Goal: Task Accomplishment & Management: Manage account settings

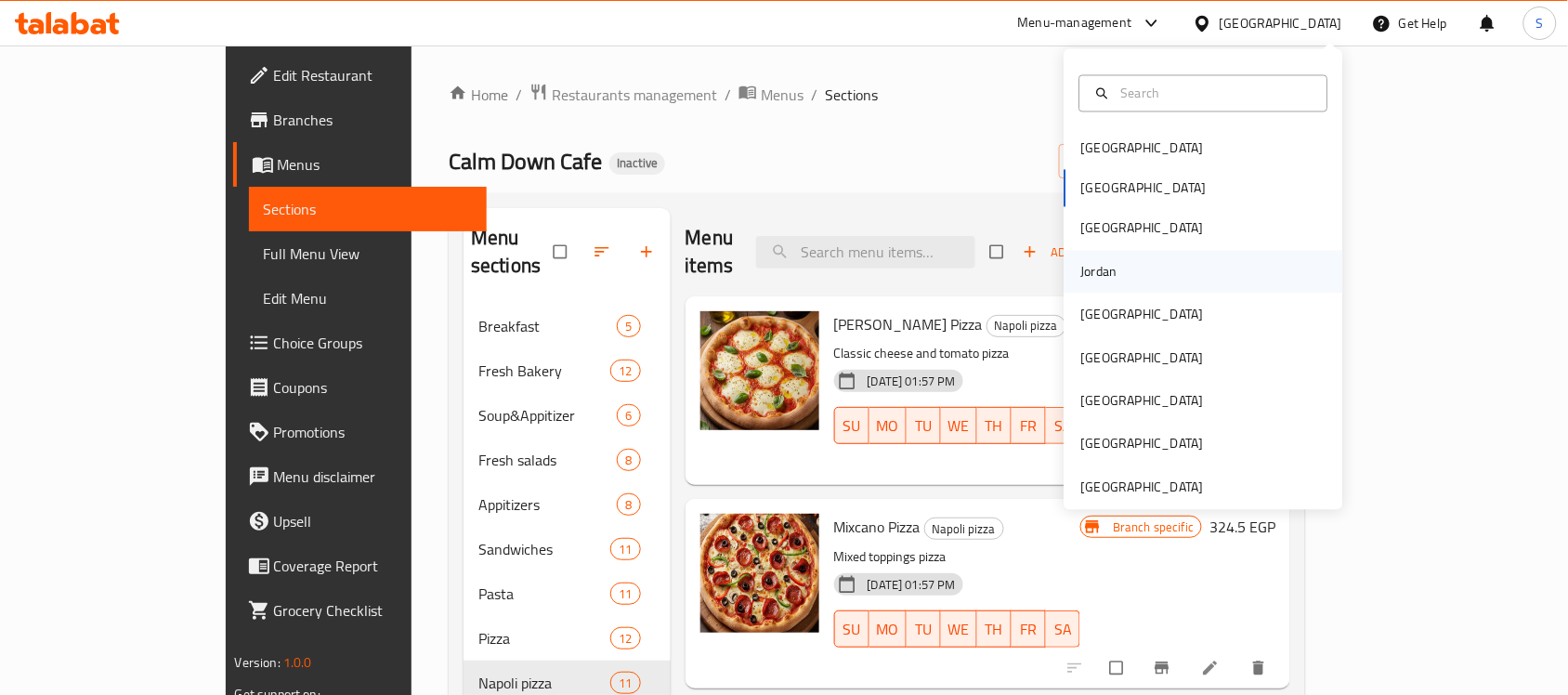
click at [1105, 276] on div "Jordan" at bounding box center [1100, 271] width 66 height 43
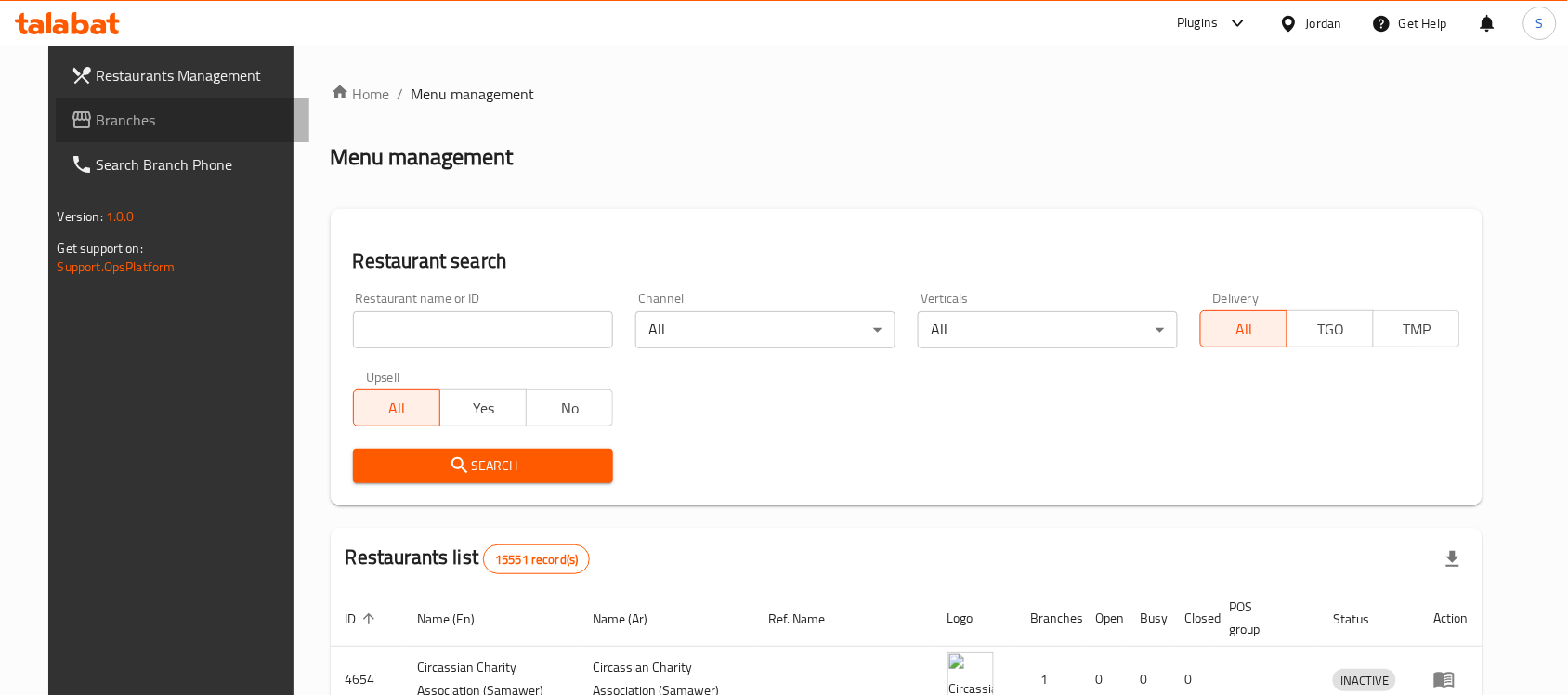
click at [117, 127] on span "Branches" at bounding box center [196, 119] width 199 height 22
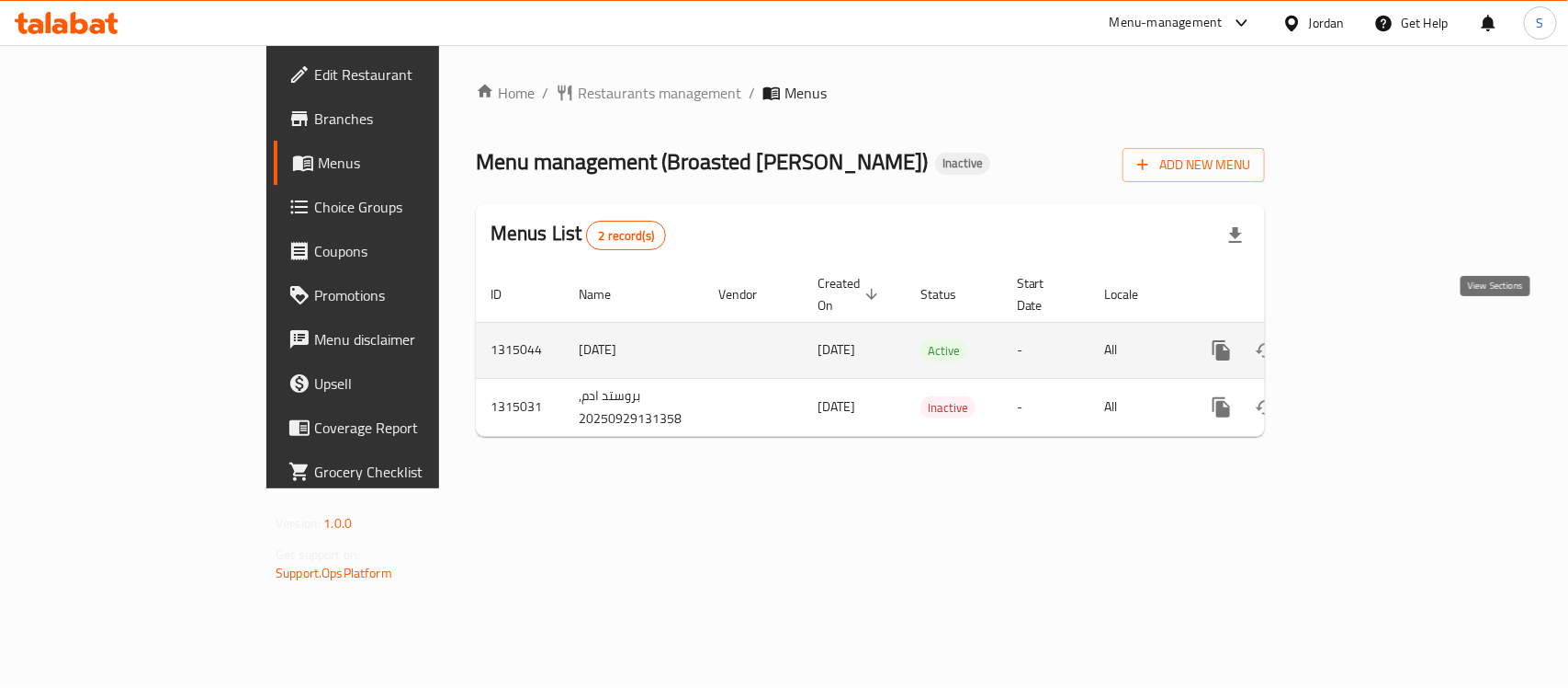
click at [1363, 342] on icon "enhanced table" at bounding box center [1354, 349] width 16 height 16
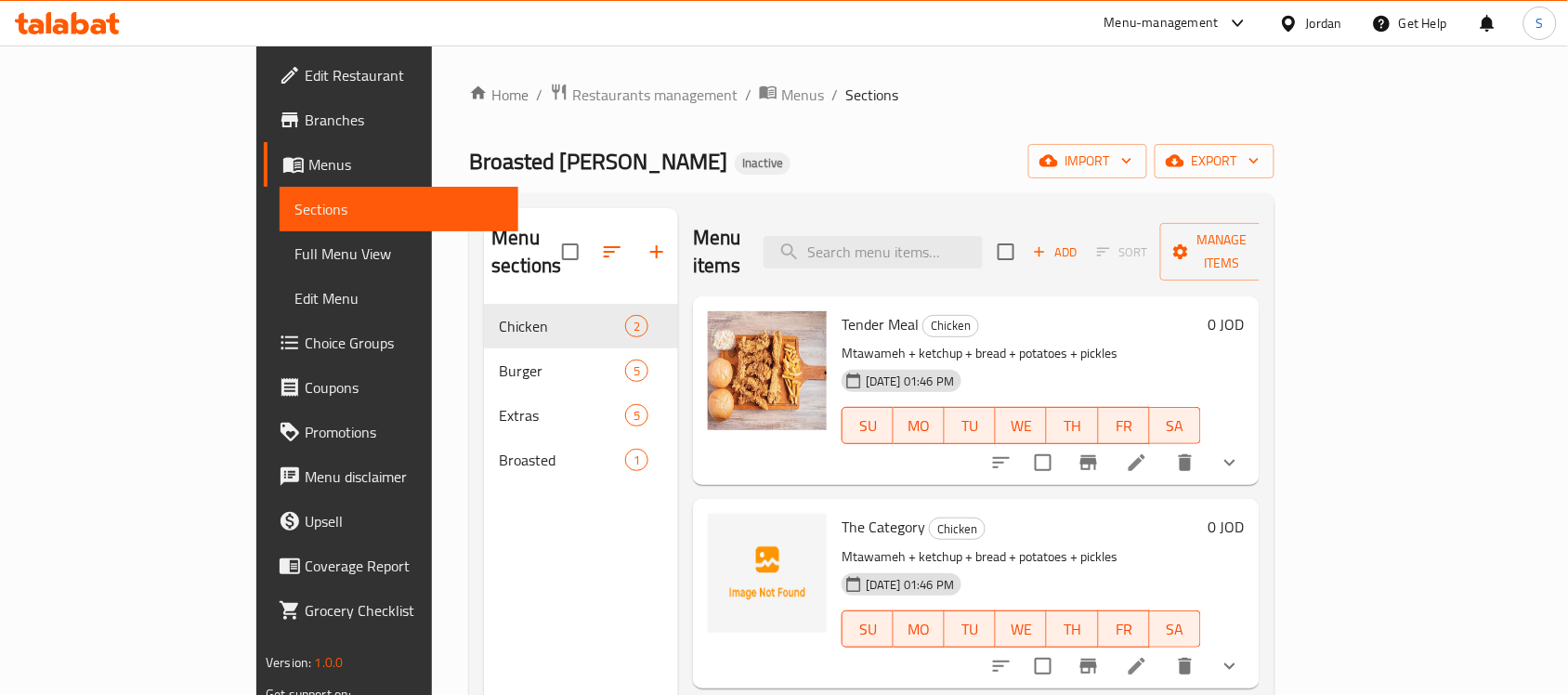
click at [295, 249] on span "Full Menu View" at bounding box center [400, 253] width 209 height 22
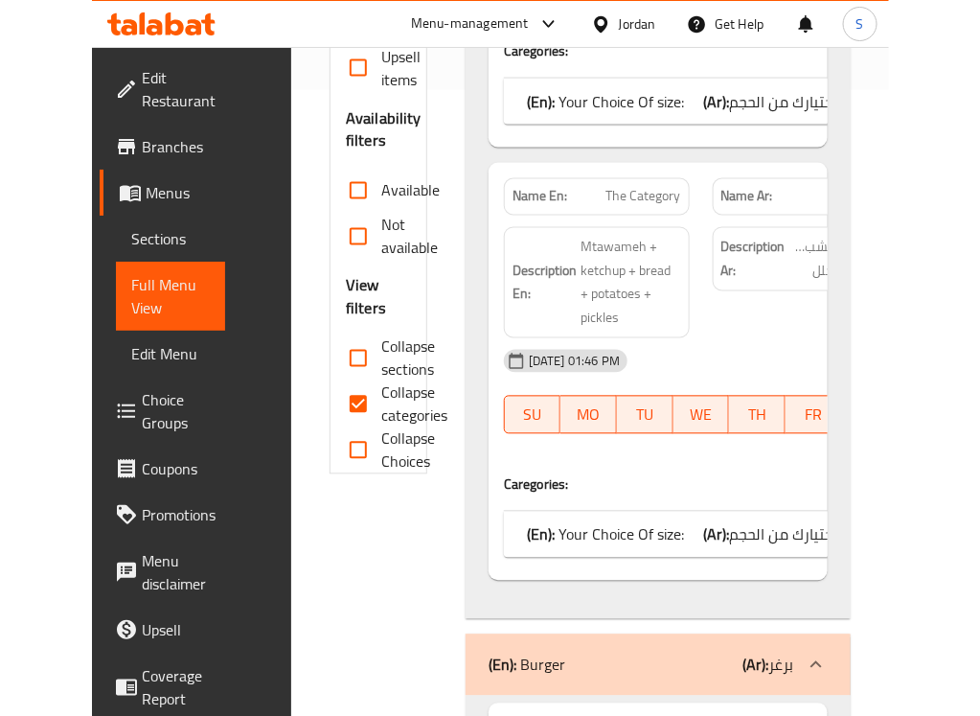
scroll to position [835, 0]
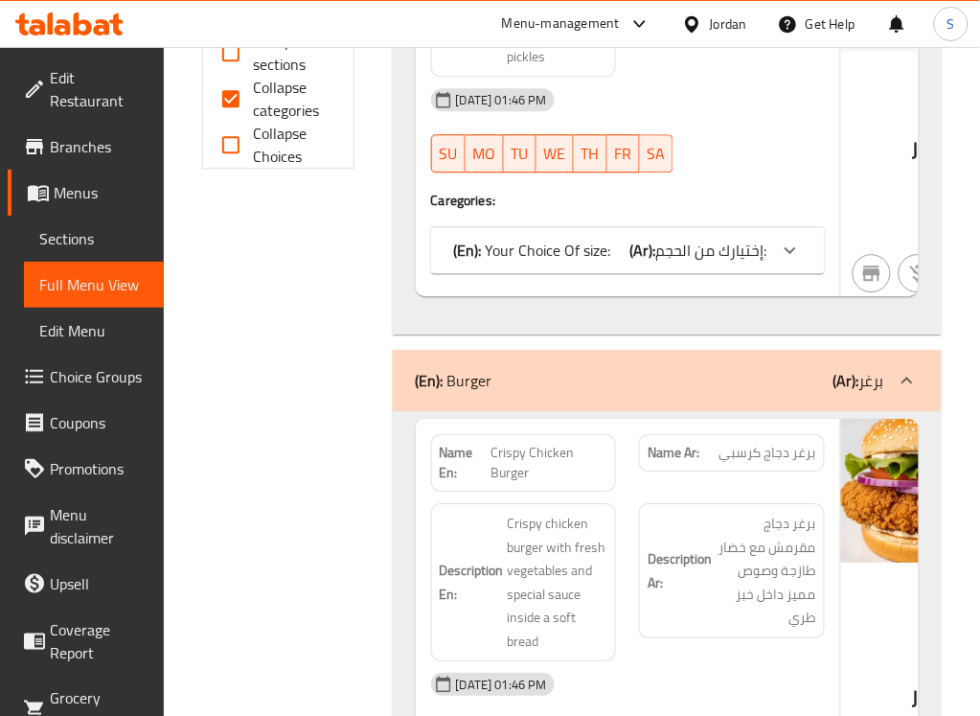
click at [290, 96] on span "Collapse categories" at bounding box center [288, 99] width 69 height 46
click at [254, 96] on input "Collapse categories" at bounding box center [231, 99] width 46 height 46
checkbox input "false"
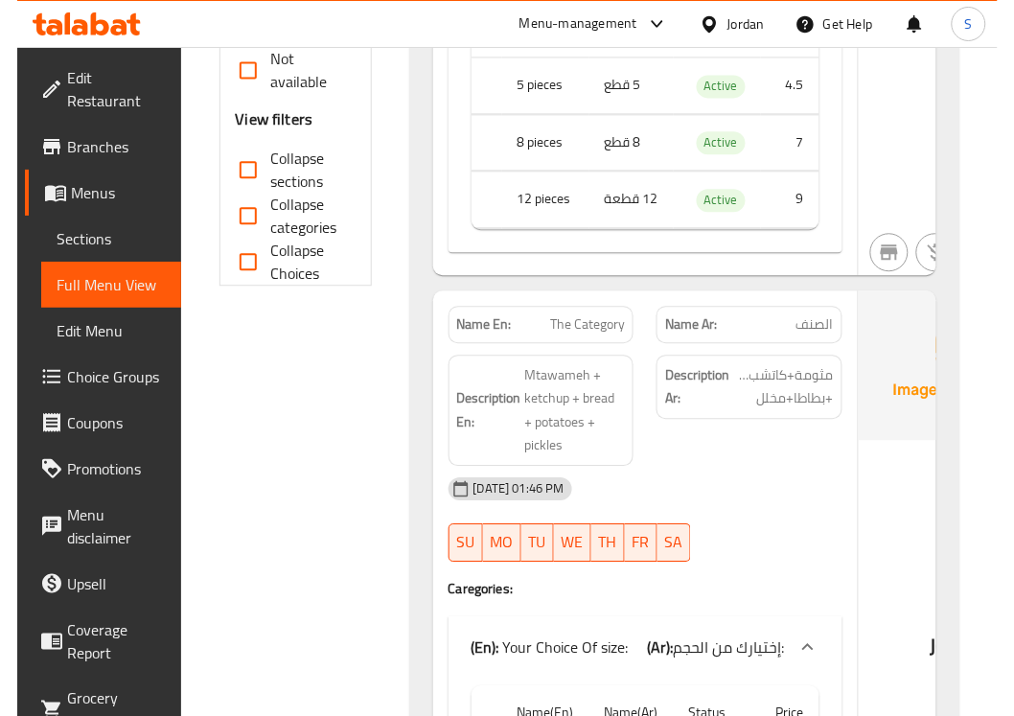
scroll to position [838, 0]
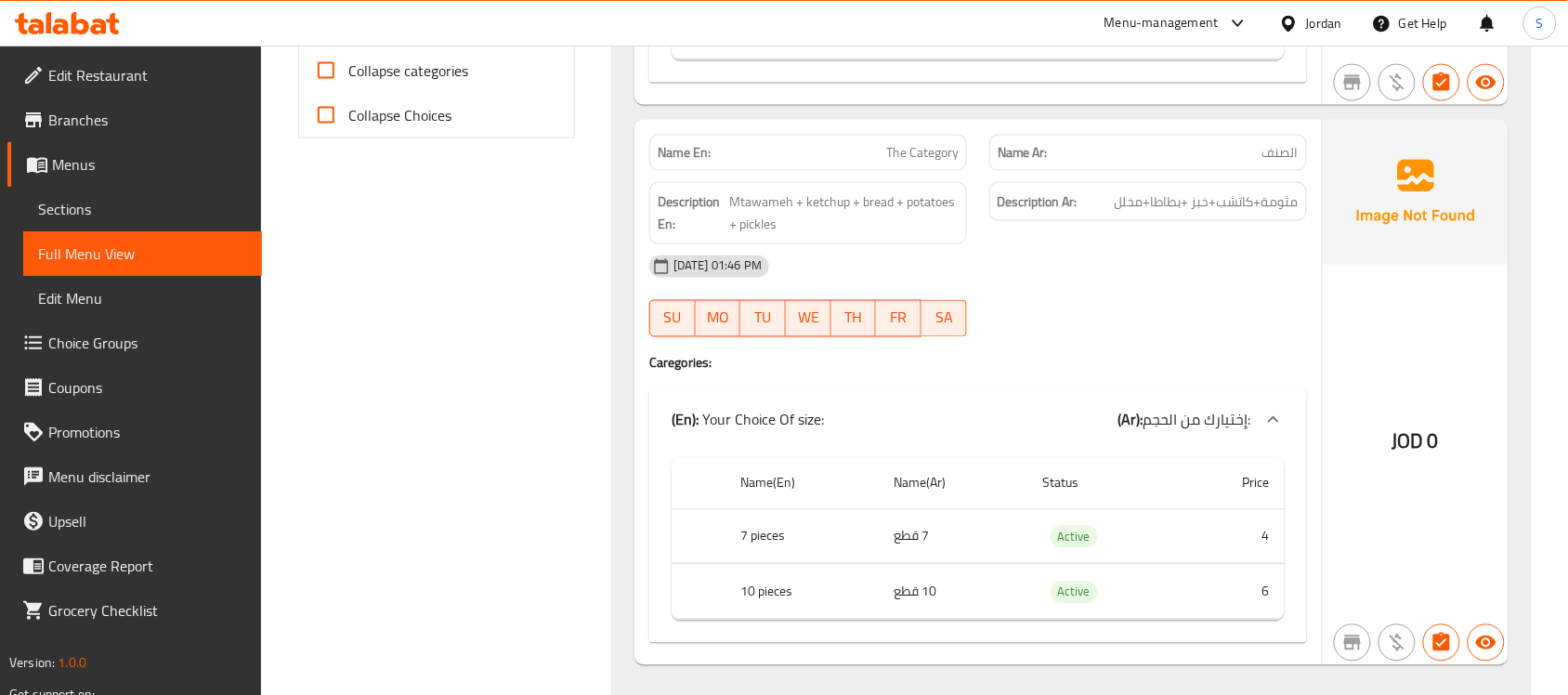
click at [1275, 163] on span "الصنف" at bounding box center [1280, 153] width 36 height 19
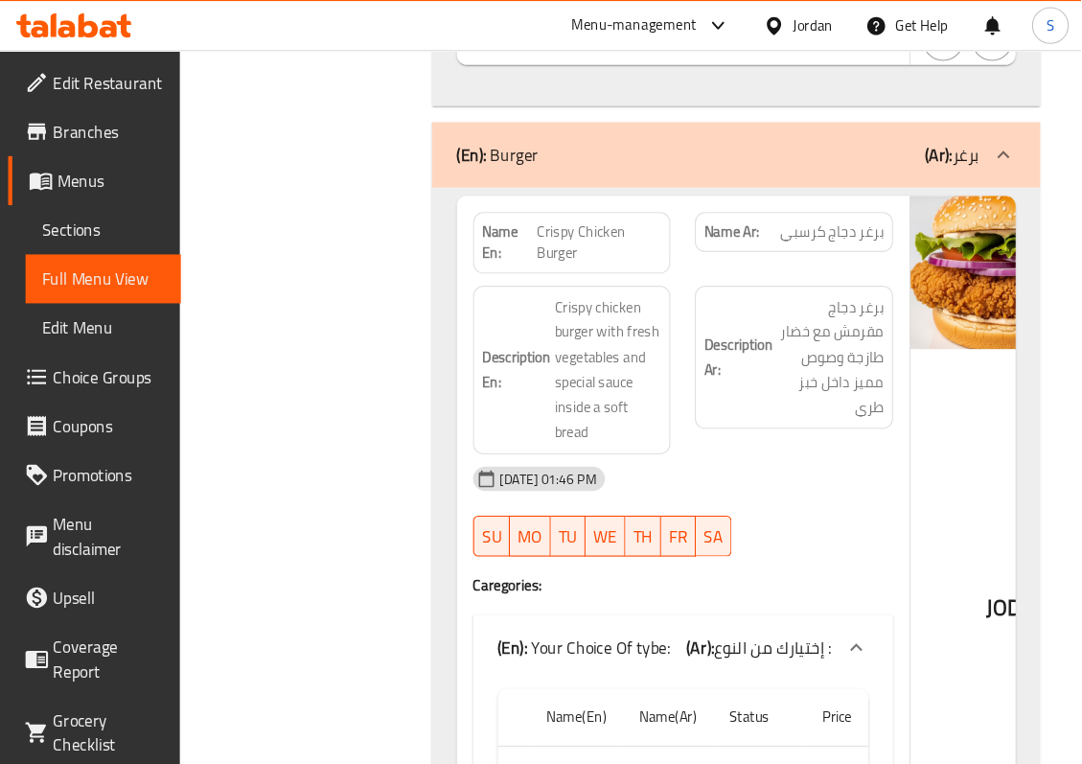
scroll to position [1557, 0]
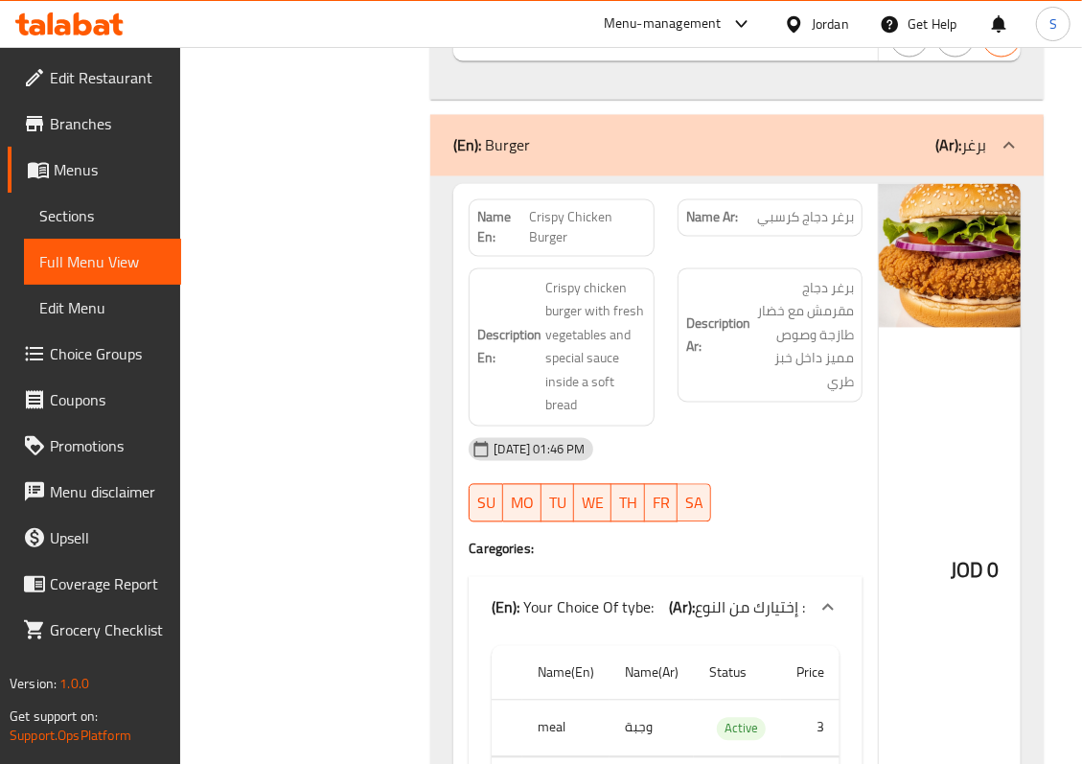
click at [941, 356] on div "JOD 0" at bounding box center [975, 522] width 192 height 676
click at [932, 351] on div "JOD 0" at bounding box center [975, 522] width 192 height 676
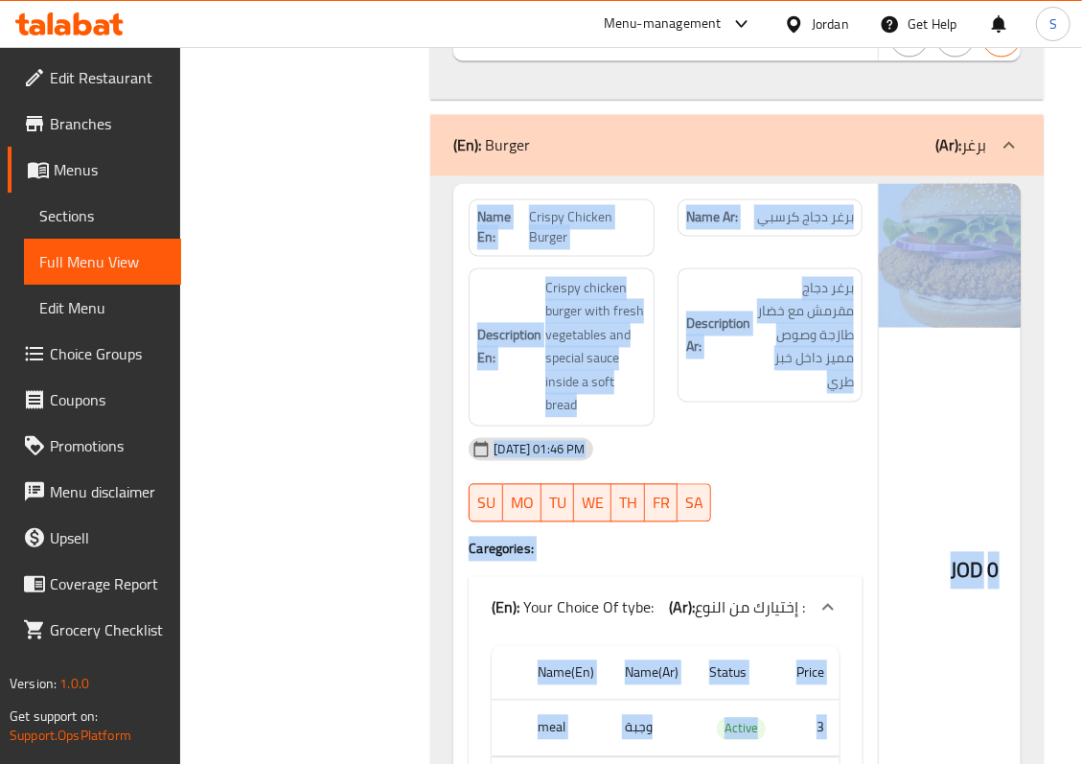
click at [932, 351] on div "JOD 0" at bounding box center [975, 522] width 192 height 676
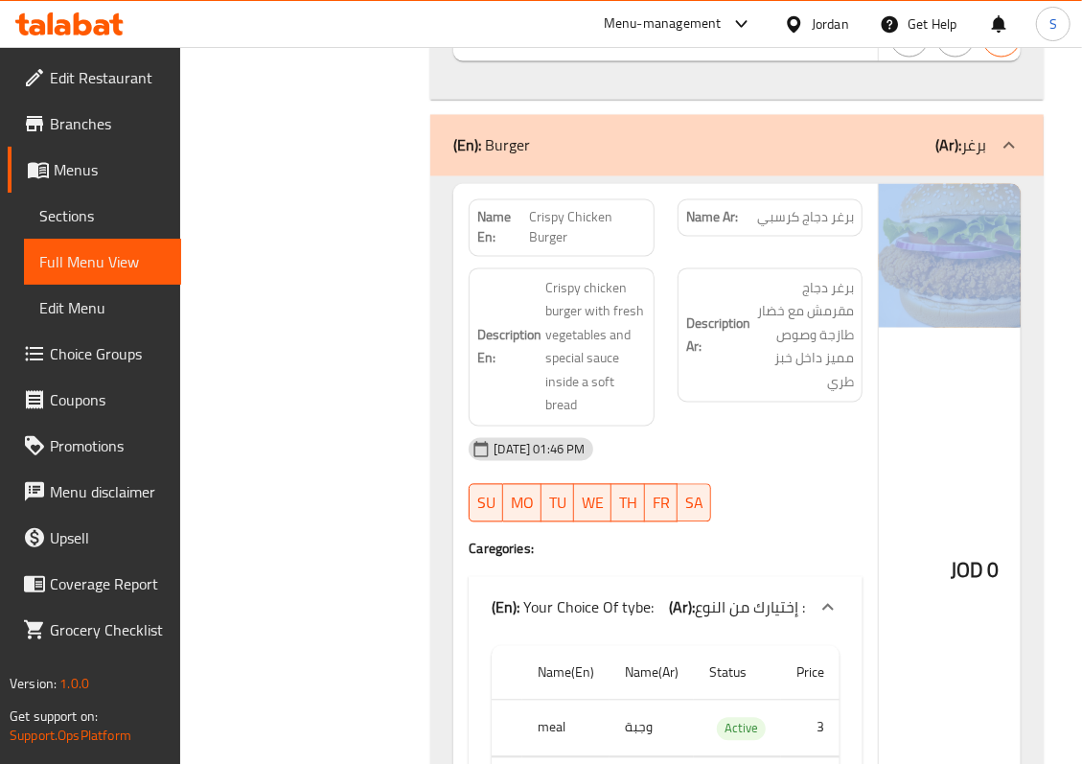
click at [932, 351] on div "JOD 0" at bounding box center [975, 522] width 192 height 676
click at [893, 381] on div "JOD 0" at bounding box center [975, 522] width 192 height 676
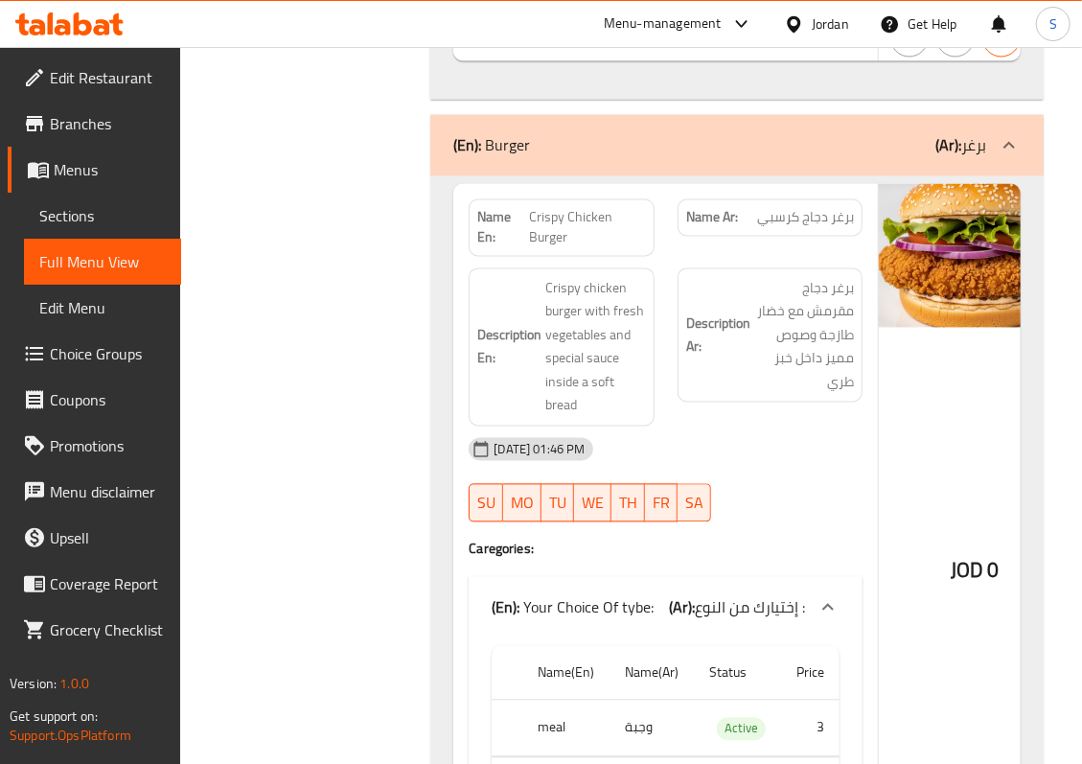
click at [857, 420] on div "Description Ar: برغر دجاج مقرمش مع خضار طازجة وصوص مميز داخل خبز طري" at bounding box center [770, 347] width 209 height 181
click at [996, 328] on img at bounding box center [975, 256] width 192 height 144
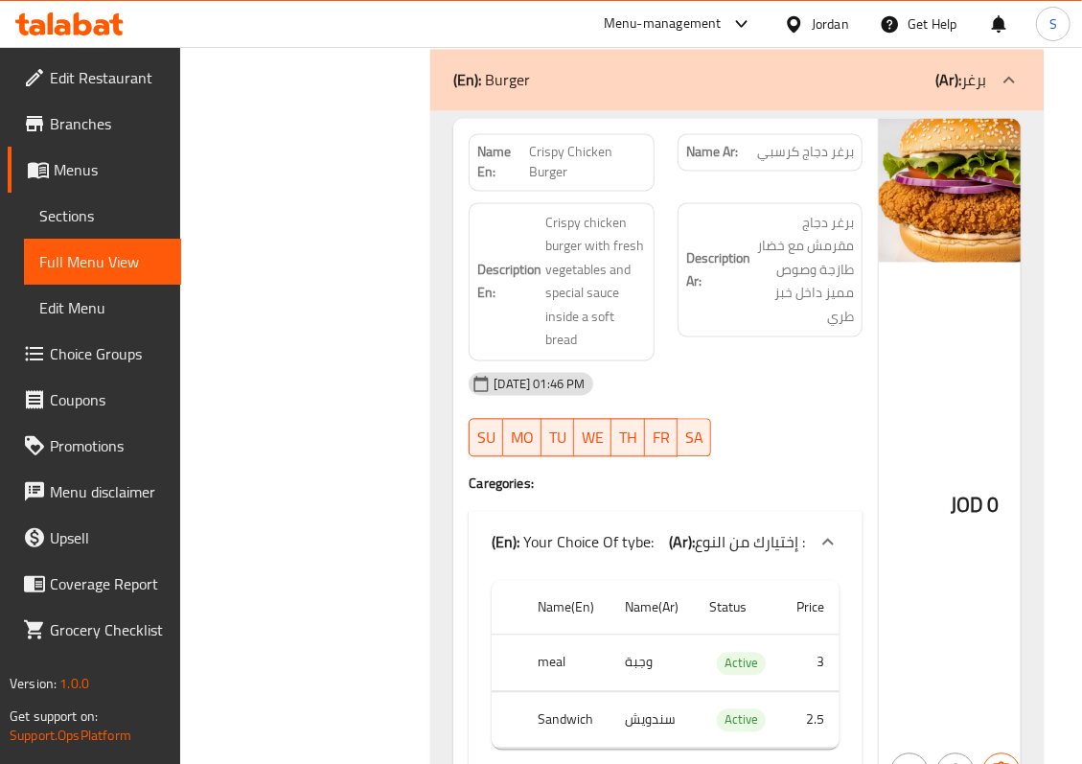
scroll to position [1684, 0]
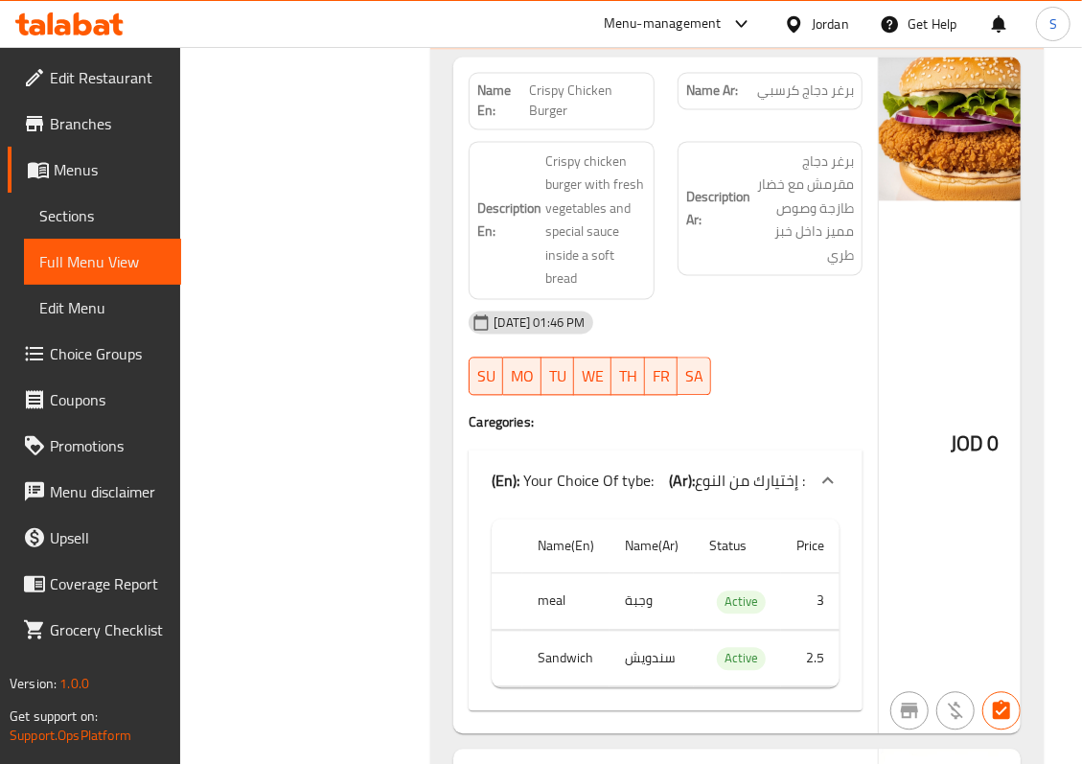
click at [821, 389] on div "29-09-2025 01:46 PM SU MO TU WE TH FR SA" at bounding box center [665, 352] width 417 height 107
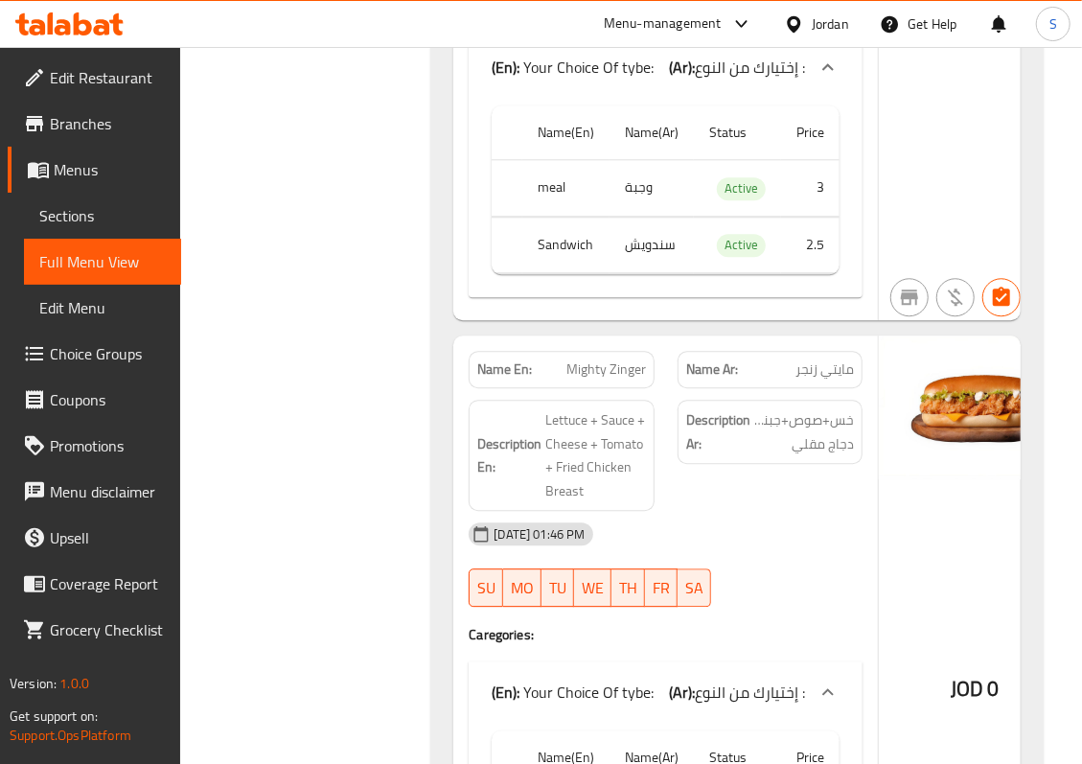
click at [927, 449] on img at bounding box center [975, 407] width 192 height 144
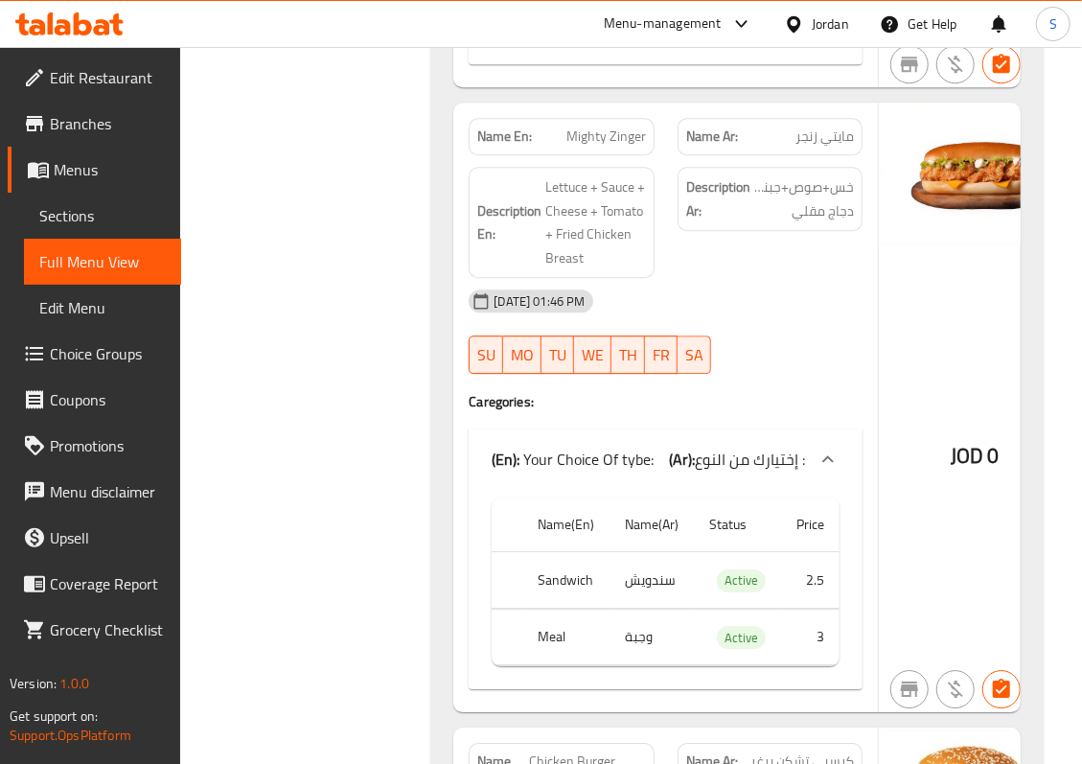
scroll to position [2353, 0]
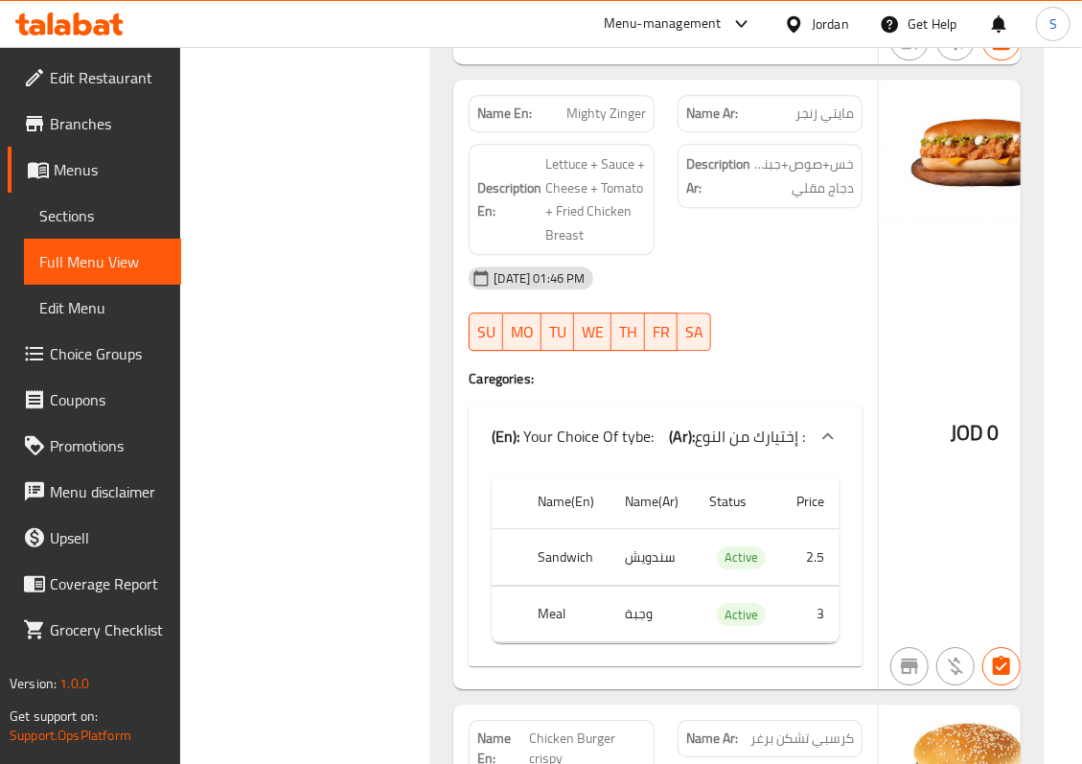
click at [935, 318] on div "JOD 0" at bounding box center [975, 384] width 192 height 609
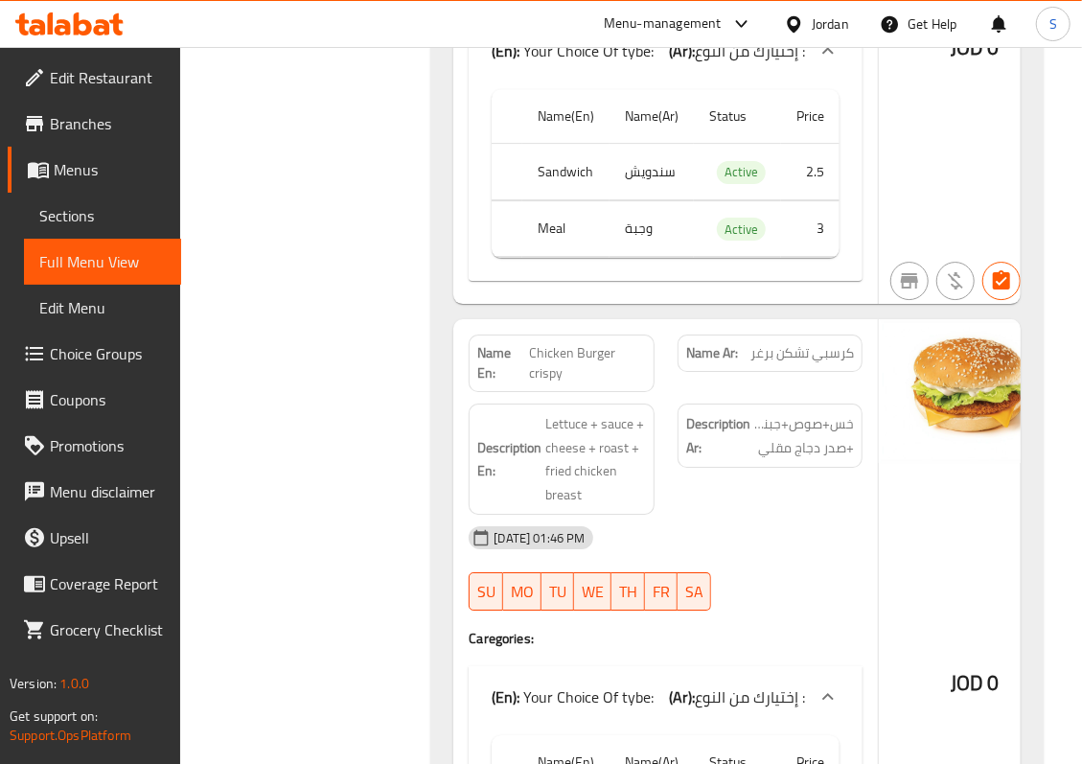
scroll to position [2740, 0]
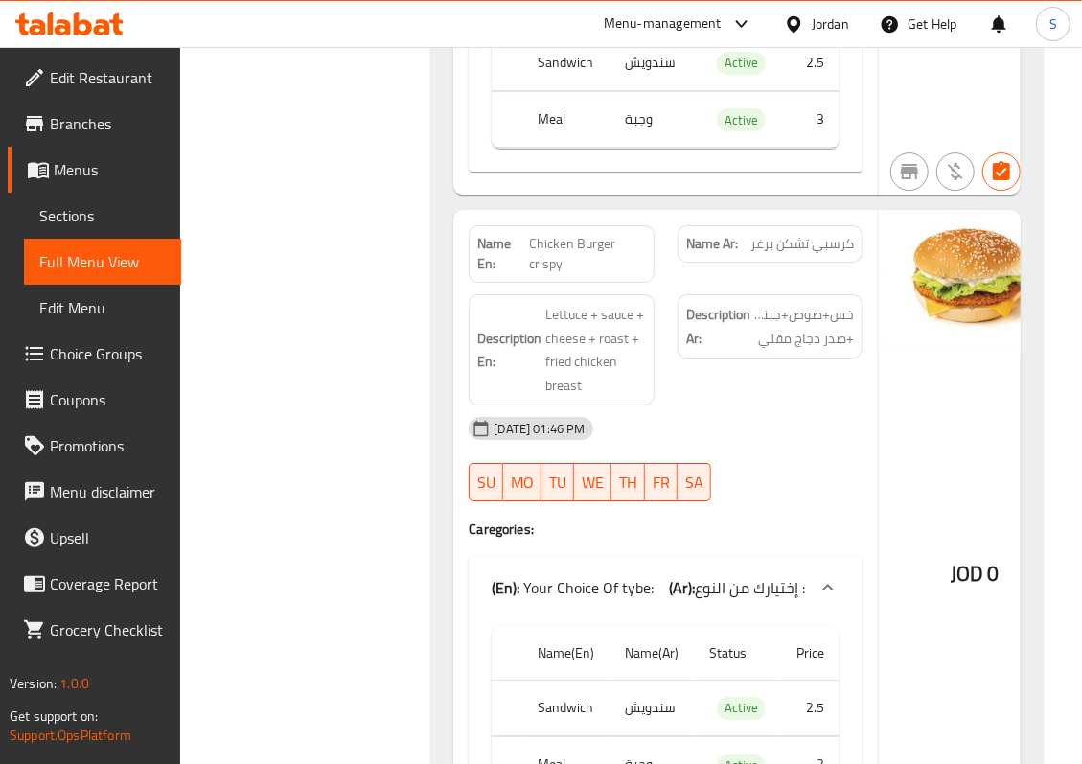
scroll to position [2995, 0]
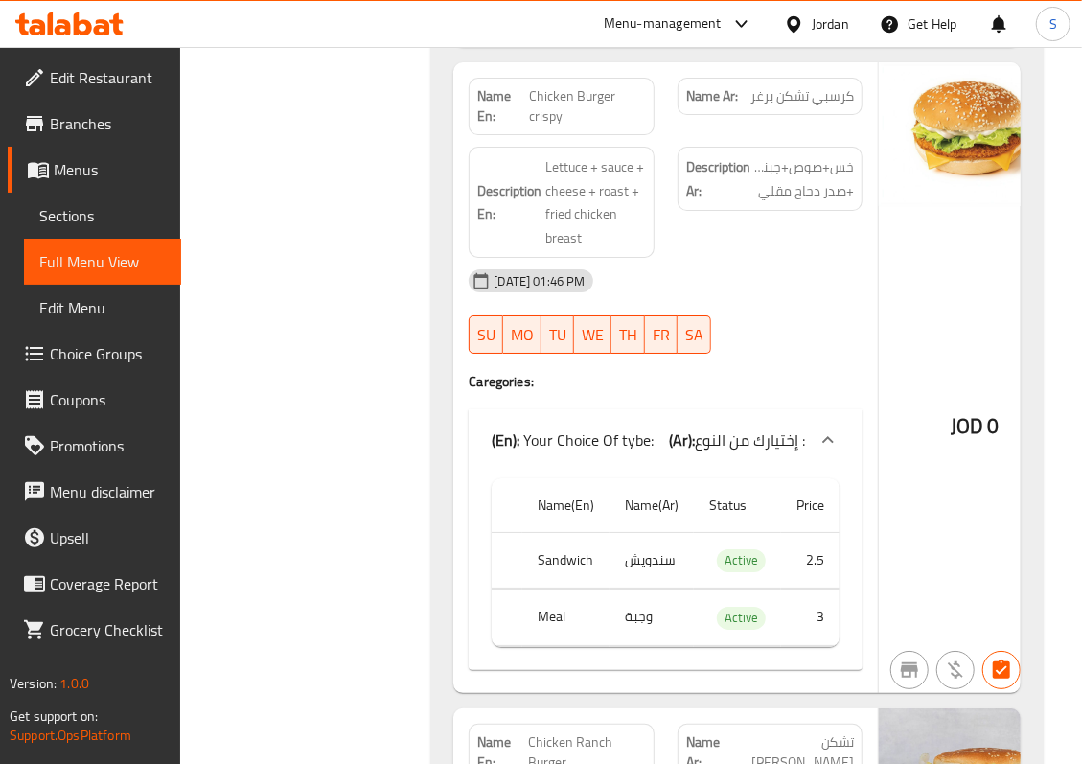
click at [952, 303] on div "JOD 0" at bounding box center [975, 376] width 192 height 629
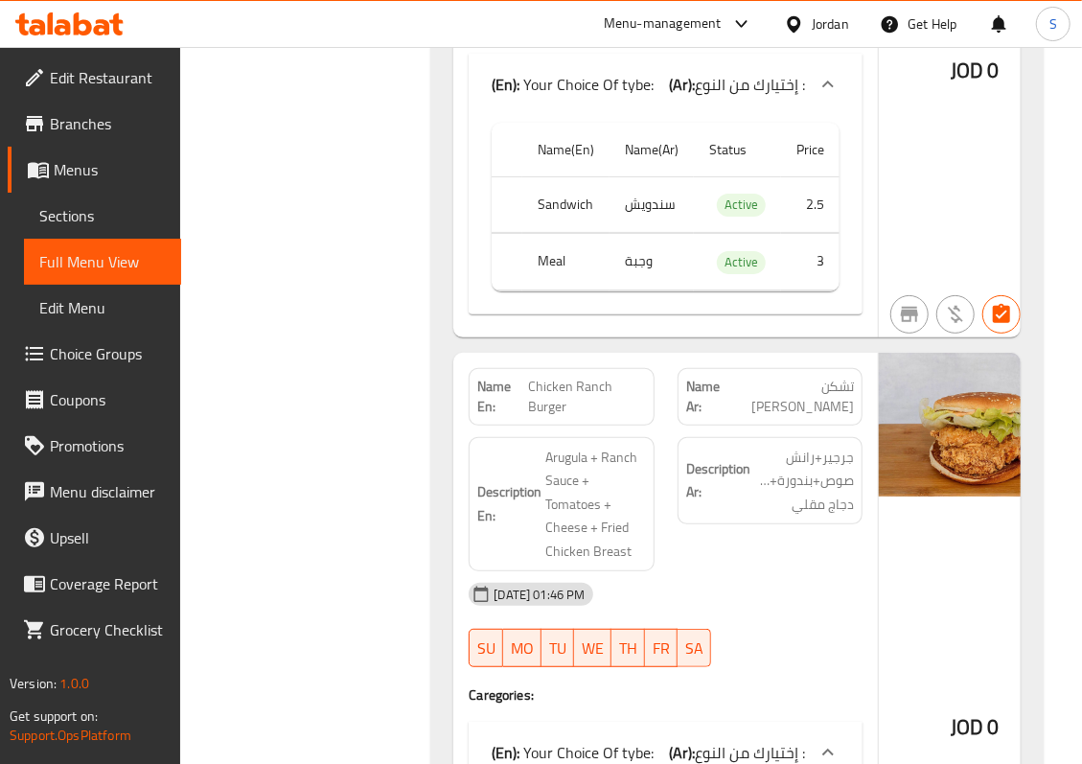
scroll to position [3388, 0]
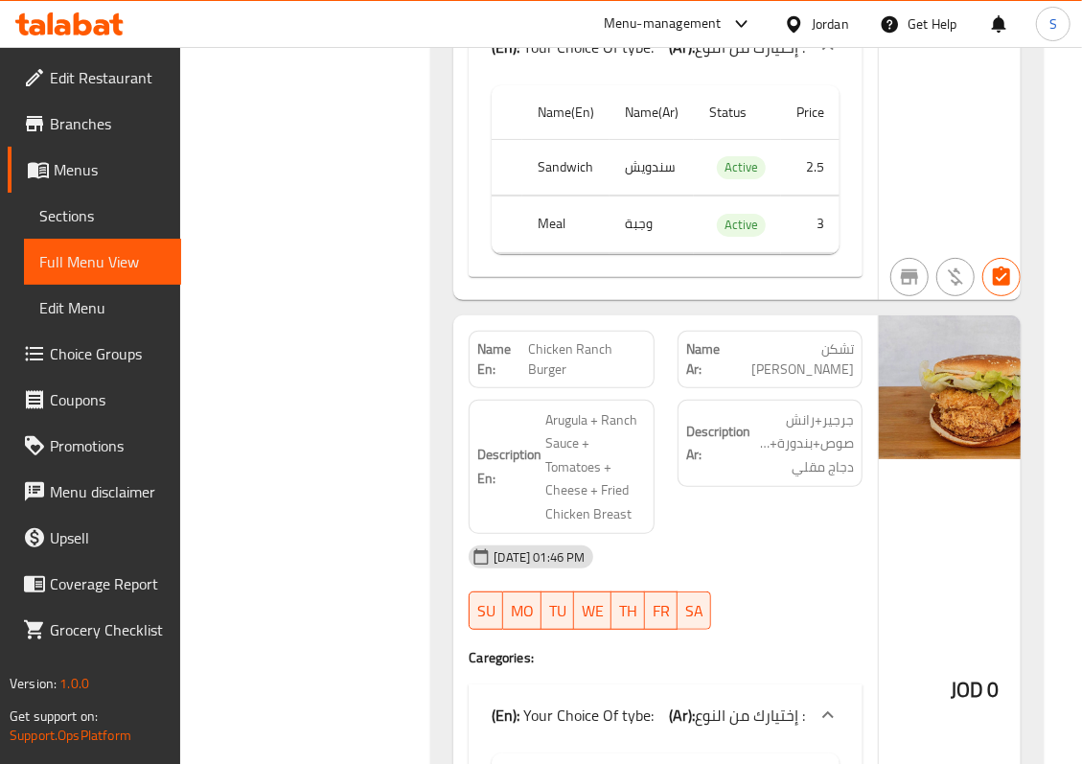
click at [870, 353] on div "Name Ar: تشكن رانش برغر" at bounding box center [770, 359] width 209 height 80
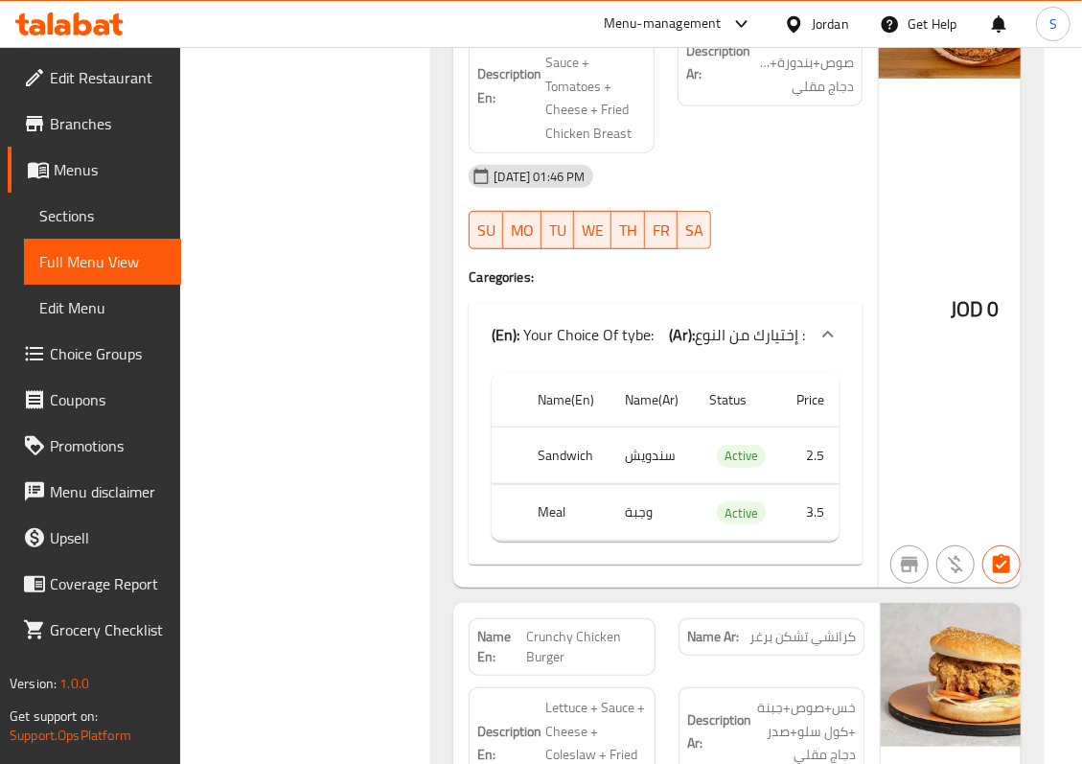
scroll to position [3771, 0]
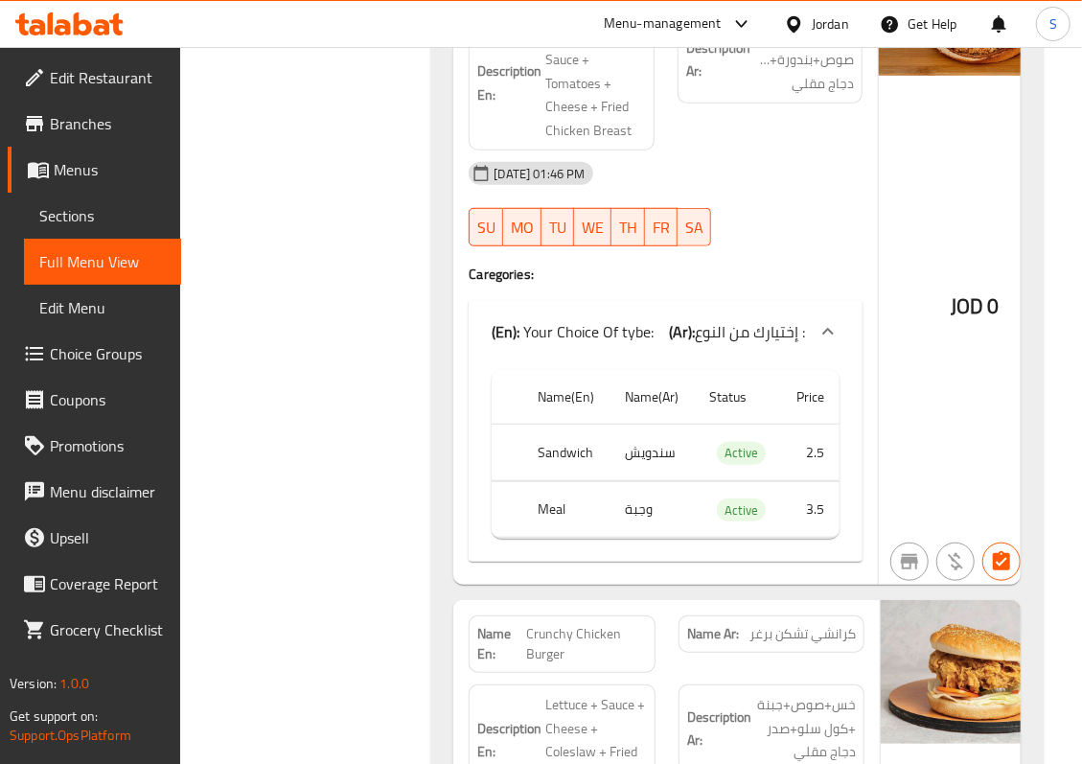
click at [967, 325] on span "JOD" at bounding box center [966, 305] width 33 height 37
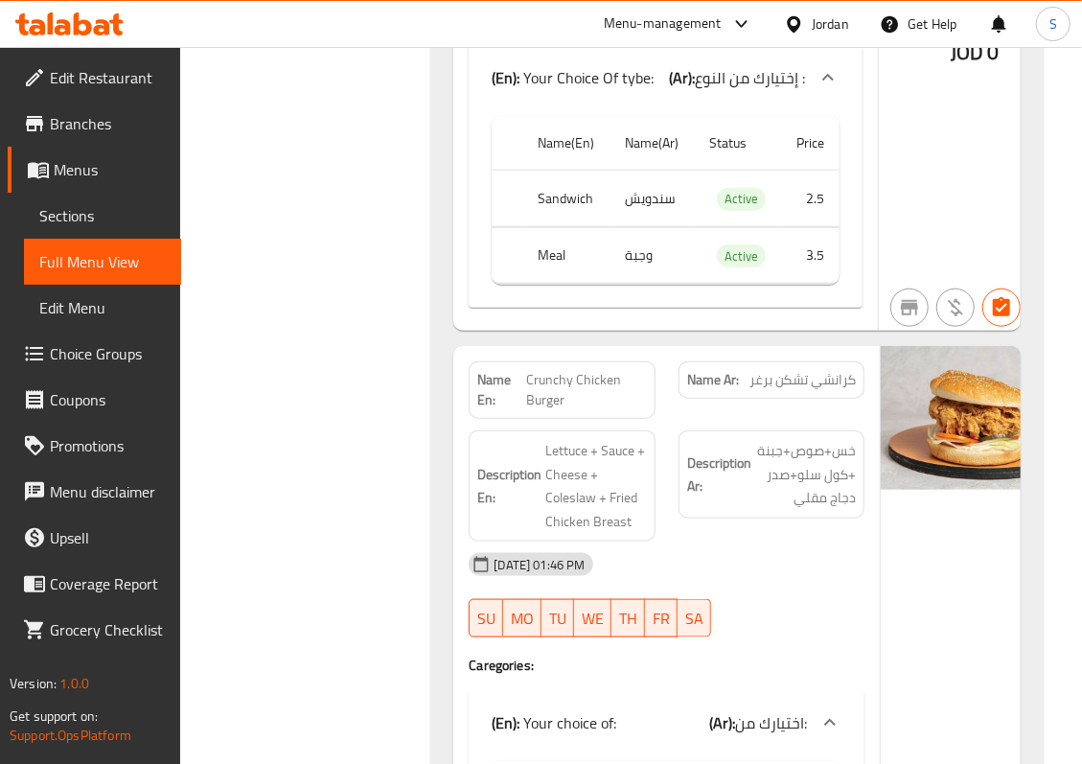
scroll to position [4026, 0]
click at [952, 241] on div "JOD 0" at bounding box center [975, 3] width 192 height 653
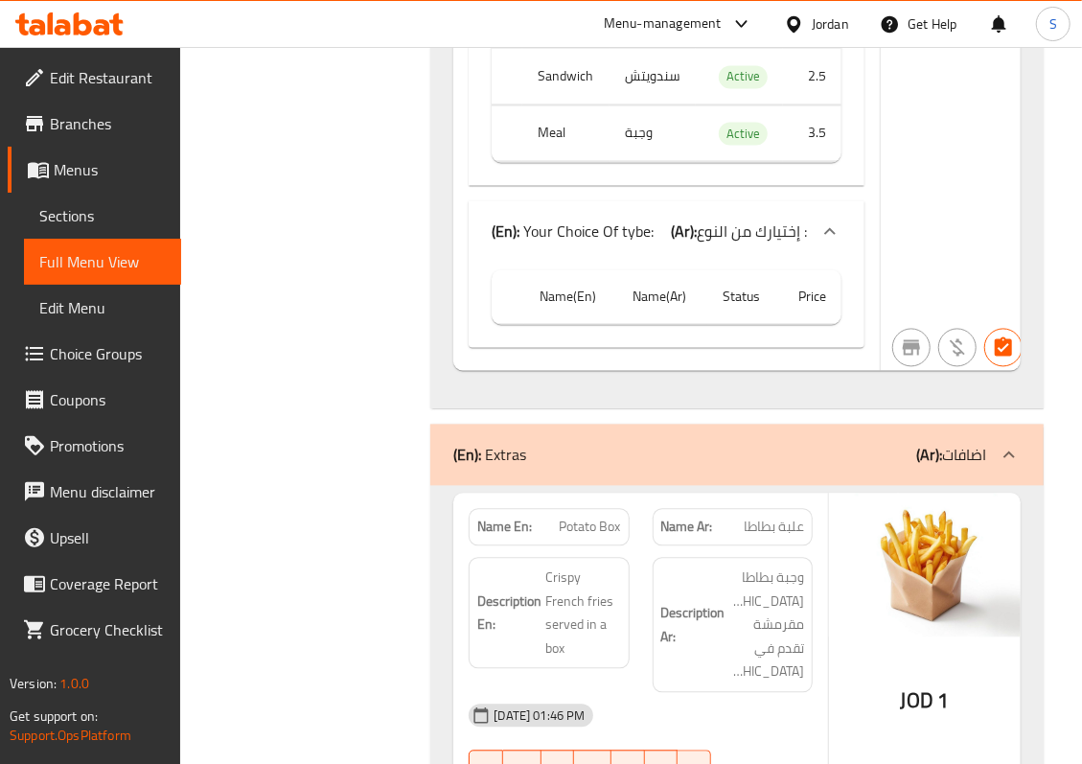
scroll to position [4792, 0]
click at [807, 254] on div at bounding box center [830, 231] width 46 height 46
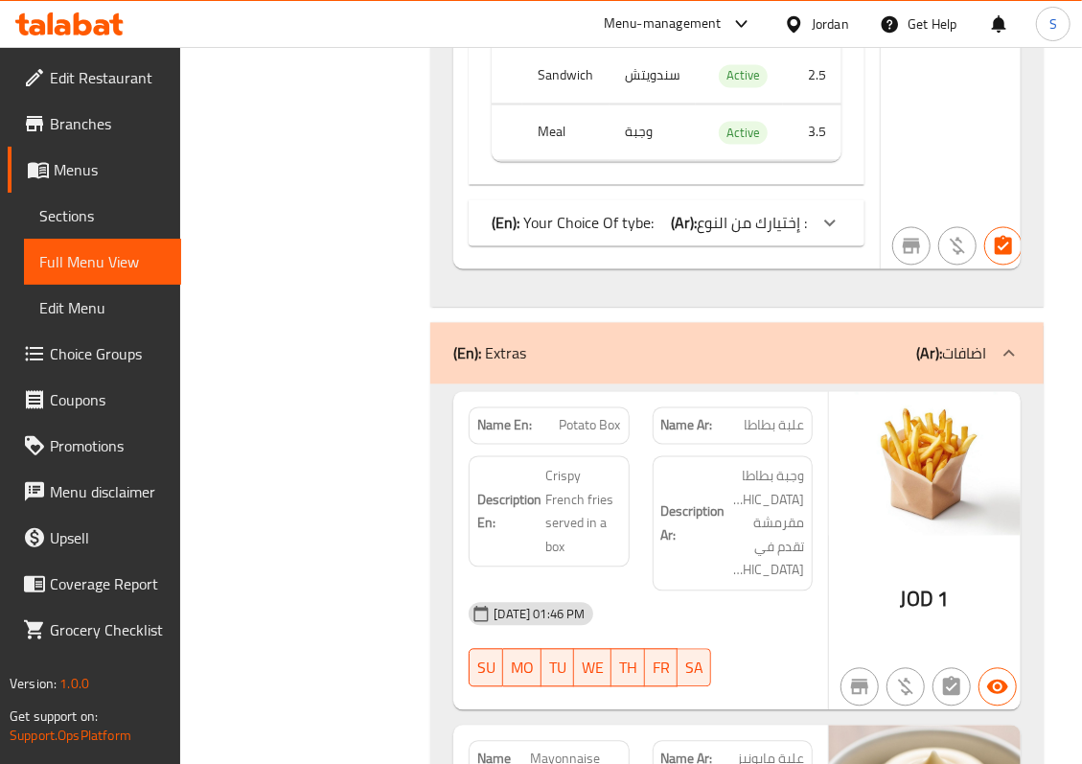
click at [818, 235] on icon at bounding box center [829, 223] width 23 height 23
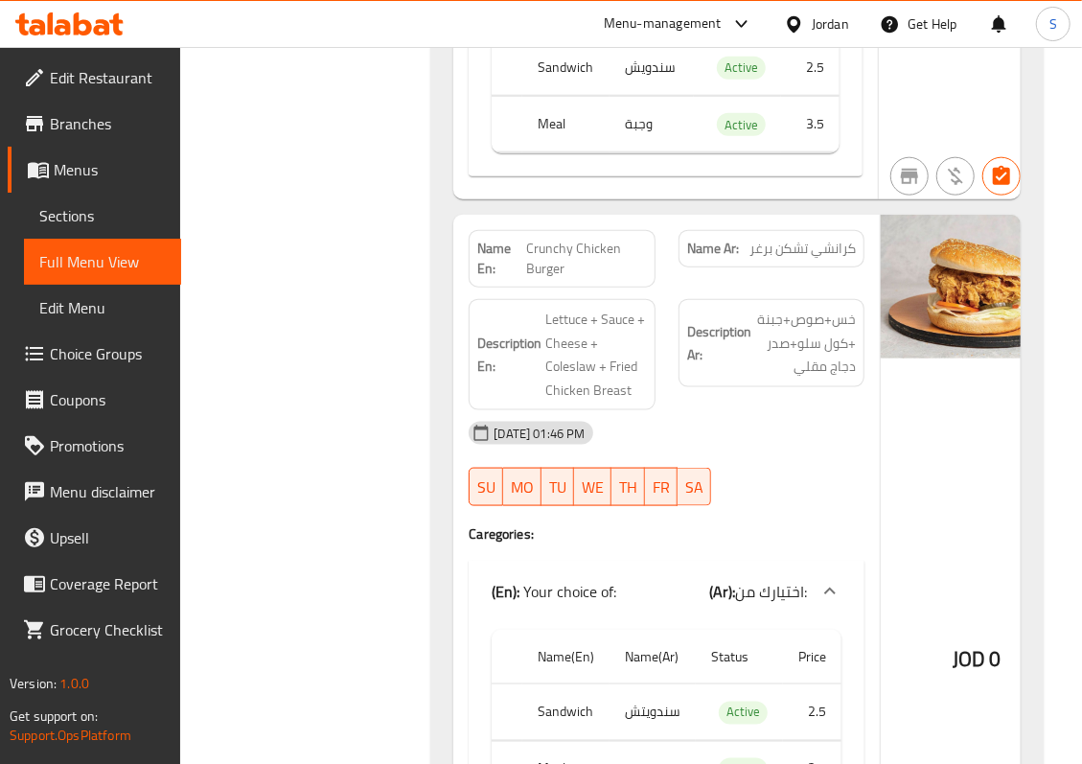
scroll to position [4154, 0]
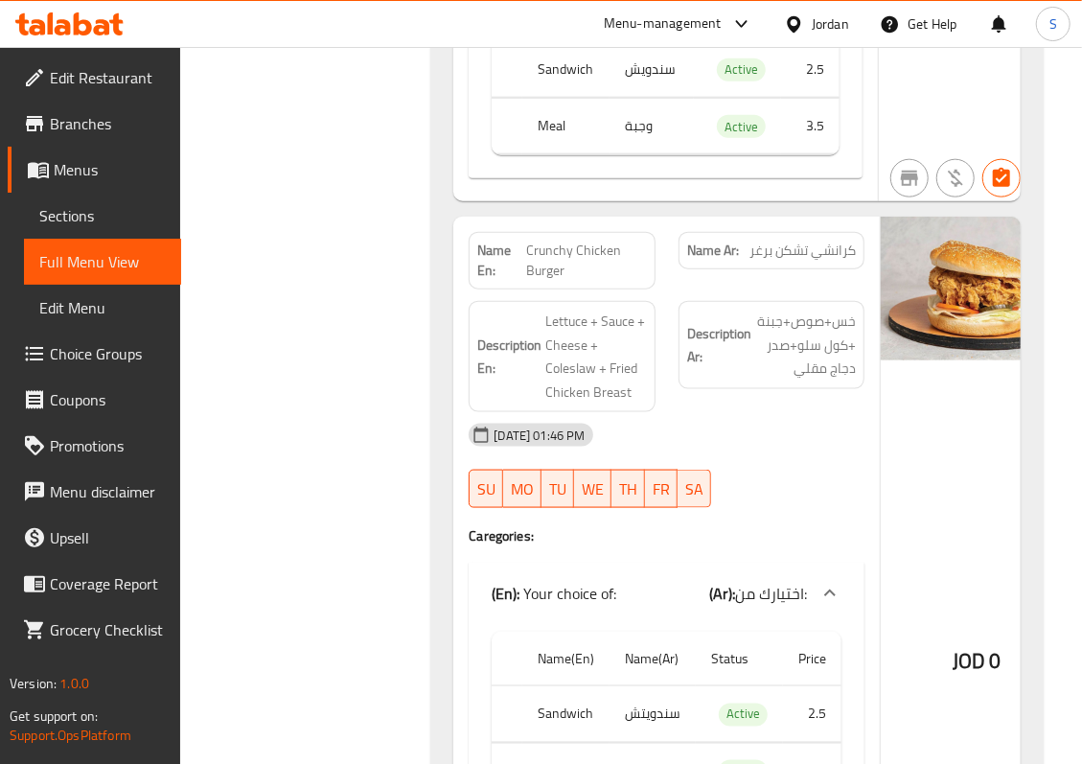
click at [609, 273] on span "Crunchy Chicken Burger" at bounding box center [586, 260] width 121 height 40
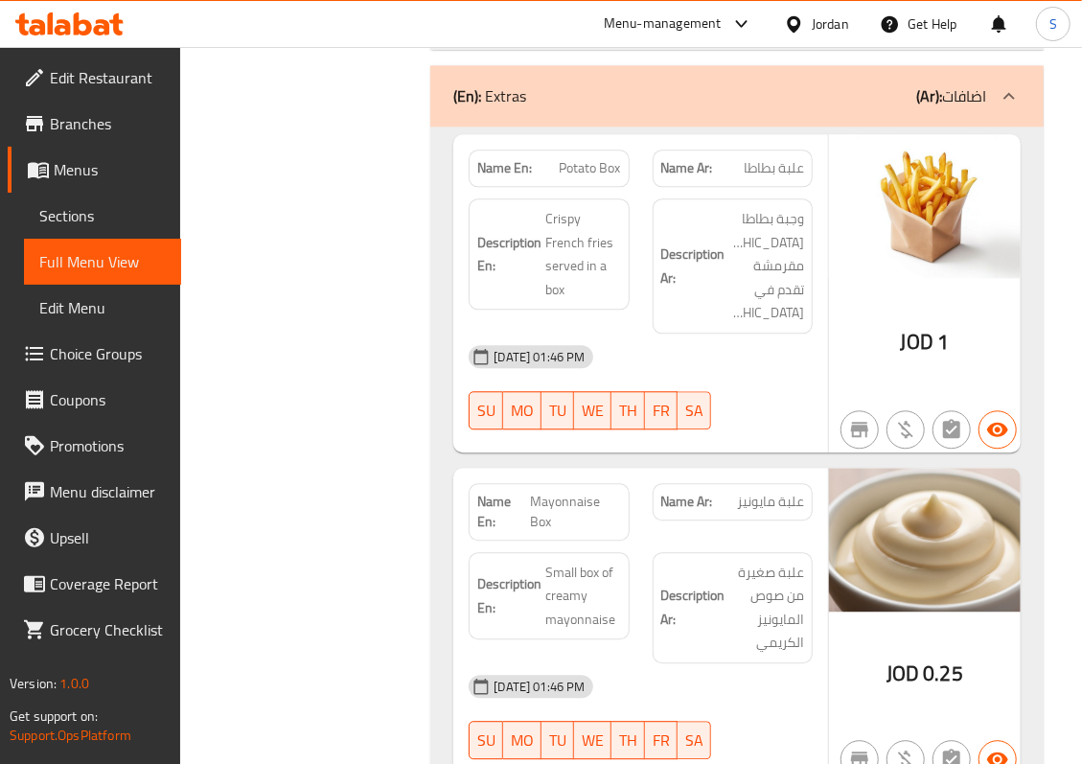
scroll to position [5176, 0]
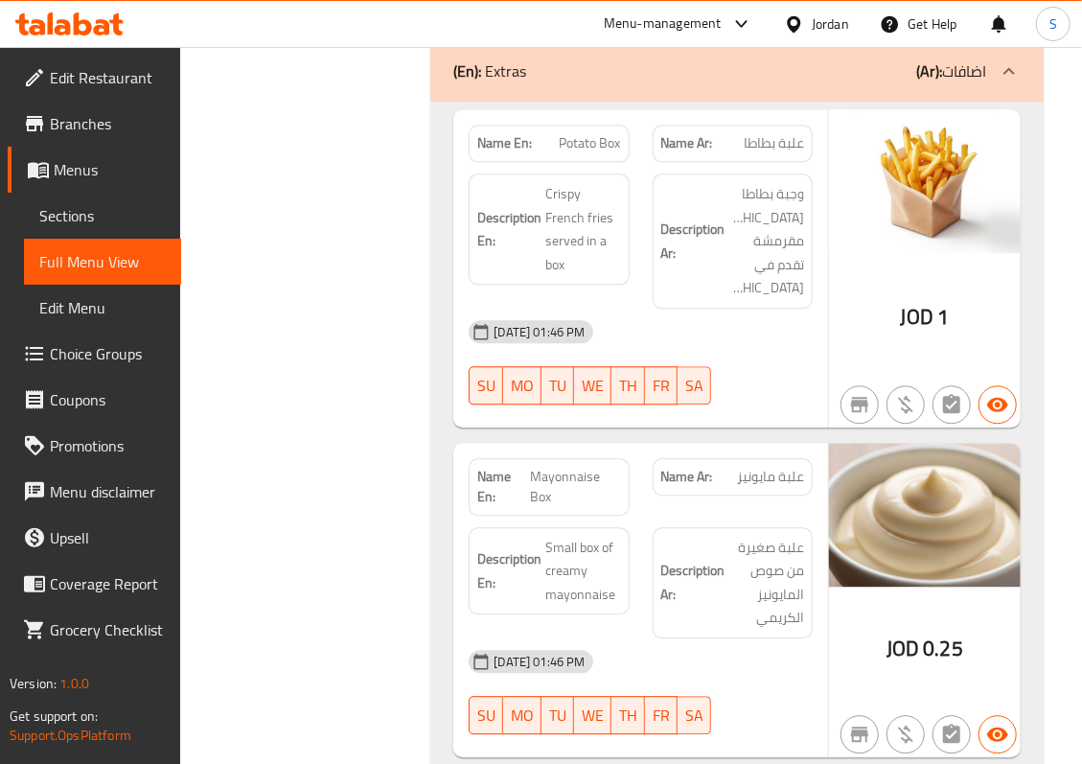
click at [916, 231] on img at bounding box center [925, 181] width 192 height 144
click at [901, 241] on img at bounding box center [925, 181] width 192 height 144
click at [906, 253] on img at bounding box center [925, 181] width 192 height 144
click at [901, 323] on div "JOD 1" at bounding box center [925, 268] width 192 height 318
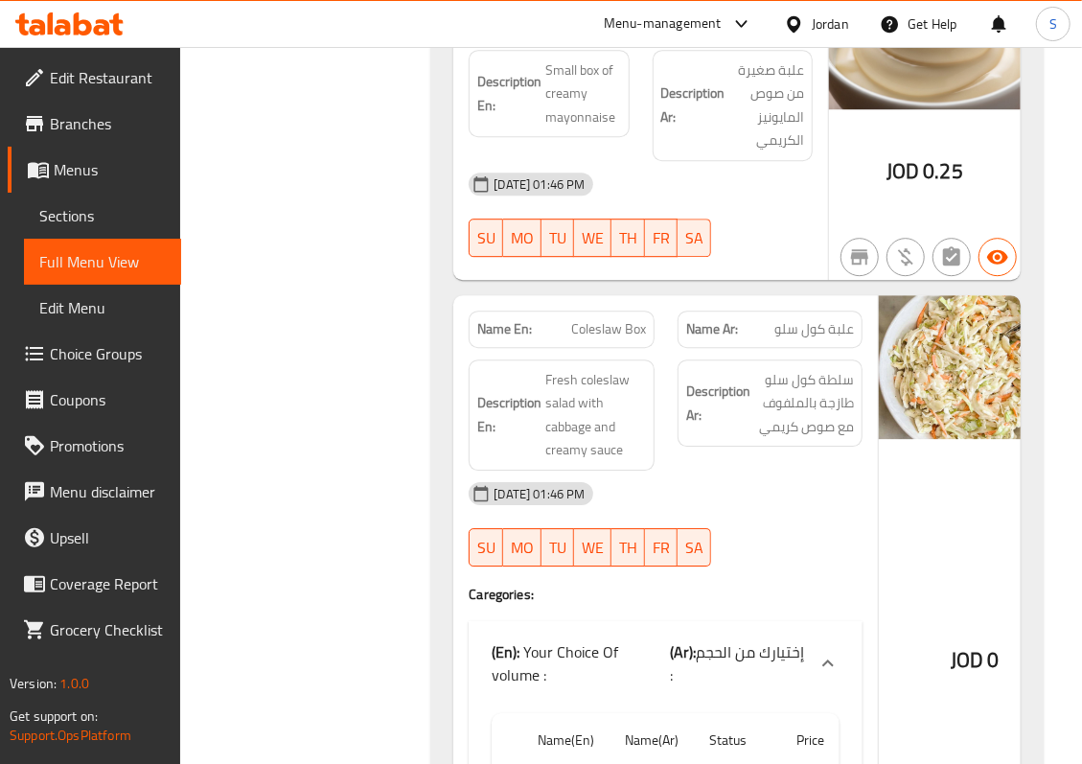
scroll to position [5687, 0]
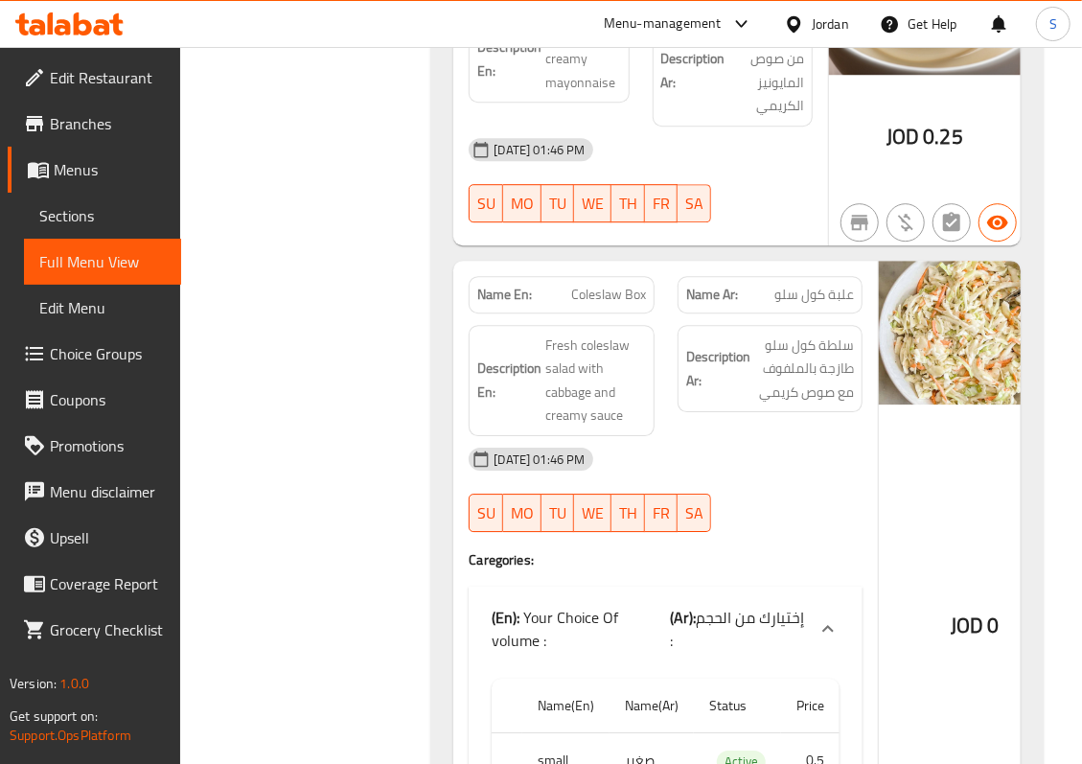
click at [994, 358] on img at bounding box center [975, 333] width 192 height 144
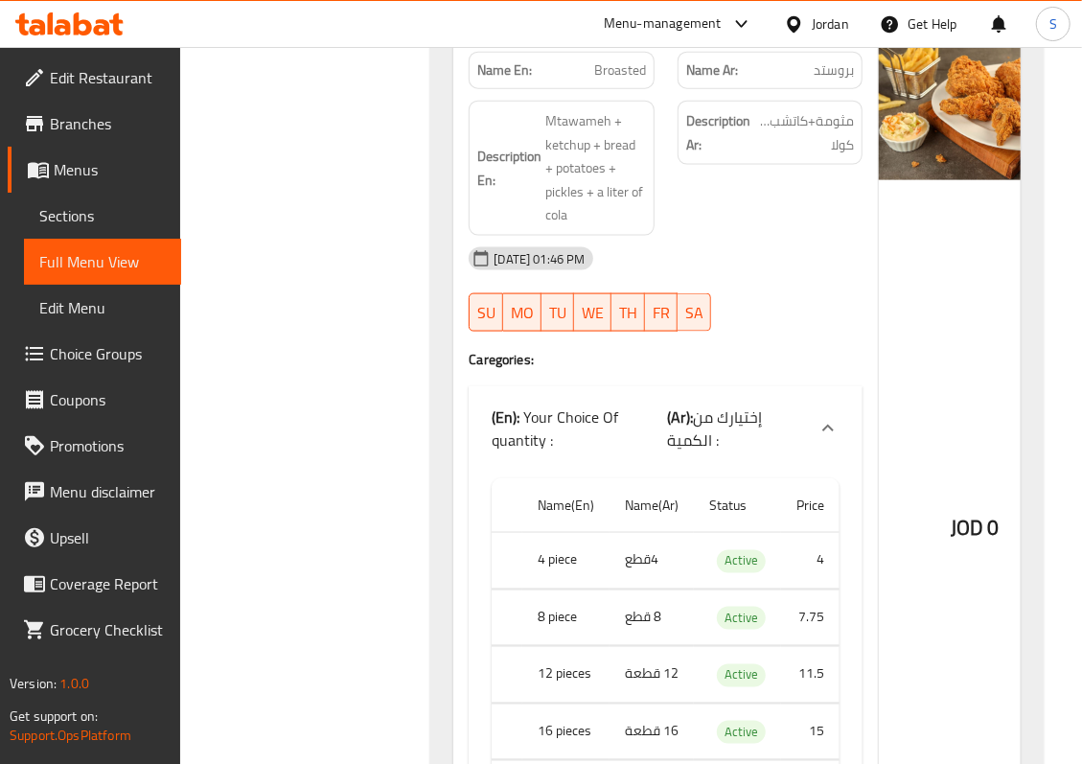
scroll to position [7603, 0]
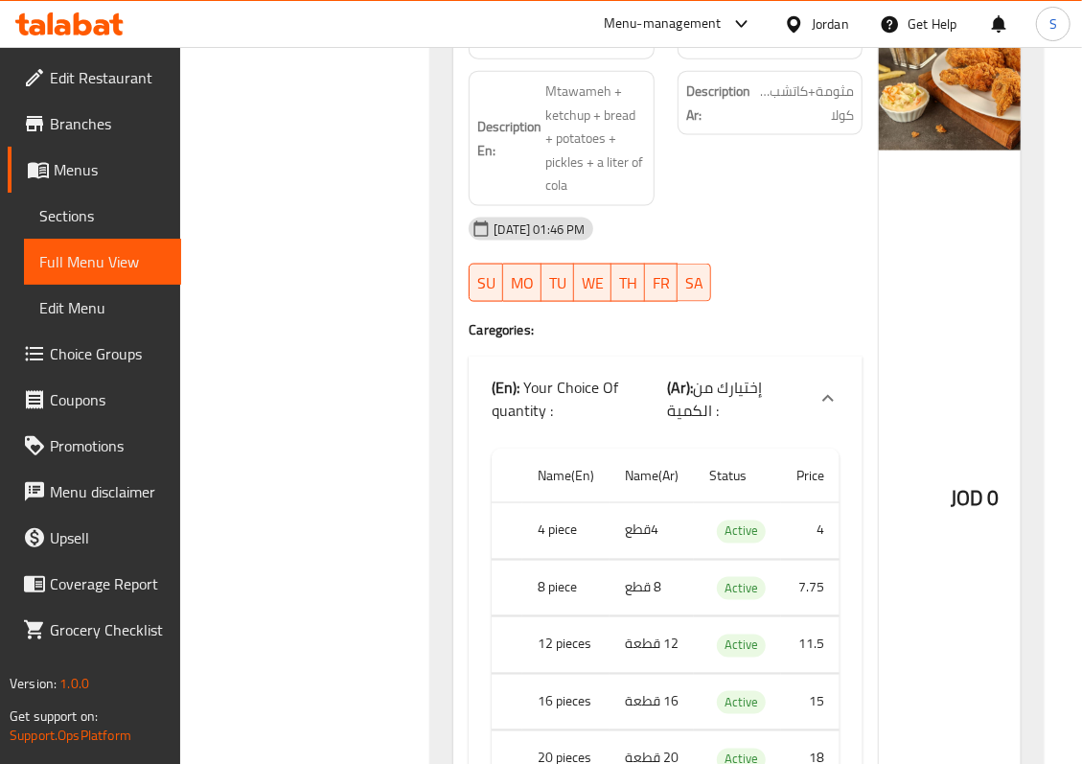
click at [864, 252] on div "29-09-2025 01:46 PM" at bounding box center [665, 229] width 417 height 46
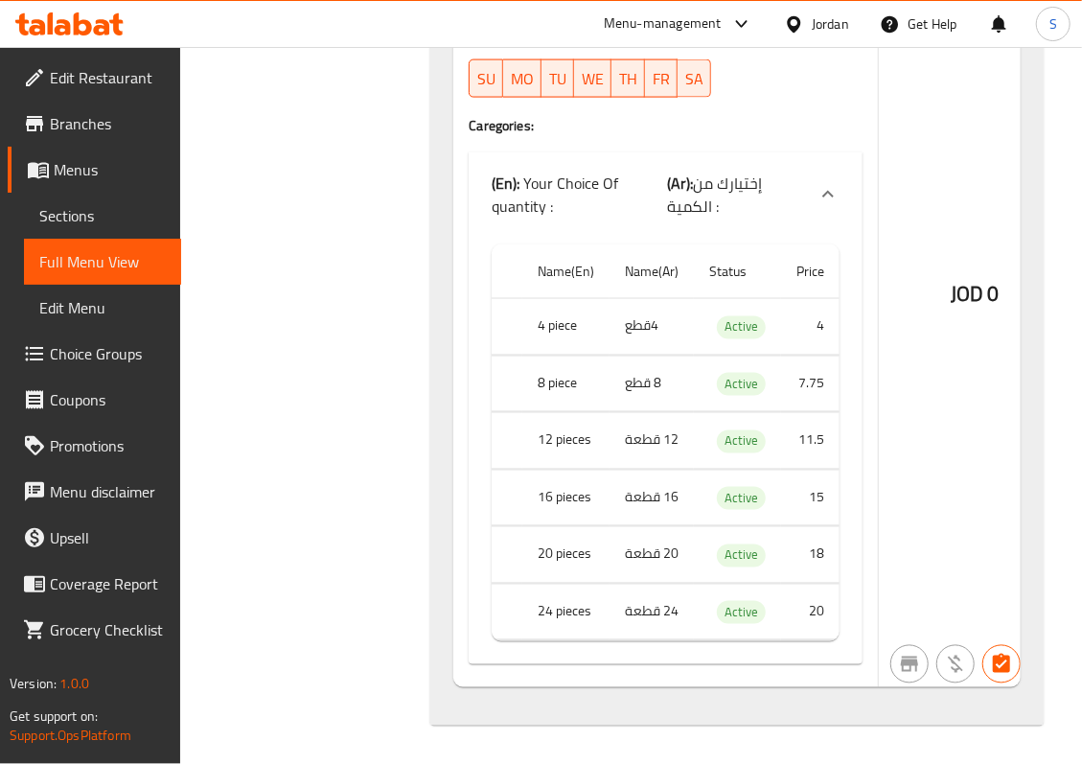
scroll to position [7852, 0]
click at [97, 227] on span "Sections" at bounding box center [102, 215] width 126 height 23
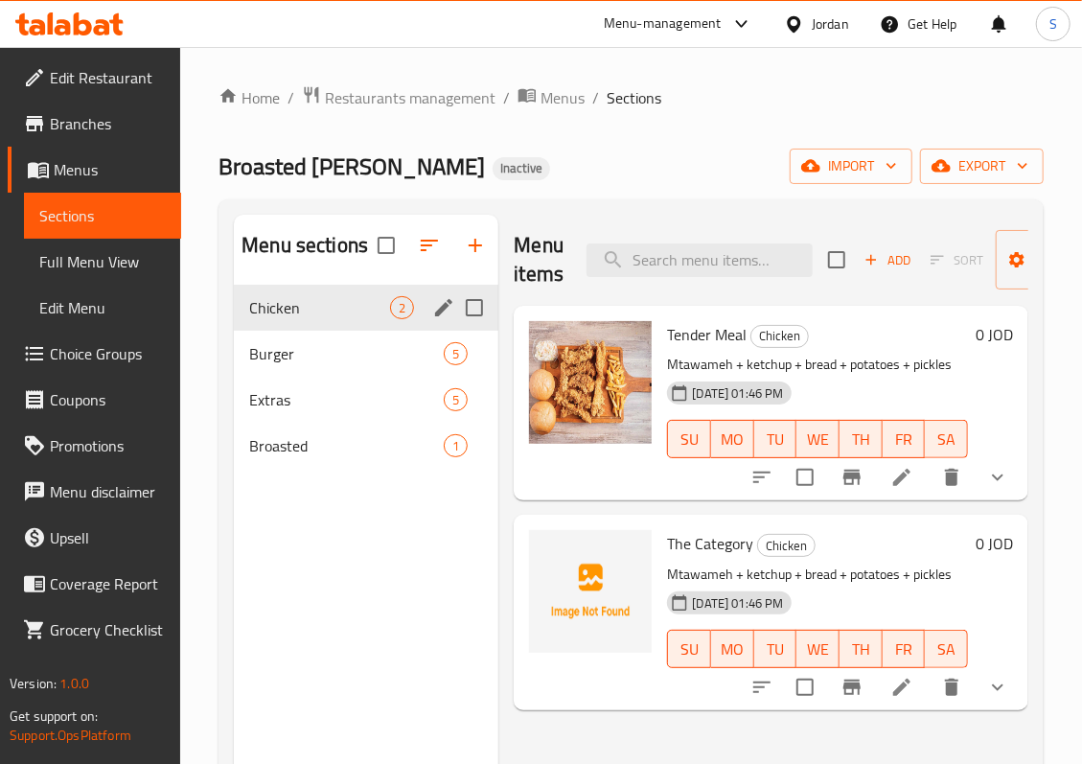
click at [315, 324] on div "Chicken 2" at bounding box center [366, 308] width 264 height 46
click at [595, 167] on div "Broasted Adam Inactive import export" at bounding box center [630, 166] width 825 height 35
click at [361, 300] on span "Chicken" at bounding box center [319, 307] width 141 height 23
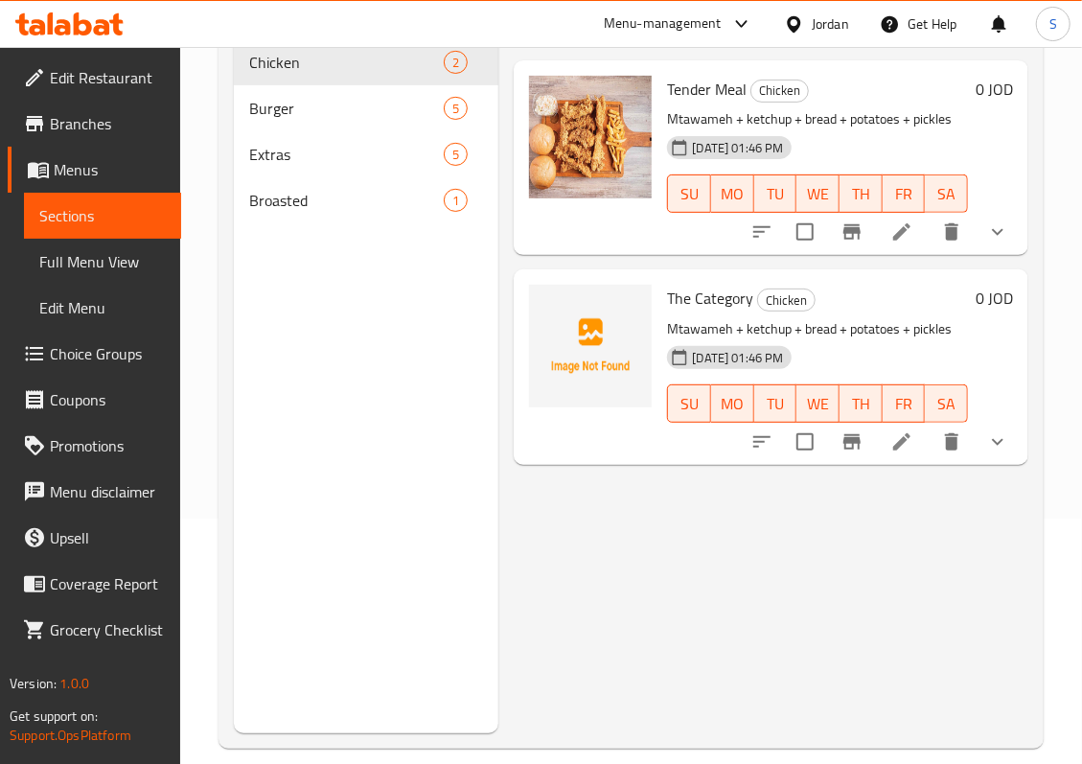
scroll to position [255, 0]
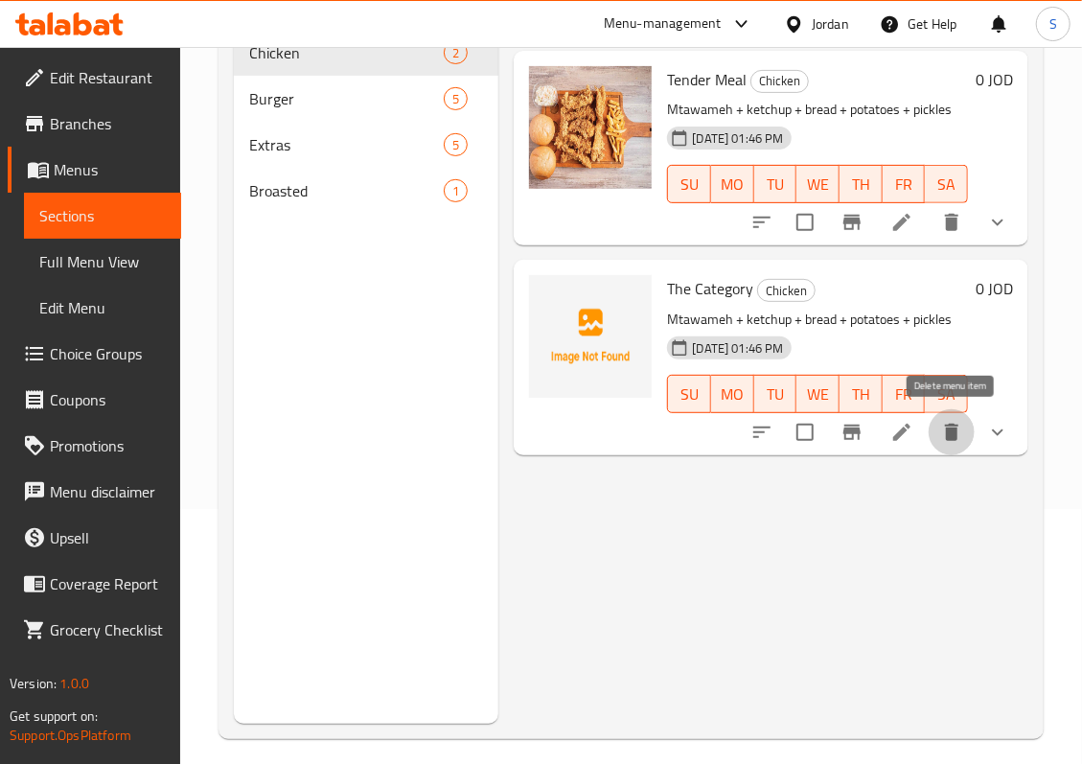
click at [962, 442] on icon "delete" at bounding box center [951, 432] width 23 height 23
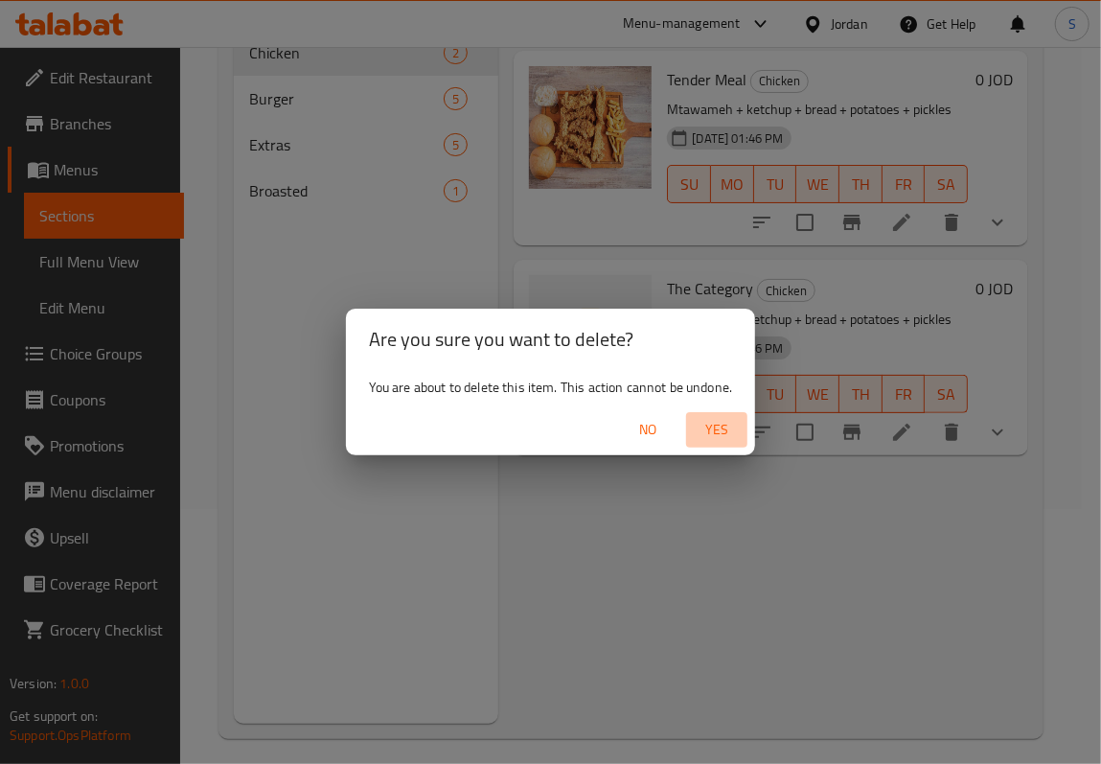
click at [715, 431] on span "Yes" at bounding box center [717, 430] width 46 height 24
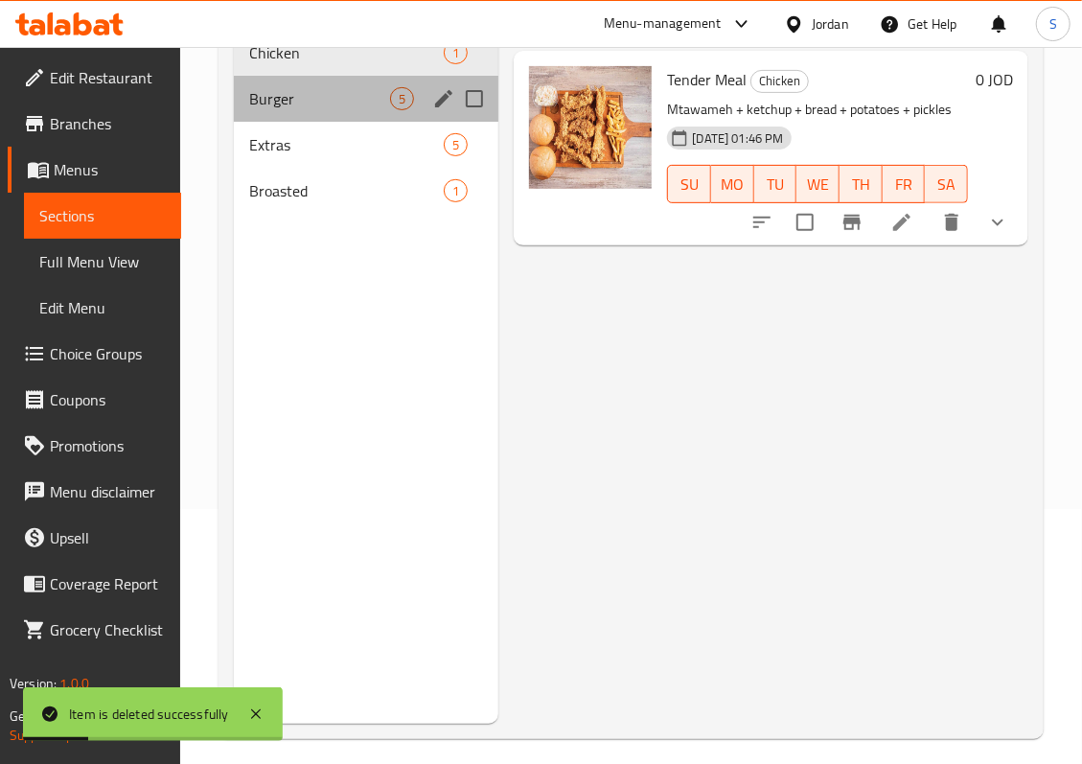
click at [328, 115] on div "Burger 5" at bounding box center [366, 99] width 264 height 46
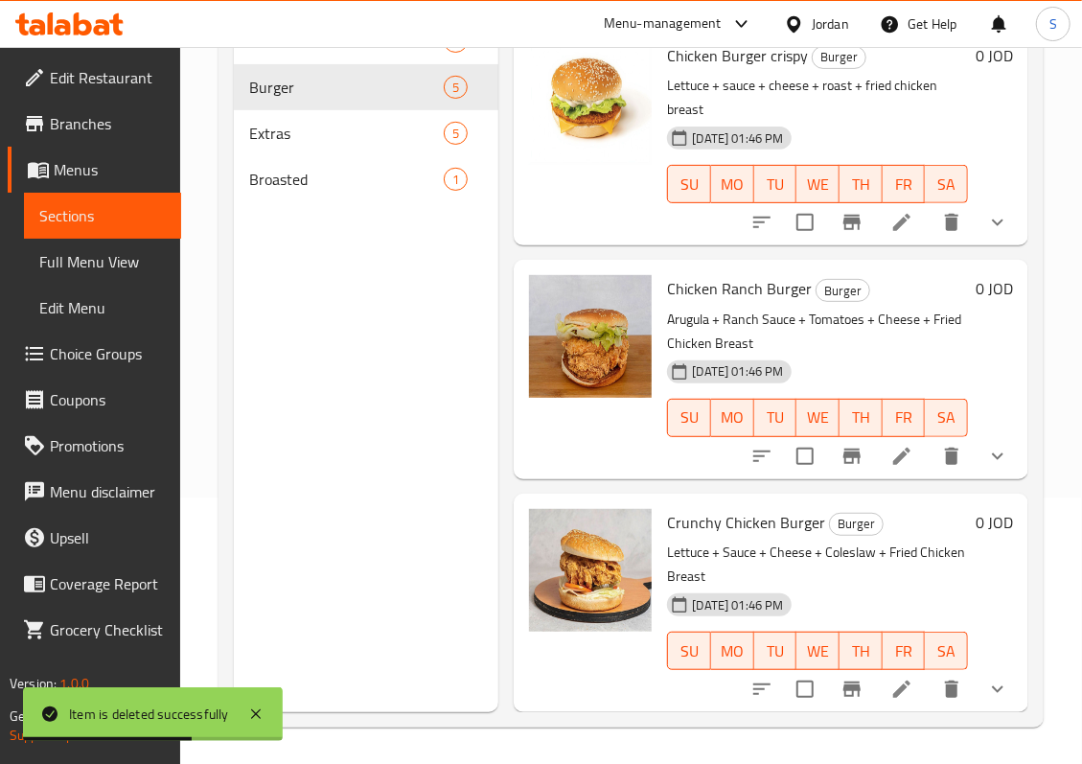
scroll to position [269, 0]
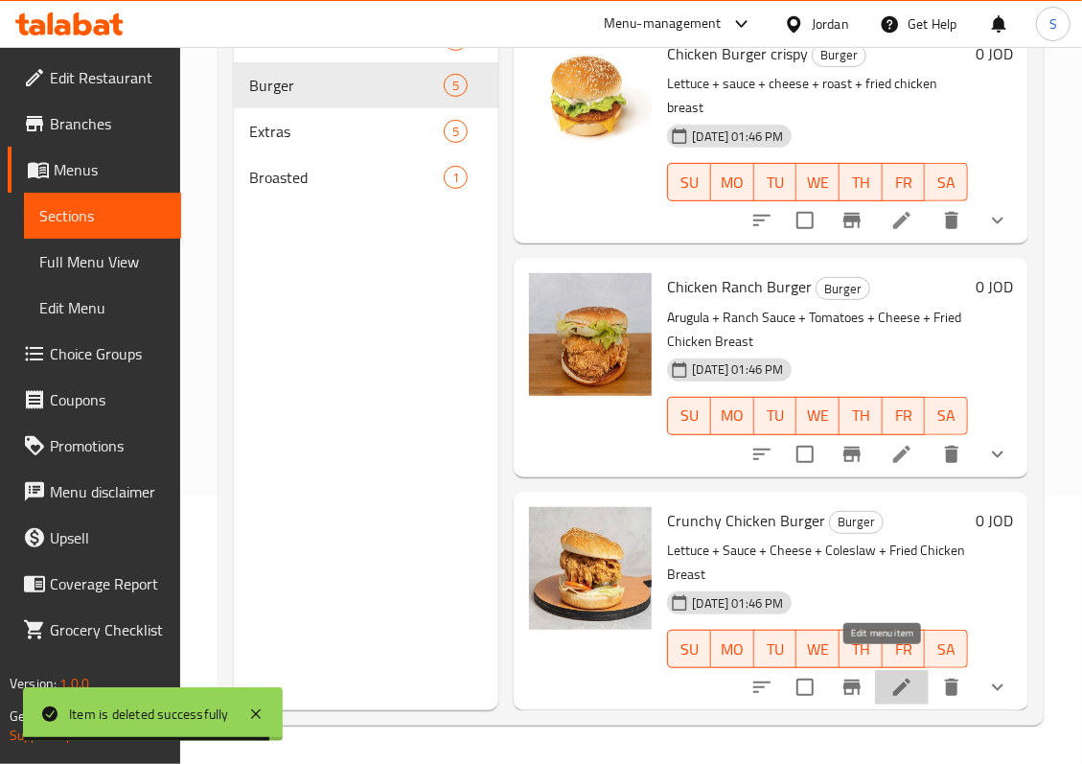
click at [890, 675] on icon at bounding box center [901, 686] width 23 height 23
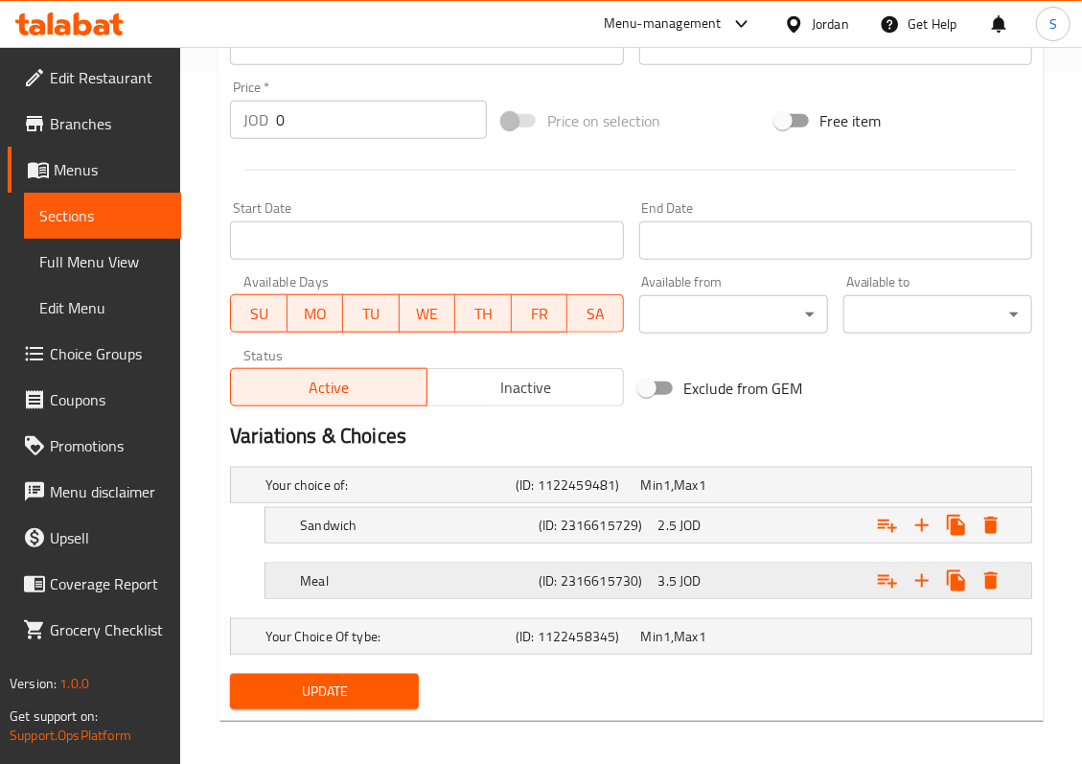
scroll to position [703, 0]
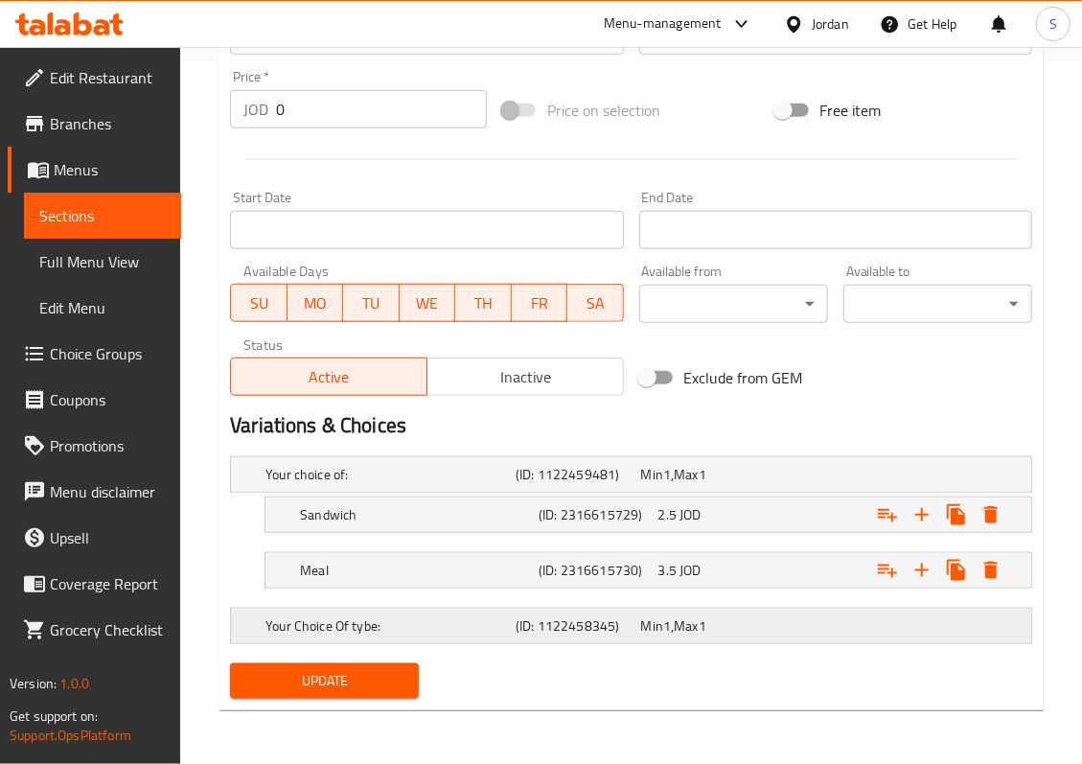
click at [534, 635] on h5 "(ID: 1122458345)" at bounding box center [573, 625] width 117 height 19
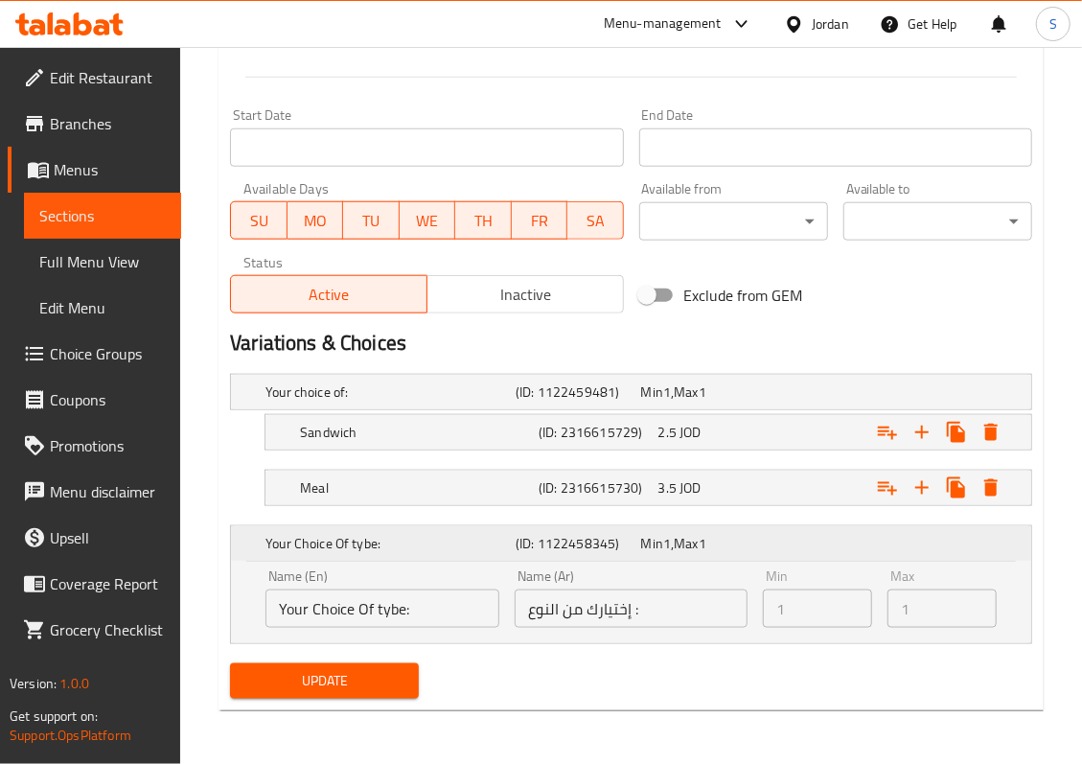
click at [798, 545] on div "Expand" at bounding box center [887, 543] width 250 height 8
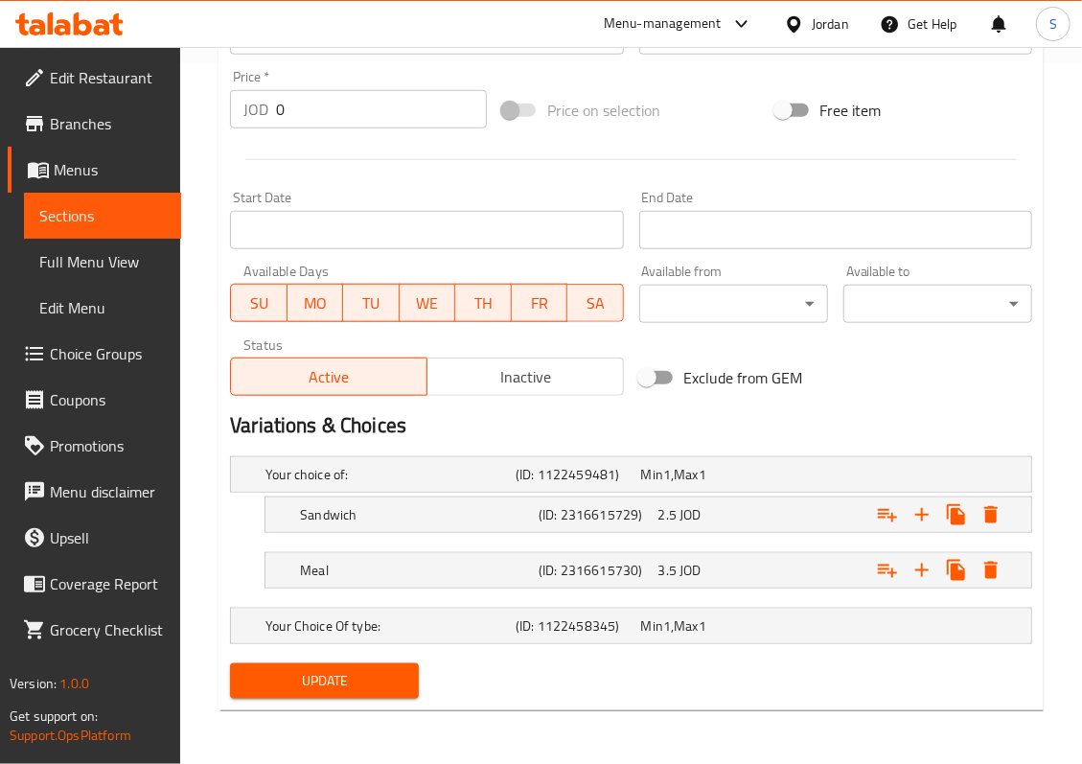
click at [82, 226] on span "Sections" at bounding box center [102, 215] width 126 height 23
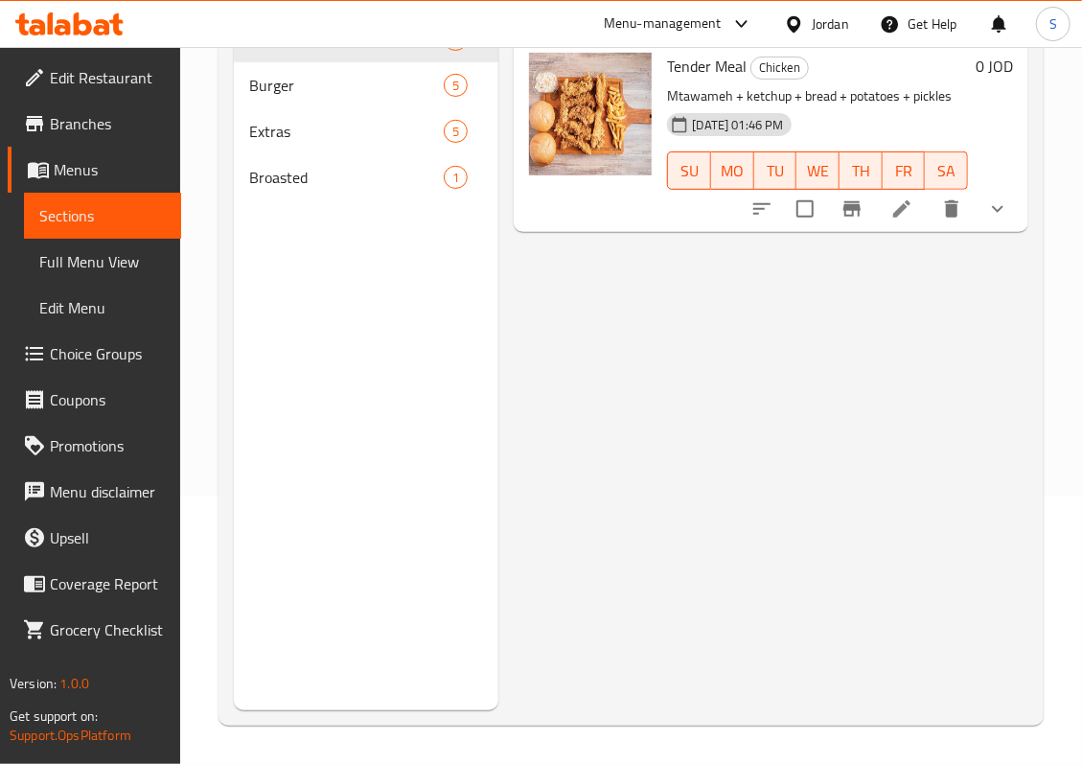
scroll to position [269, 0]
click at [361, 124] on span "Extras" at bounding box center [319, 131] width 141 height 23
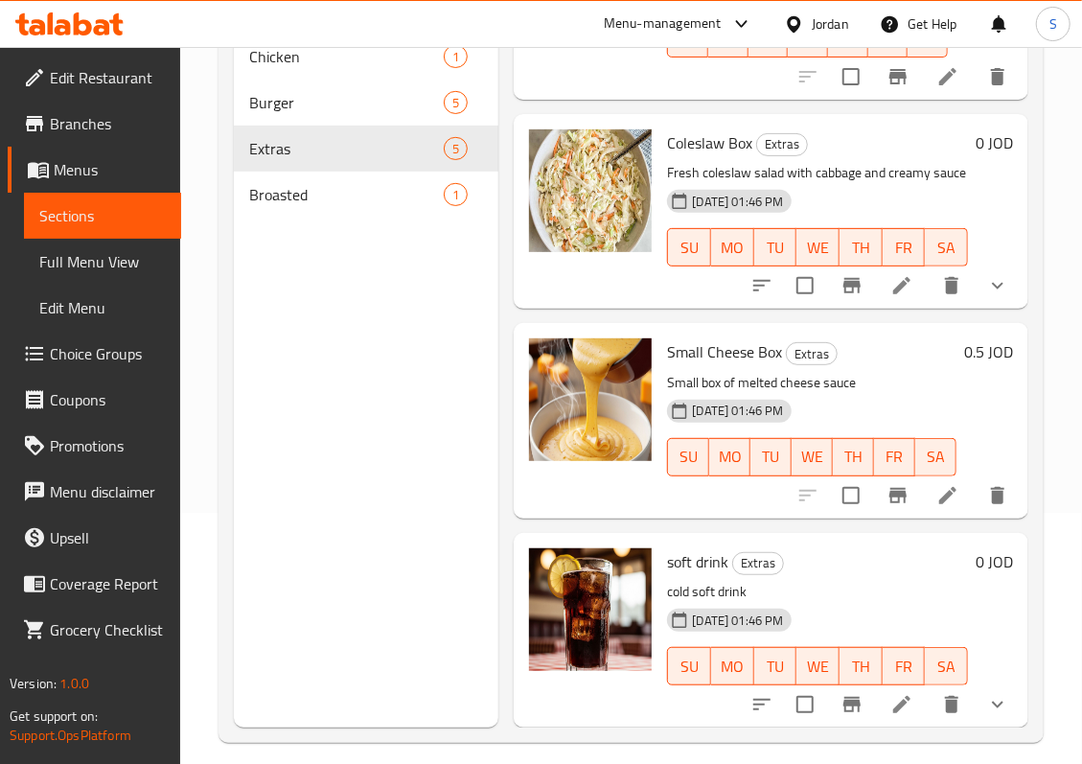
scroll to position [269, 0]
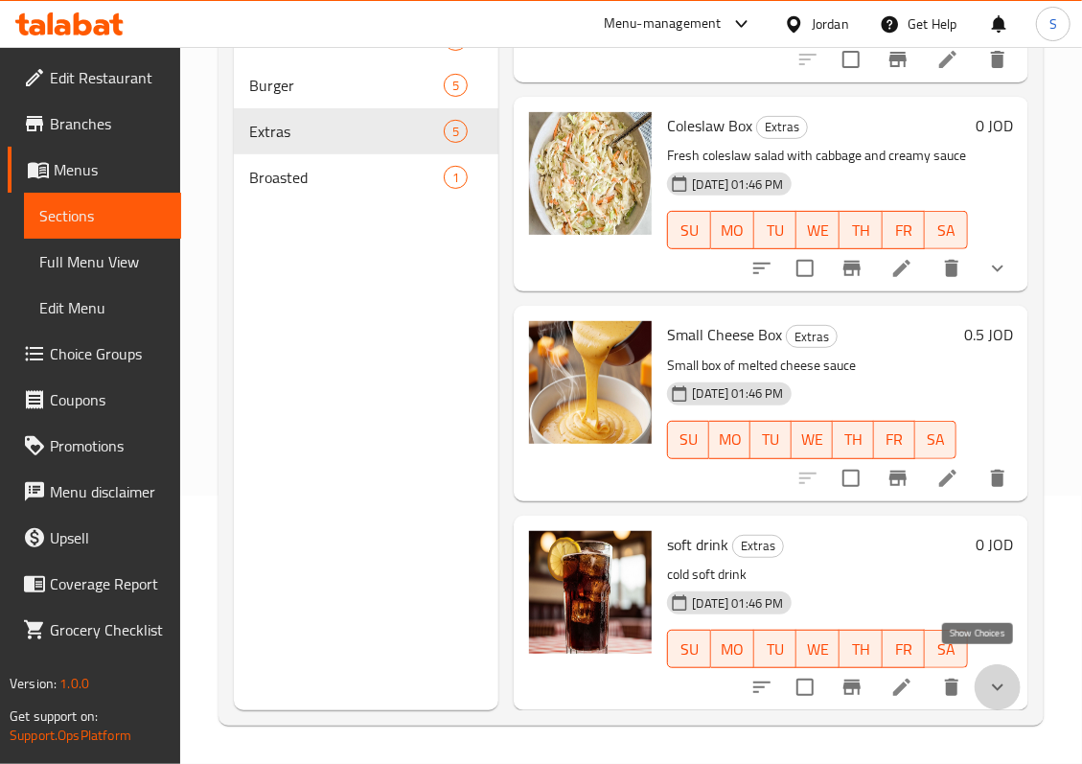
click at [986, 675] on icon "show more" at bounding box center [997, 686] width 23 height 23
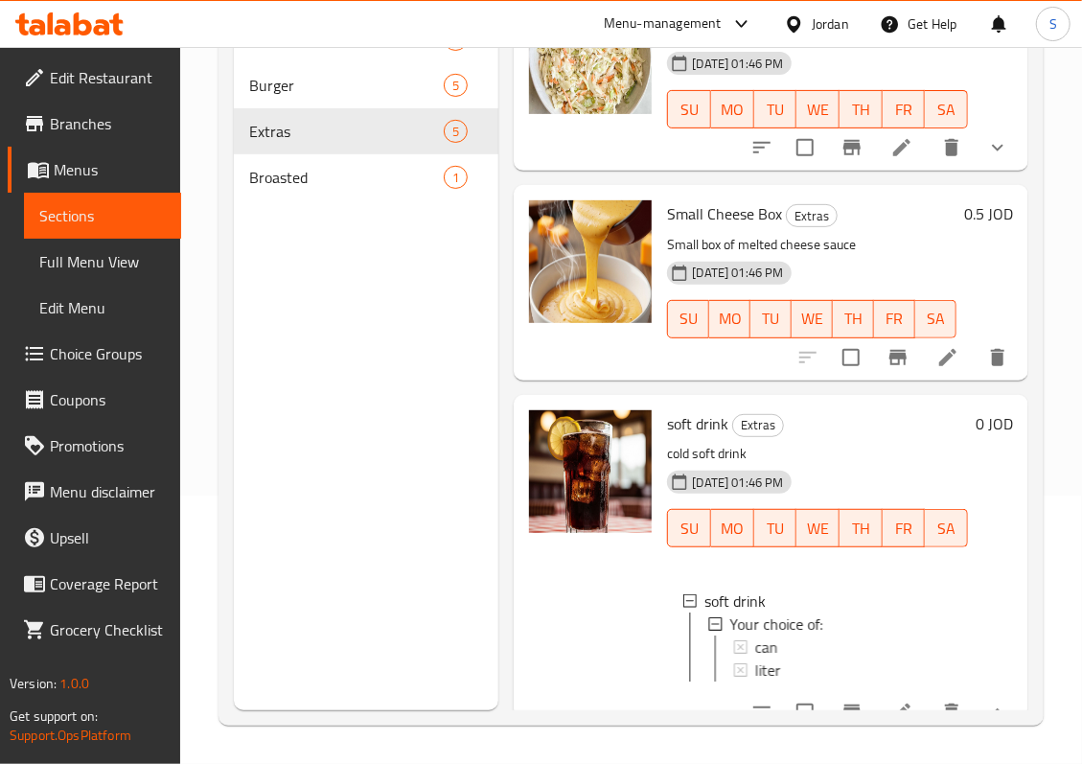
scroll to position [567, 0]
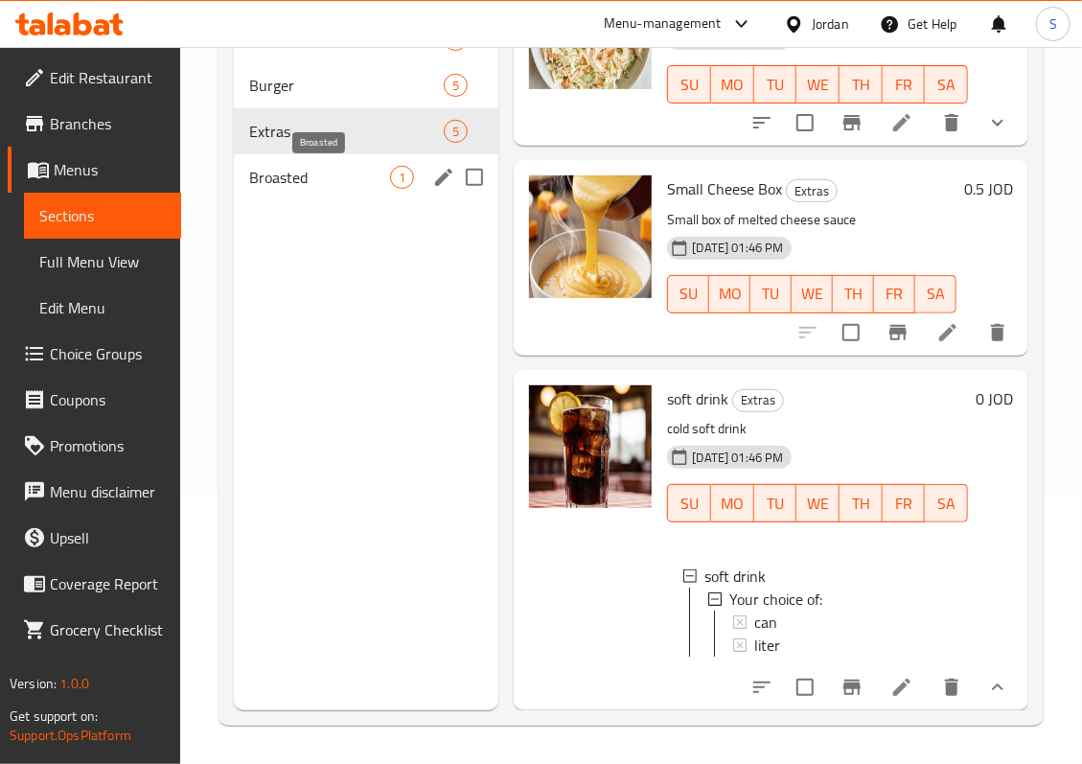
click at [349, 170] on span "Broasted" at bounding box center [319, 177] width 141 height 23
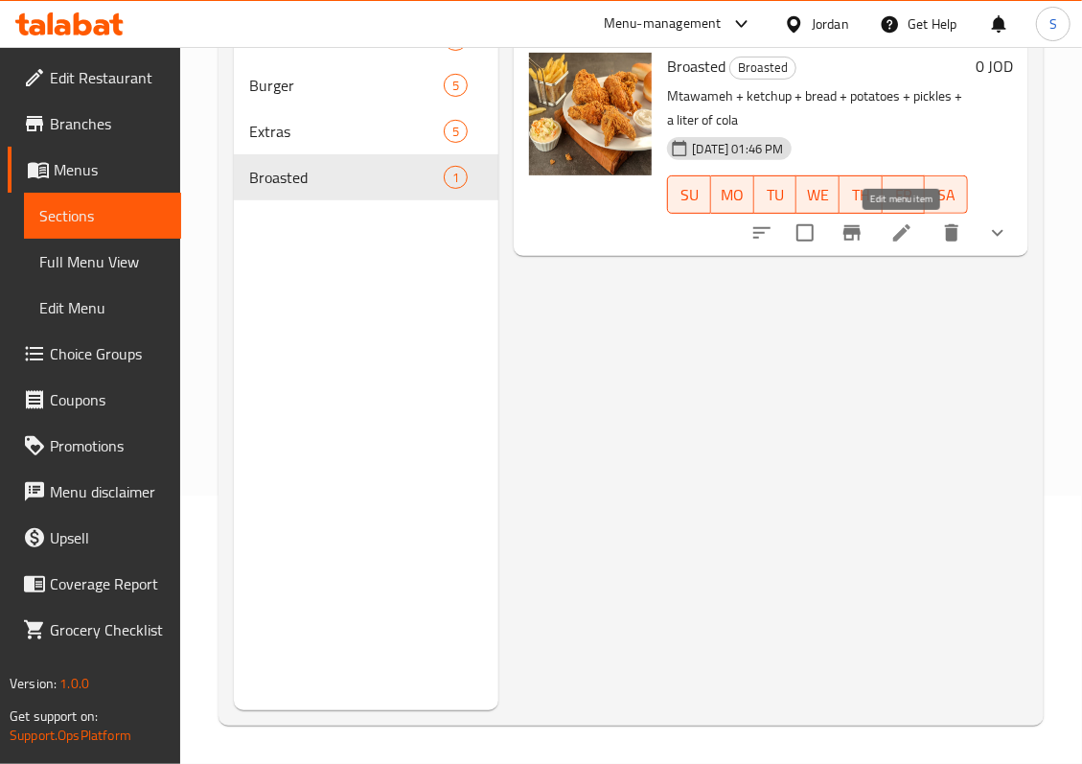
click at [899, 231] on icon at bounding box center [901, 232] width 23 height 23
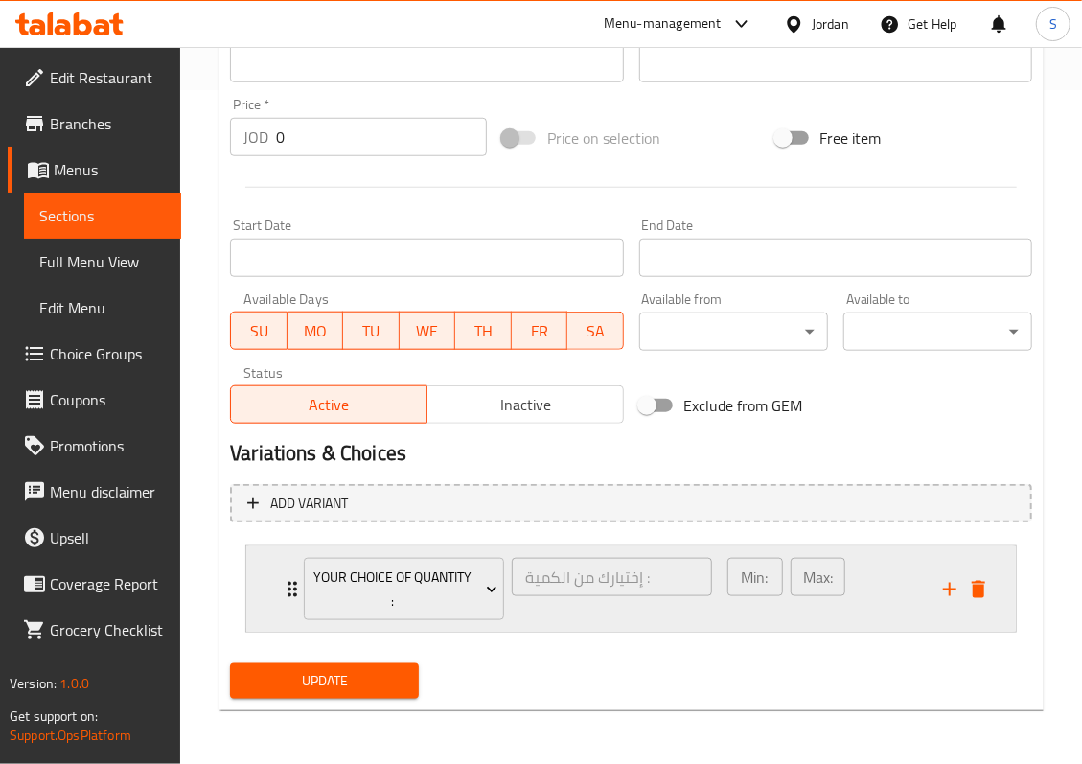
click at [690, 626] on div "Your Choice Of quantity : إختيارك من الكمية : ​" at bounding box center [507, 588] width 431 height 85
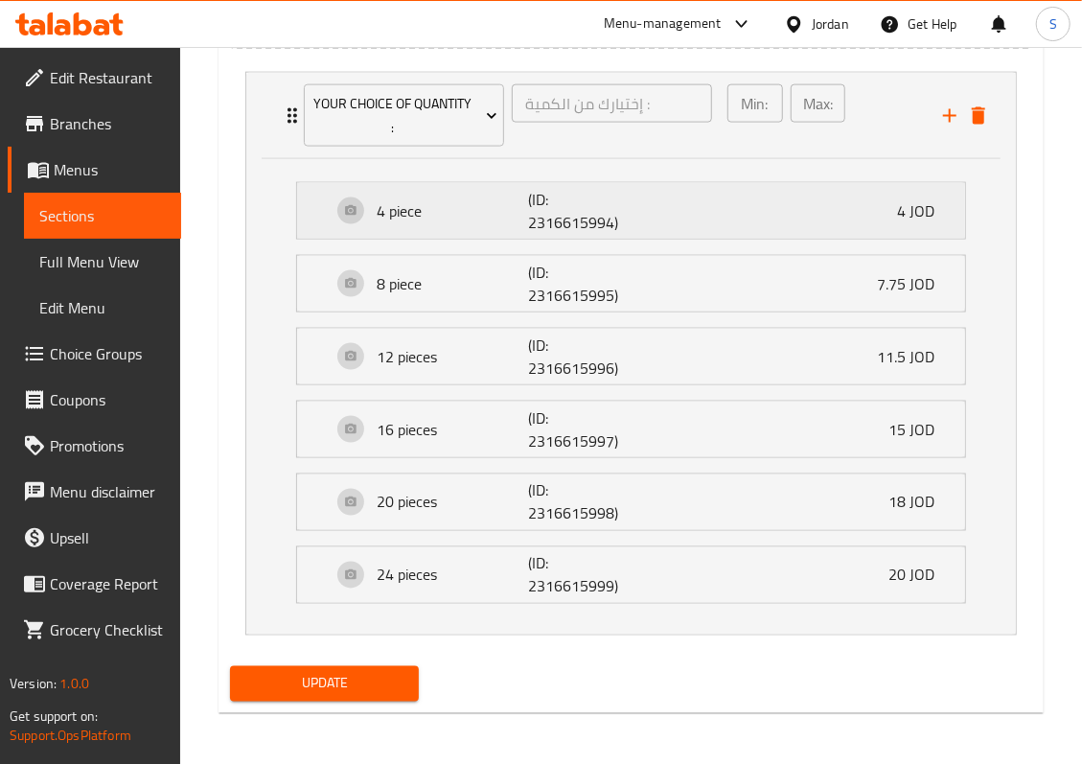
scroll to position [1154, 0]
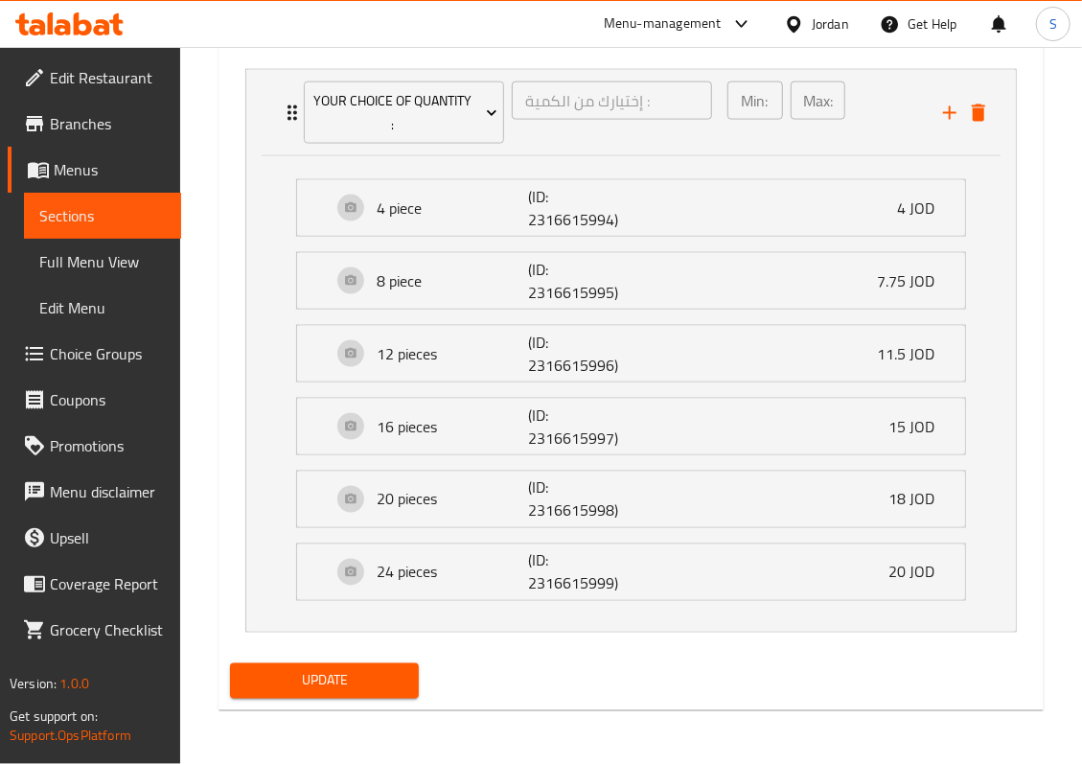
click at [79, 365] on span "Choice Groups" at bounding box center [108, 353] width 116 height 23
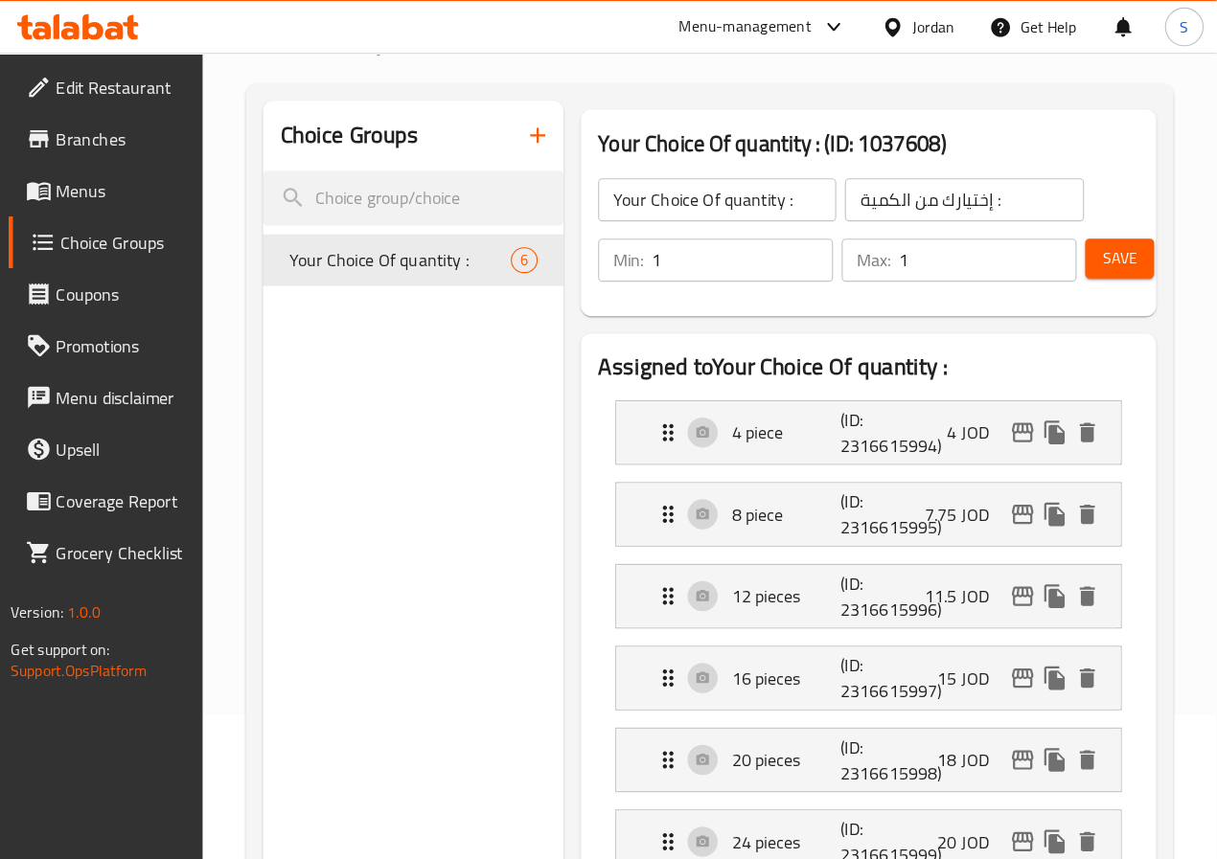
scroll to position [127, 0]
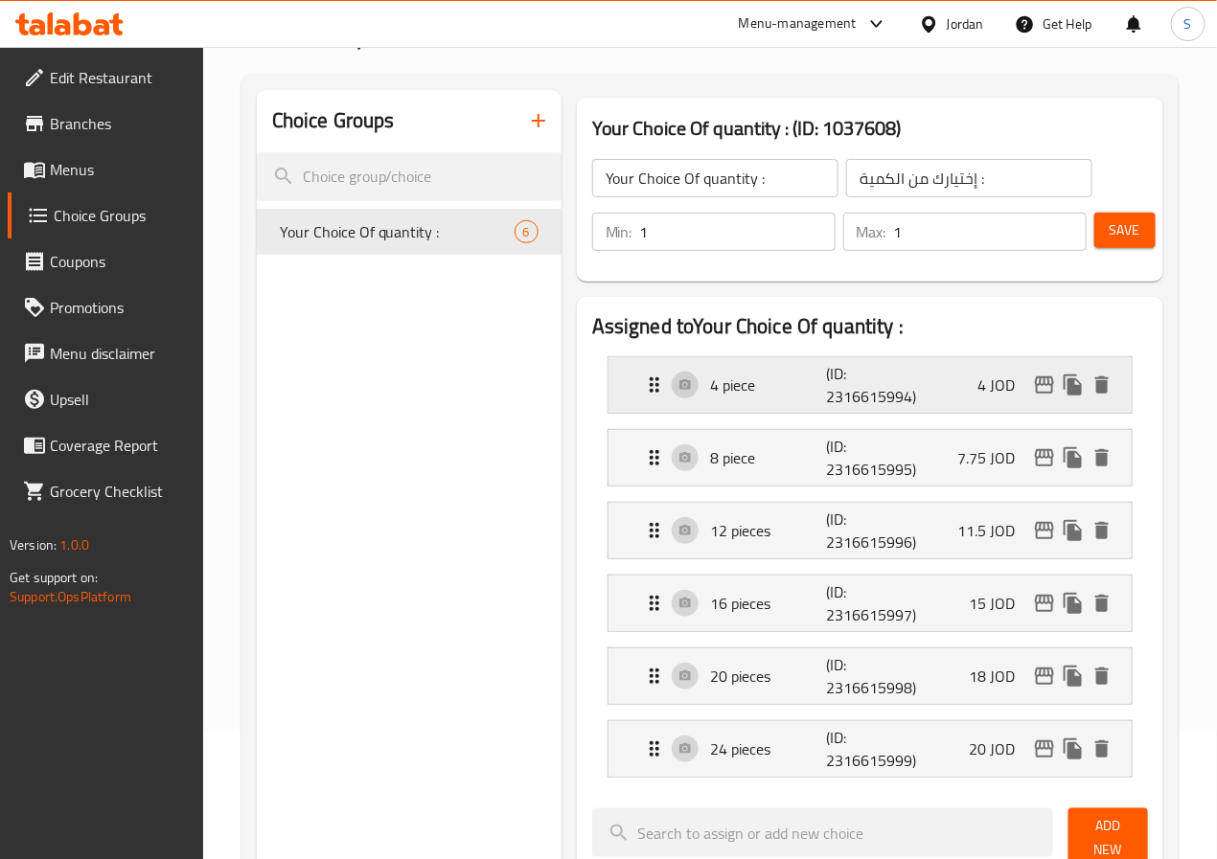
click at [725, 389] on p "4 piece" at bounding box center [768, 385] width 115 height 23
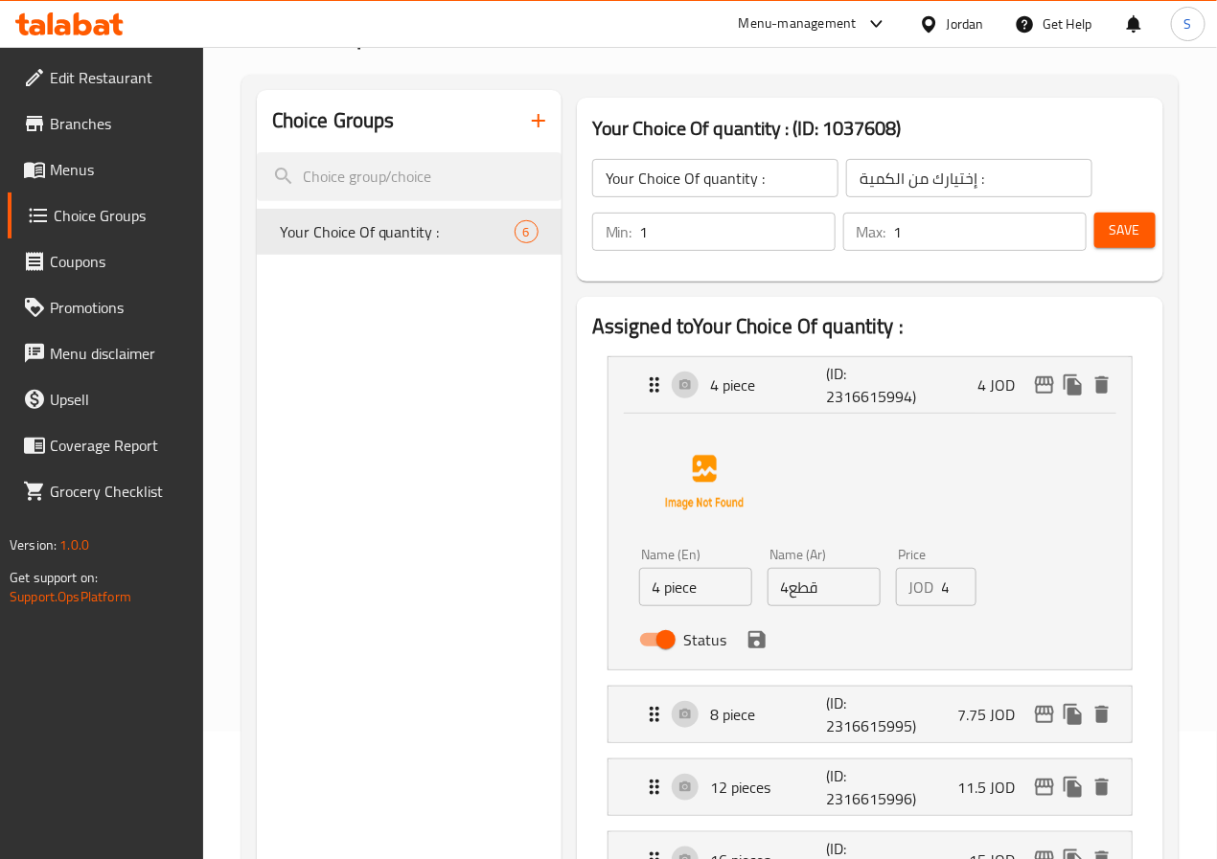
click at [642, 586] on input "4 piece" at bounding box center [695, 587] width 113 height 38
click at [785, 602] on input "4قطع" at bounding box center [823, 587] width 113 height 38
paste input "من غير مشروب غازي"
type input "4 قطع من غير مشروب غازي"
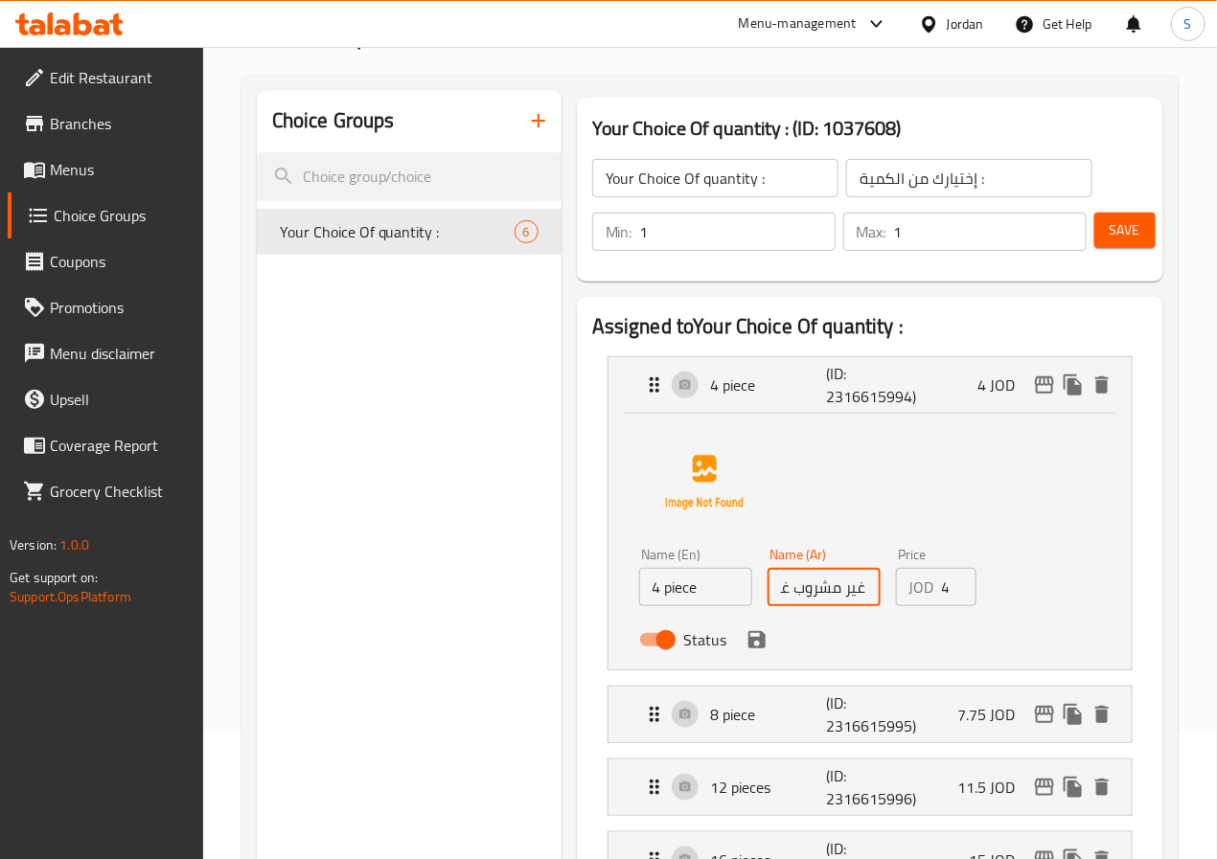
scroll to position [0, 0]
click at [639, 596] on input "4 piece" at bounding box center [695, 587] width 113 height 38
click at [661, 589] on input "4 Pieces Broasted" at bounding box center [695, 587] width 113 height 38
paste input "Without a soft drink"
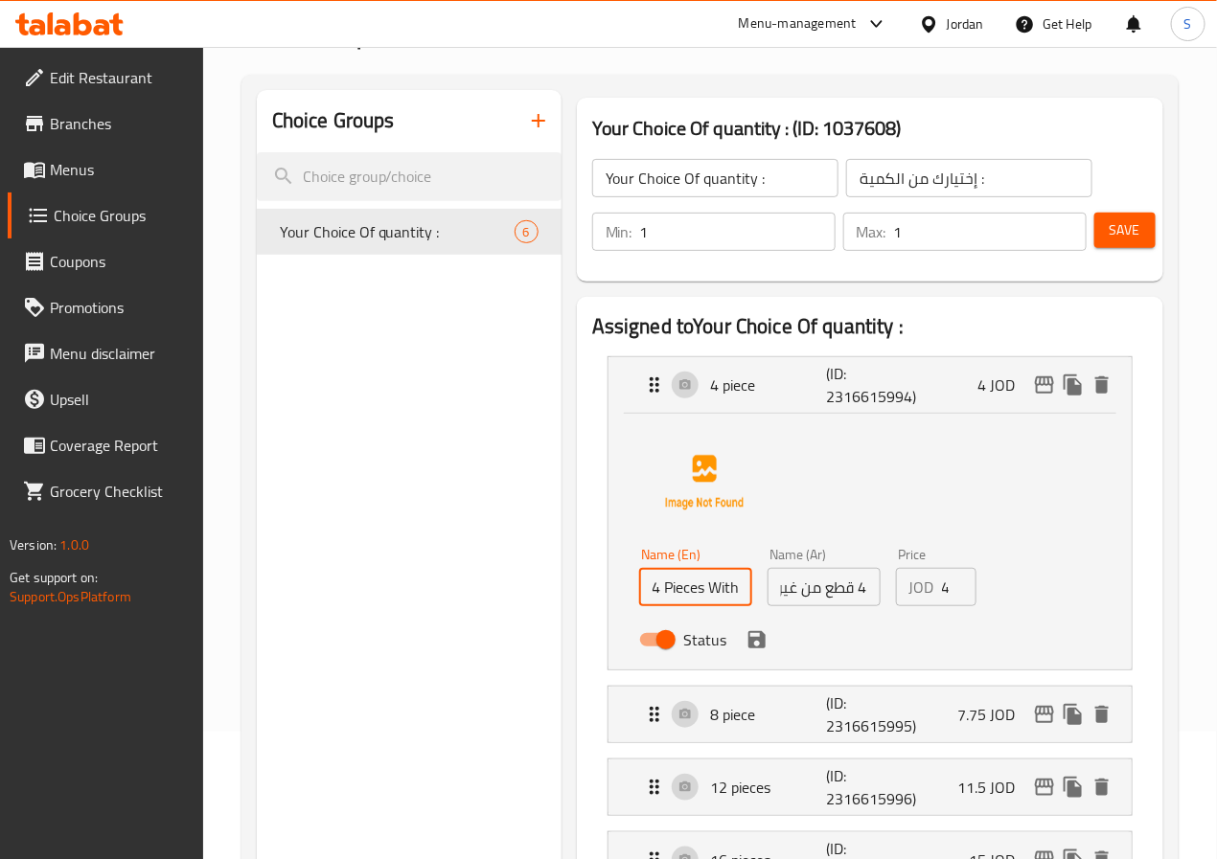
scroll to position [0, 76]
click at [748, 641] on icon "save" at bounding box center [756, 639] width 17 height 17
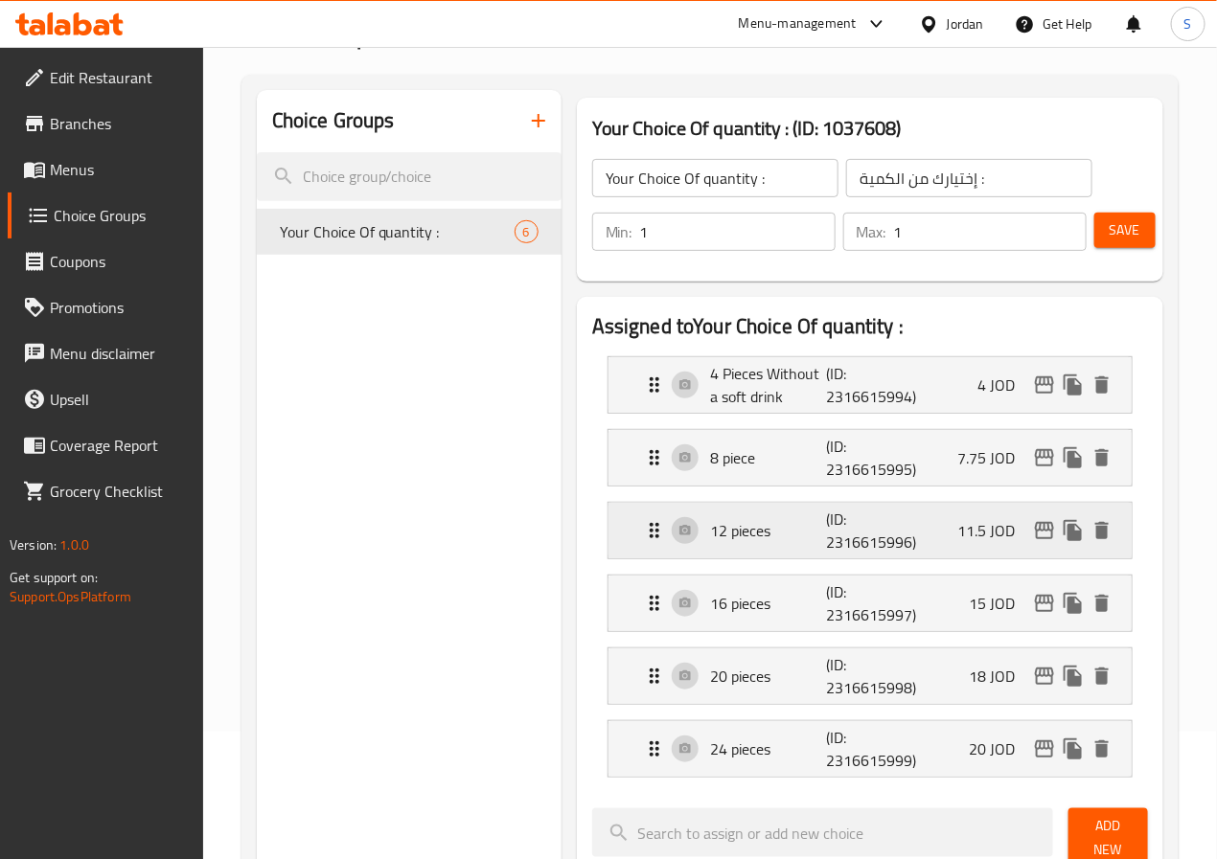
type input "4 Pieces Without a soft drink"
click at [934, 328] on h2 "Assigned to Your Choice Of quantity :" at bounding box center [870, 326] width 556 height 29
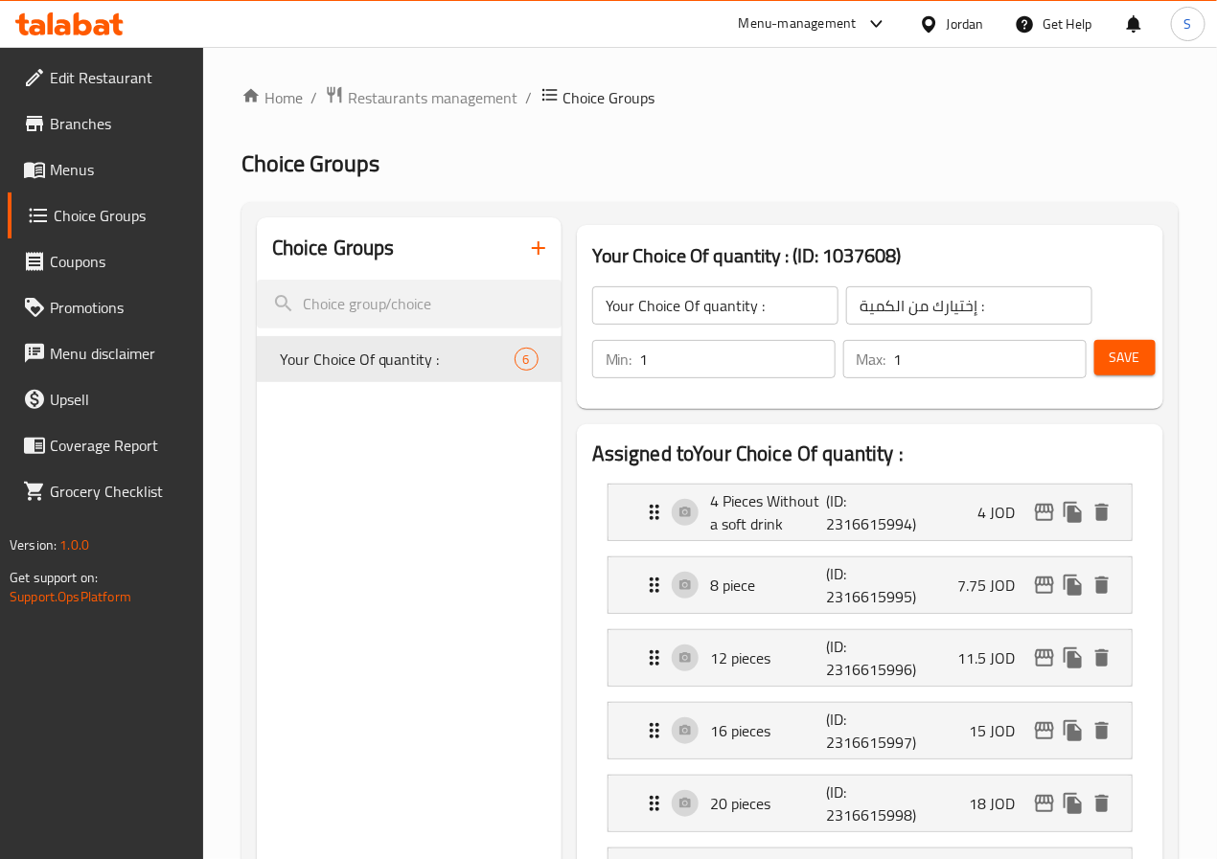
click at [1136, 349] on button "Save" at bounding box center [1124, 357] width 61 height 35
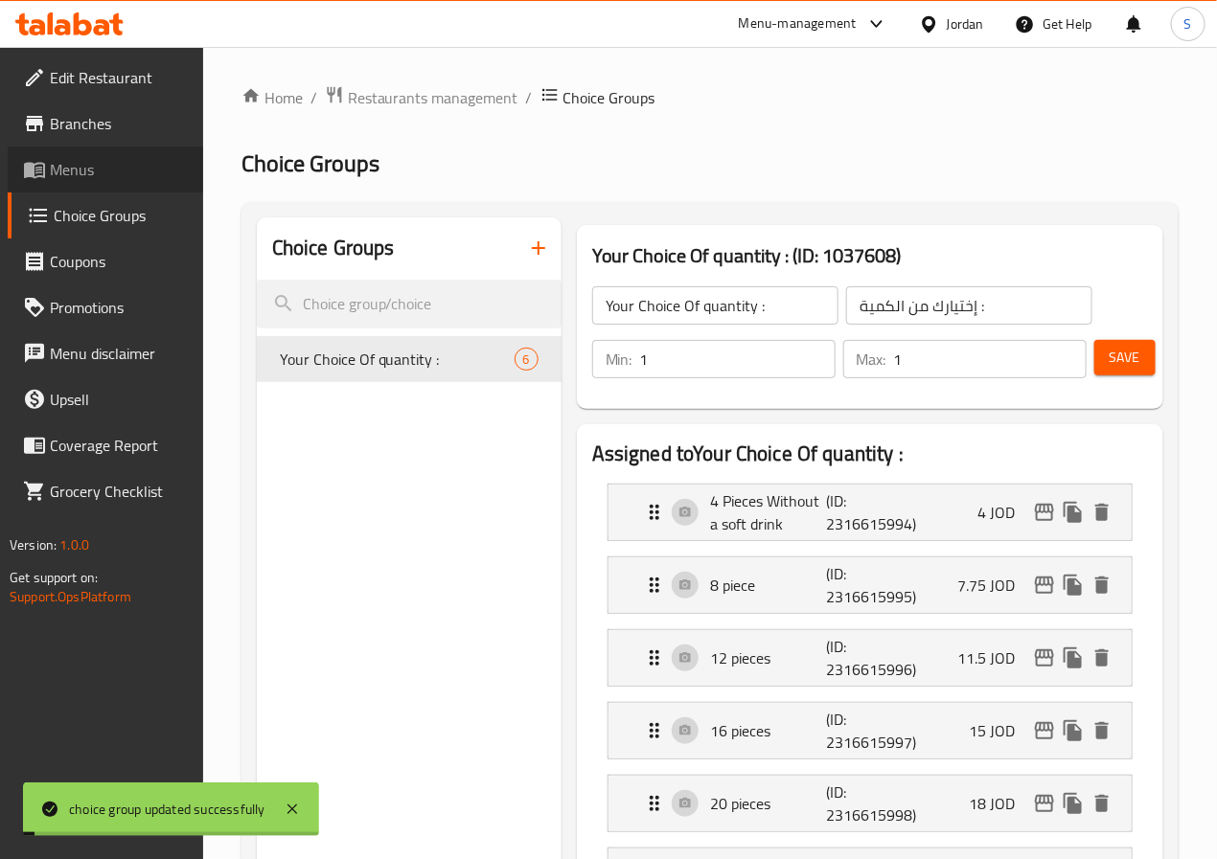
click at [126, 172] on span "Menus" at bounding box center [119, 169] width 138 height 23
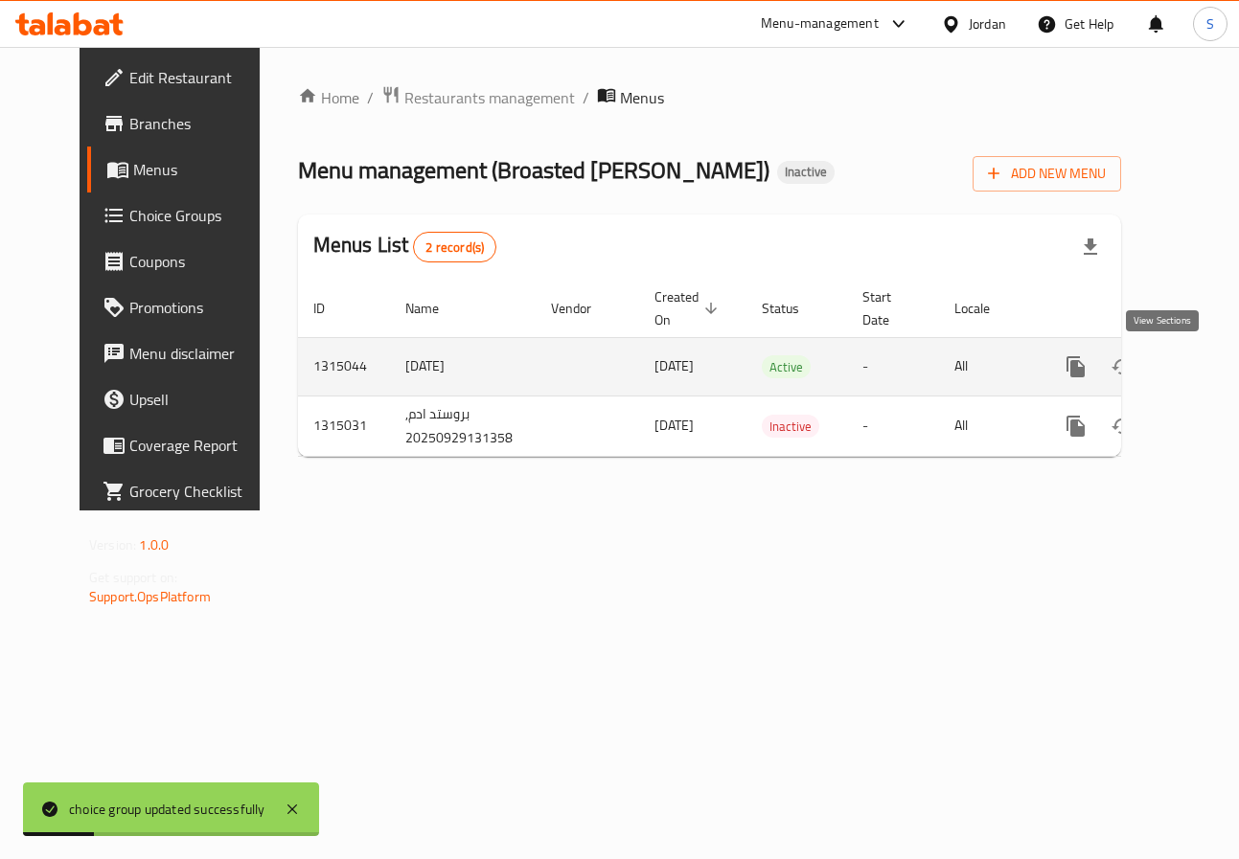
click at [1202, 363] on icon "enhanced table" at bounding box center [1213, 366] width 23 height 23
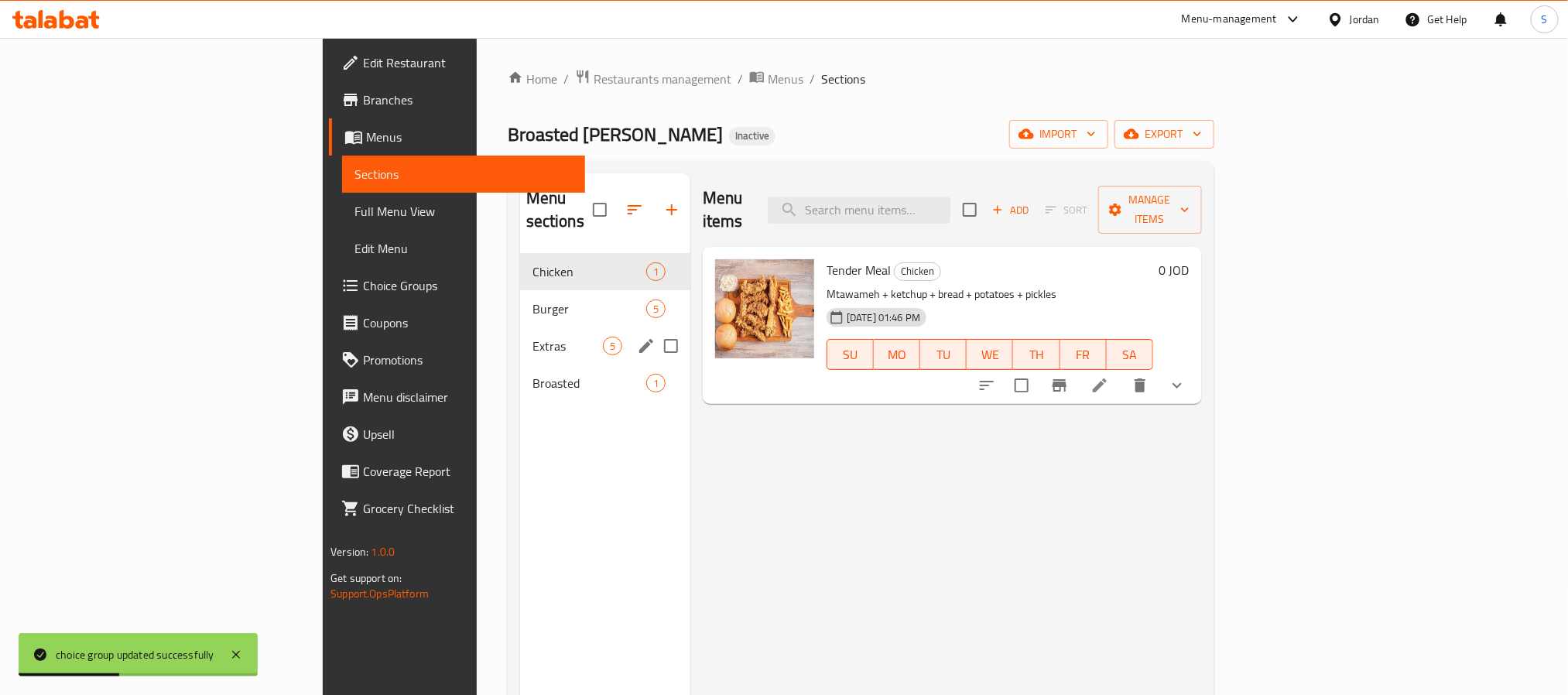
click at [520, 335] on div "Extras 5" at bounding box center [605, 346] width 170 height 37
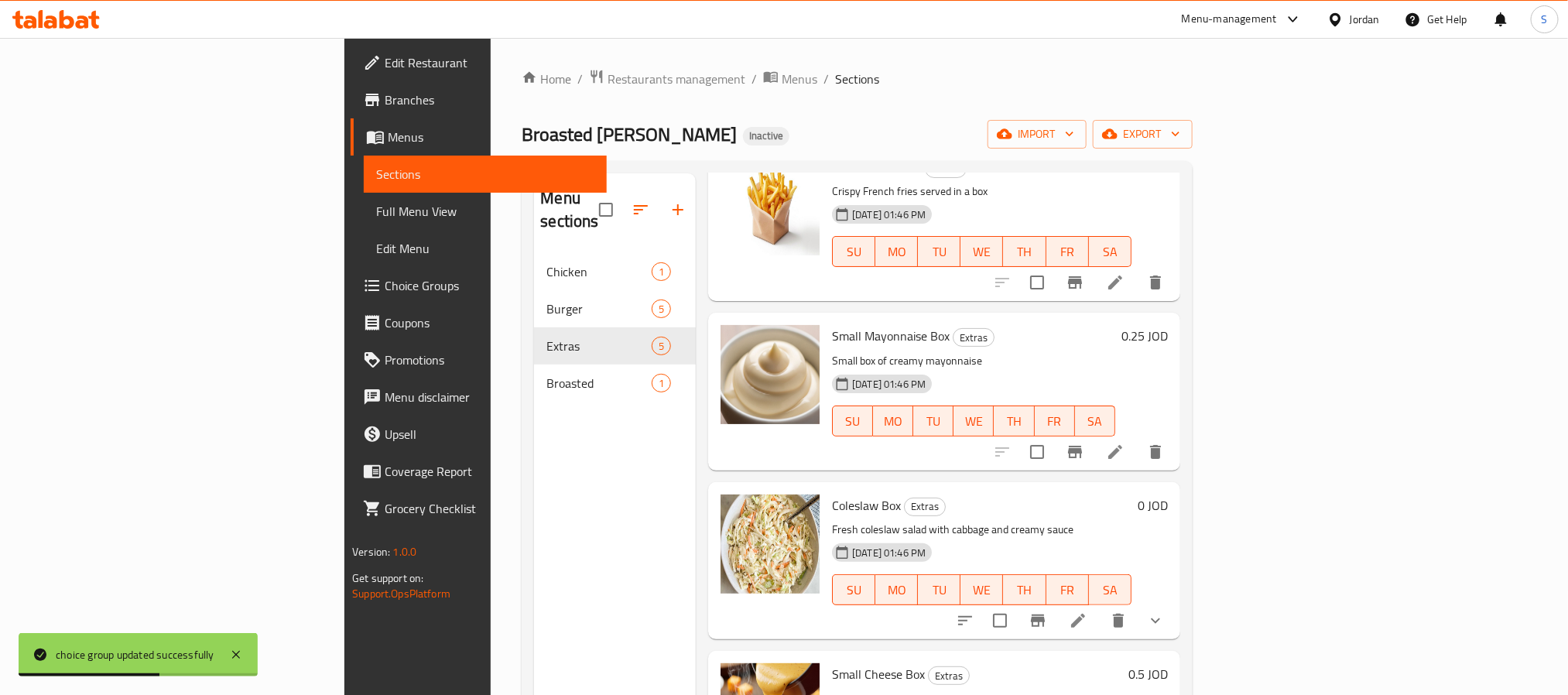
scroll to position [188, 0]
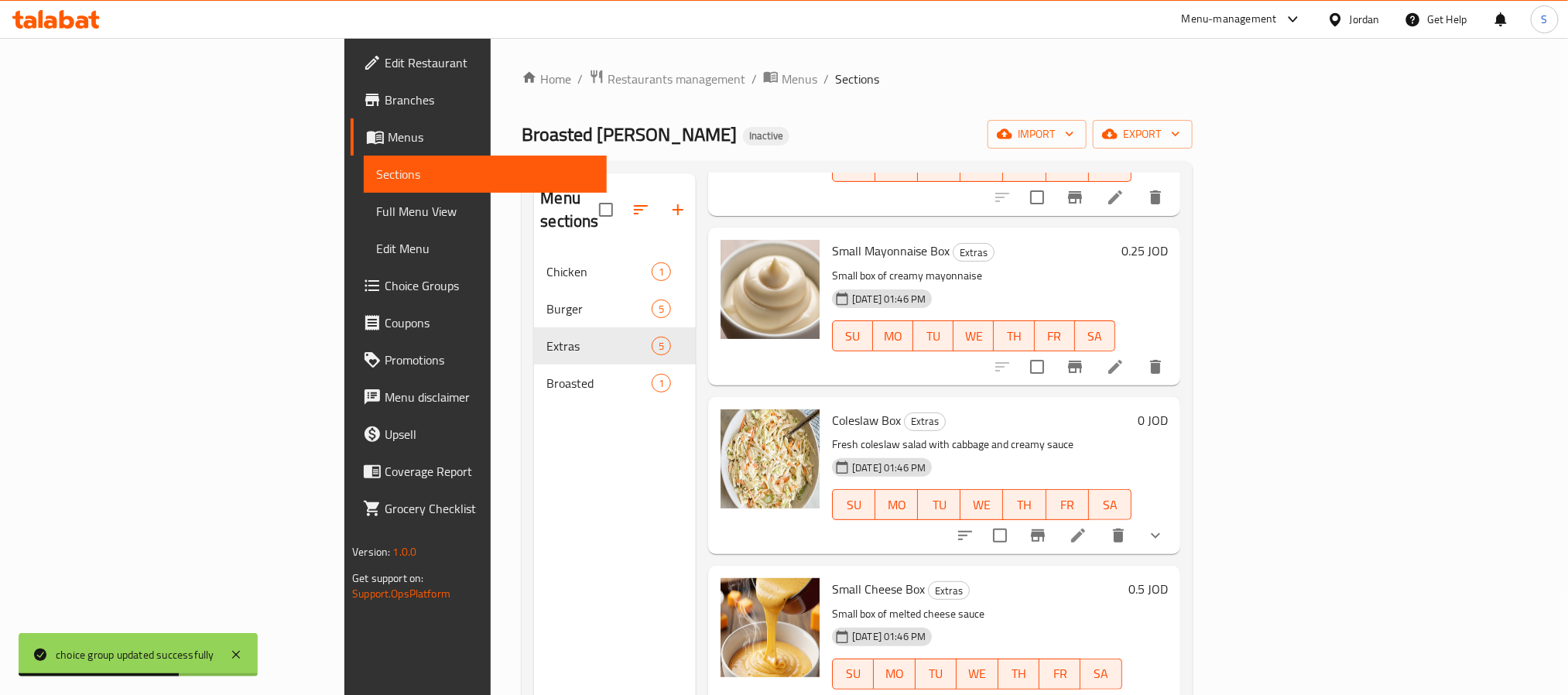
click at [1165, 526] on icon "show more" at bounding box center [1155, 535] width 19 height 19
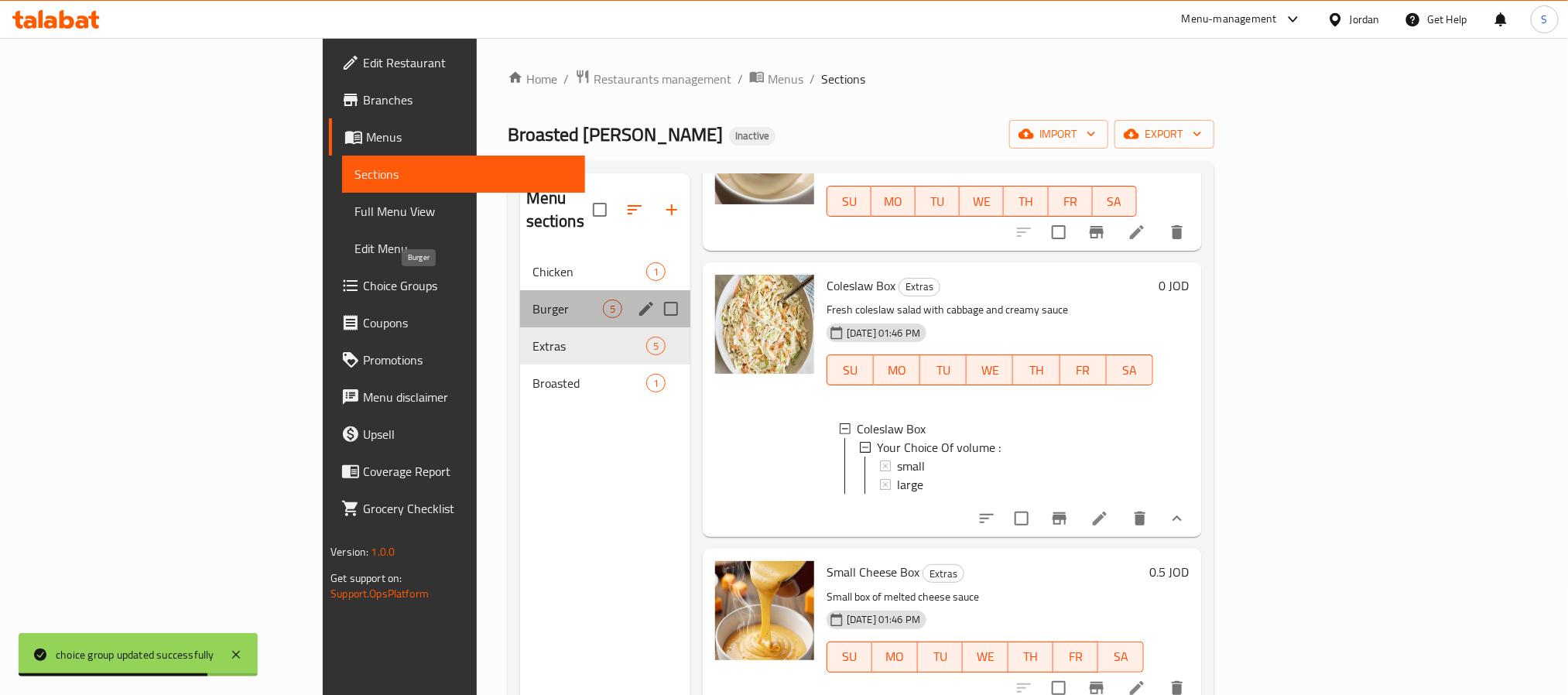
click at [532, 300] on span "Burger" at bounding box center [567, 309] width 70 height 19
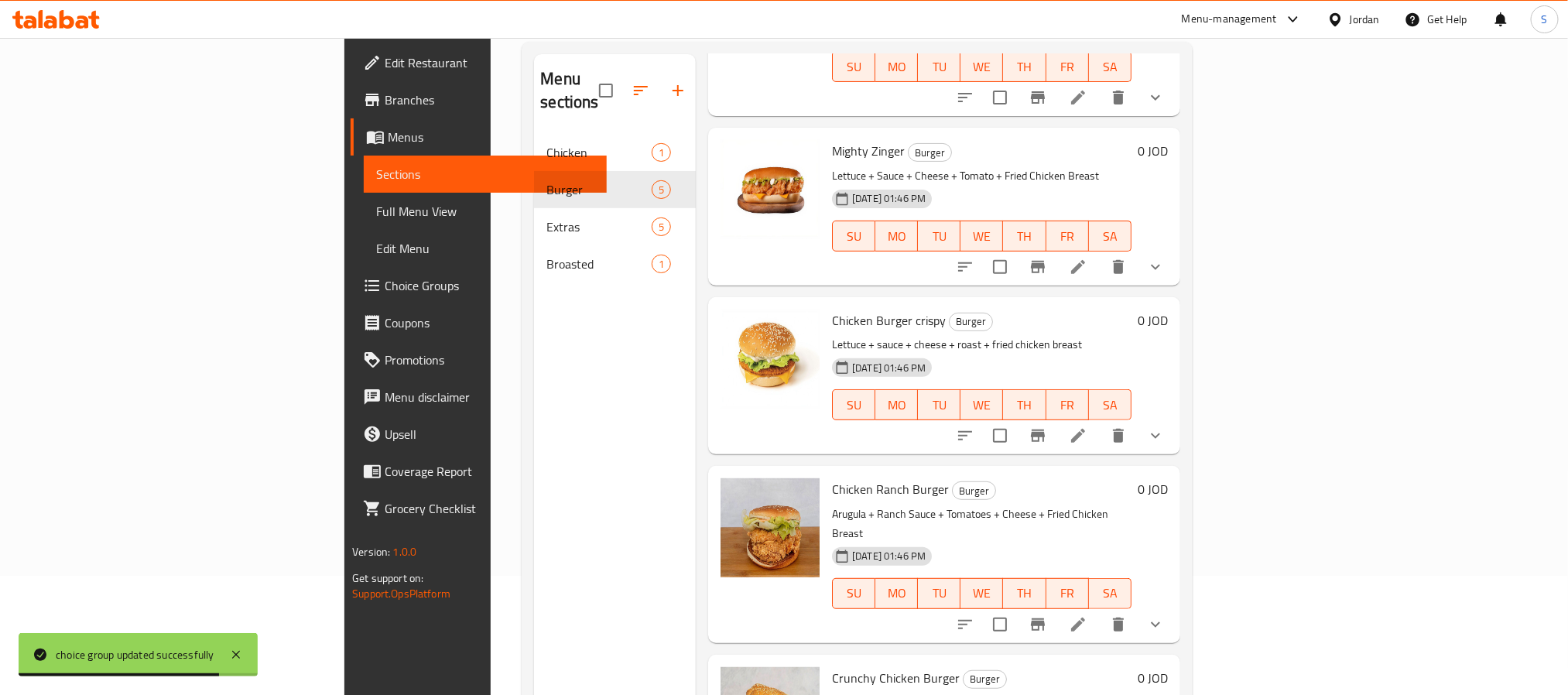
scroll to position [217, 0]
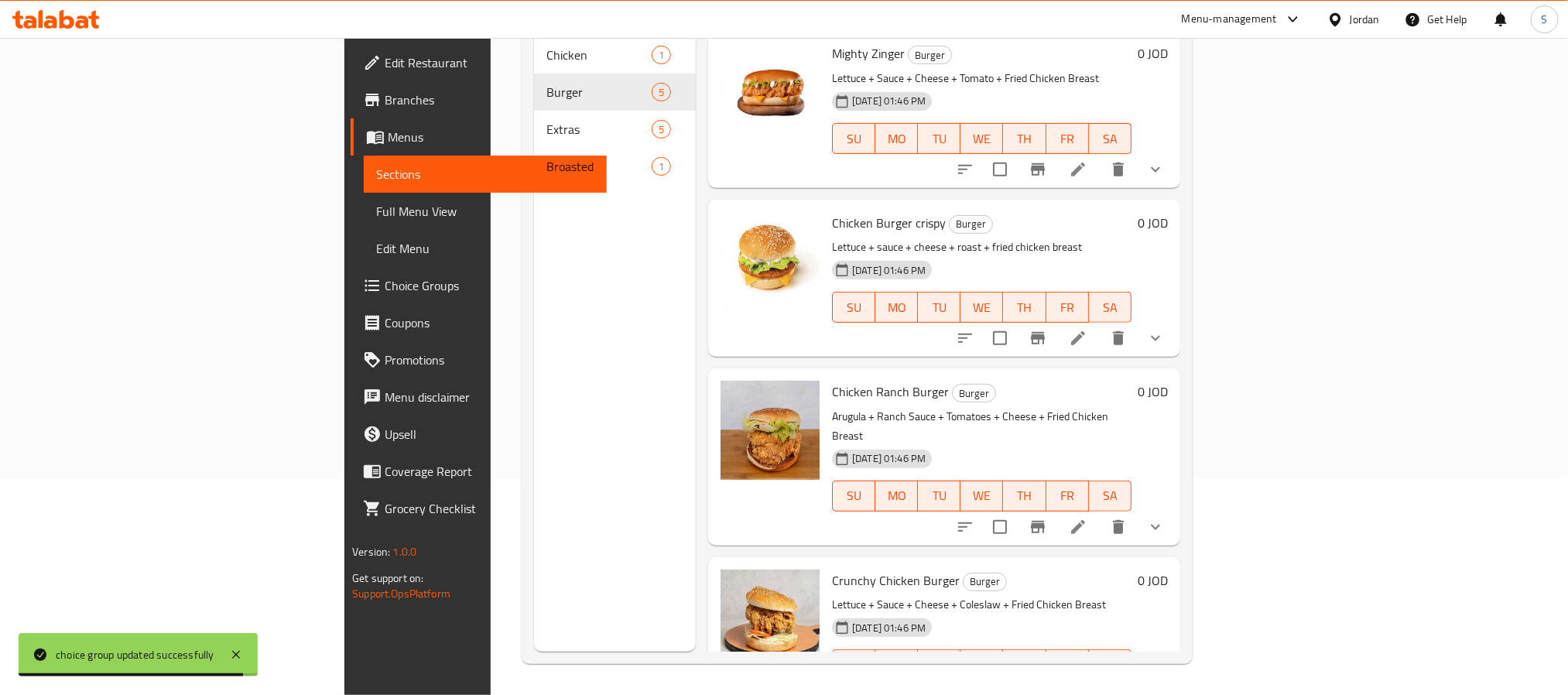
click at [1165, 579] on icon "show more" at bounding box center [1155, 696] width 19 height 19
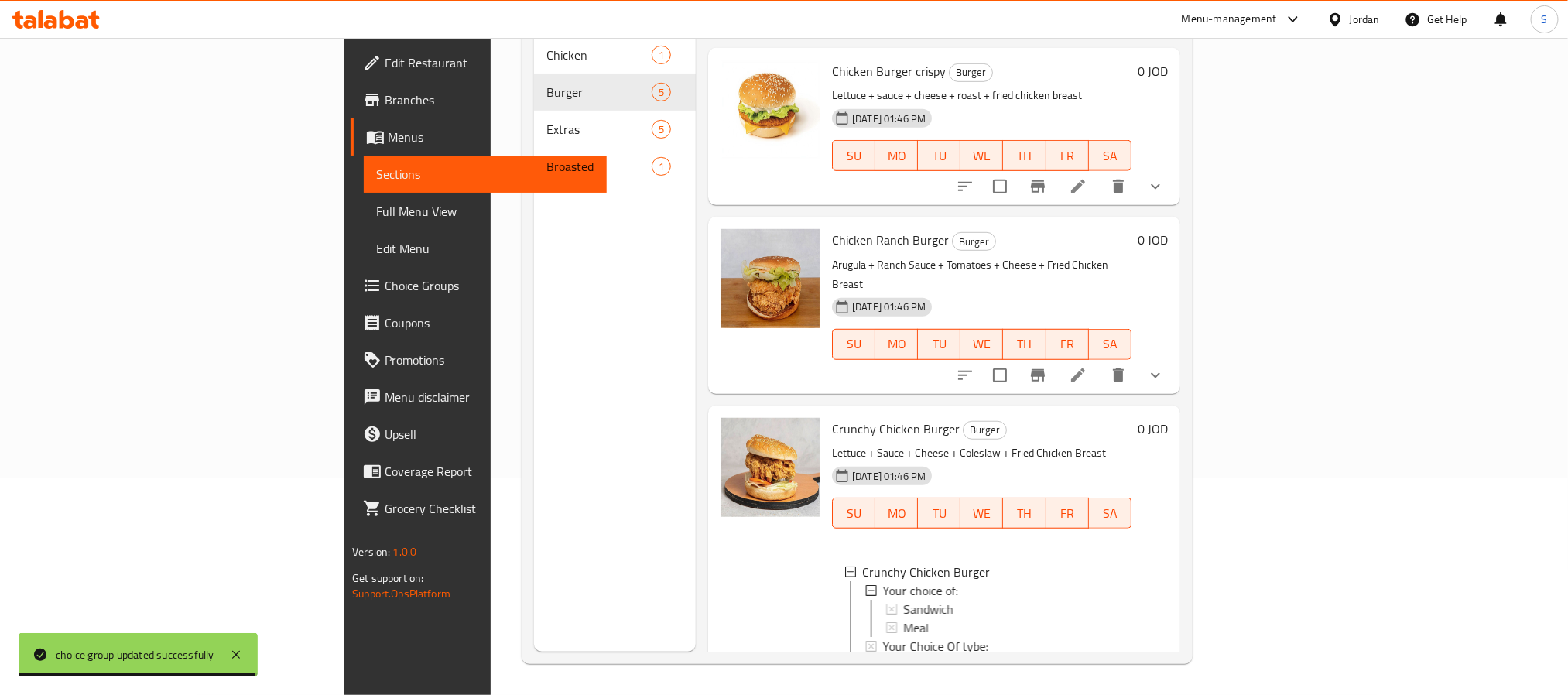
scroll to position [342, 0]
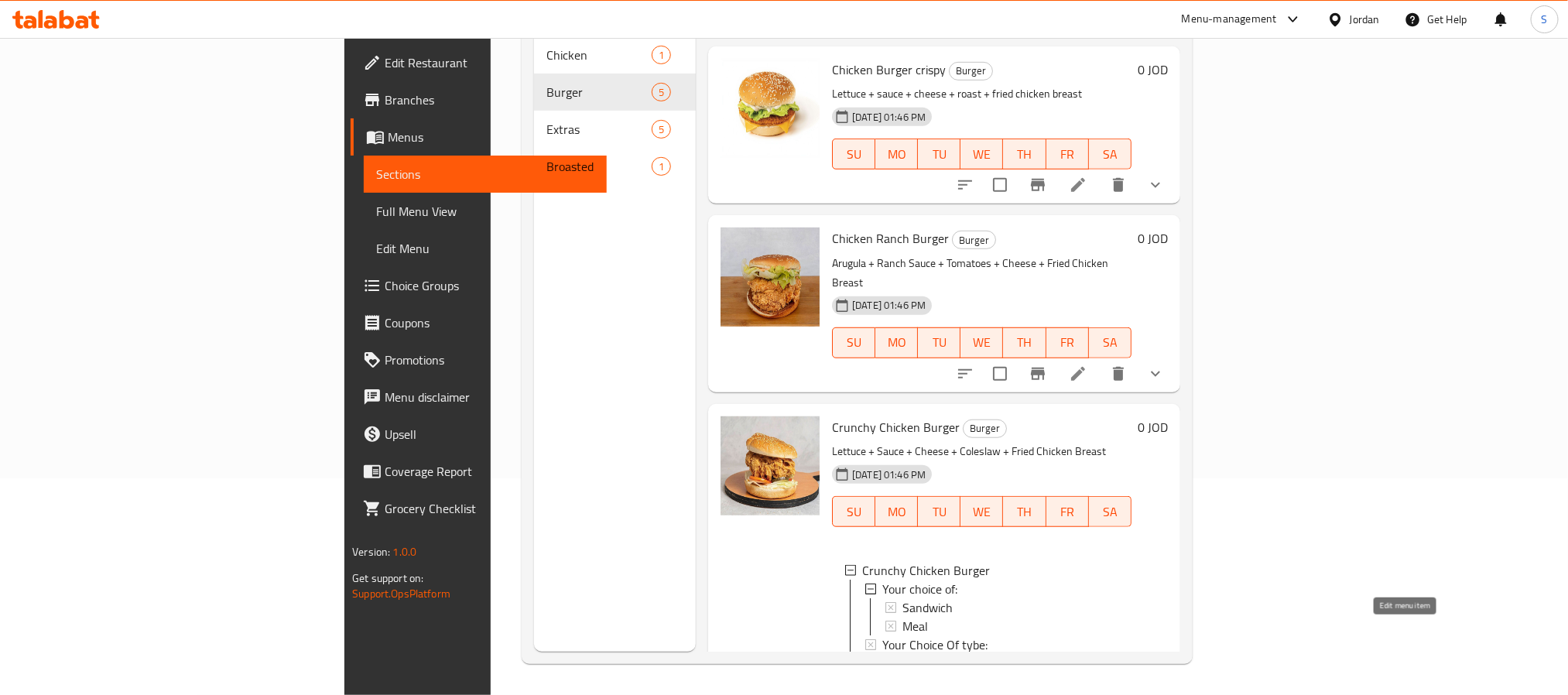
click at [1085, 579] on icon at bounding box center [1078, 679] width 14 height 14
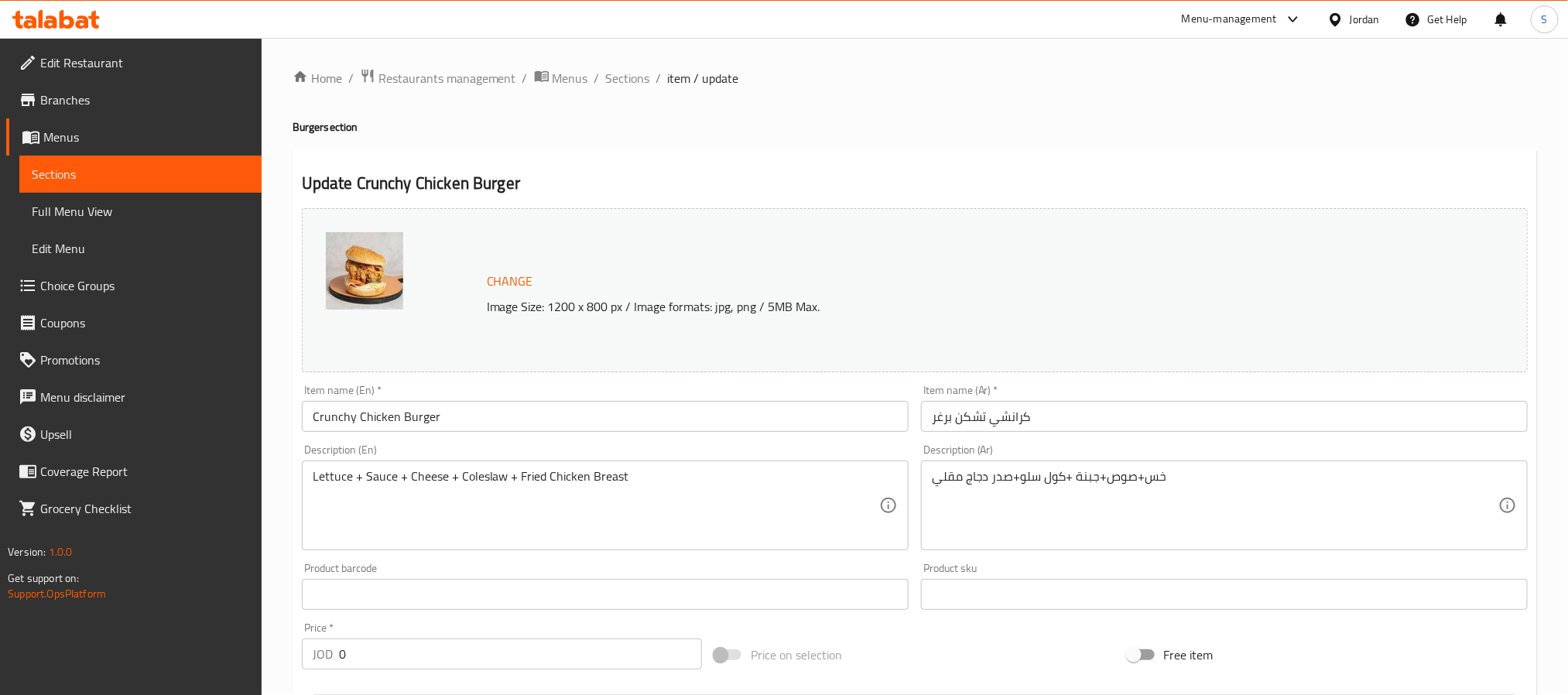
scroll to position [491, 0]
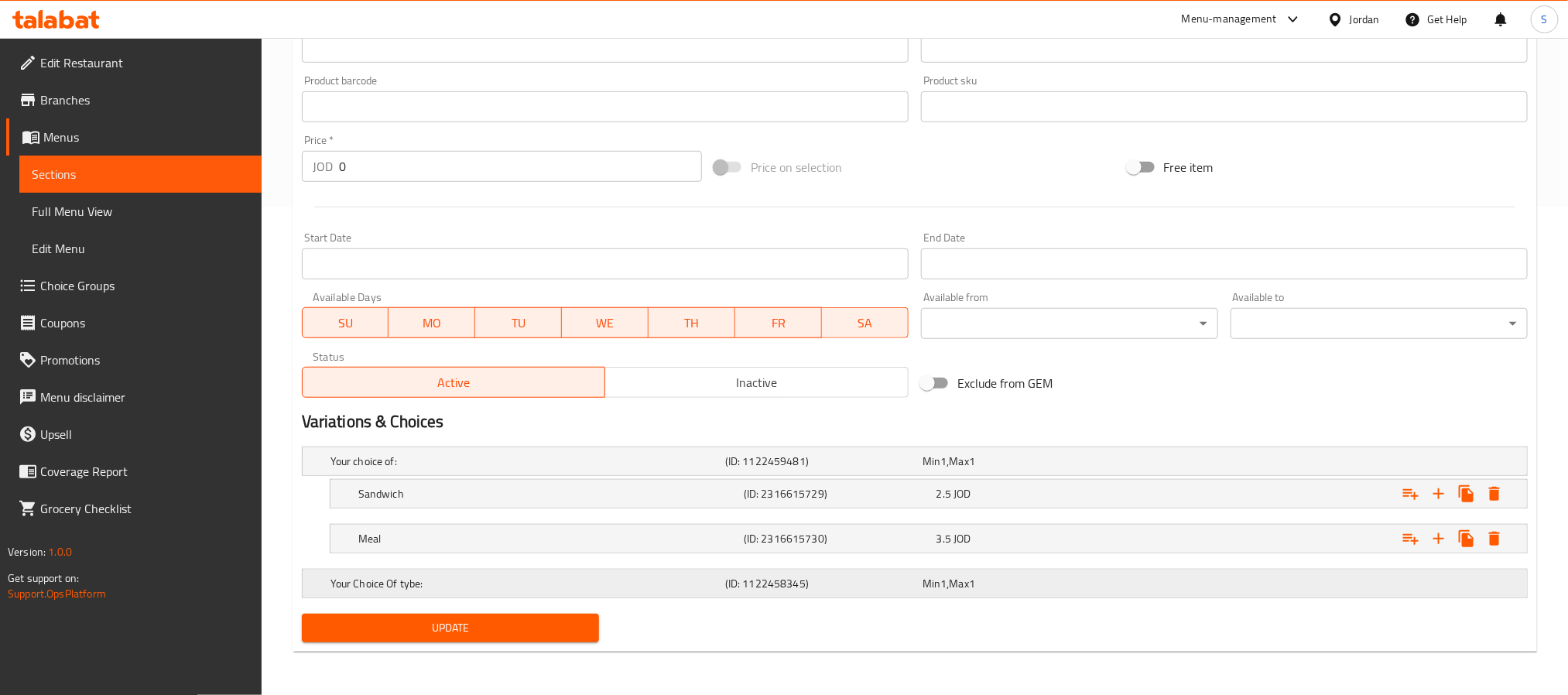
click at [1091, 579] on div "Min 1 , Max 1" at bounding box center [1018, 583] width 191 height 15
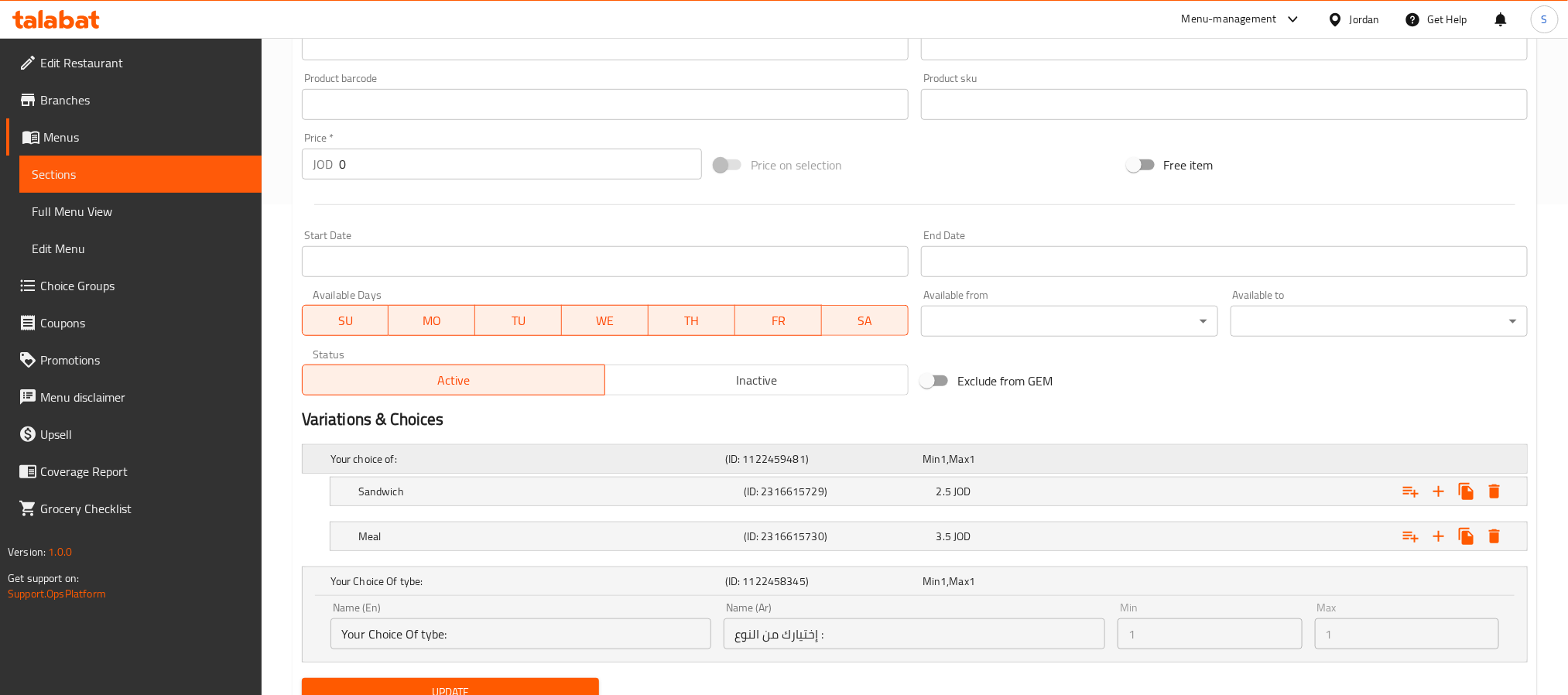
click at [997, 453] on div "Min 1 , Max 1" at bounding box center [1018, 459] width 191 height 15
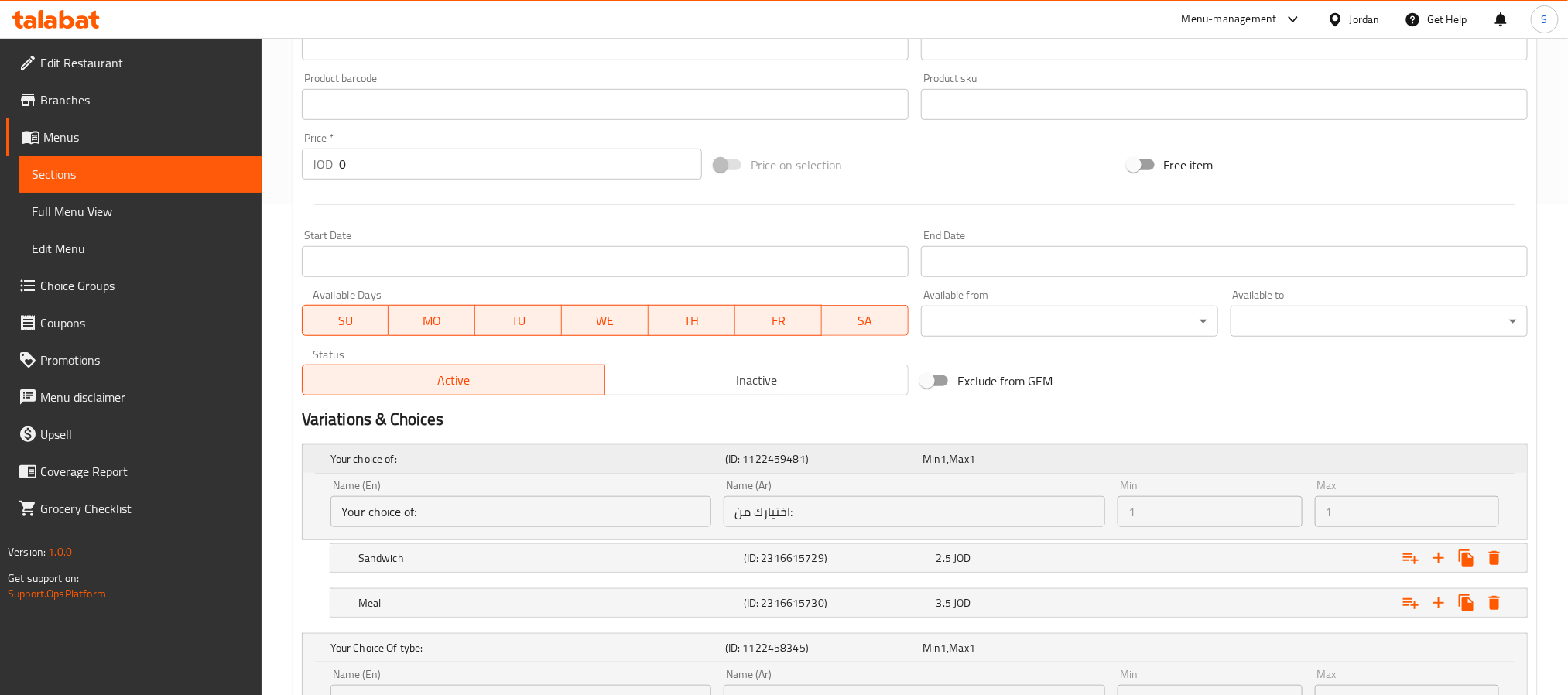
click at [997, 453] on div "Min 1 , Max 1" at bounding box center [1018, 459] width 191 height 15
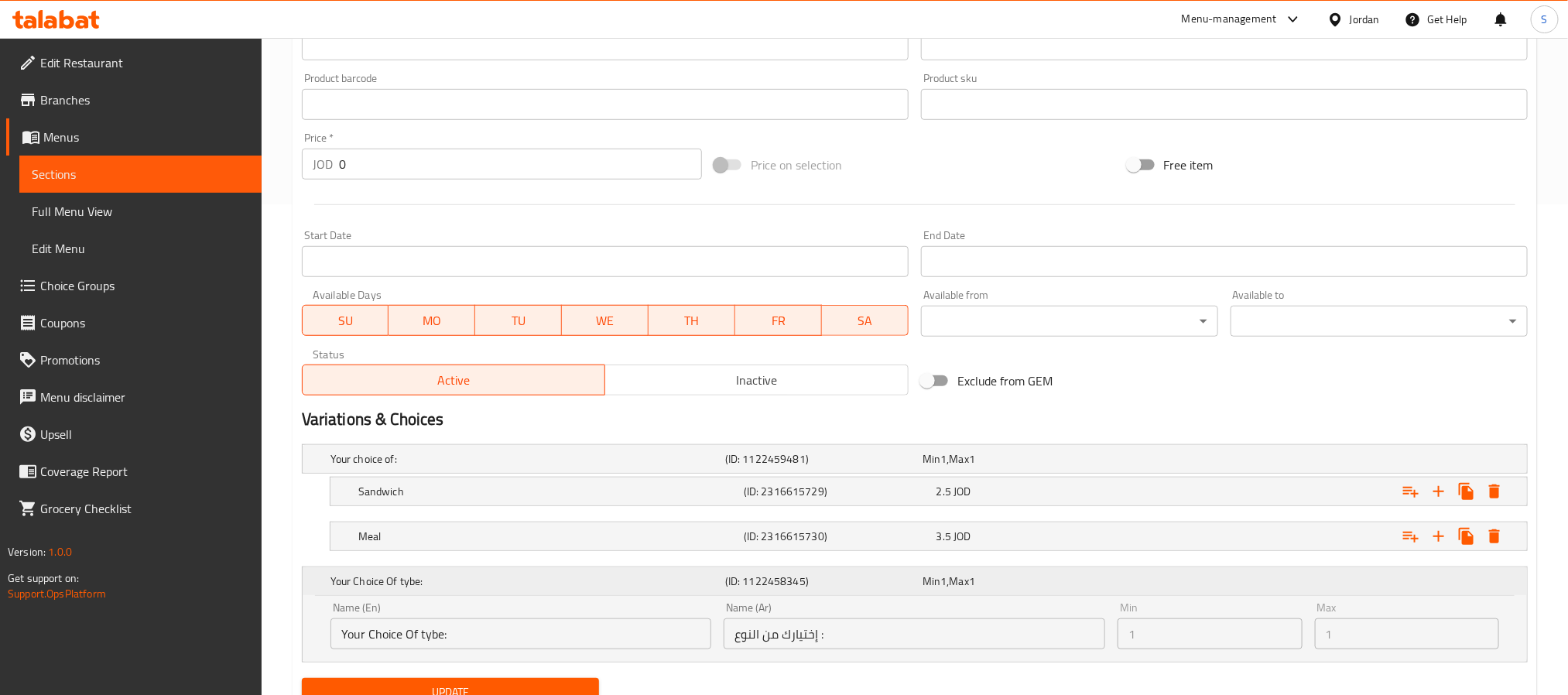
click at [755, 576] on h5 "(ID: 1122458345)" at bounding box center [821, 581] width 191 height 15
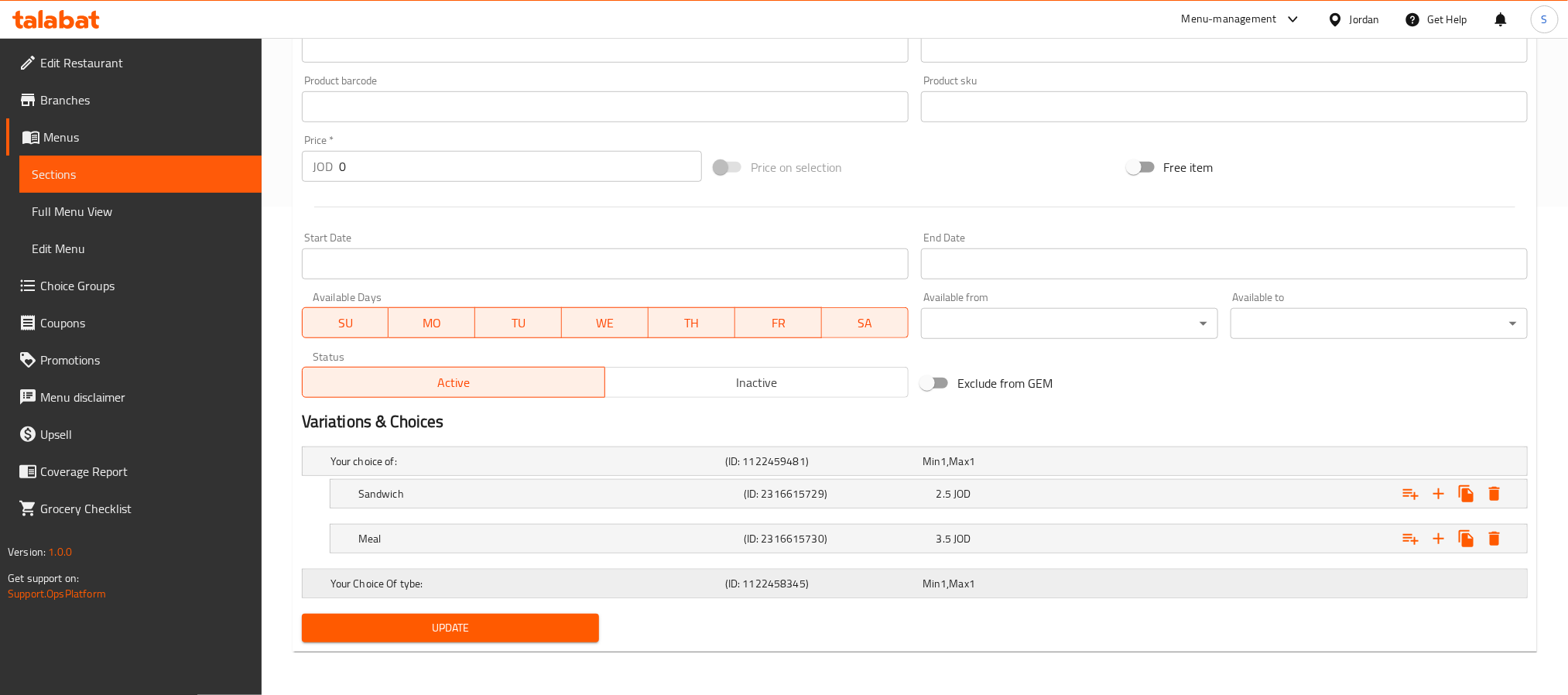
click at [755, 576] on h5 "(ID: 1122458345)" at bounding box center [821, 583] width 191 height 15
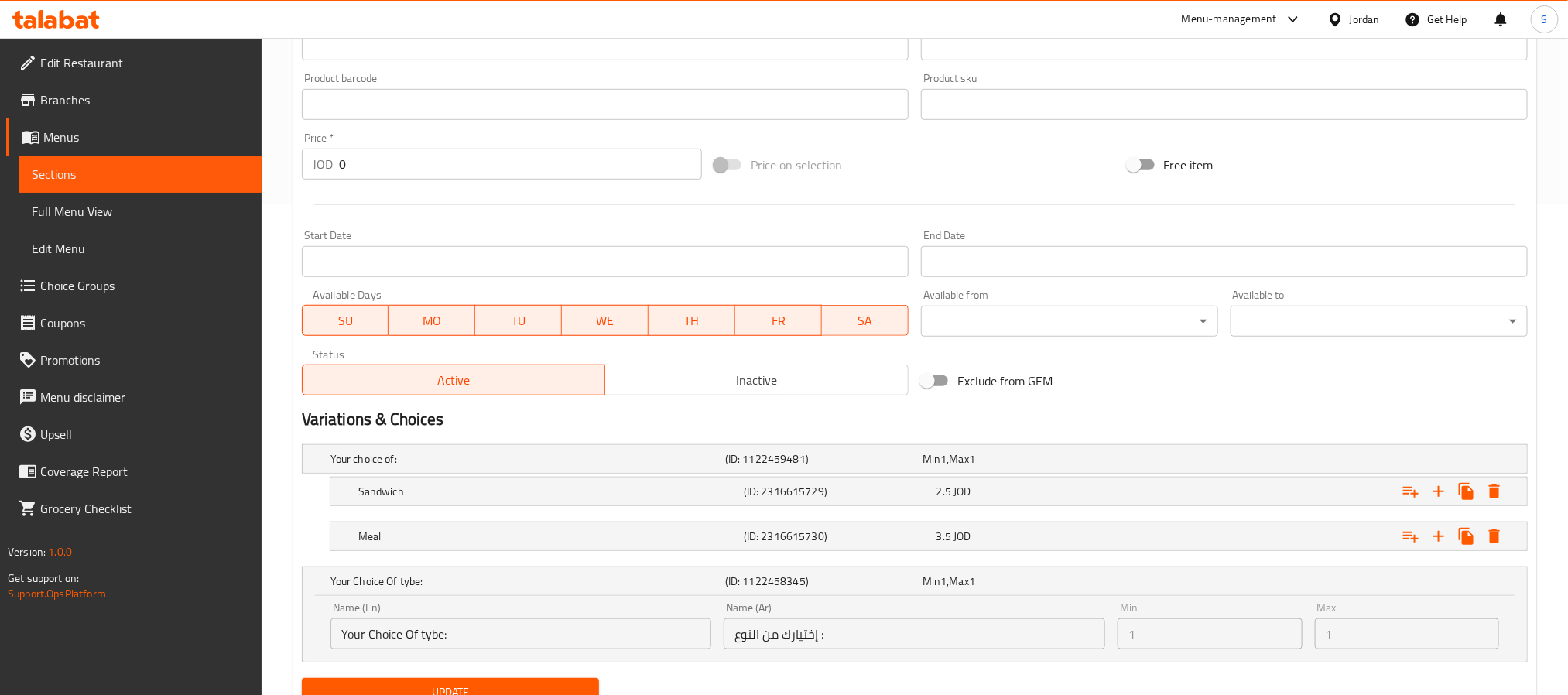
click at [758, 579] on input "إختيارك من النوع :" at bounding box center [914, 634] width 381 height 31
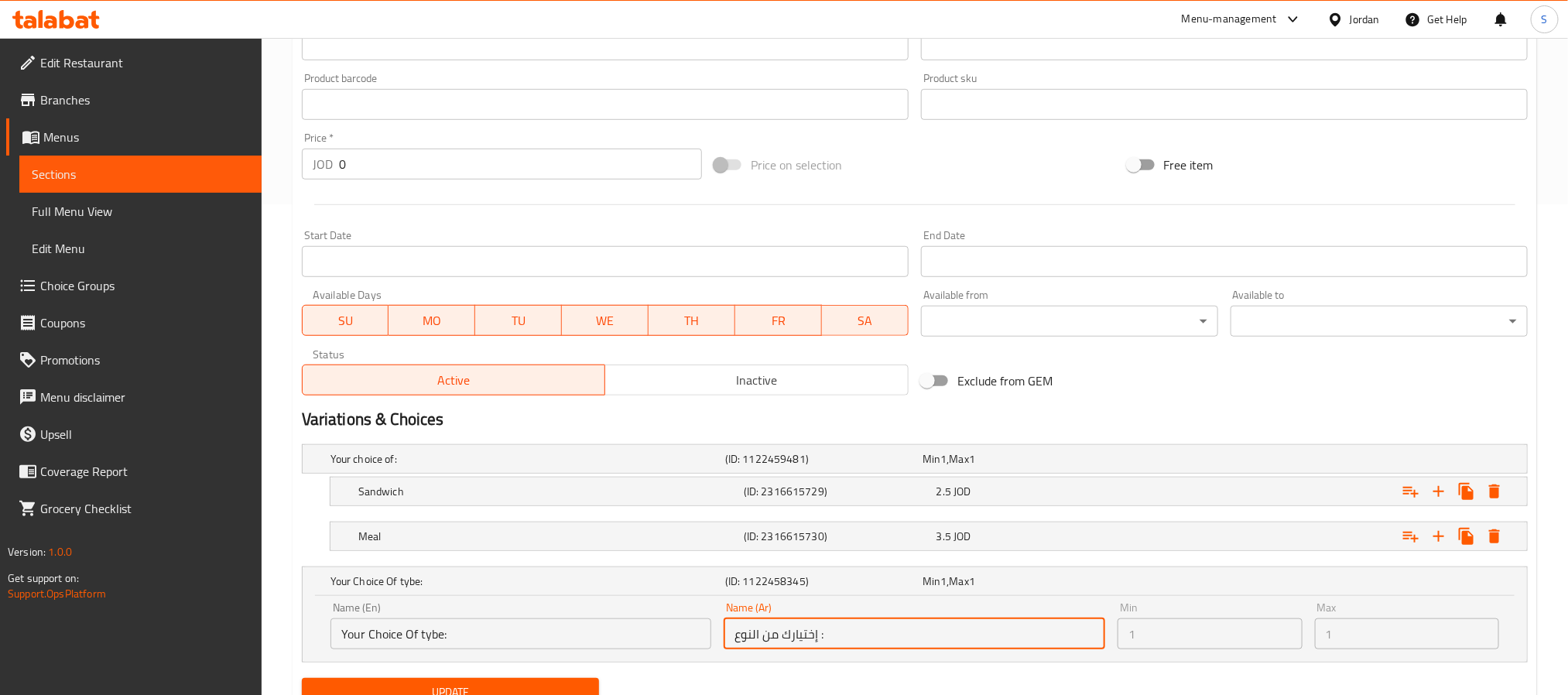
click at [758, 579] on input "إختيارك من النوع :" at bounding box center [914, 634] width 381 height 31
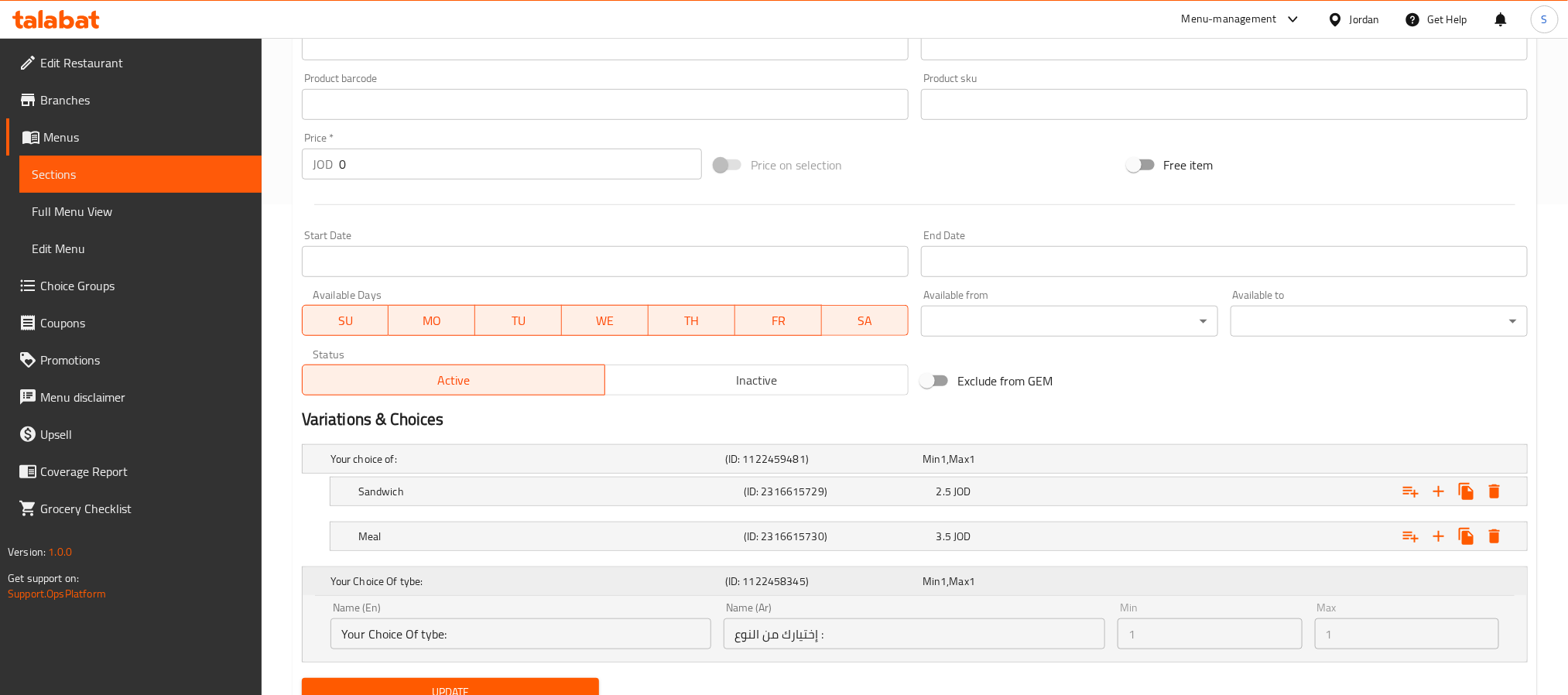
click at [694, 579] on h5 "Your Choice Of tybe:" at bounding box center [524, 581] width 389 height 15
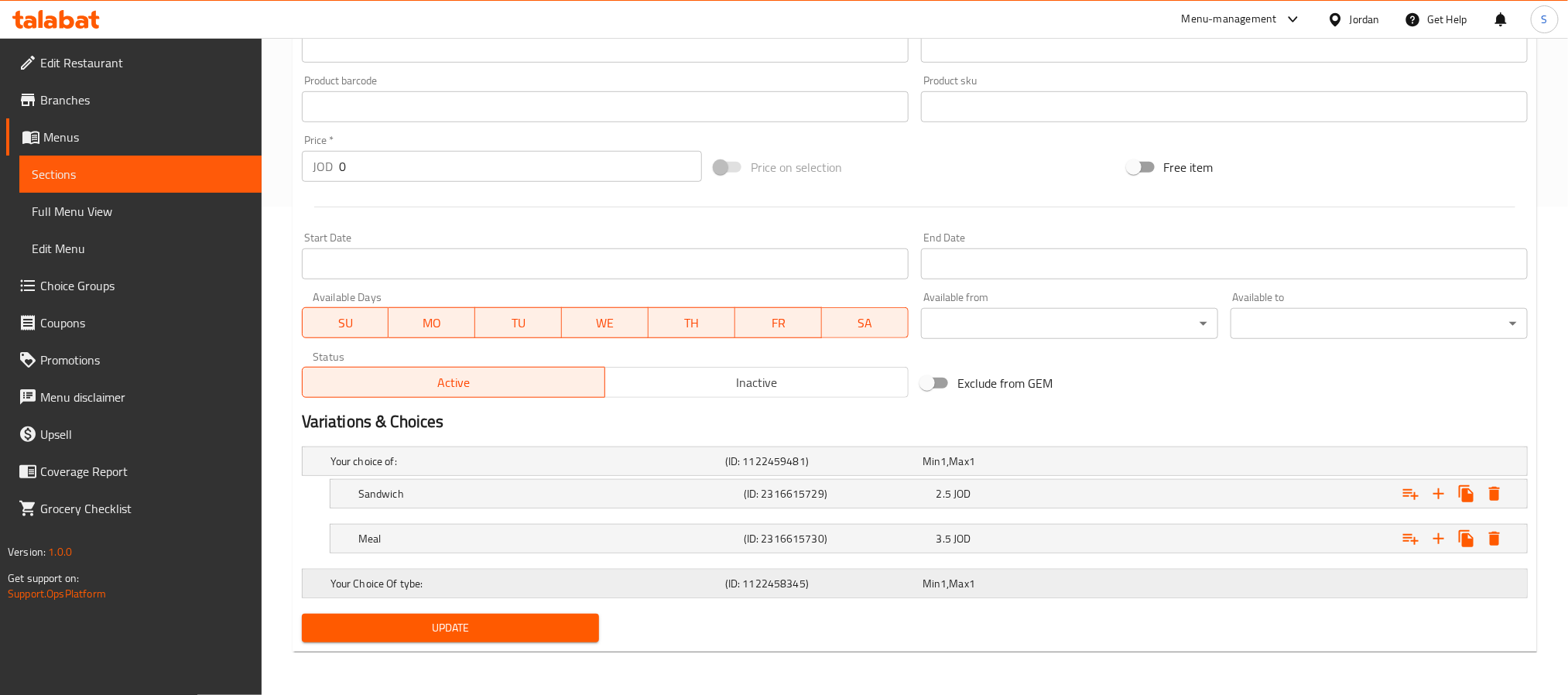
click at [323, 579] on div "Your Choice Of tybe: (ID: 1122458345) Min 1 , Max 1" at bounding box center [915, 583] width 1225 height 27
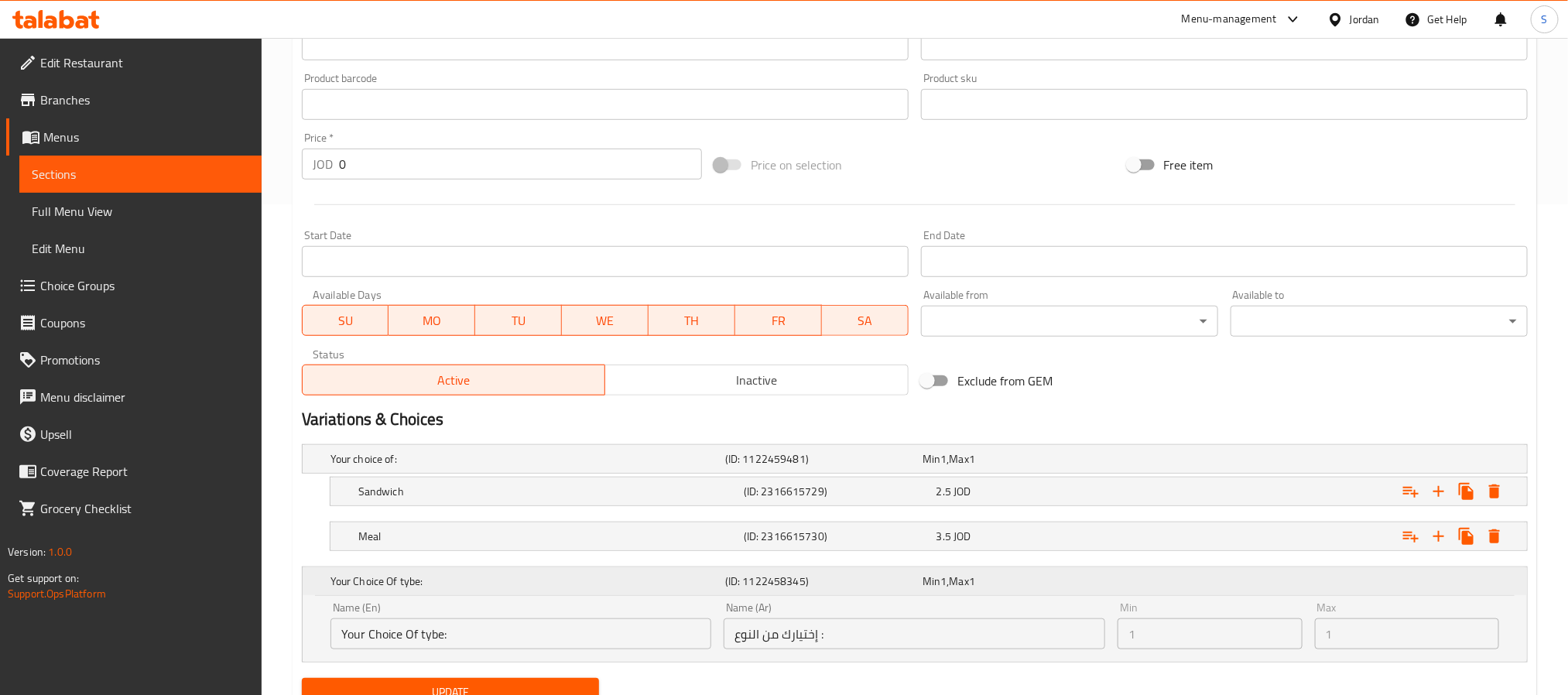
click at [326, 579] on div "Your Choice Of tybe: (ID: 1122458345) Min 1 , Max 1" at bounding box center [915, 581] width 1225 height 27
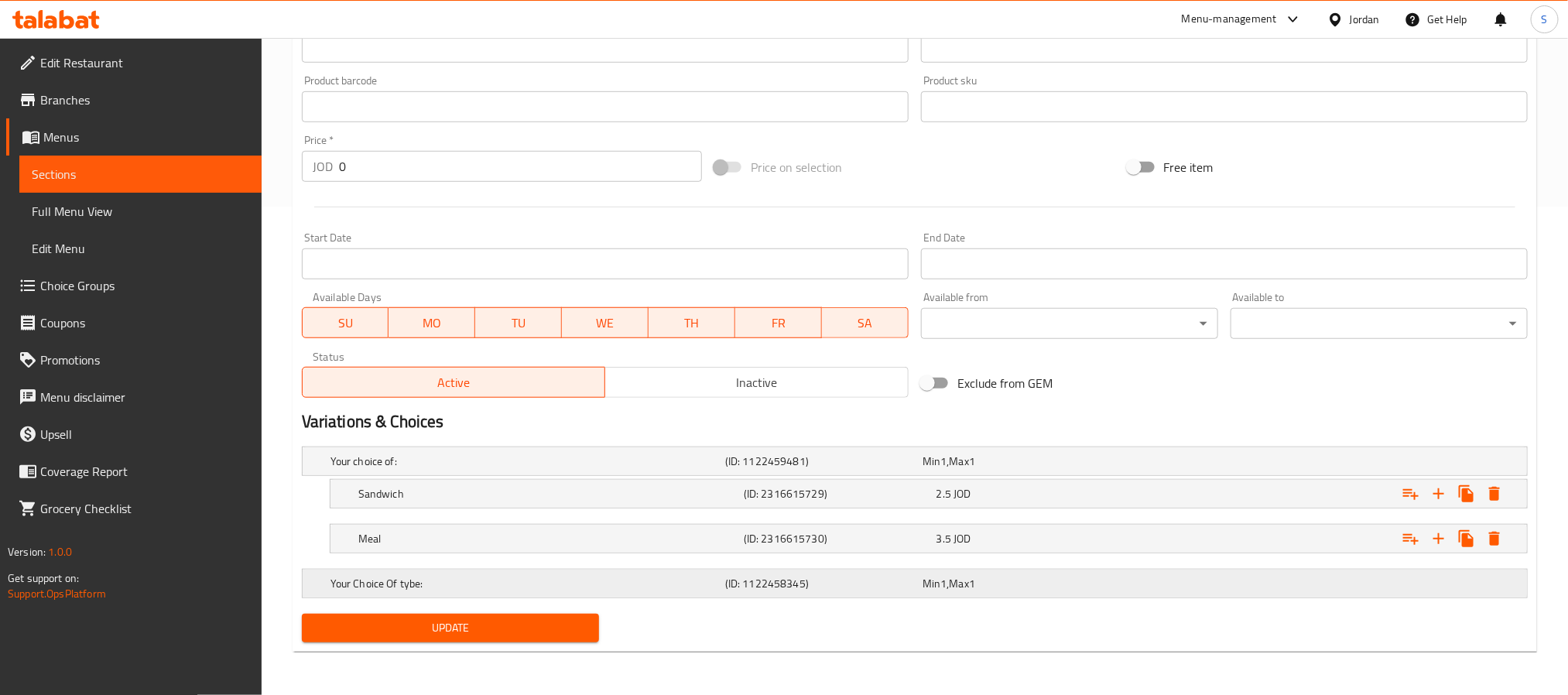
click at [326, 579] on div "Your Choice Of tybe: (ID: 1122458345) Min 1 , Max 1" at bounding box center [915, 583] width 1225 height 27
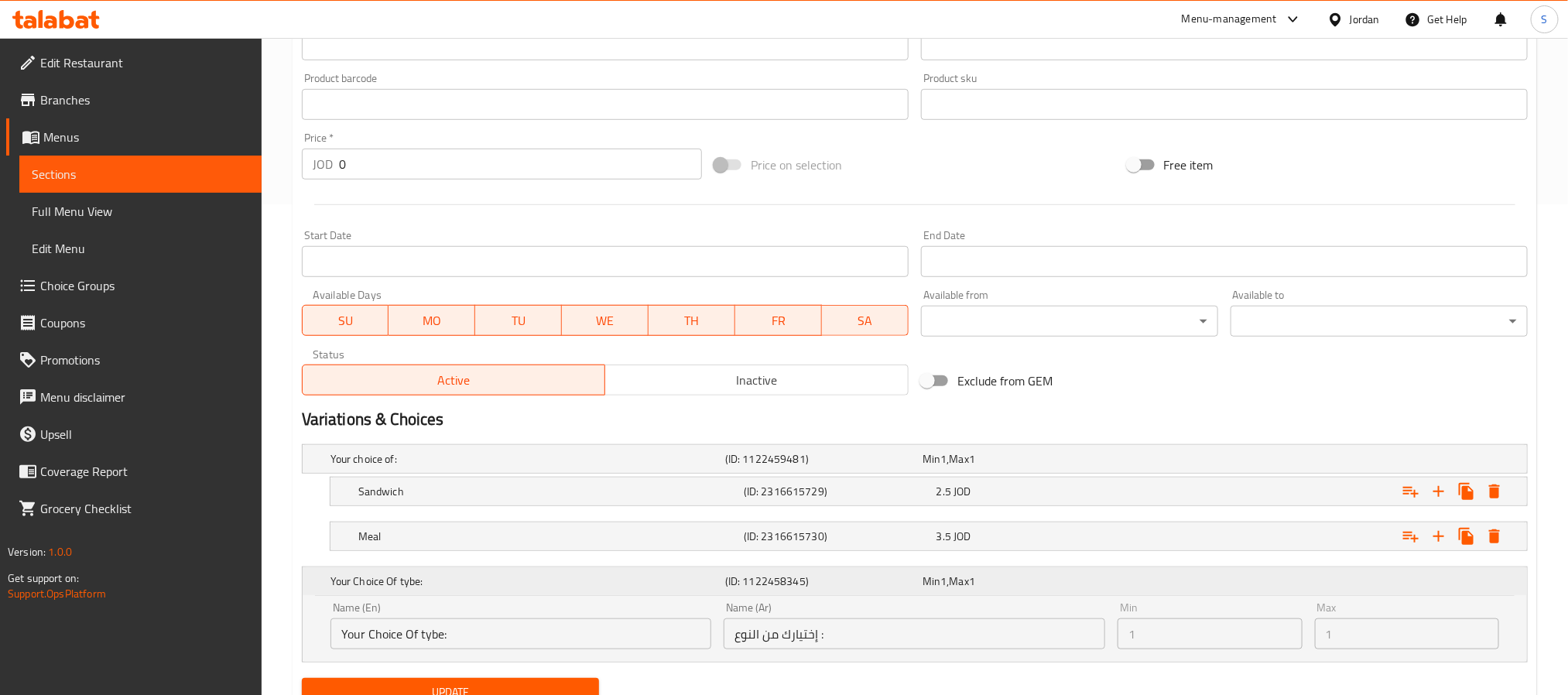
click at [326, 579] on div "Your Choice Of tybe: (ID: 1122458345) Min 1 , Max 1" at bounding box center [915, 581] width 1225 height 27
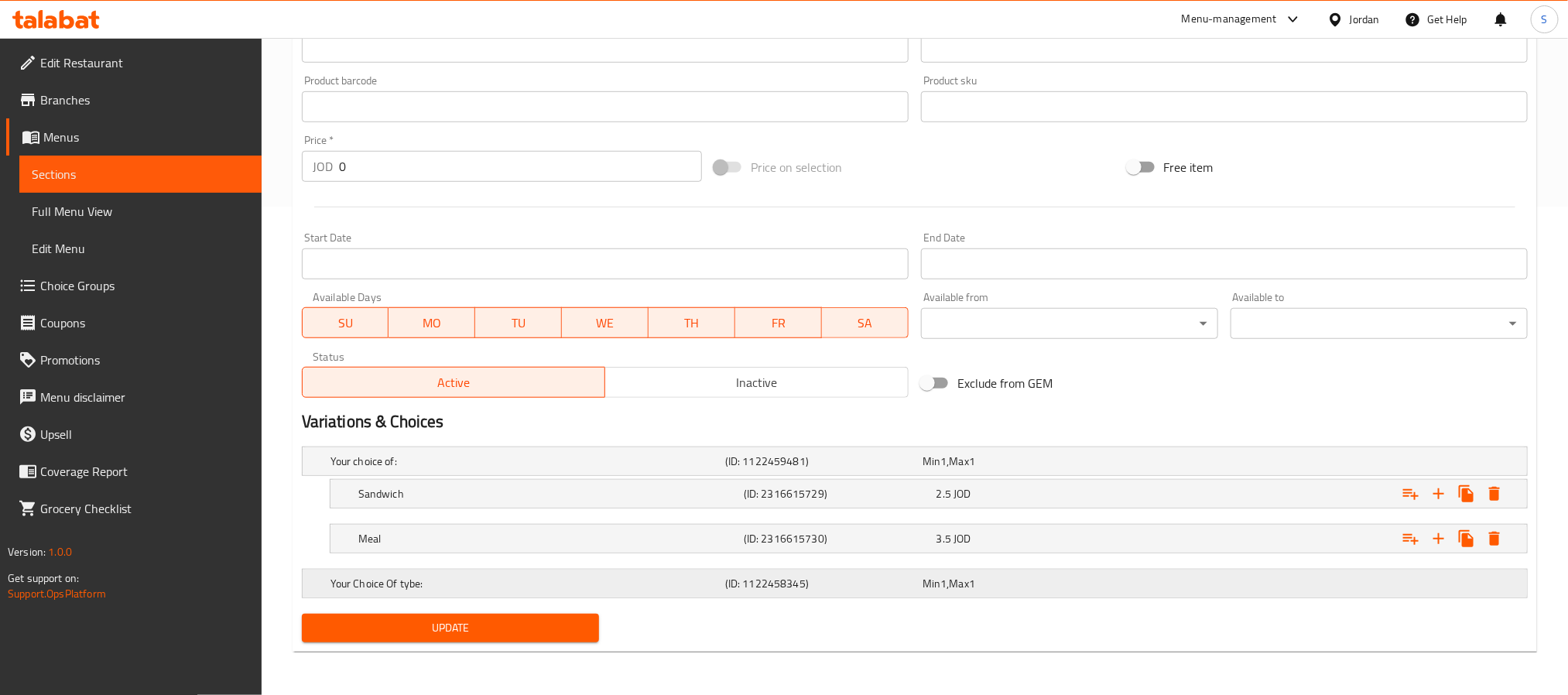
click at [326, 579] on div "Your Choice Of tybe: (ID: 1122458345) Min 1 , Max 1" at bounding box center [915, 583] width 1225 height 27
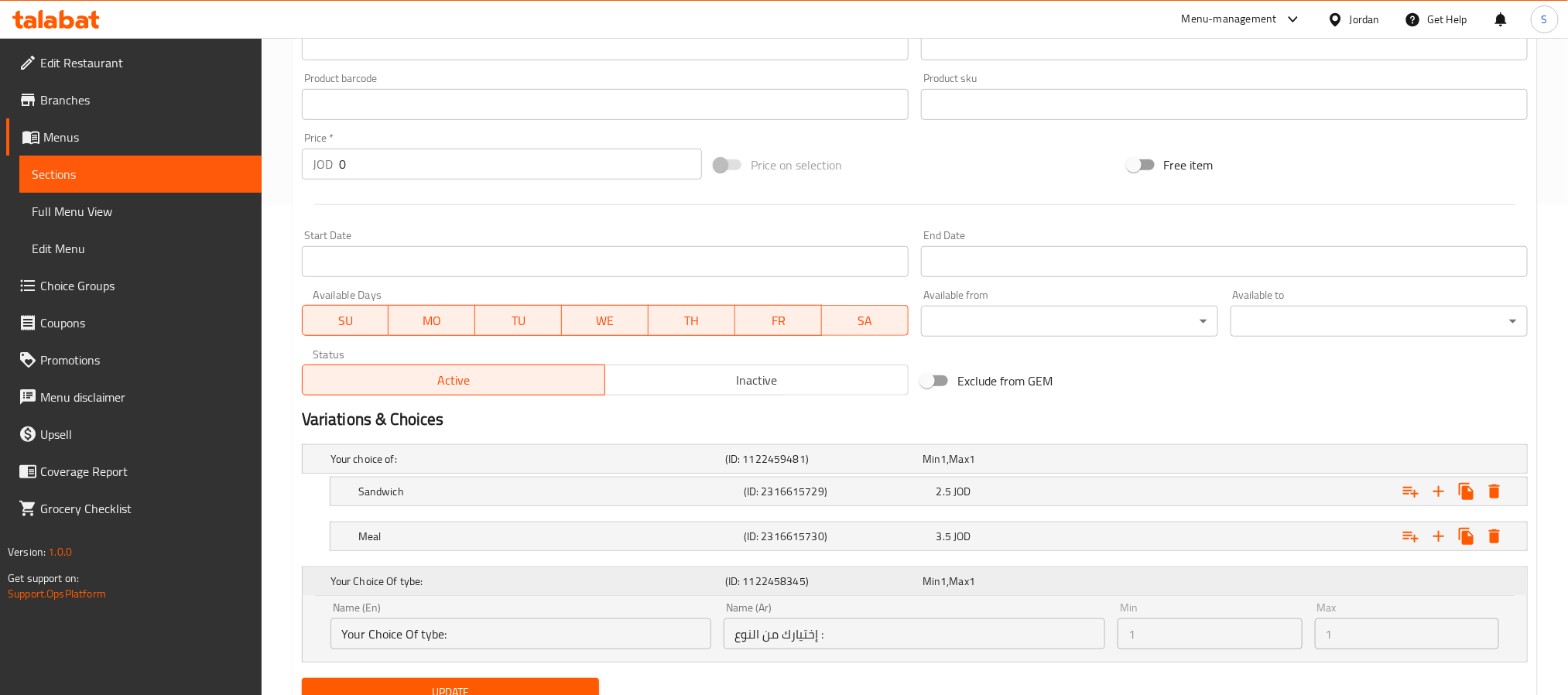
click at [326, 579] on div "Your Choice Of tybe: (ID: 1122458345) Min 1 , Max 1" at bounding box center [915, 581] width 1225 height 27
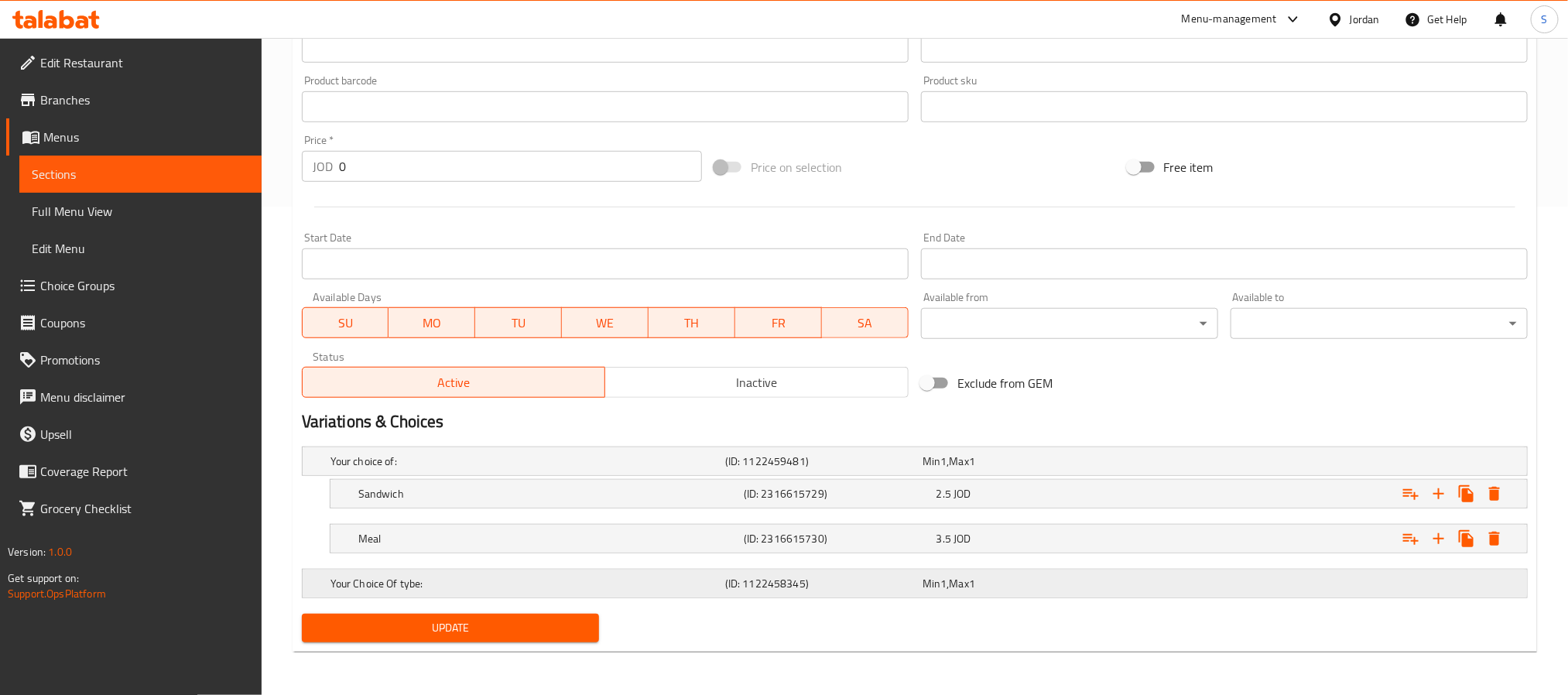
click at [326, 579] on div "Your Choice Of tybe: (ID: 1122458345) Min 1 , Max 1" at bounding box center [915, 583] width 1225 height 27
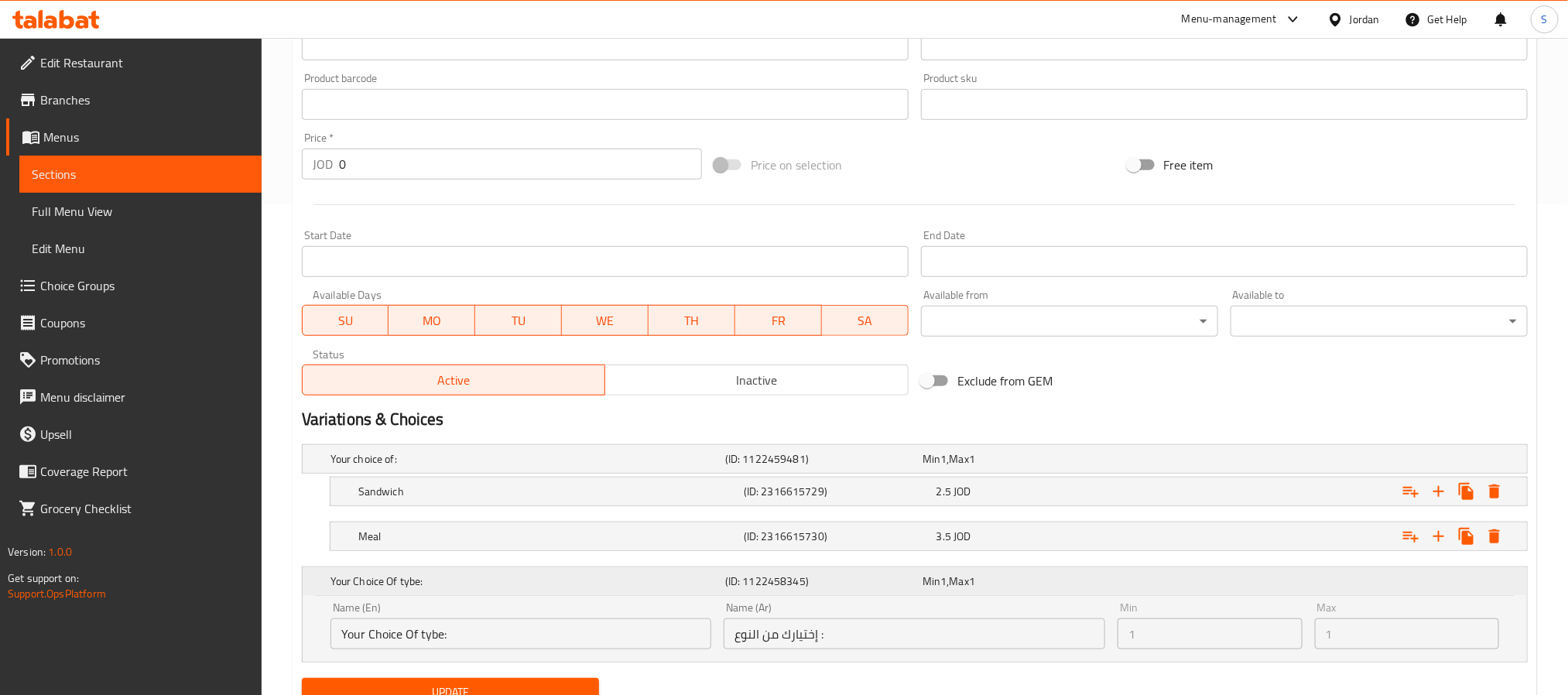
click at [326, 579] on div "Your Choice Of tybe: (ID: 1122458345) Min 1 , Max 1" at bounding box center [915, 581] width 1225 height 27
click at [342, 579] on h5 "Your Choice Of tybe:" at bounding box center [524, 581] width 389 height 15
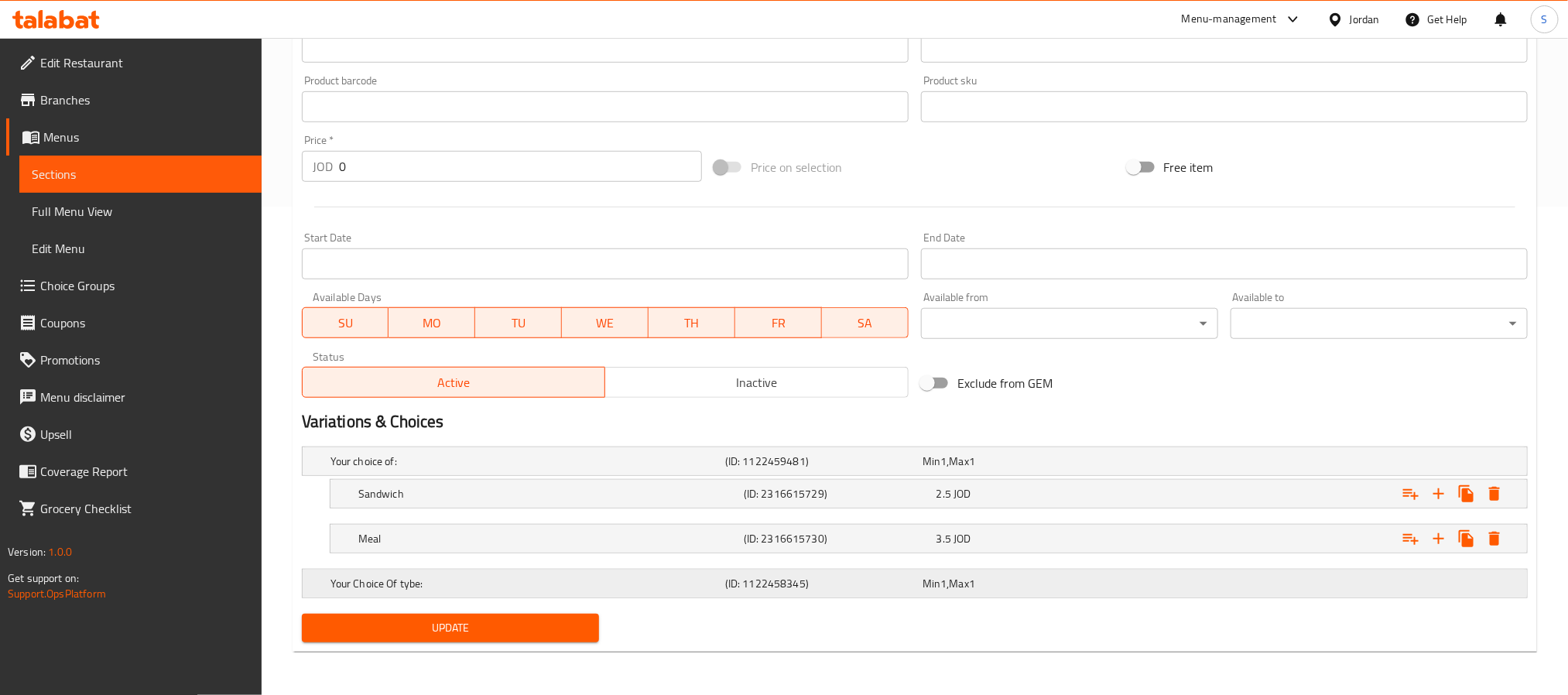
click at [342, 579] on h5 "Your Choice Of tybe:" at bounding box center [524, 583] width 389 height 15
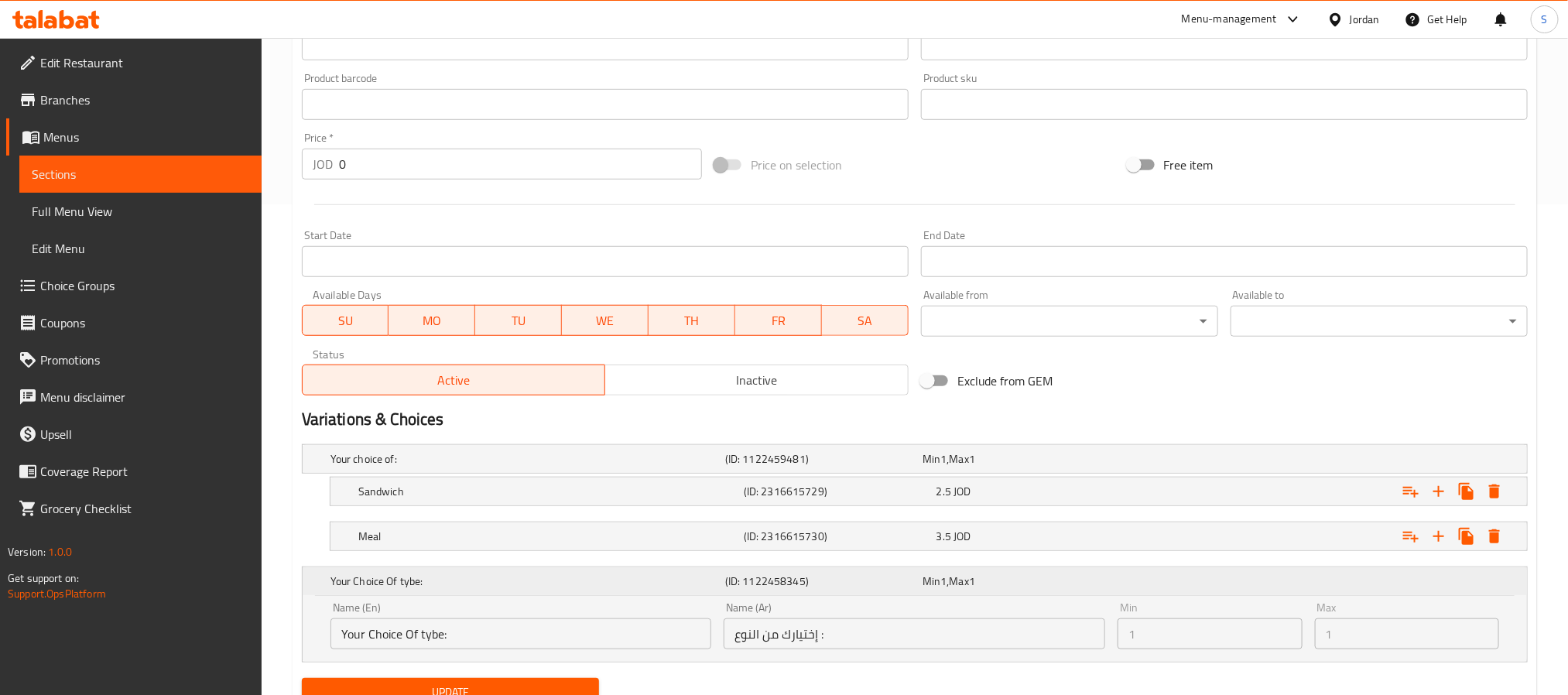
click at [342, 579] on h5 "Your Choice Of tybe:" at bounding box center [524, 581] width 389 height 15
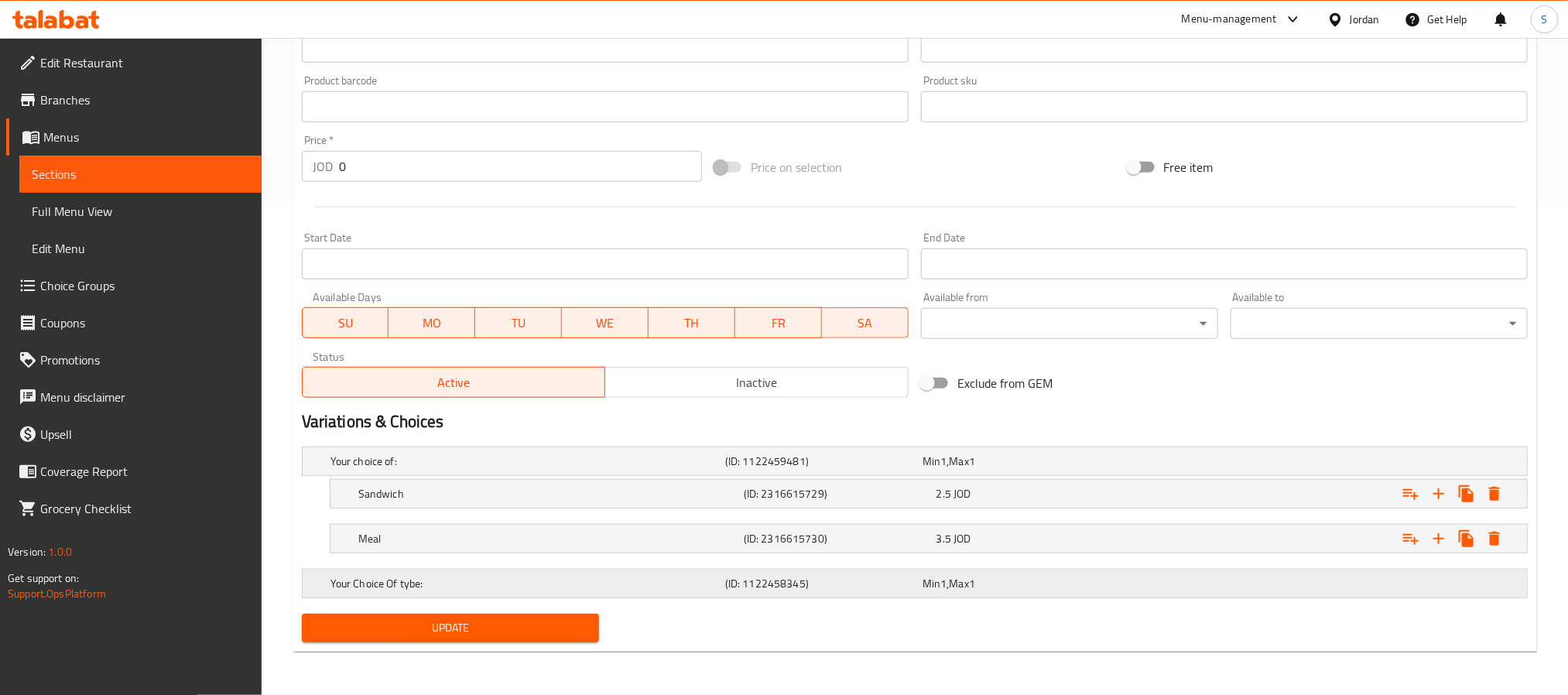
click at [342, 579] on h5 "Your Choice Of tybe:" at bounding box center [524, 583] width 389 height 15
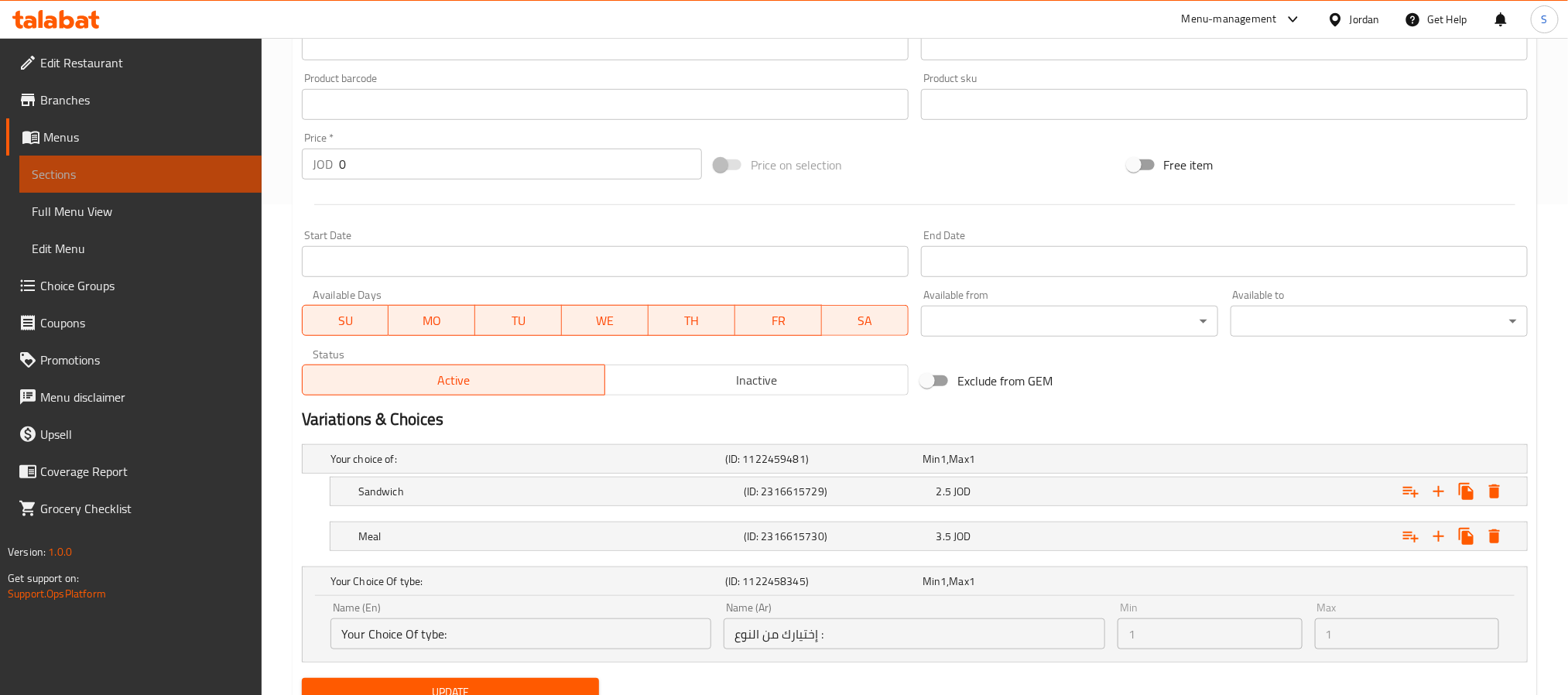
click at [219, 173] on span "Sections" at bounding box center [140, 174] width 217 height 19
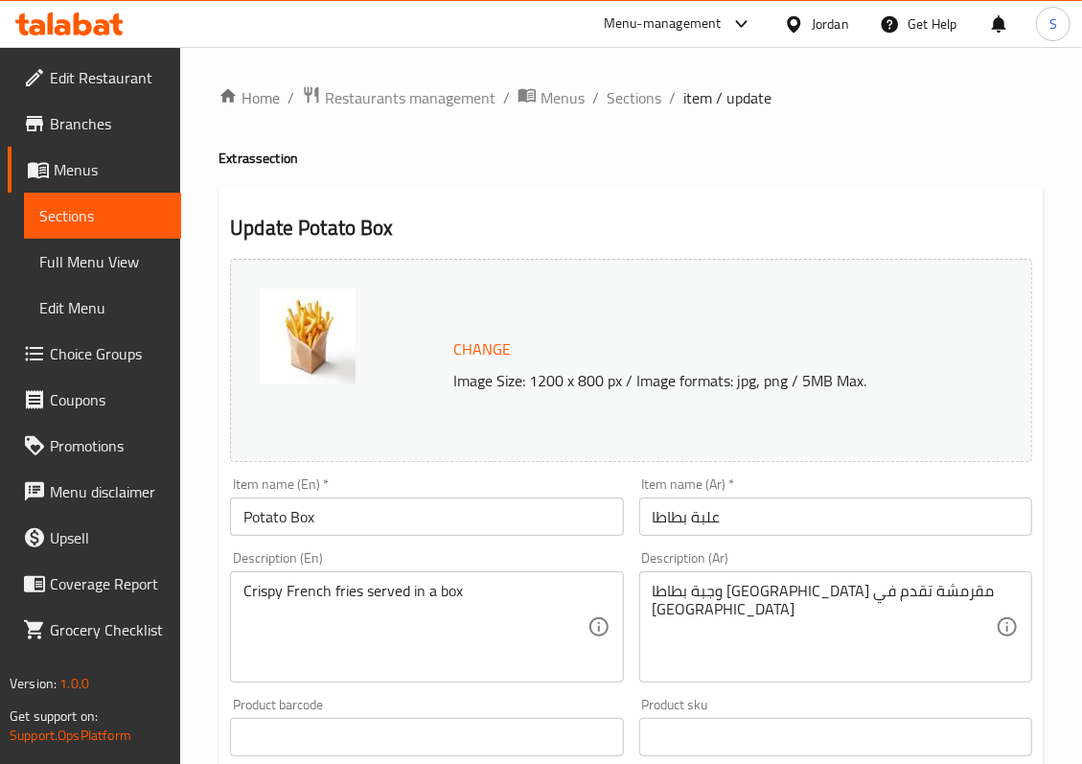
click at [370, 521] on input "Potato Box" at bounding box center [426, 516] width 393 height 38
click at [241, 522] on input "Potato Box" at bounding box center [426, 516] width 393 height 38
drag, startPoint x: 713, startPoint y: 450, endPoint x: 270, endPoint y: 508, distance: 446.3
click at [324, 508] on input "Potato Box" at bounding box center [426, 516] width 393 height 38
click at [242, 507] on input "Potato Box" at bounding box center [426, 516] width 393 height 38
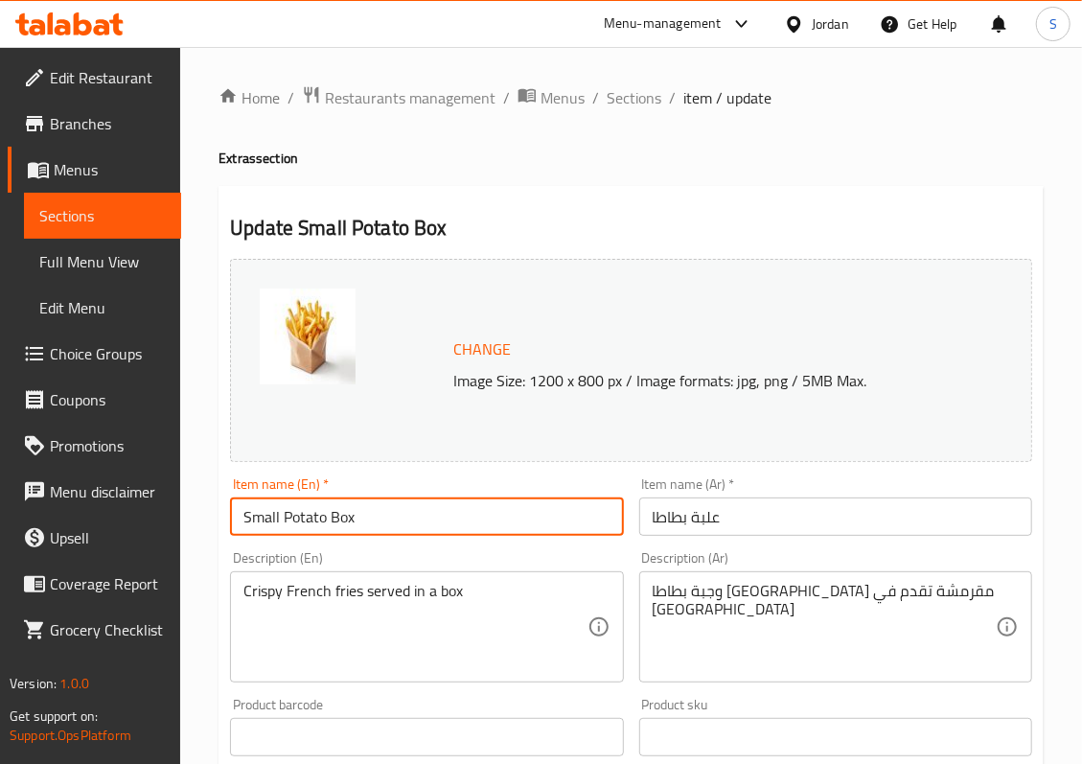
type input "Small Potato Box"
click at [737, 521] on input "علبة بطاطا" at bounding box center [835, 516] width 393 height 38
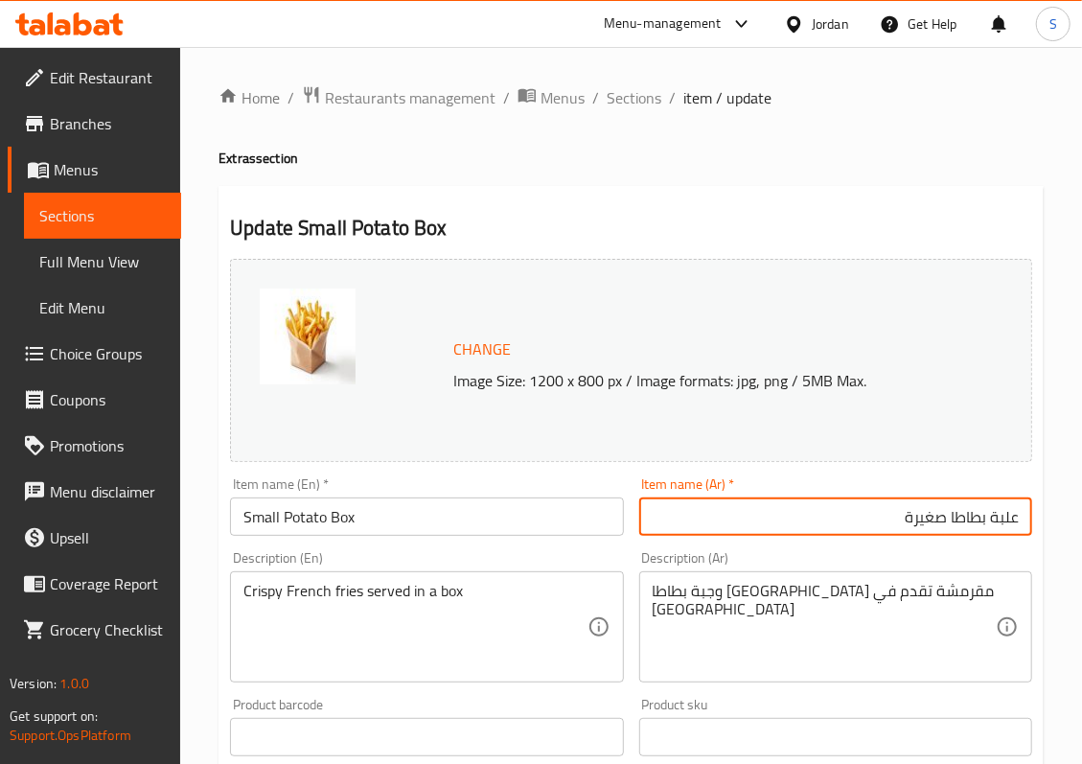
type input "علبة بطاطا صغيرة"
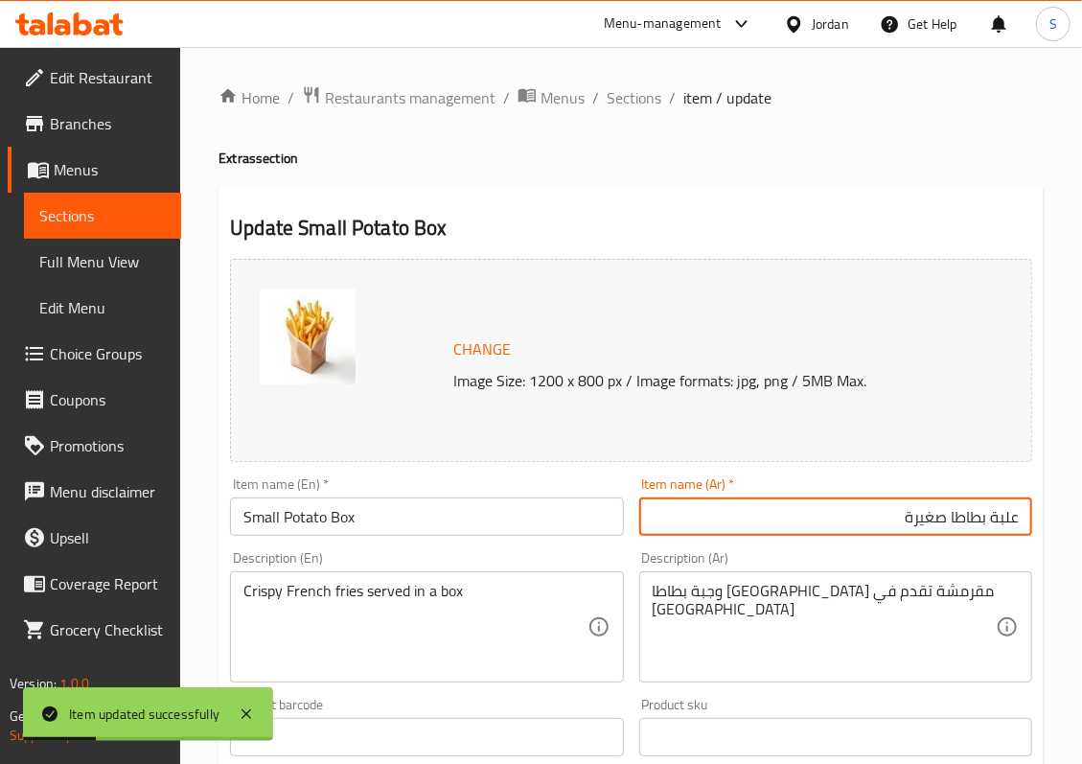
click at [258, 521] on input "Small Potato Box" at bounding box center [426, 516] width 393 height 38
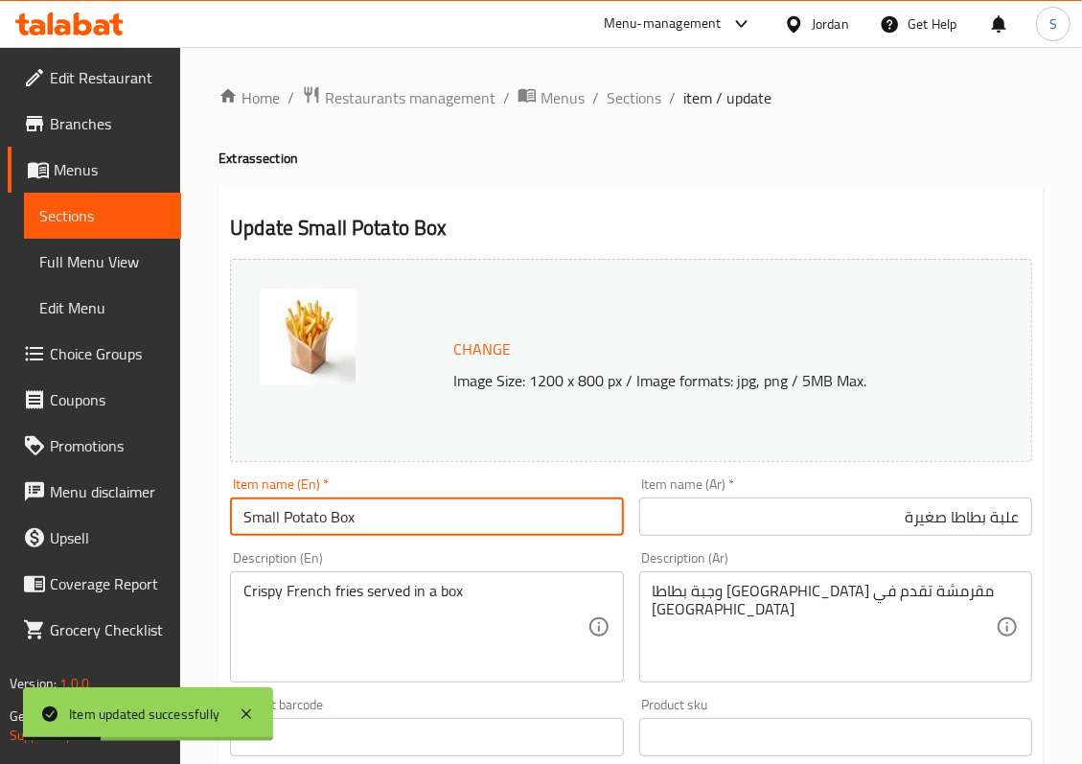
click at [258, 521] on input "Small Potato Box" at bounding box center [426, 516] width 393 height 38
click at [922, 522] on input "علبة بطاطا صغيرة" at bounding box center [835, 516] width 393 height 38
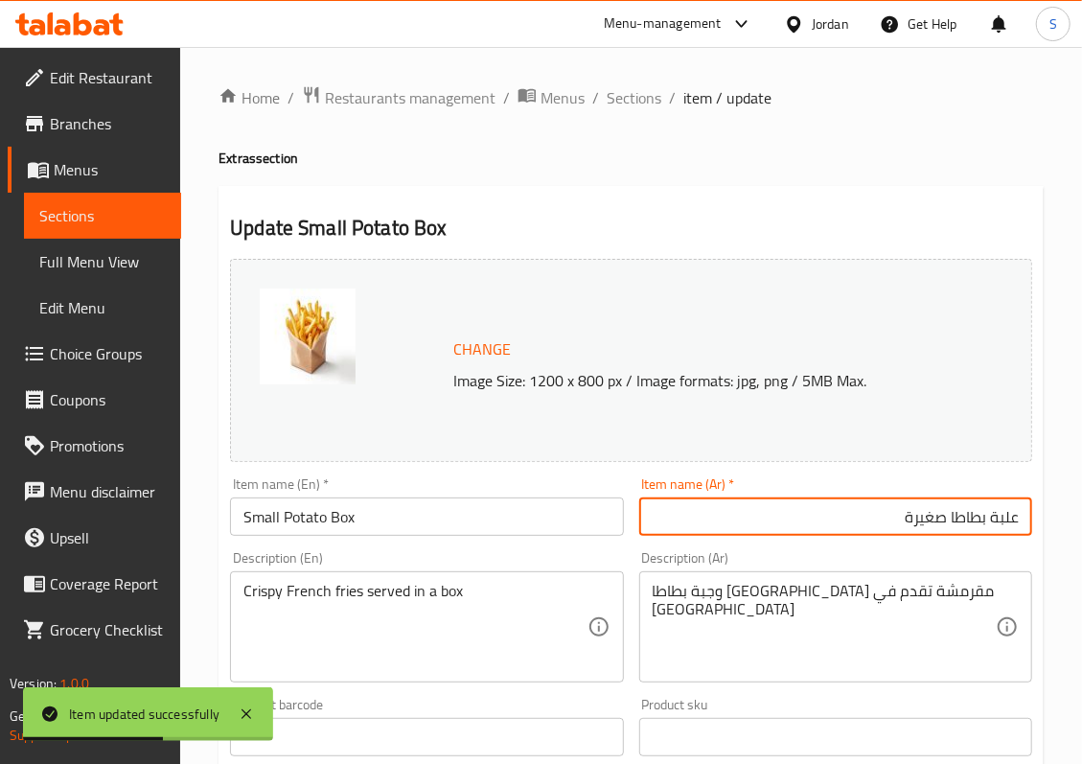
click at [922, 522] on input "علبة بطاطا صغيرة" at bounding box center [835, 516] width 393 height 38
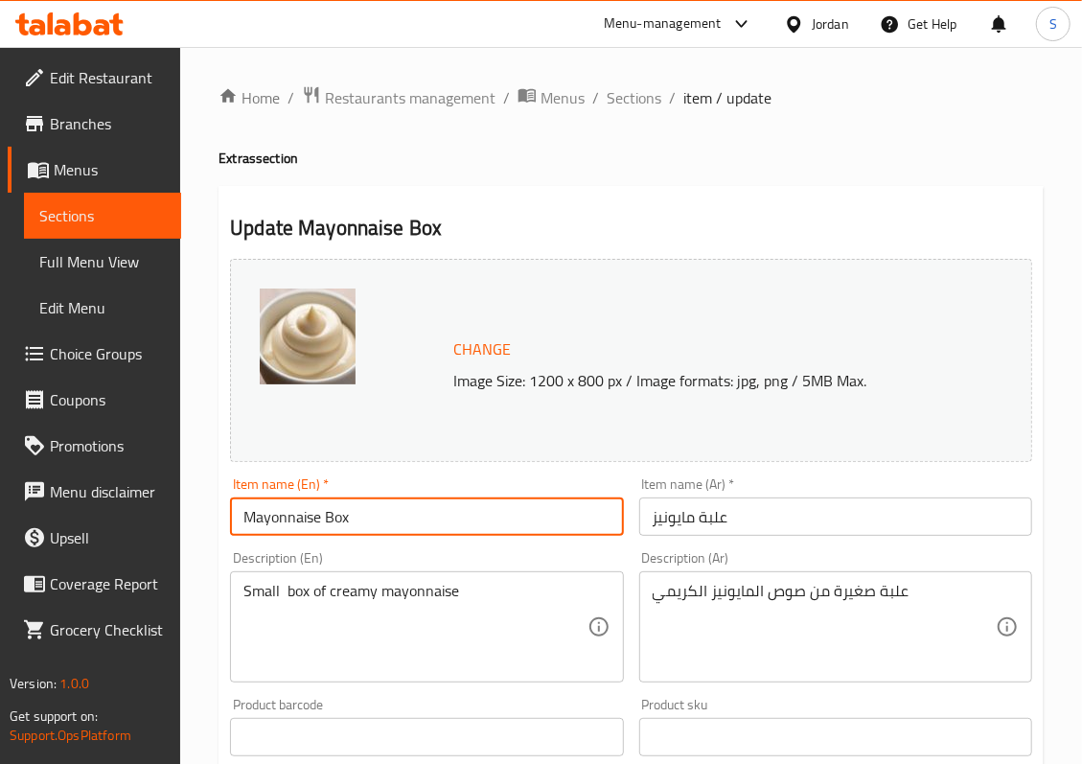
click at [246, 519] on input "Mayonnaise Box" at bounding box center [426, 516] width 393 height 38
paste input "Small"
type input "Small Mayonnaise Box"
click at [655, 521] on input "علبة مايونيز" at bounding box center [835, 516] width 393 height 38
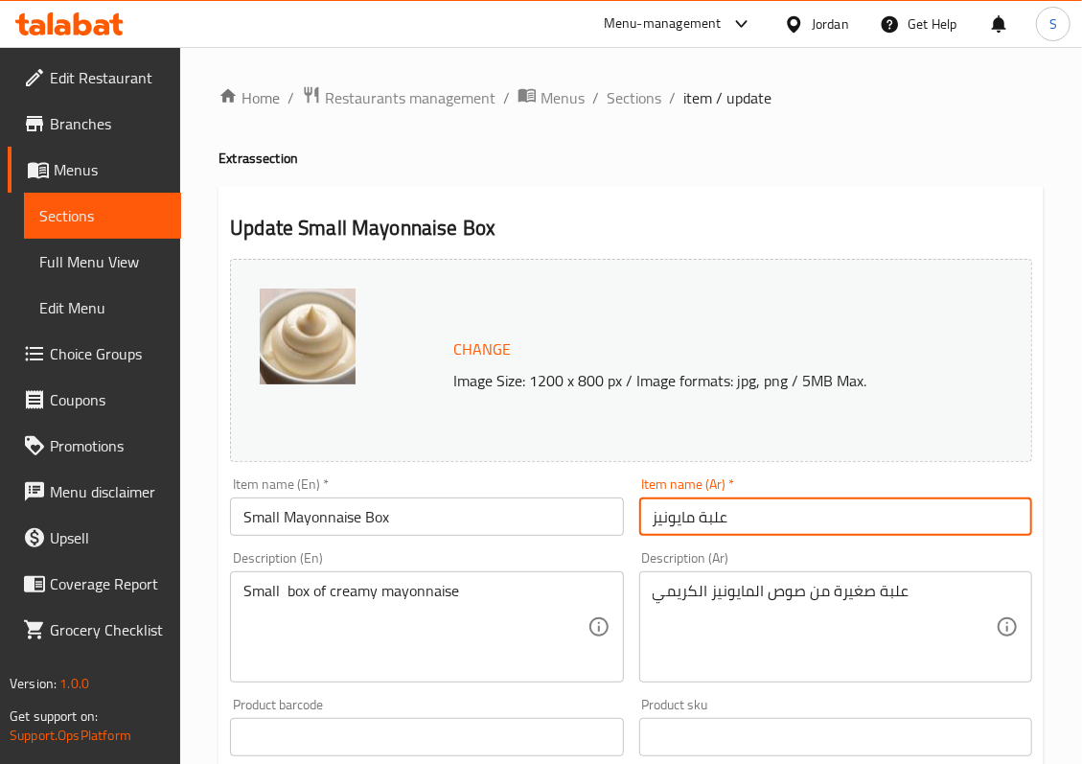
click at [652, 521] on input "علبة مايونيز" at bounding box center [835, 516] width 393 height 38
click at [649, 518] on input "علبة مايونيز" at bounding box center [835, 516] width 393 height 38
click at [655, 522] on input "علبة مايونيز" at bounding box center [835, 516] width 393 height 38
click at [651, 519] on input "علبة مايونيز" at bounding box center [835, 516] width 393 height 38
paste input "صغيرة"
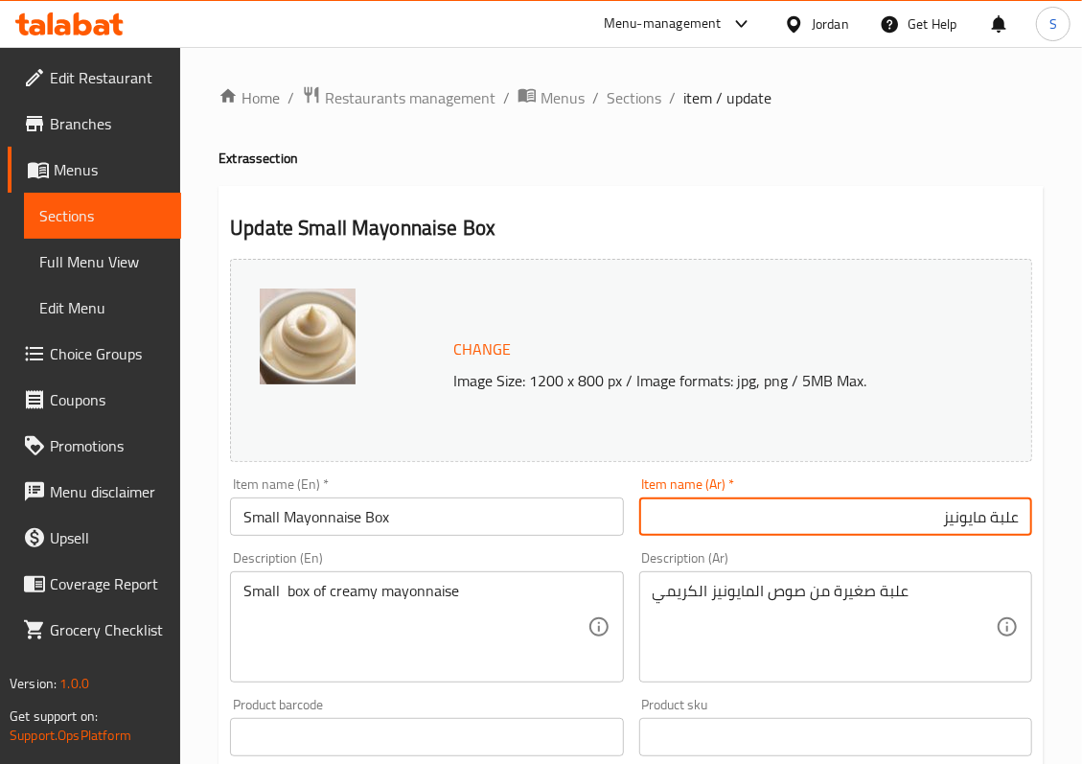
paste input "صغيرة"
type input "علبة مايونيز صغيرة"
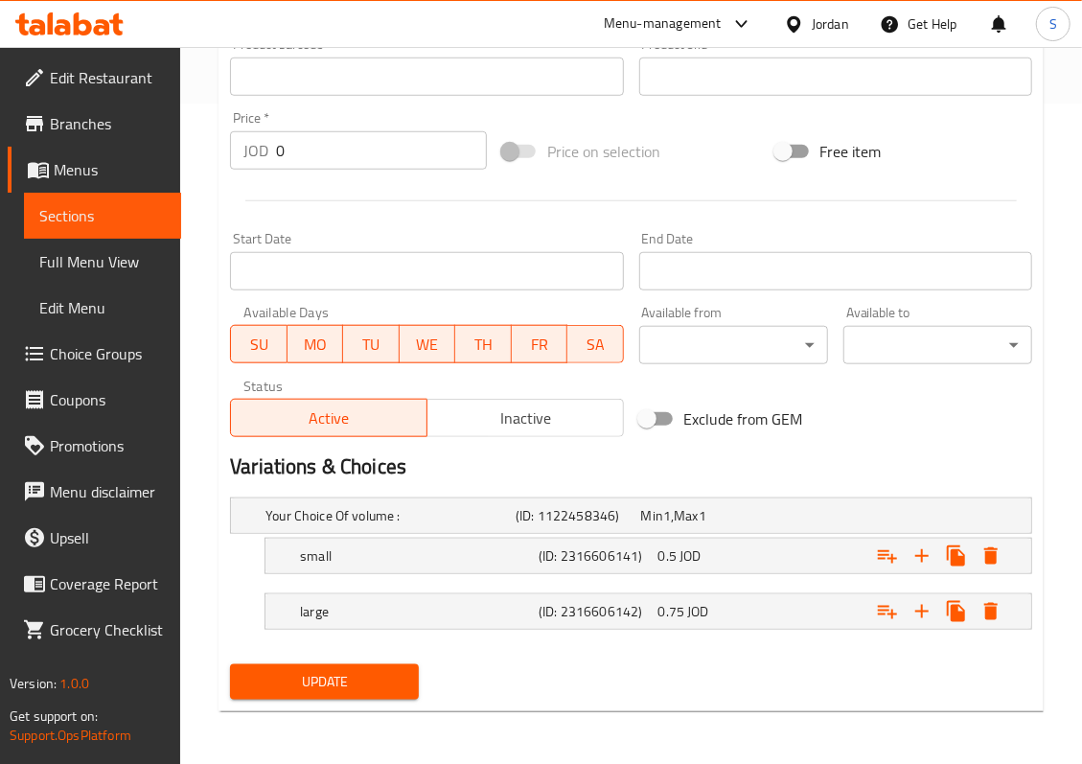
scroll to position [663, 0]
click at [552, 560] on h5 "(ID: 2316606141)" at bounding box center [593, 554] width 111 height 19
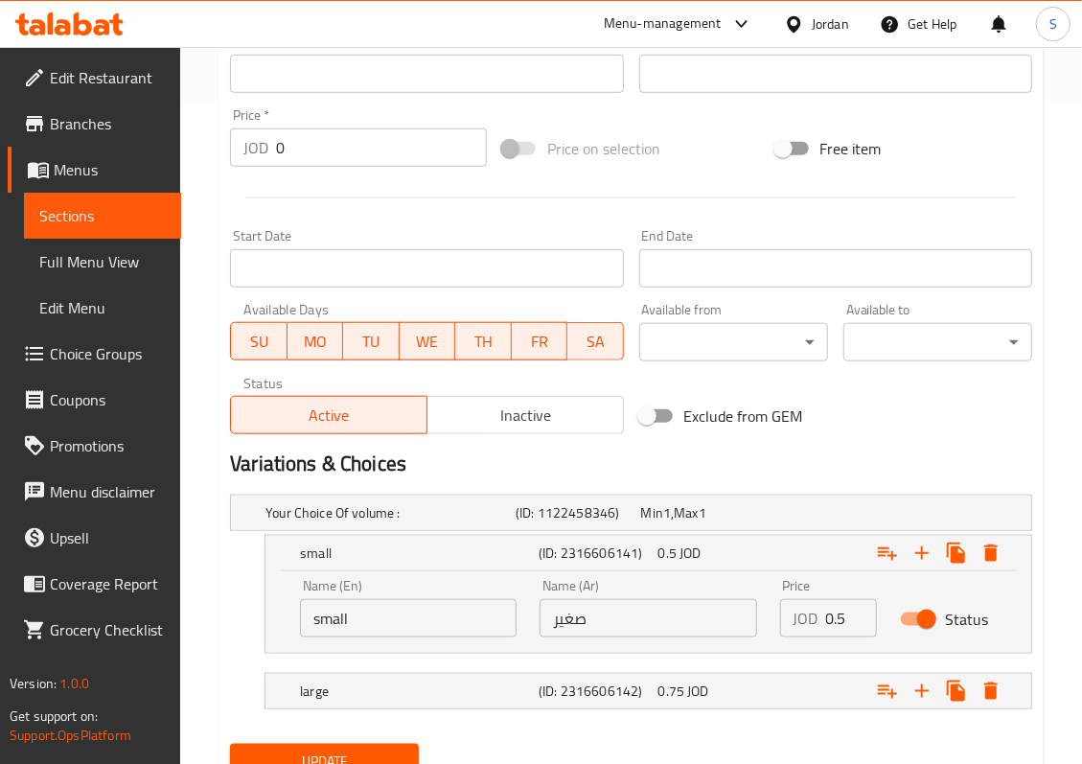
click at [837, 621] on input "0.5" at bounding box center [851, 618] width 51 height 38
click at [836, 619] on input "number" at bounding box center [851, 618] width 51 height 38
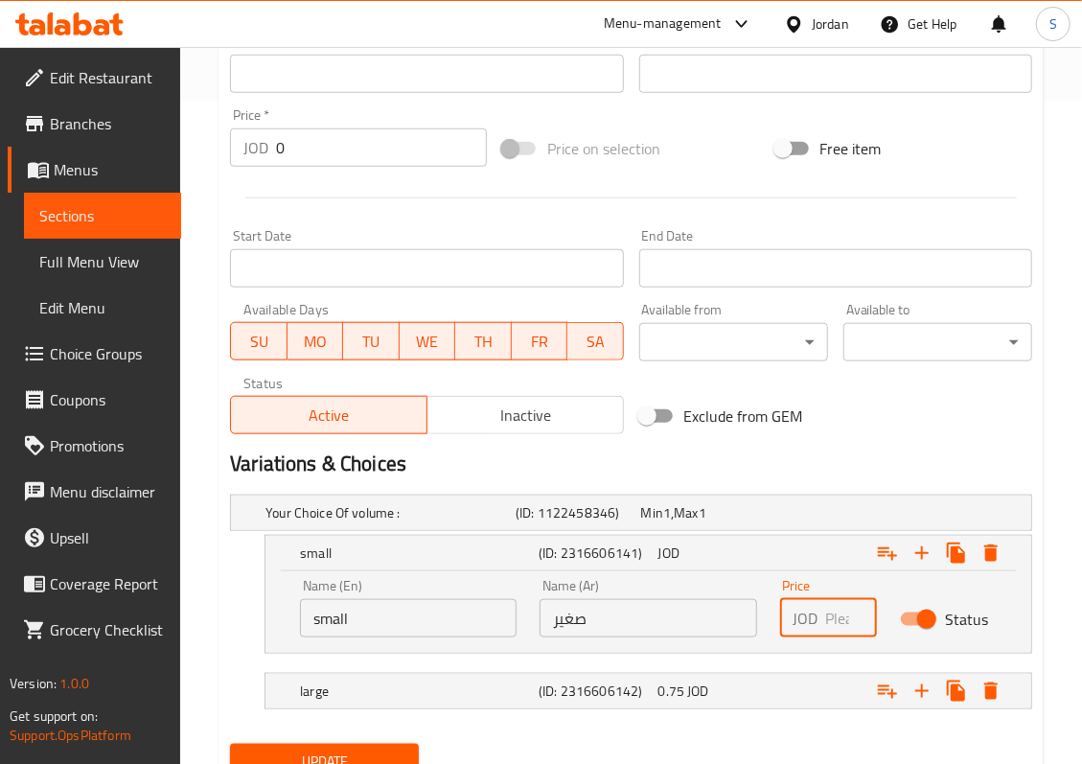
click at [836, 619] on input "number" at bounding box center [851, 618] width 51 height 38
type input "1"
click at [830, 687] on div "Expand" at bounding box center [892, 691] width 239 height 42
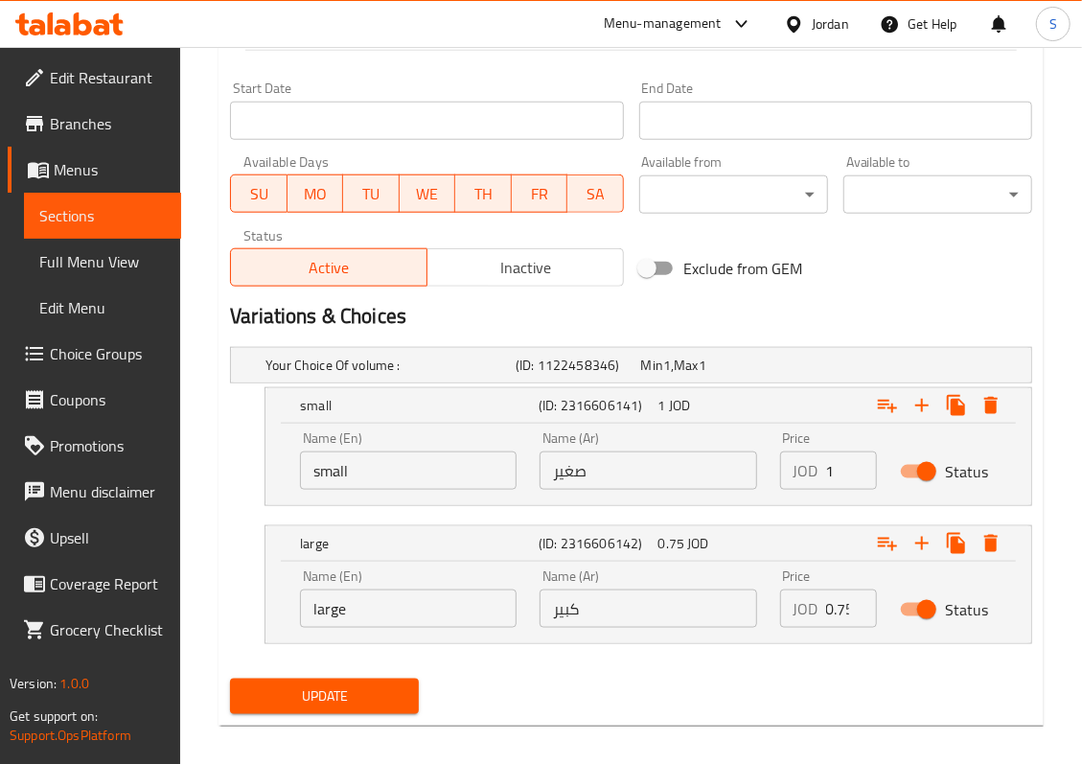
scroll to position [828, 0]
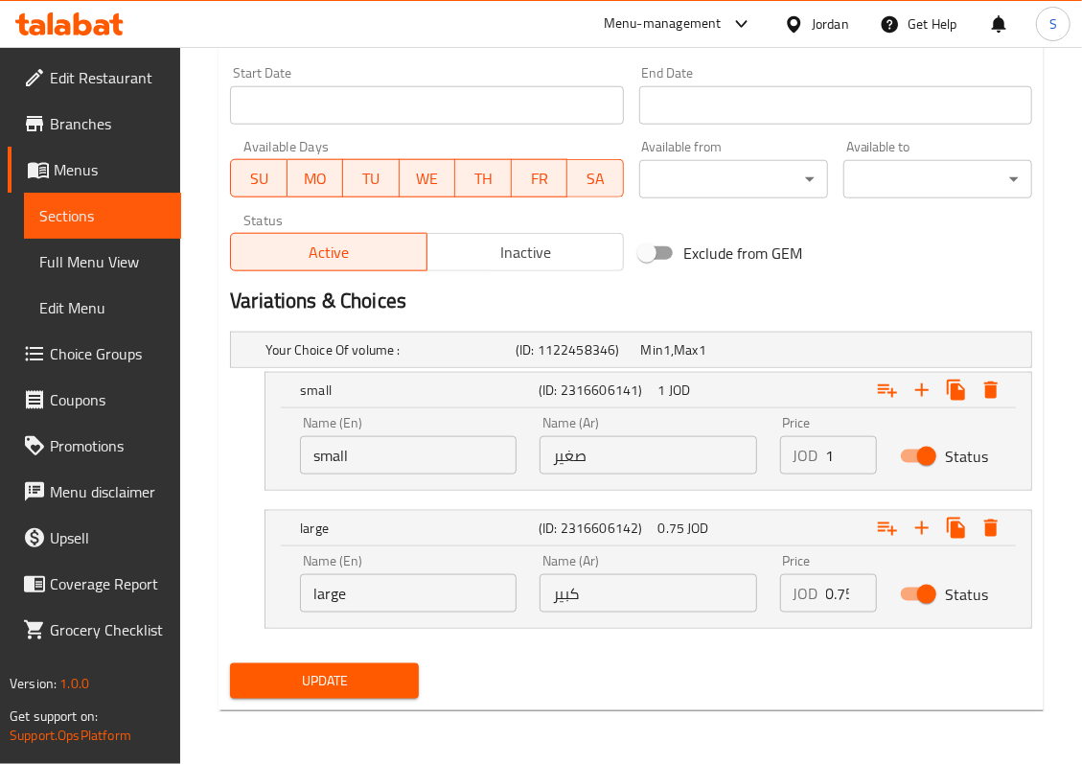
click at [828, 587] on input "0.75" at bounding box center [851, 593] width 51 height 38
type input "1.5"
click at [230, 663] on button "Update" at bounding box center [324, 680] width 189 height 35
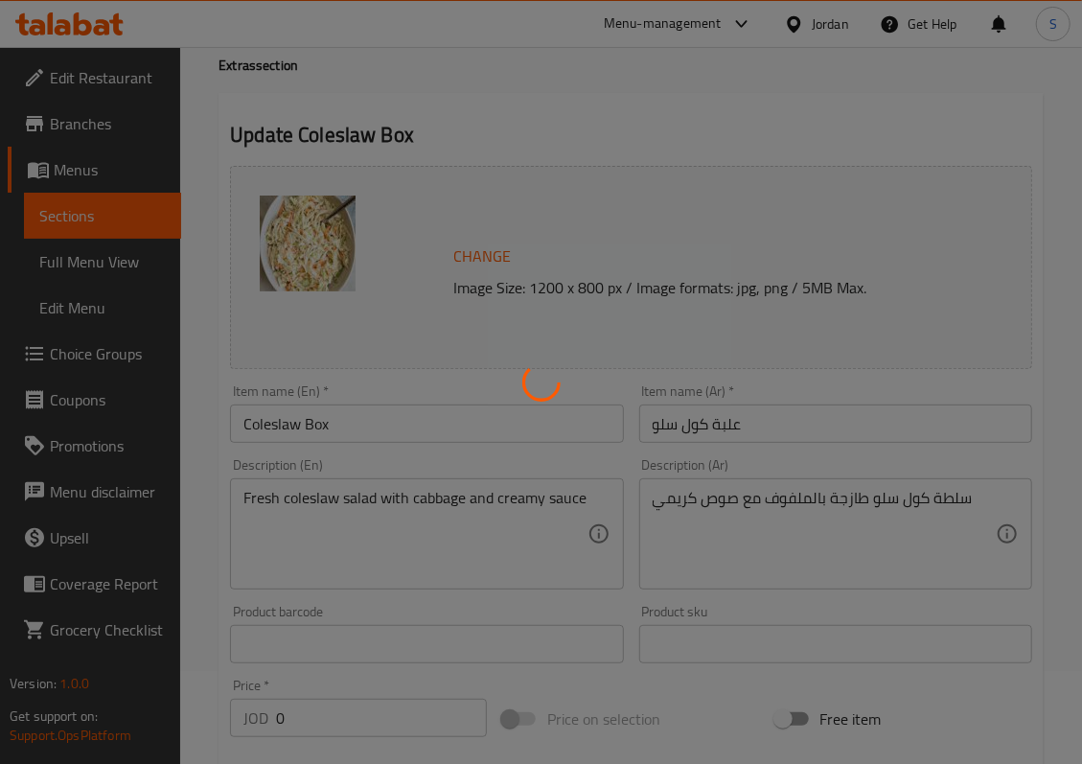
scroll to position [0, 0]
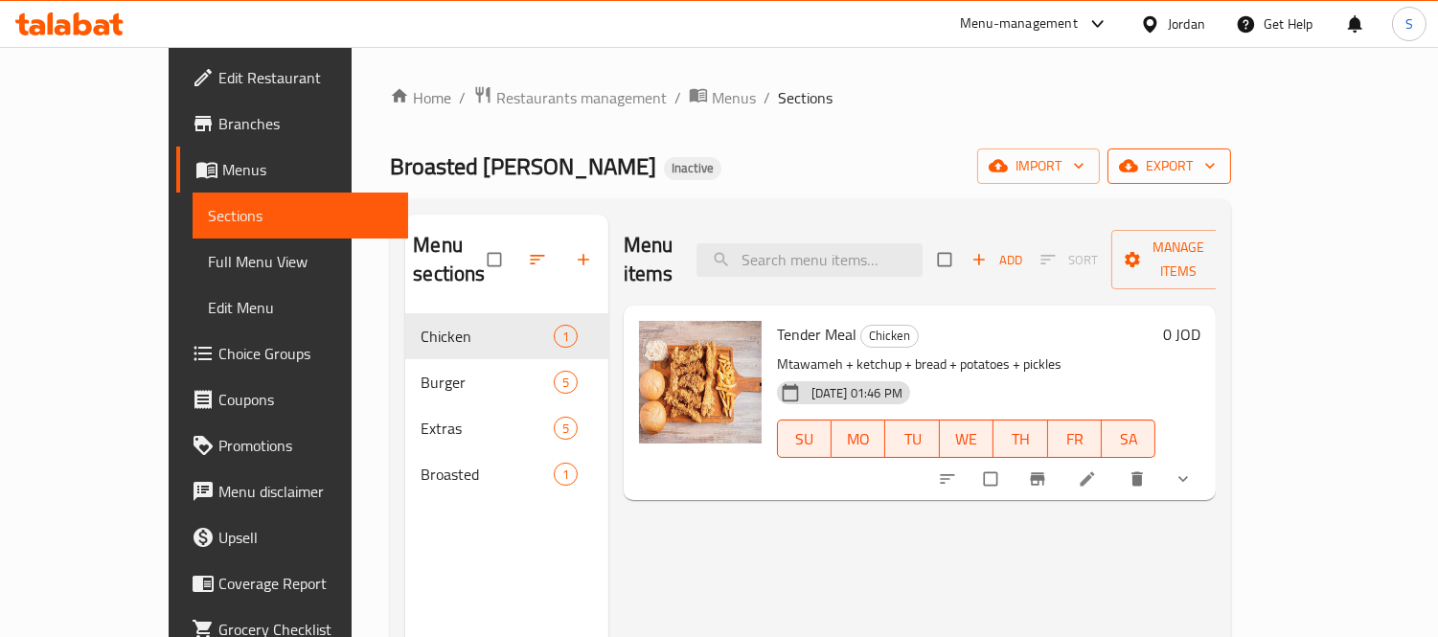
click at [1216, 171] on span "export" at bounding box center [1169, 166] width 93 height 24
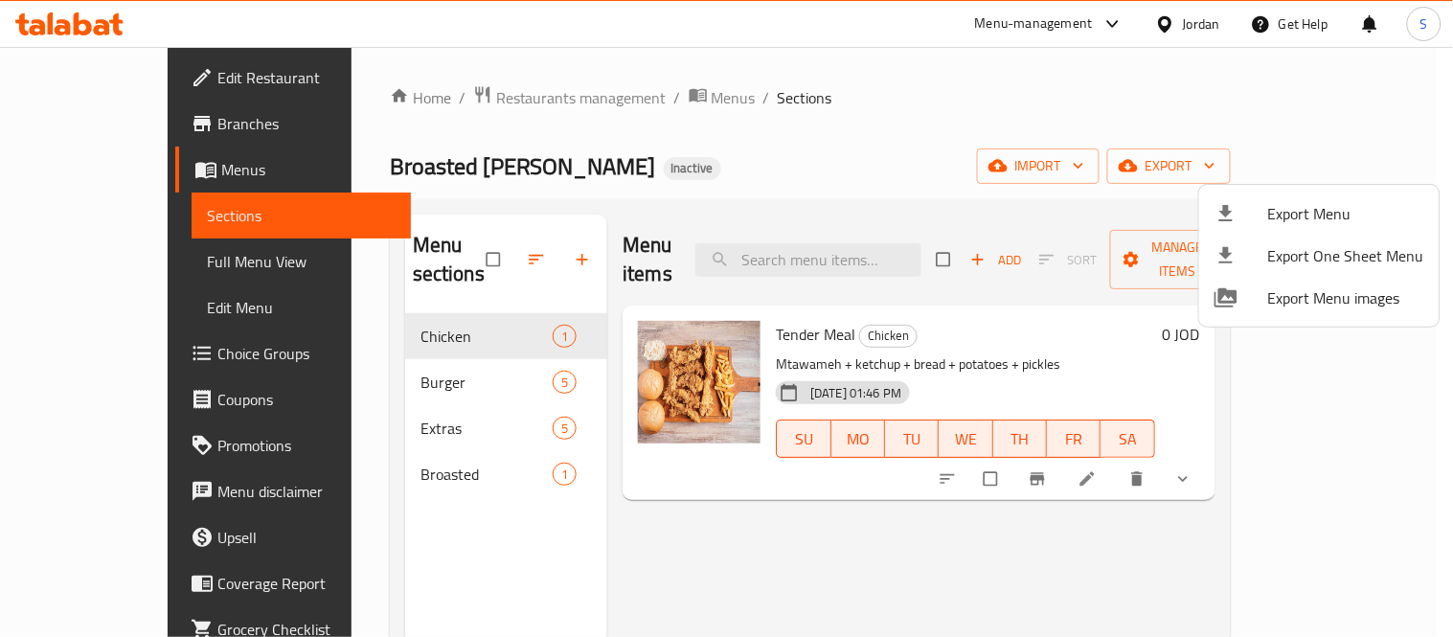
click at [1238, 222] on div at bounding box center [1242, 213] width 54 height 23
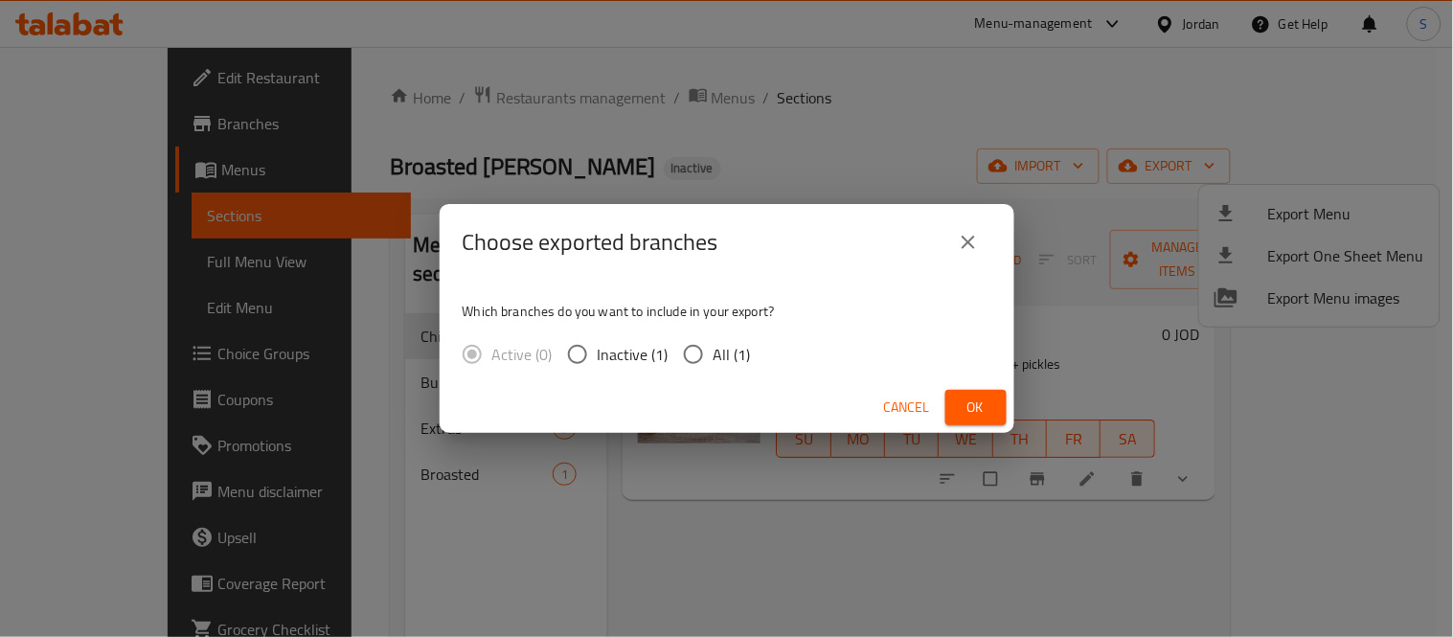
click at [664, 356] on span "Inactive (1)" at bounding box center [633, 354] width 71 height 23
click at [598, 356] on input "Inactive (1)" at bounding box center [578, 354] width 40 height 40
radio input "true"
click at [695, 355] on input "All (1)" at bounding box center [694, 354] width 40 height 40
radio input "true"
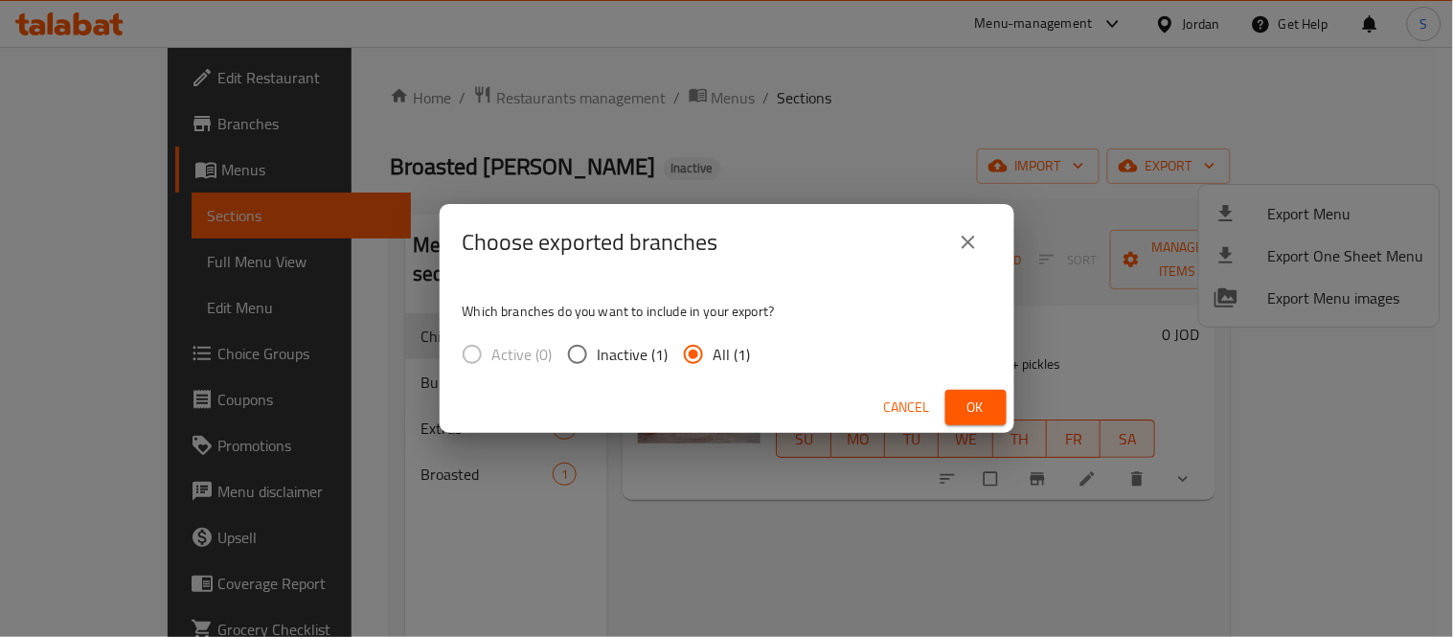
click at [969, 400] on span "Ok" at bounding box center [976, 408] width 31 height 24
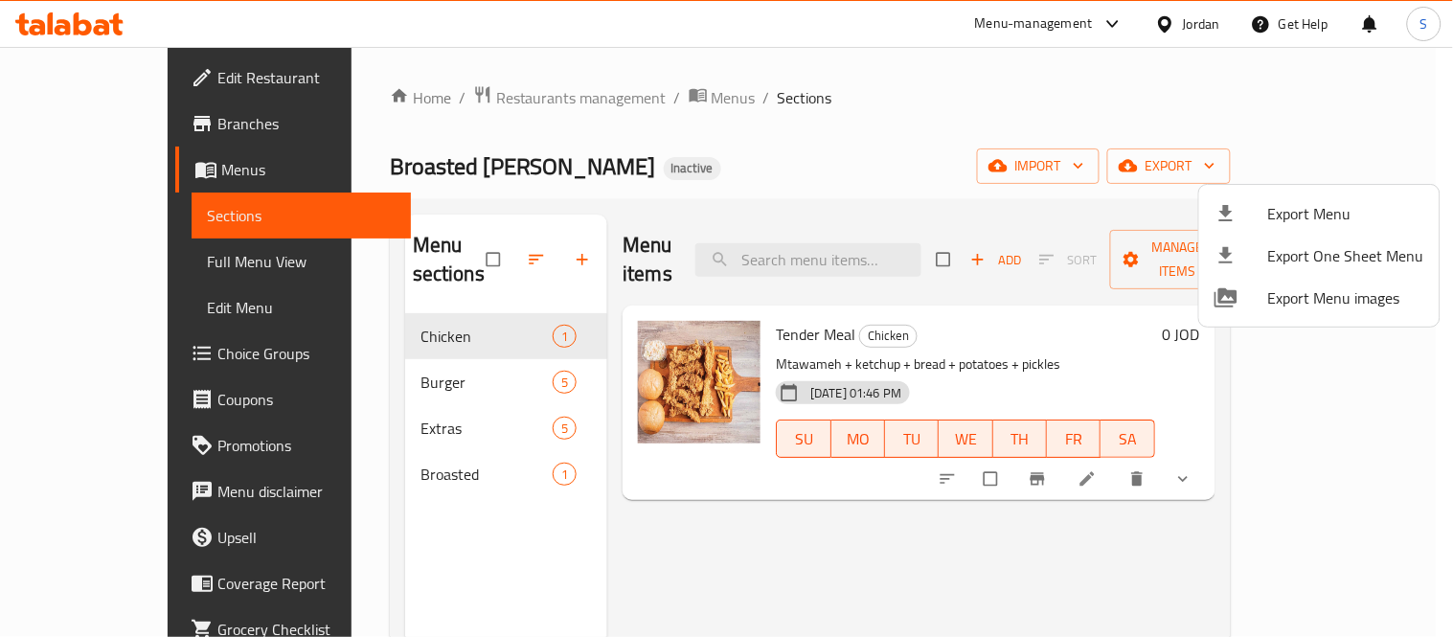
click at [111, 253] on div at bounding box center [726, 318] width 1453 height 637
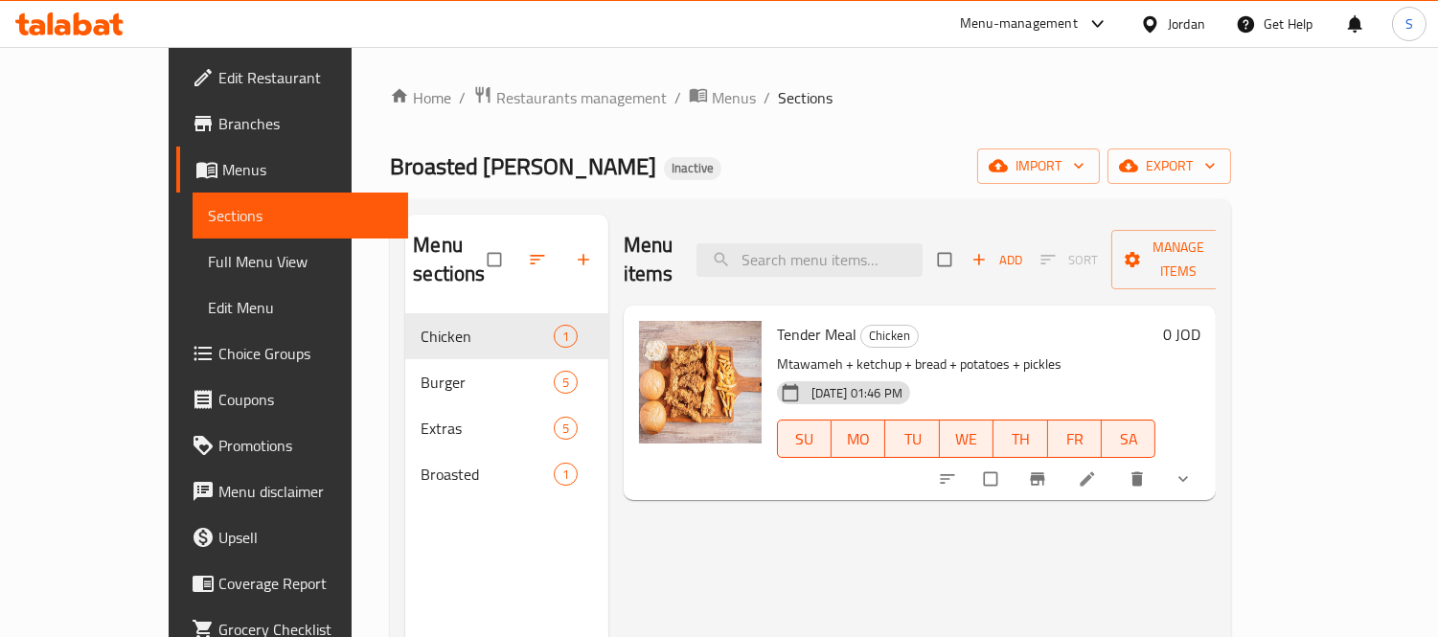
click at [208, 255] on span "Full Menu View" at bounding box center [301, 261] width 186 height 23
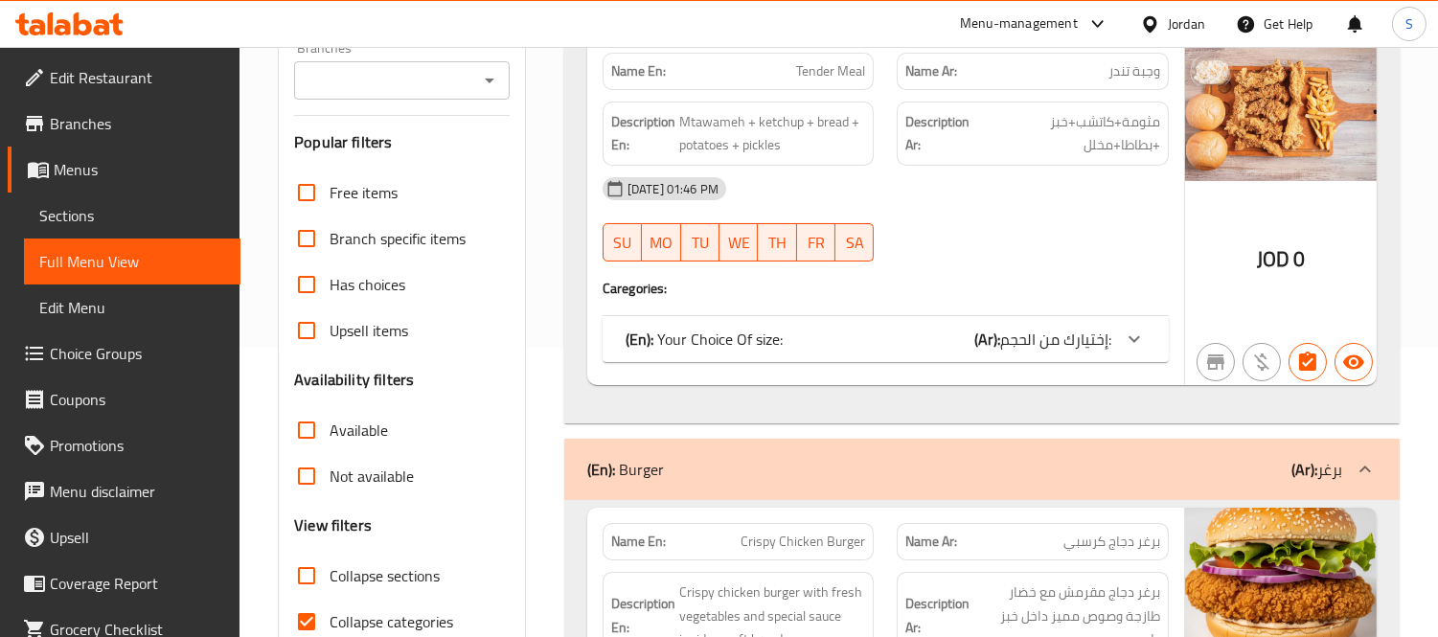
scroll to position [319, 0]
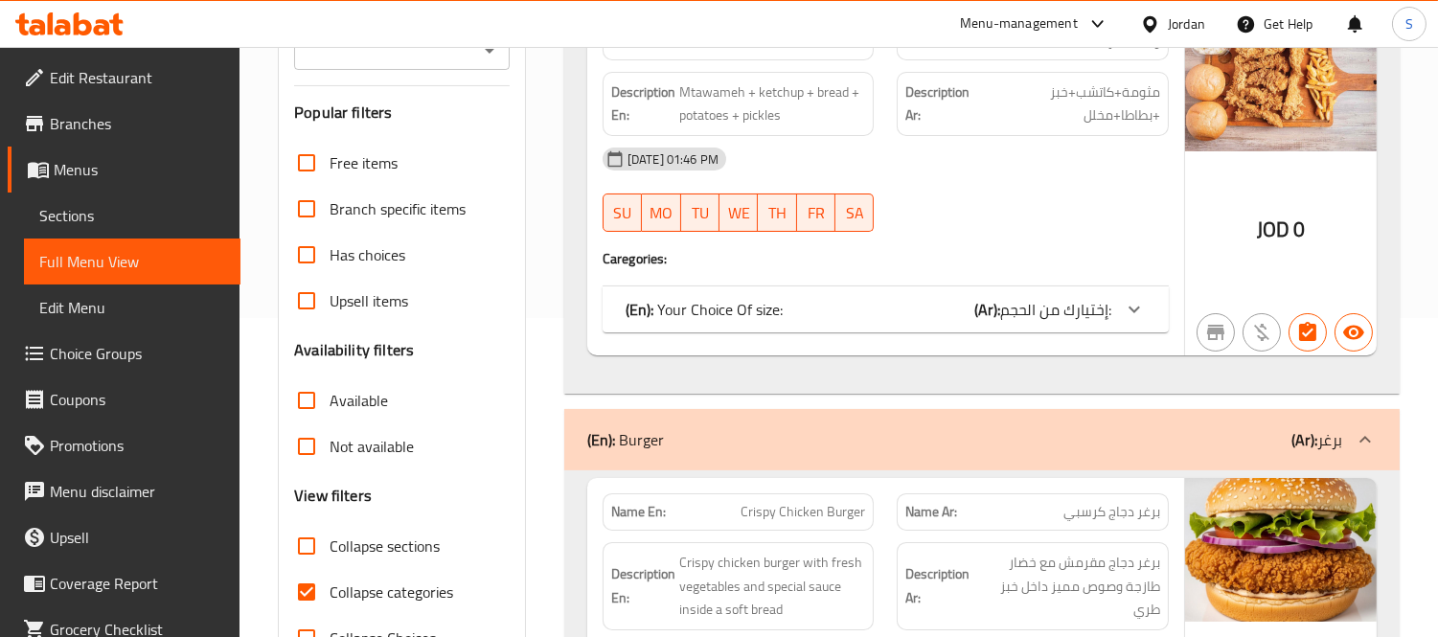
click at [389, 583] on span "Collapse categories" at bounding box center [392, 592] width 124 height 23
click at [330, 583] on input "Collapse categories" at bounding box center [307, 592] width 46 height 46
checkbox input "false"
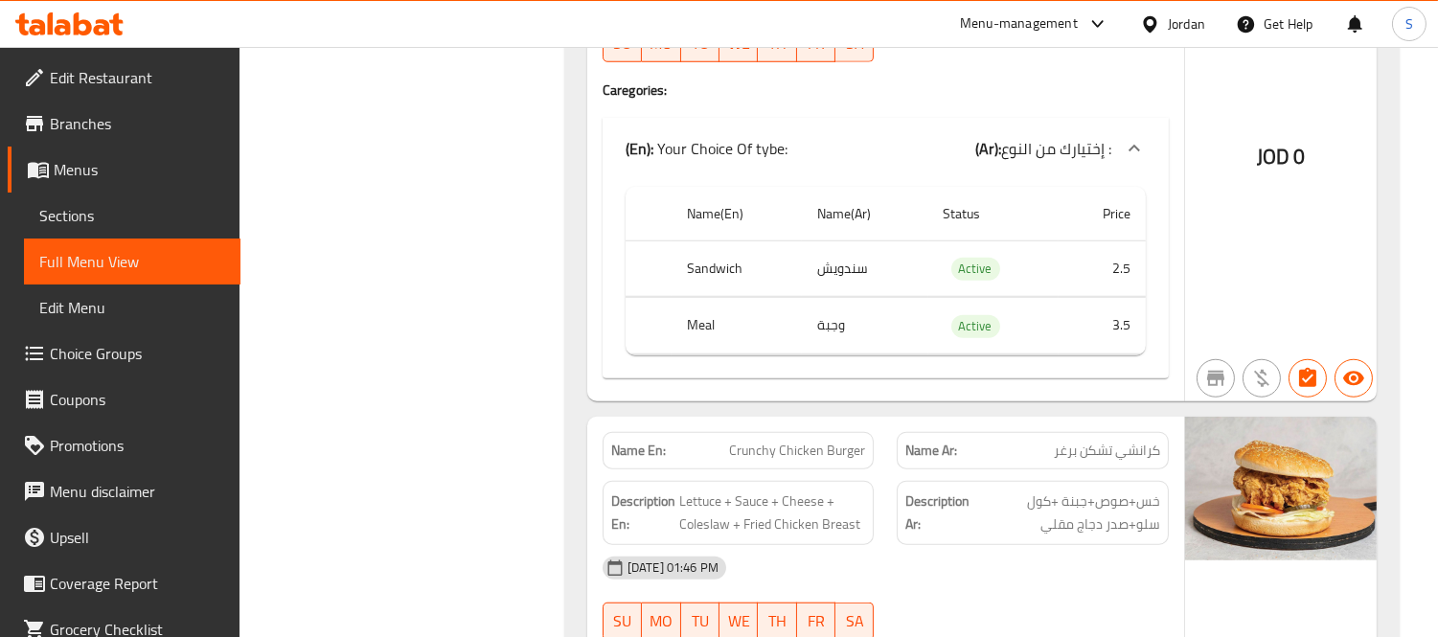
scroll to position [3300, 0]
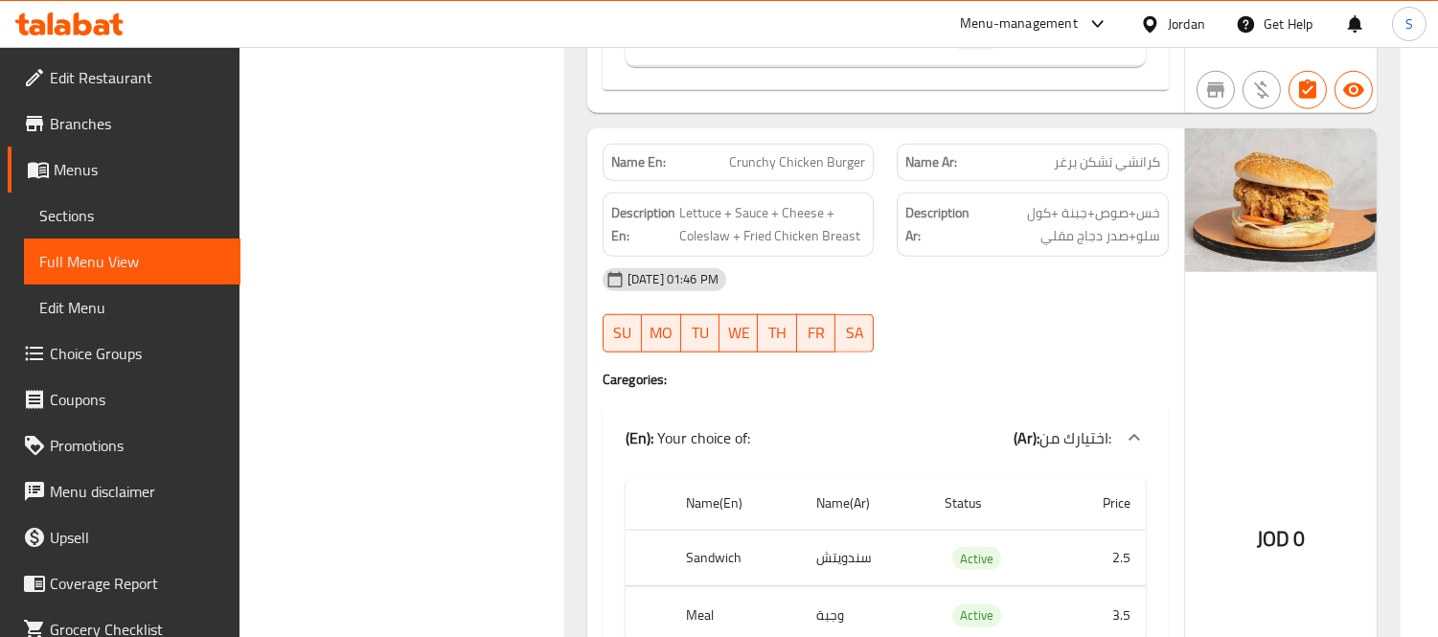
click at [803, 152] on span "Crunchy Chicken Burger" at bounding box center [797, 162] width 136 height 20
copy span "Crunchy Chicken Burger"
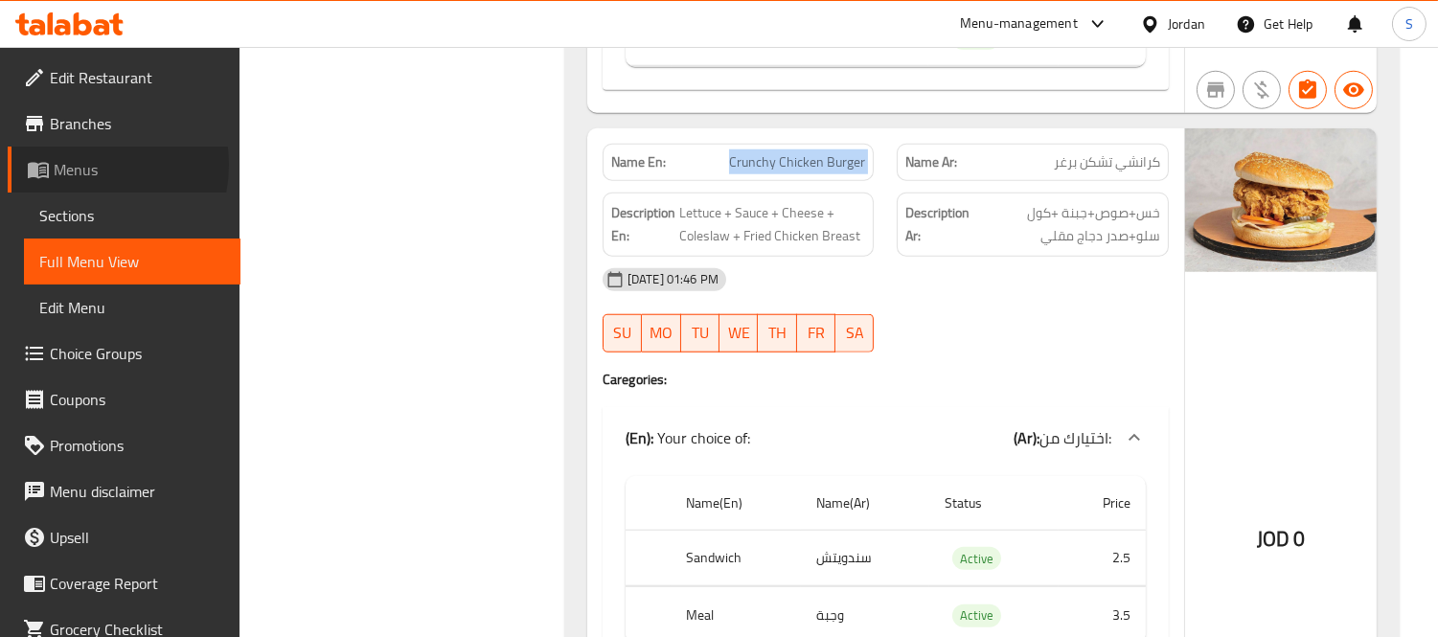
click at [81, 165] on span "Menus" at bounding box center [139, 169] width 171 height 23
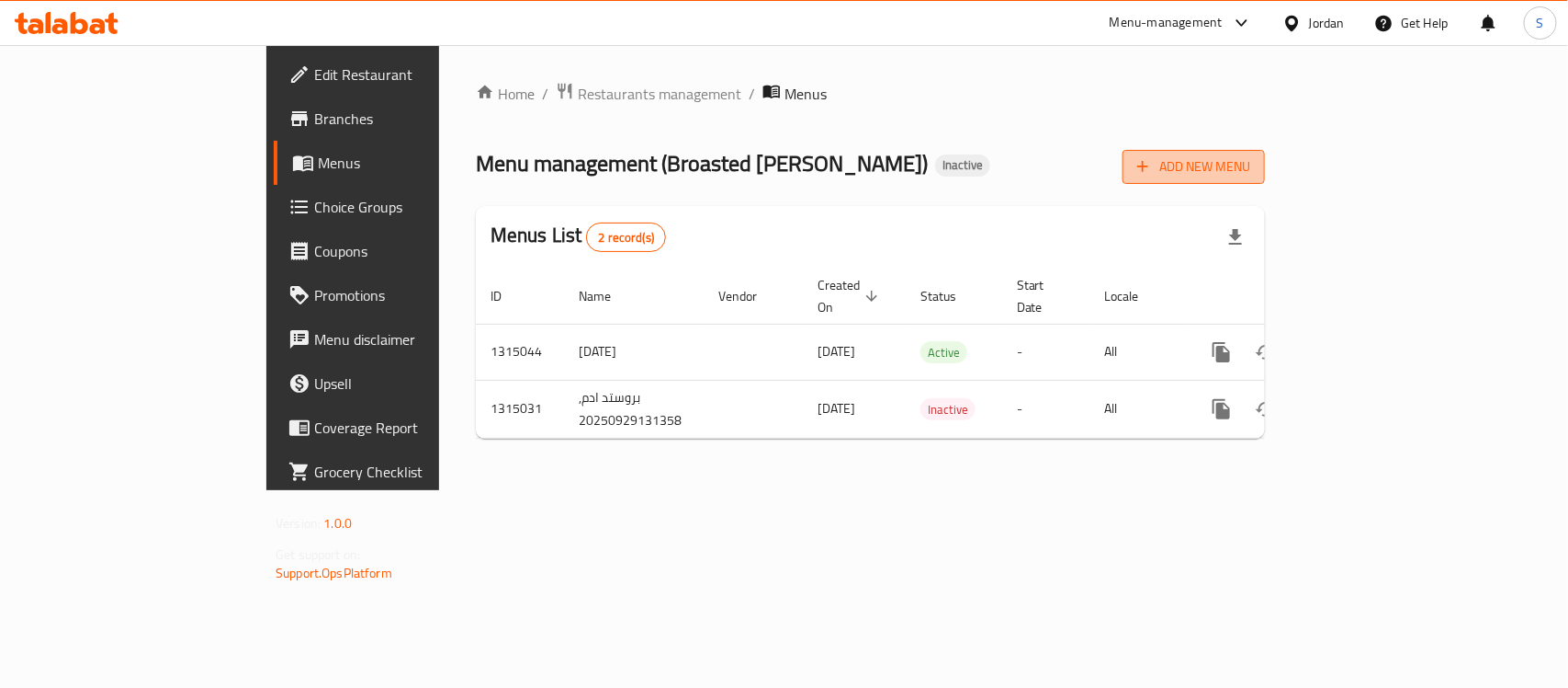
click at [1251, 167] on span "Add New Menu" at bounding box center [1194, 167] width 113 height 23
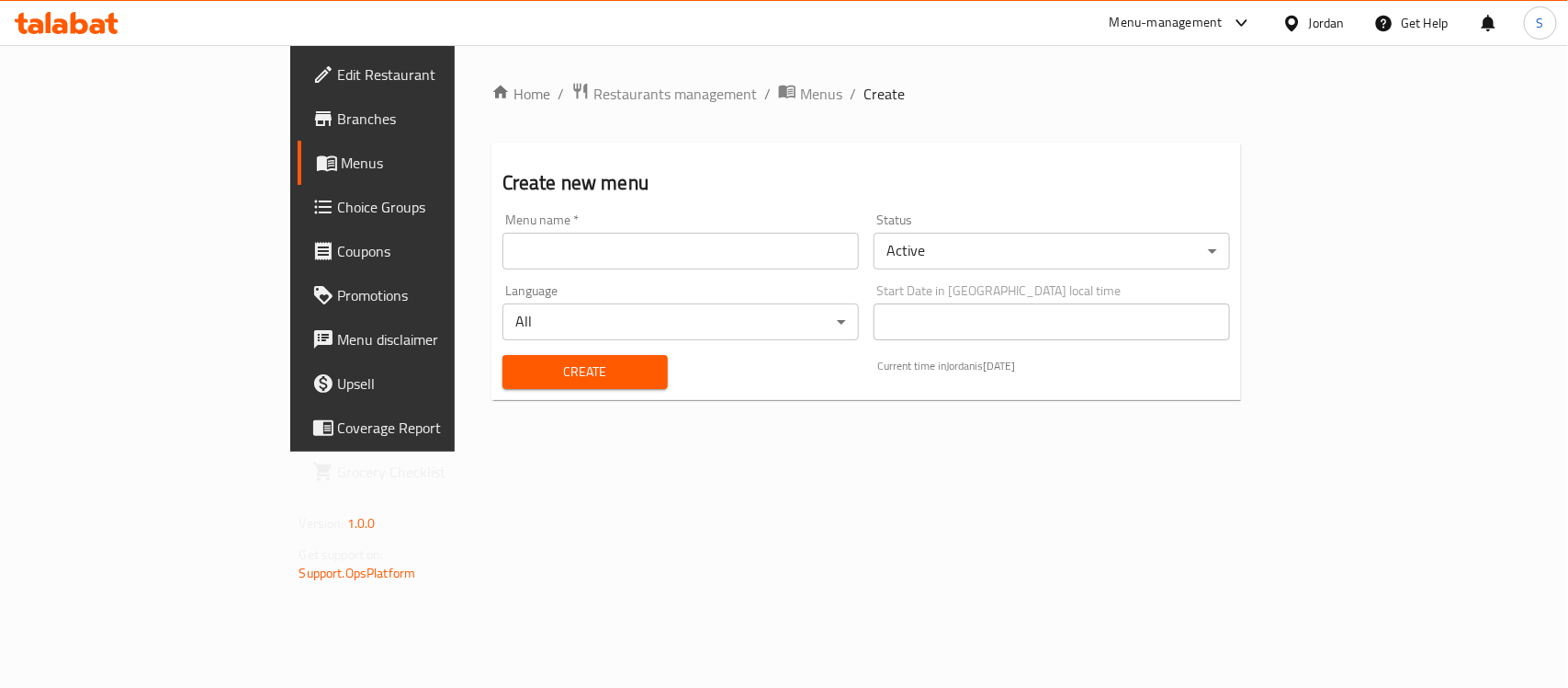
click at [705, 253] on input "text" at bounding box center [681, 250] width 357 height 36
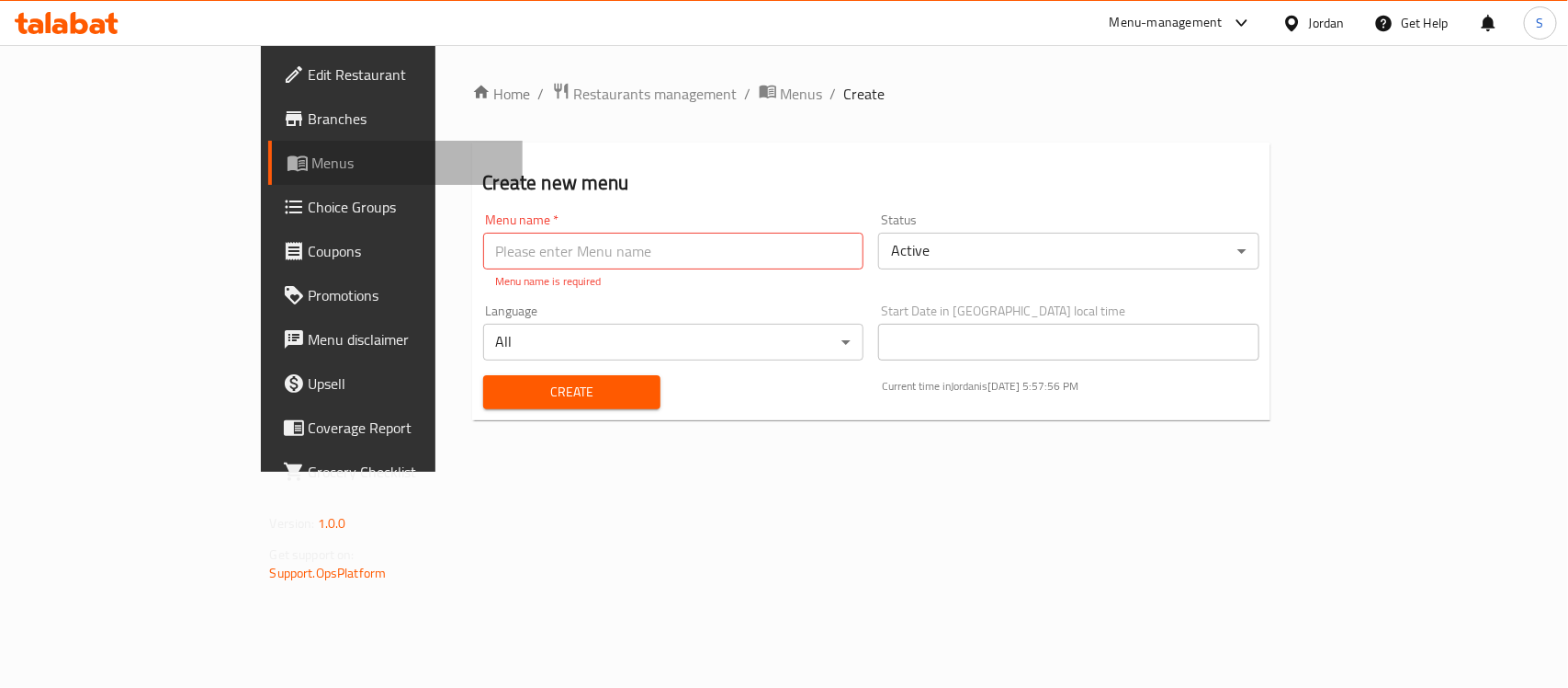
click at [313, 167] on span "Menus" at bounding box center [410, 162] width 196 height 22
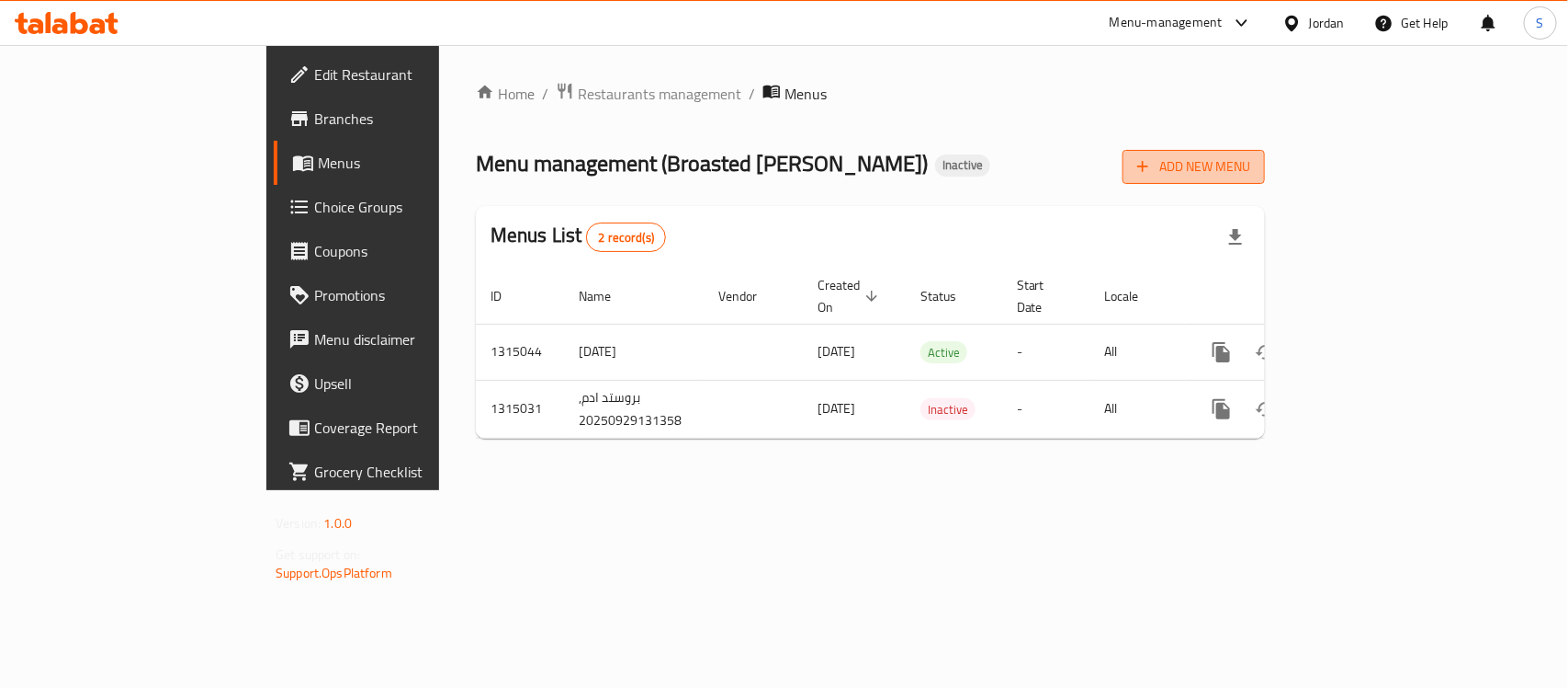
click at [1251, 156] on span "Add New Menu" at bounding box center [1194, 167] width 113 height 23
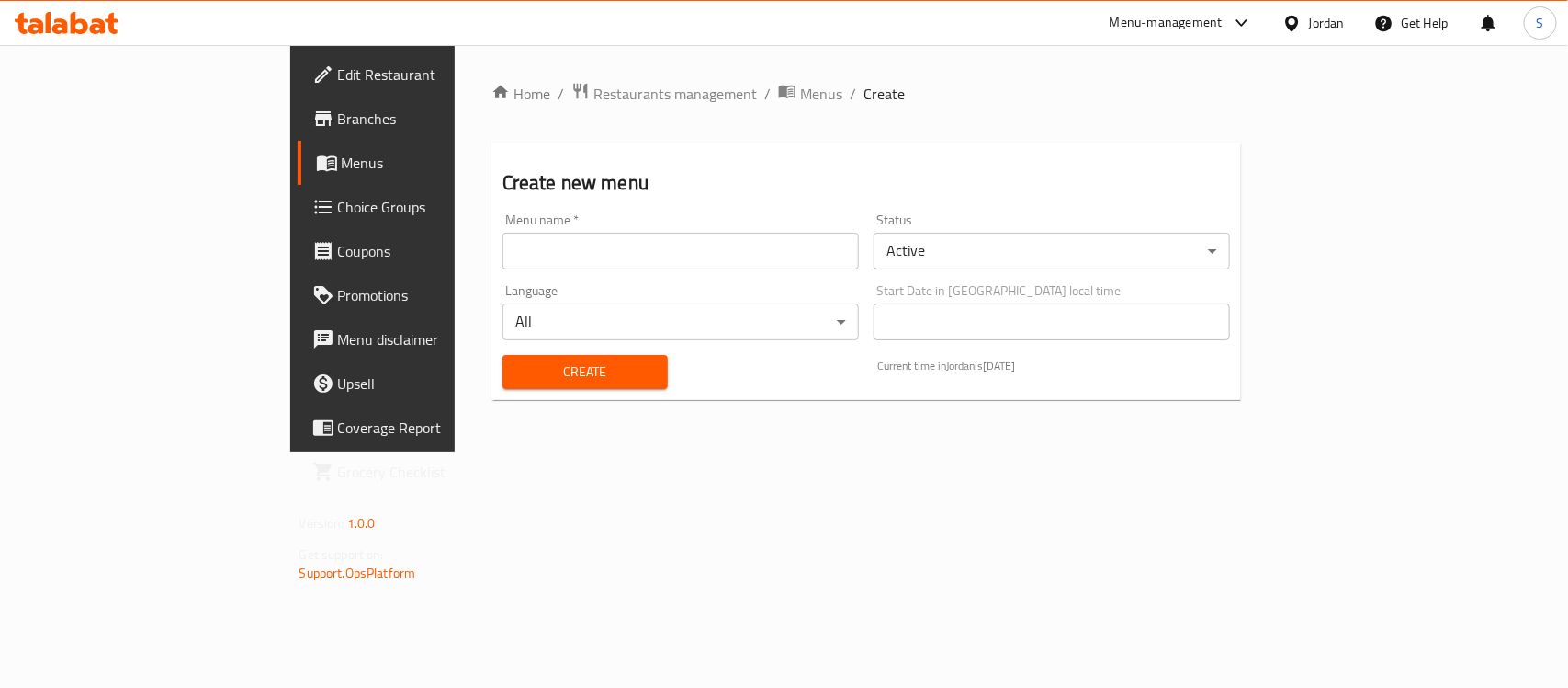
click at [503, 254] on input "text" at bounding box center [681, 250] width 357 height 36
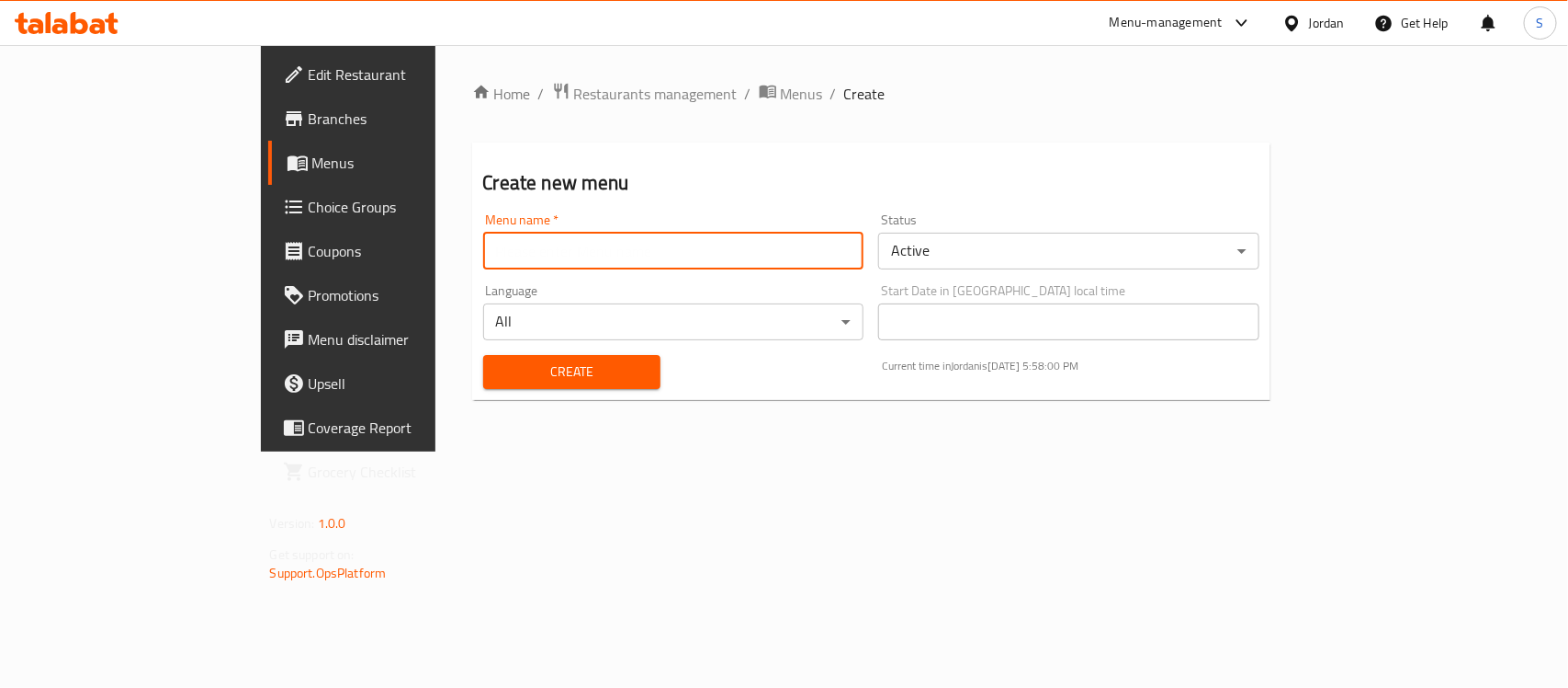
type input "S-New"
click at [498, 368] on span "Create" at bounding box center [572, 372] width 148 height 23
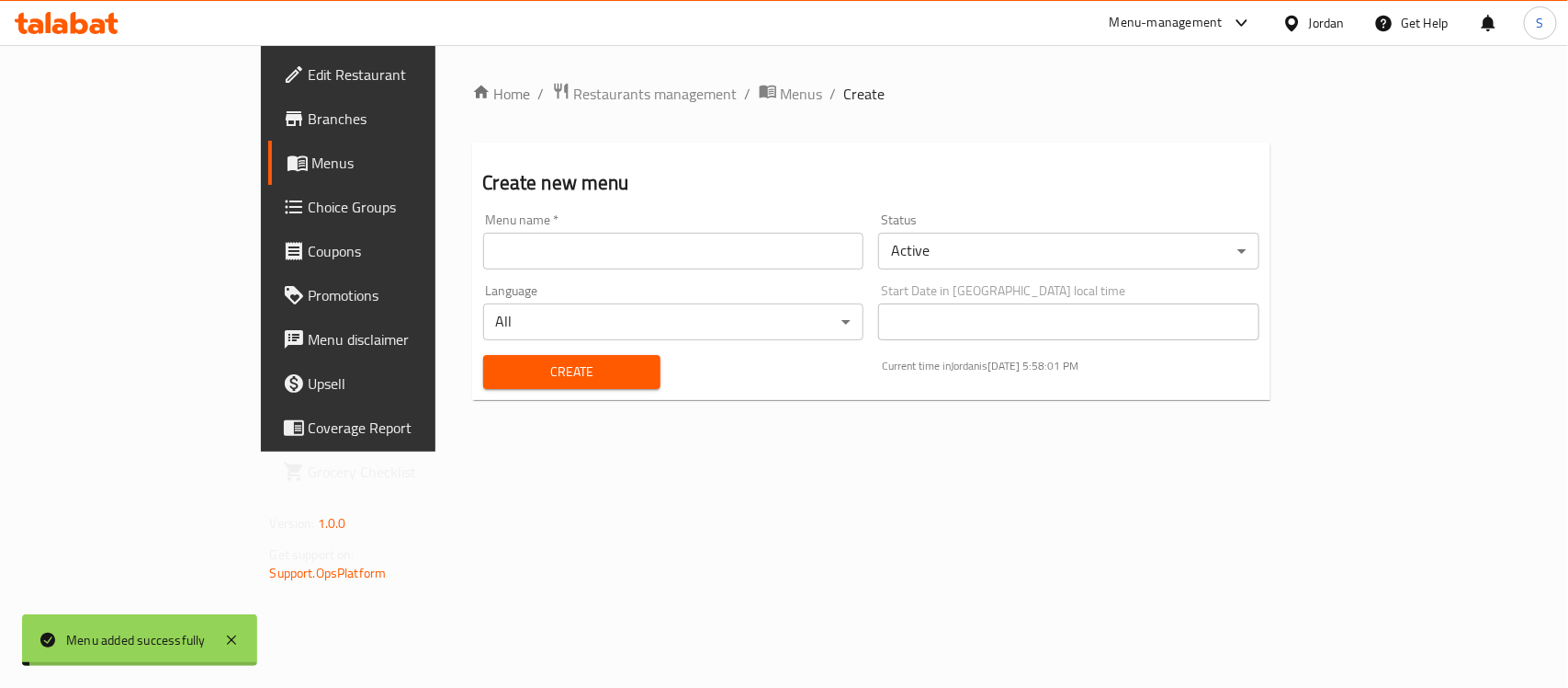
click at [288, 157] on icon at bounding box center [297, 164] width 20 height 15
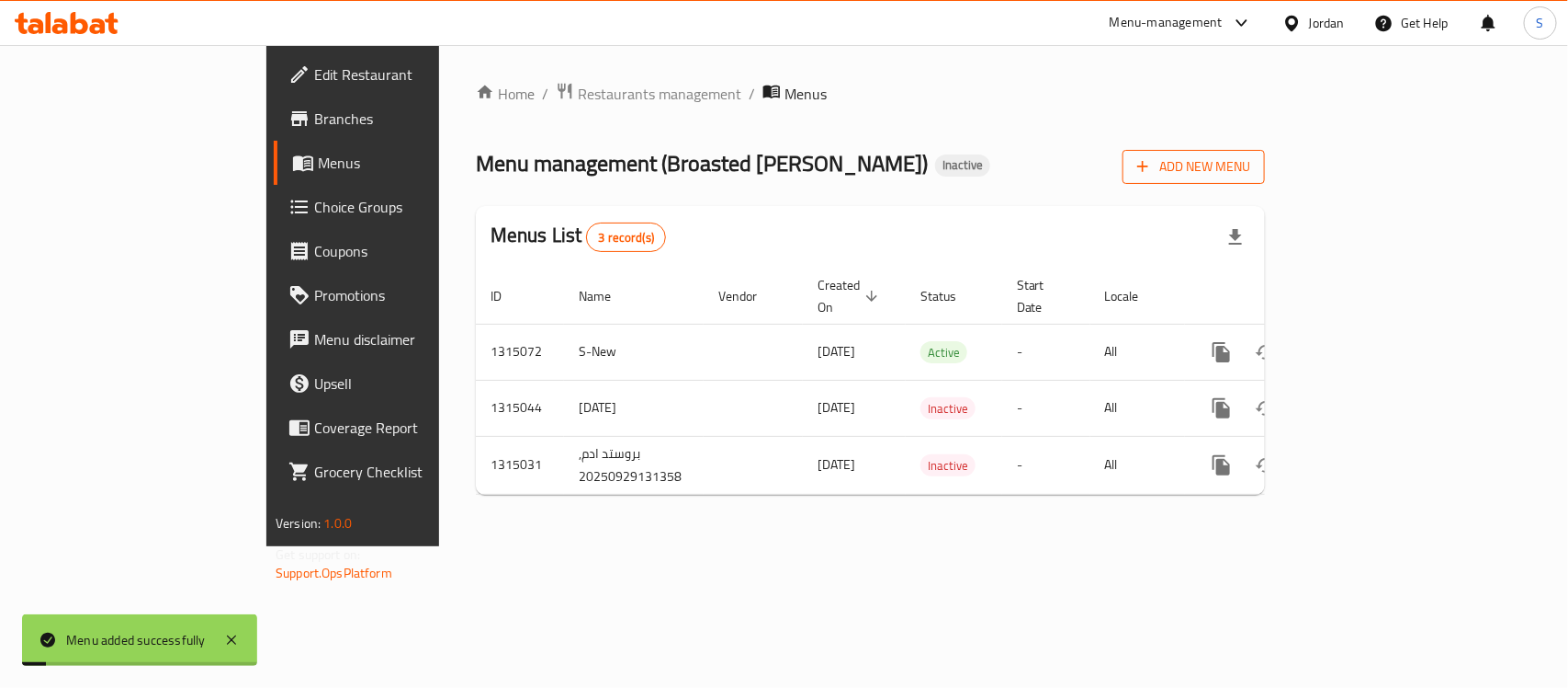
click at [1251, 161] on span "Add New Menu" at bounding box center [1194, 167] width 113 height 23
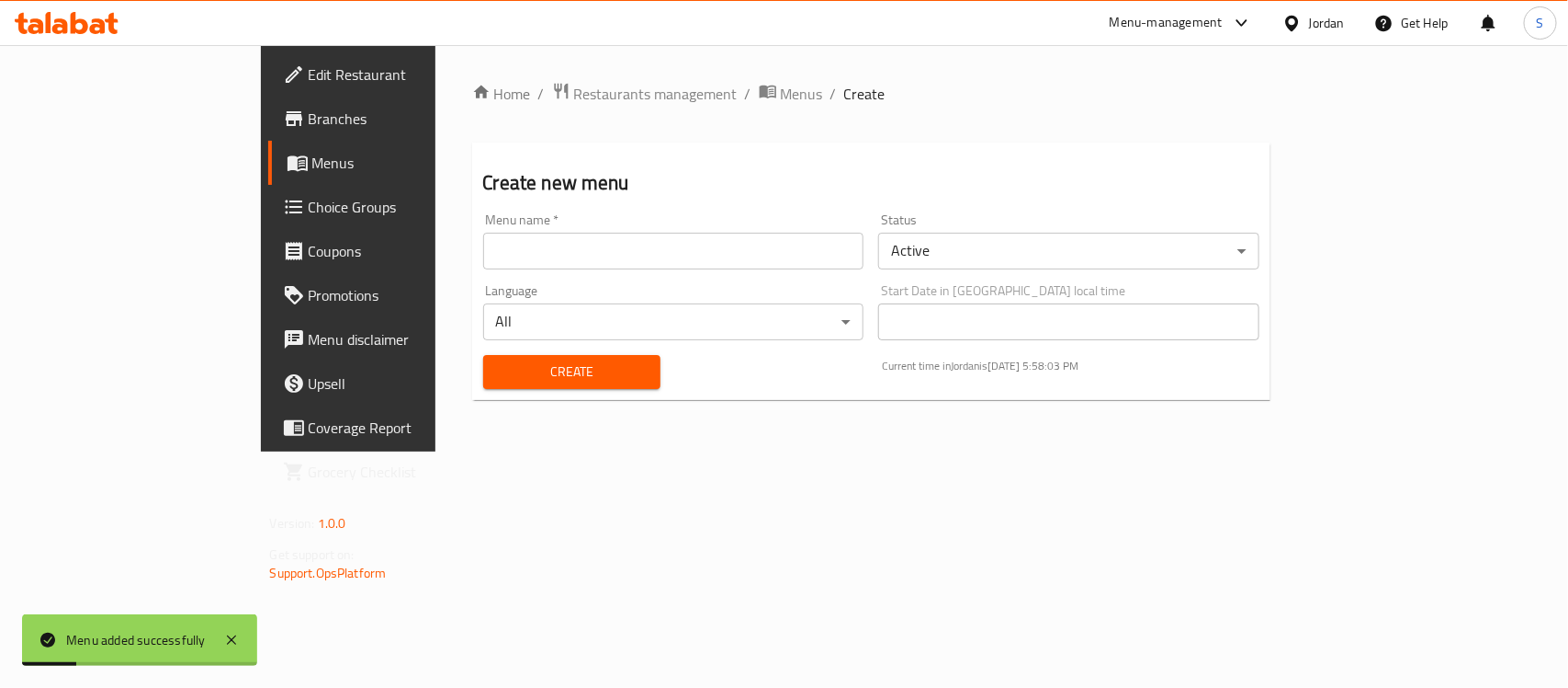
click at [313, 163] on span "Menus" at bounding box center [410, 162] width 196 height 22
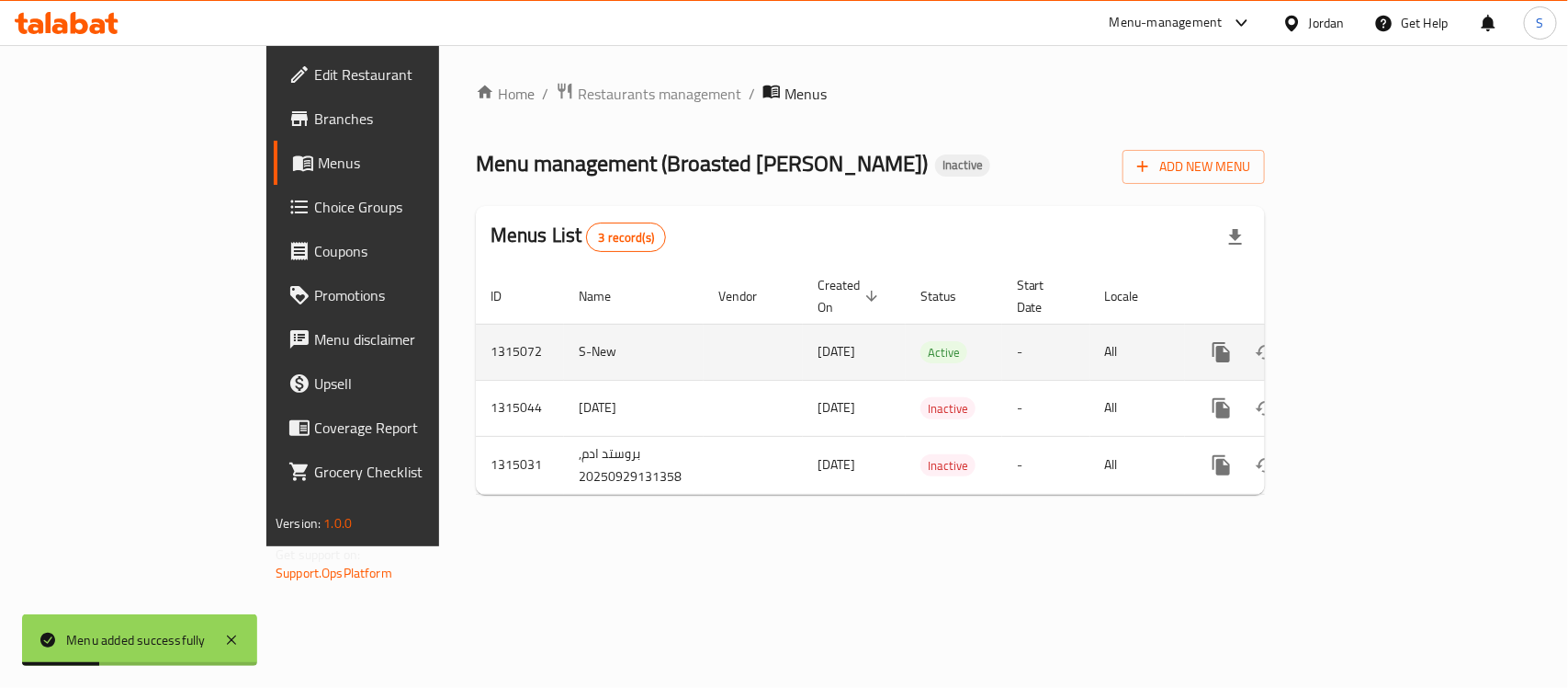
click at [1366, 341] on icon "enhanced table" at bounding box center [1354, 351] width 22 height 22
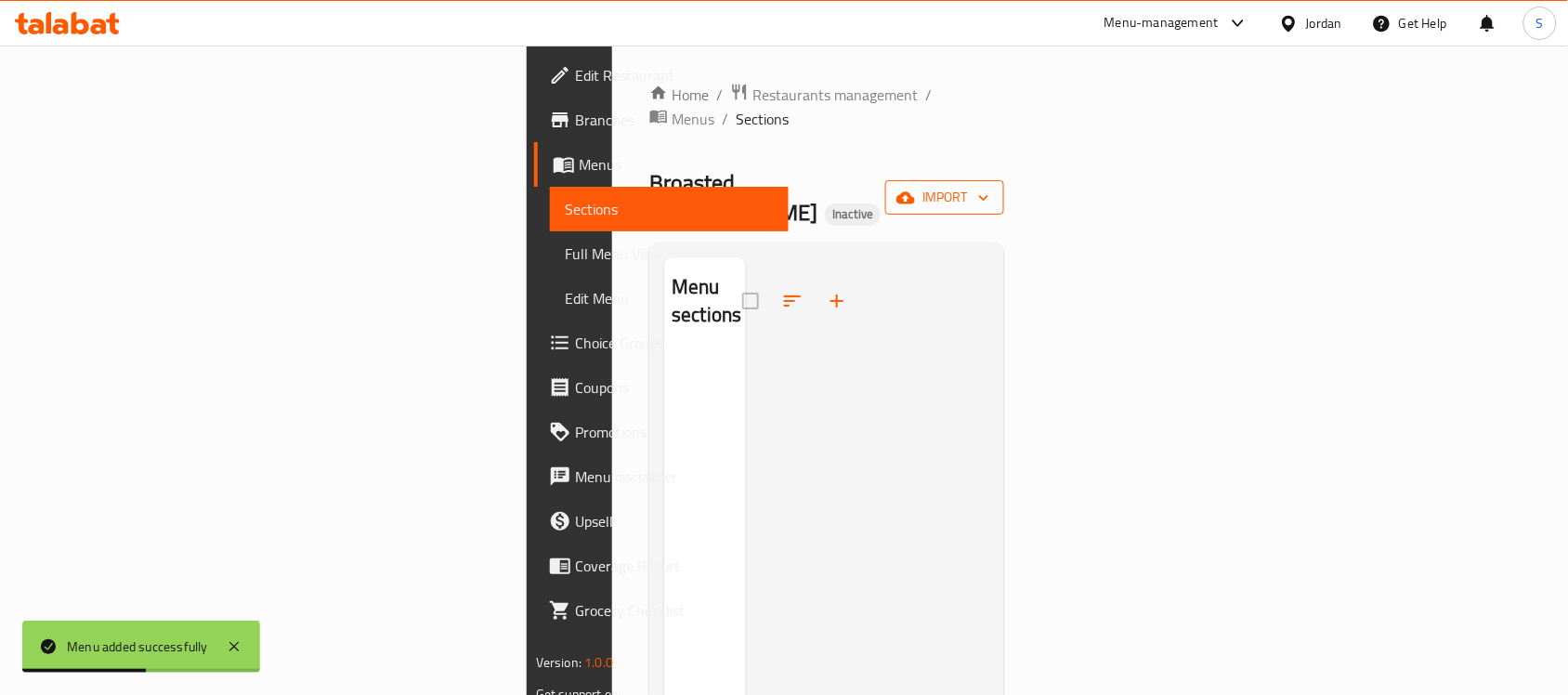
click at [989, 186] on span "import" at bounding box center [944, 198] width 89 height 23
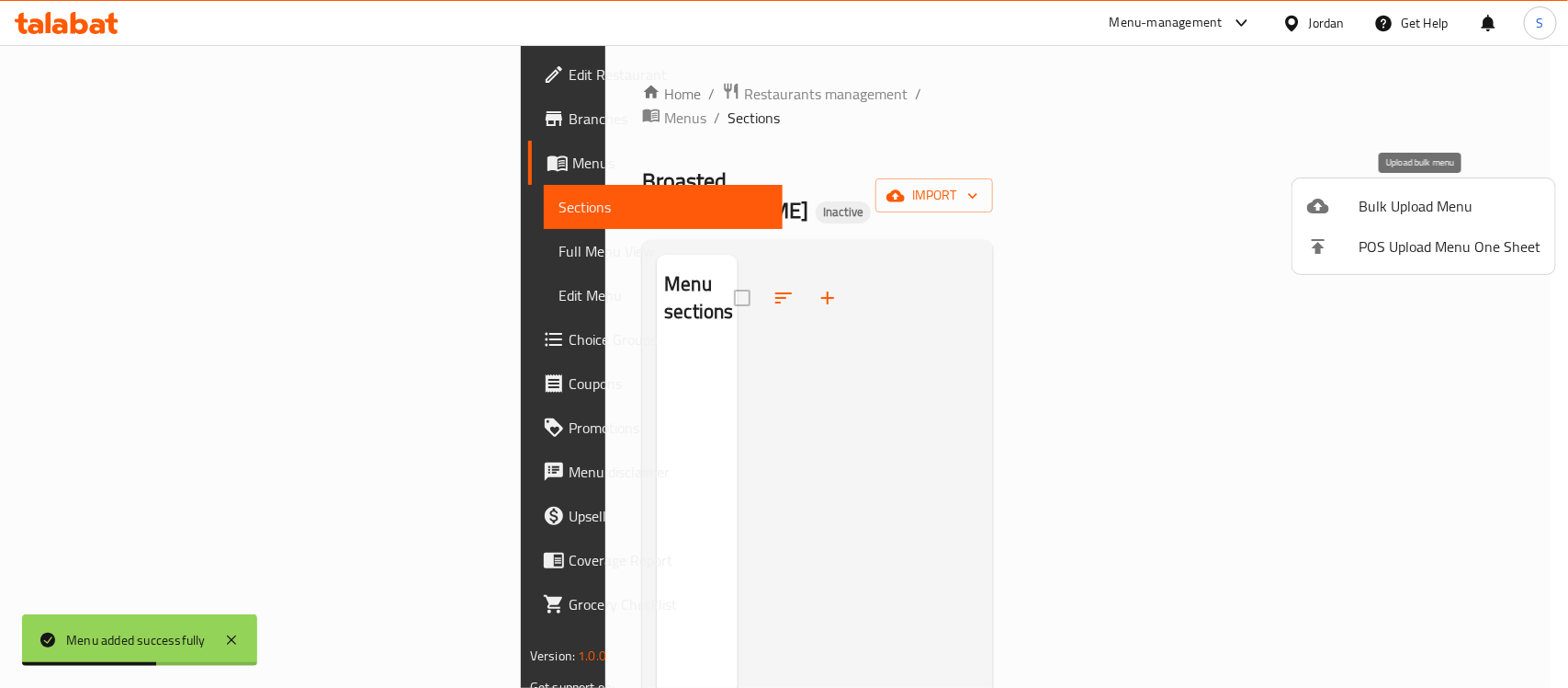
click at [1369, 202] on span "Bulk Upload Menu" at bounding box center [1450, 205] width 182 height 22
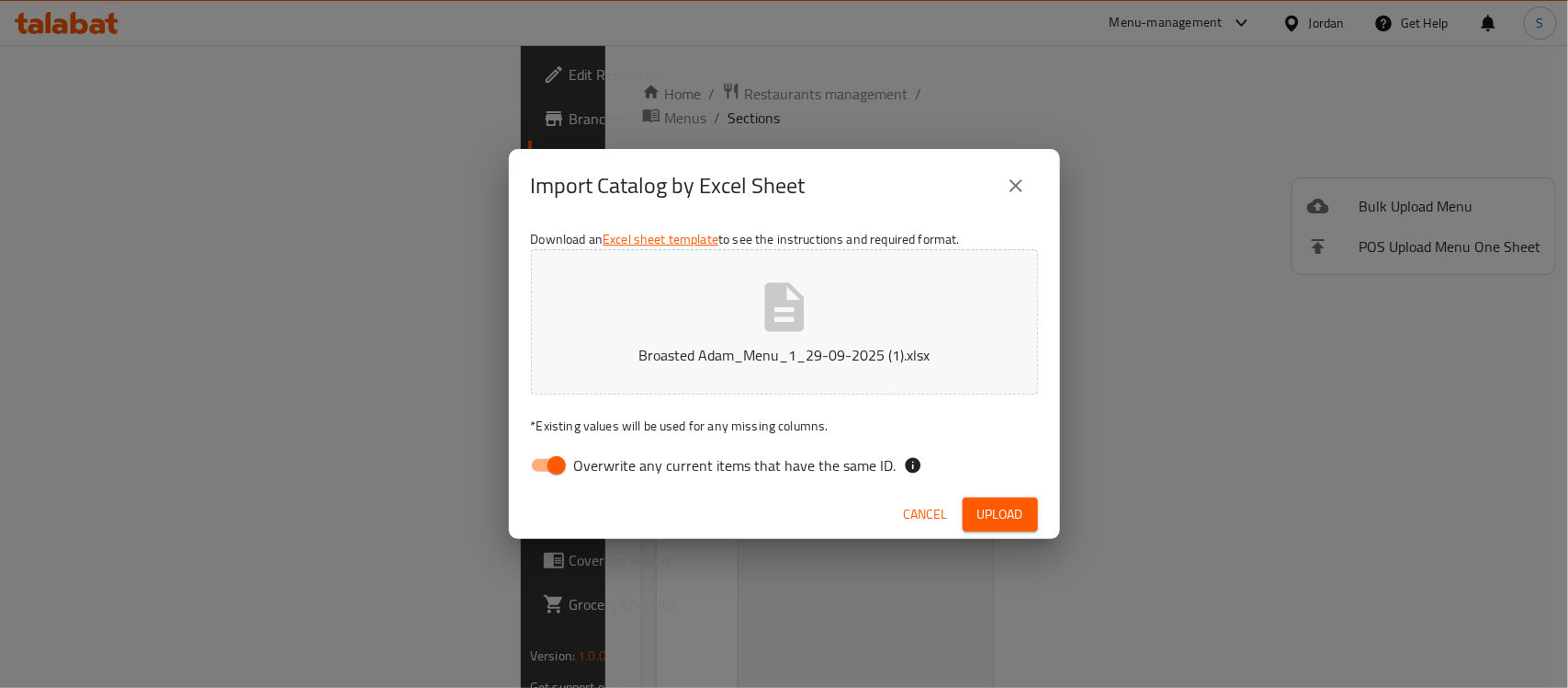
click at [662, 469] on span "Overwrite any current items that have the same ID." at bounding box center [736, 464] width 322 height 22
click at [609, 469] on input "Overwrite any current items that have the same ID." at bounding box center [556, 465] width 105 height 35
checkbox input "false"
click at [1013, 503] on span "Upload" at bounding box center [1000, 514] width 46 height 23
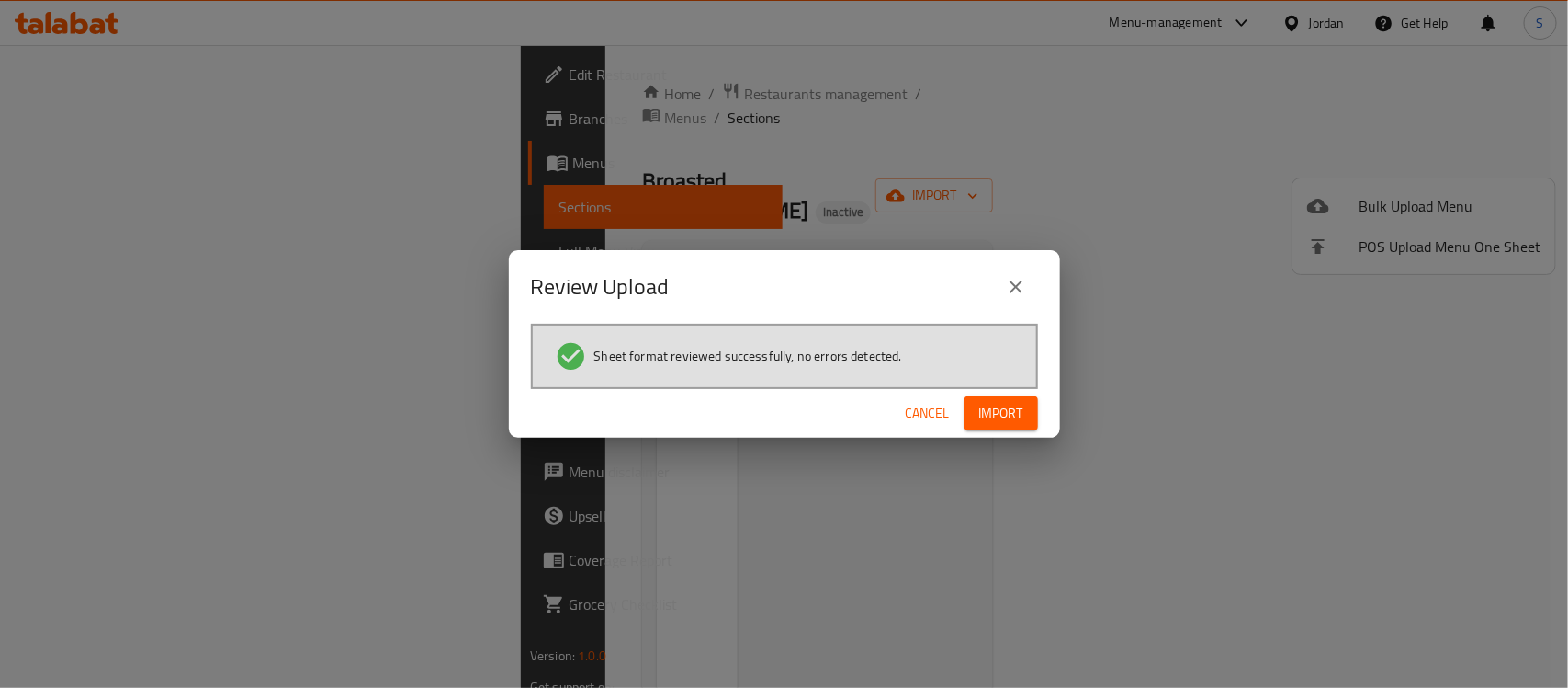
click at [994, 412] on span "Import" at bounding box center [1001, 414] width 44 height 23
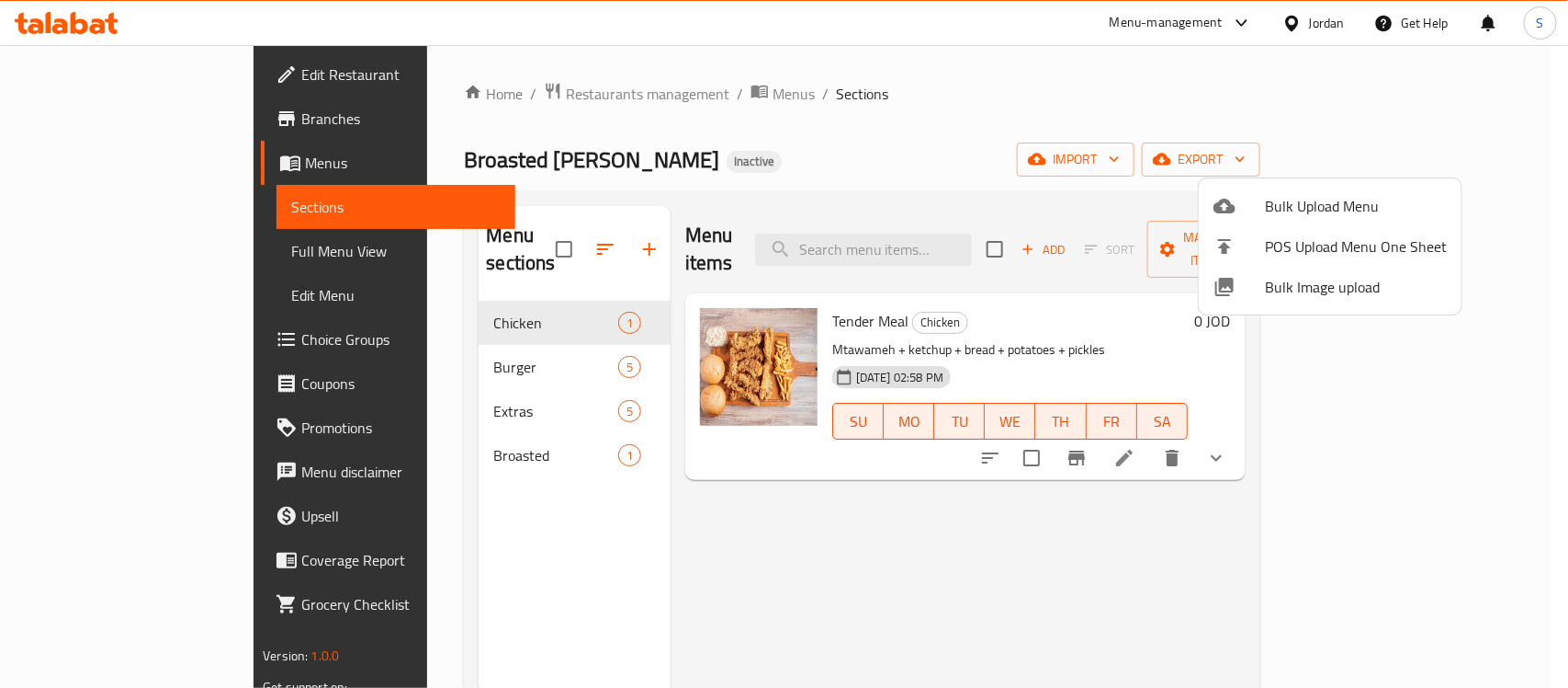
click at [407, 391] on div at bounding box center [784, 344] width 1568 height 688
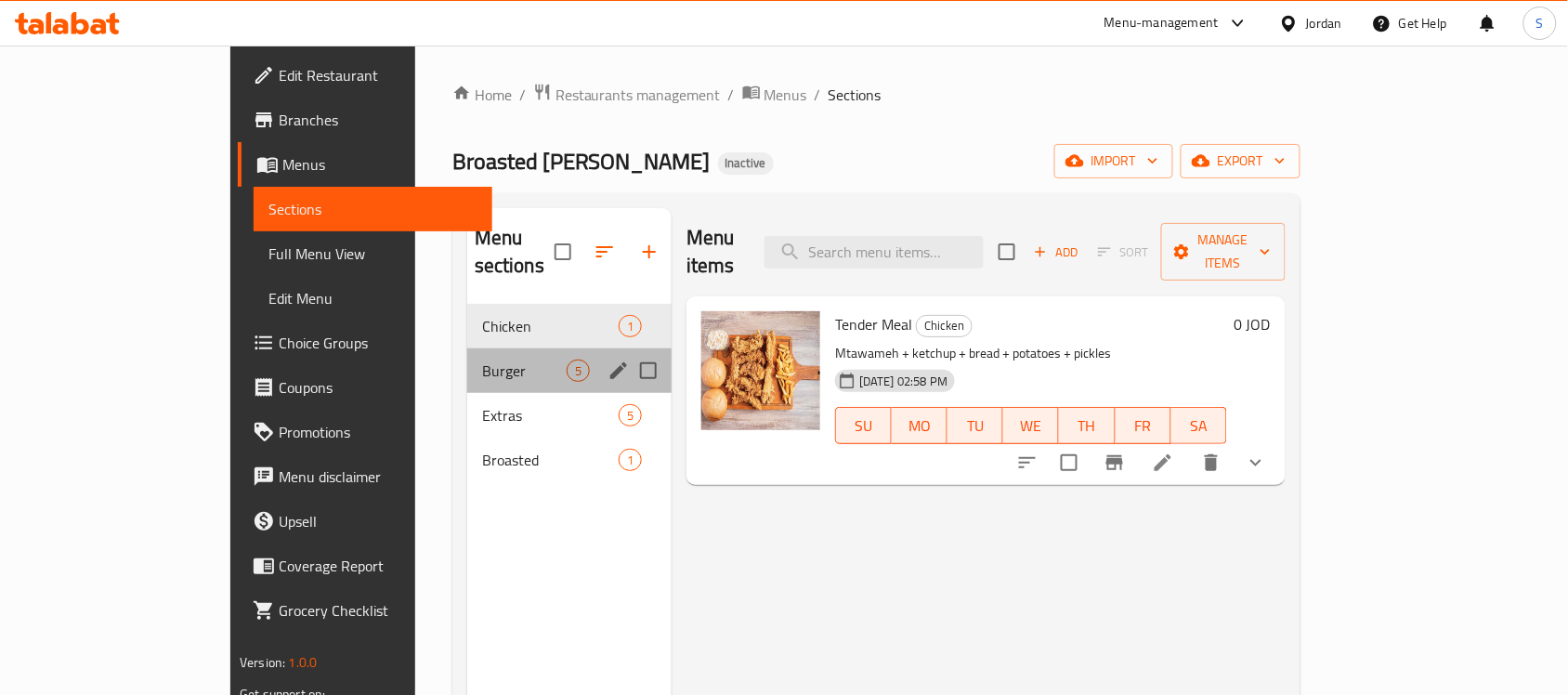
click at [467, 358] on div "Burger 5" at bounding box center [569, 370] width 205 height 45
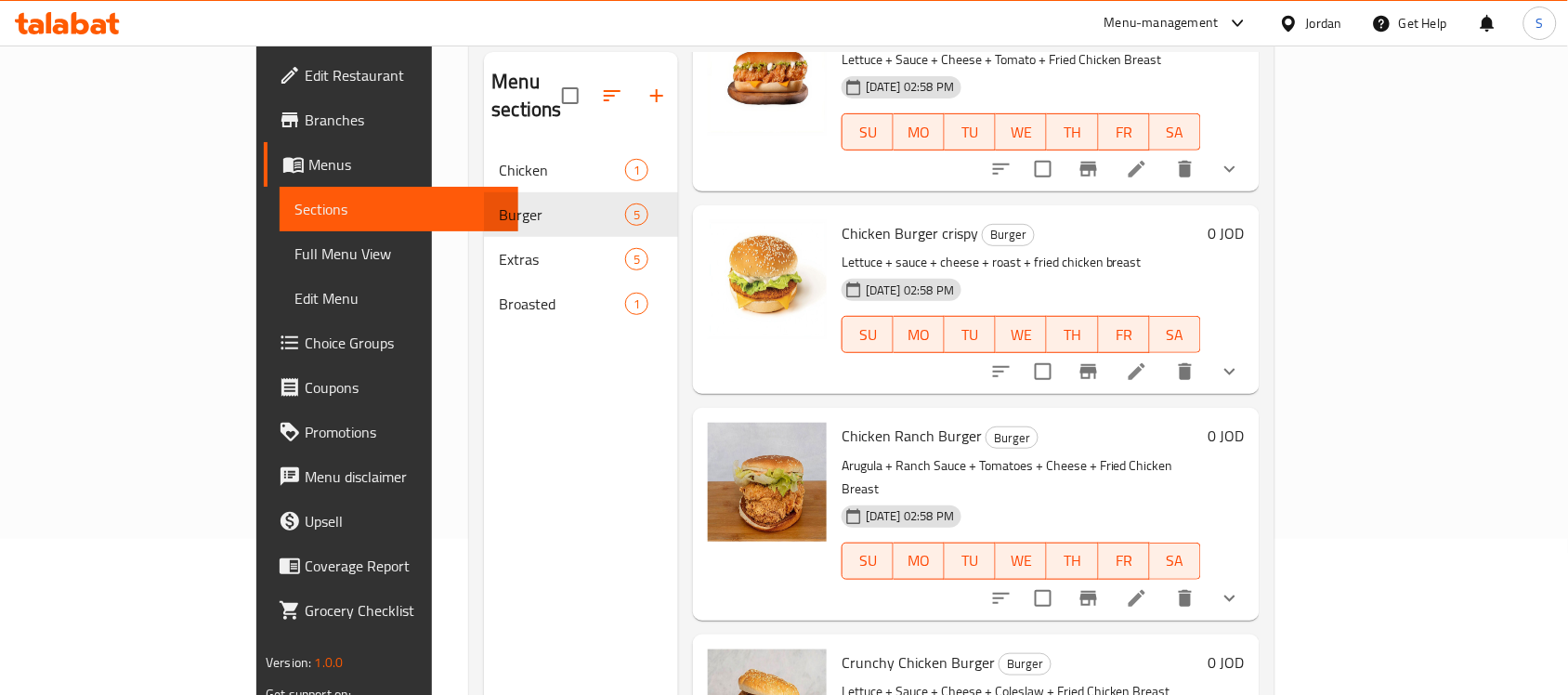
scroll to position [261, 0]
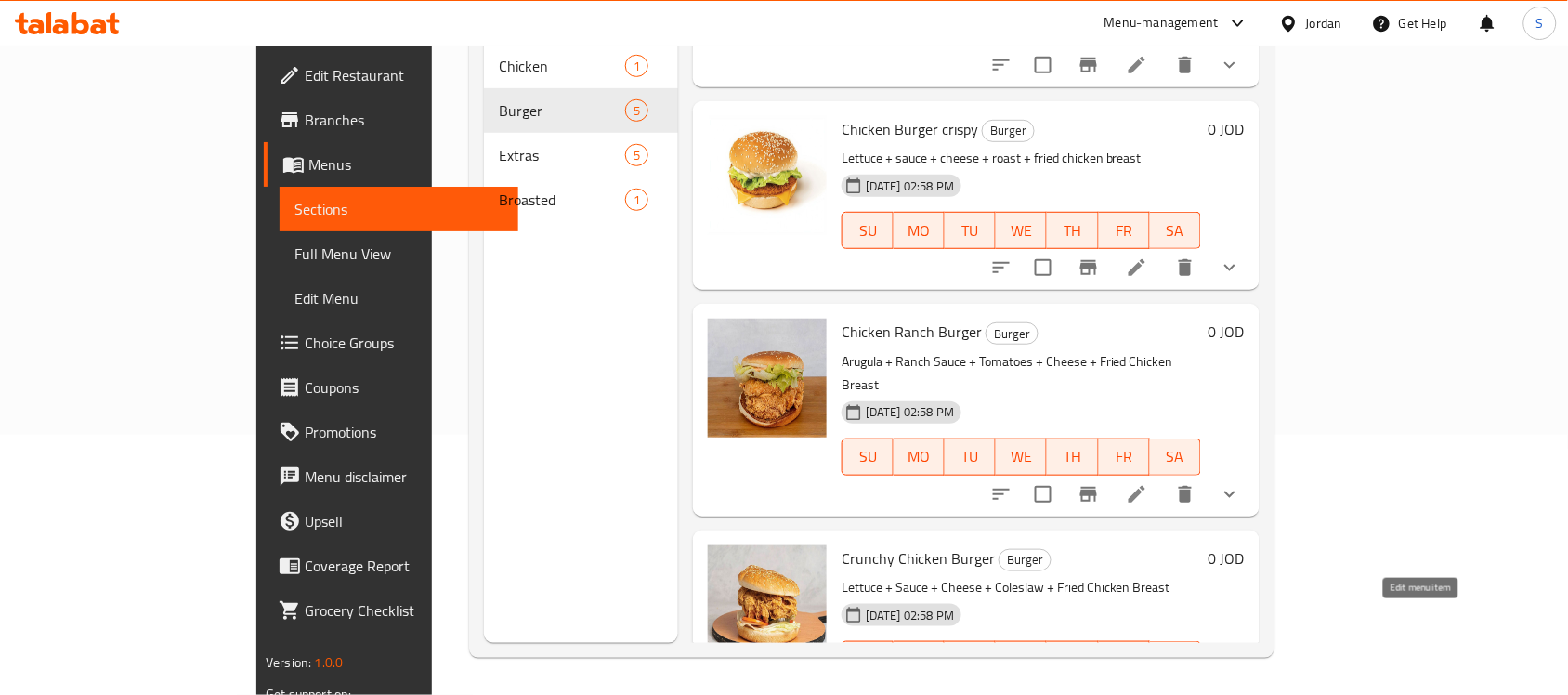
click at [1193, 685] on icon at bounding box center [1181, 696] width 22 height 22
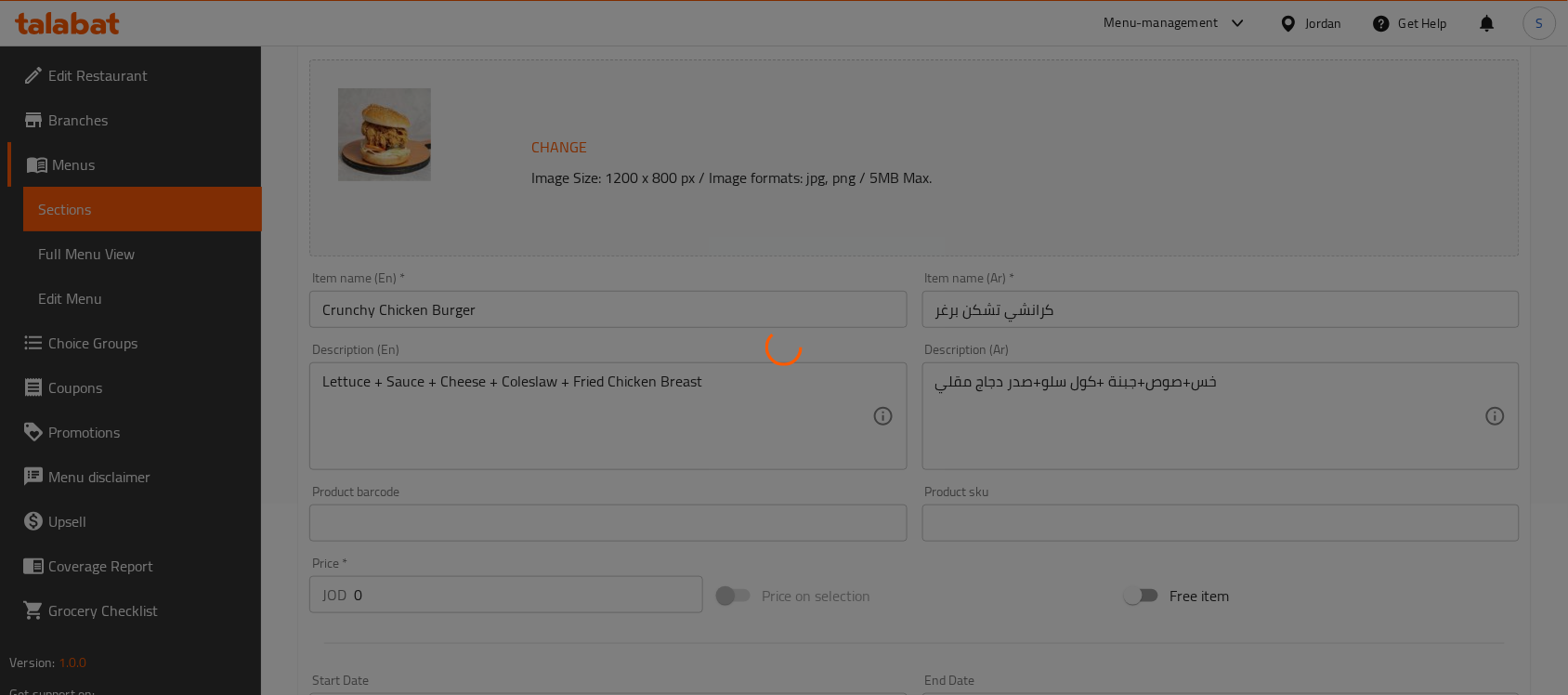
scroll to position [642, 0]
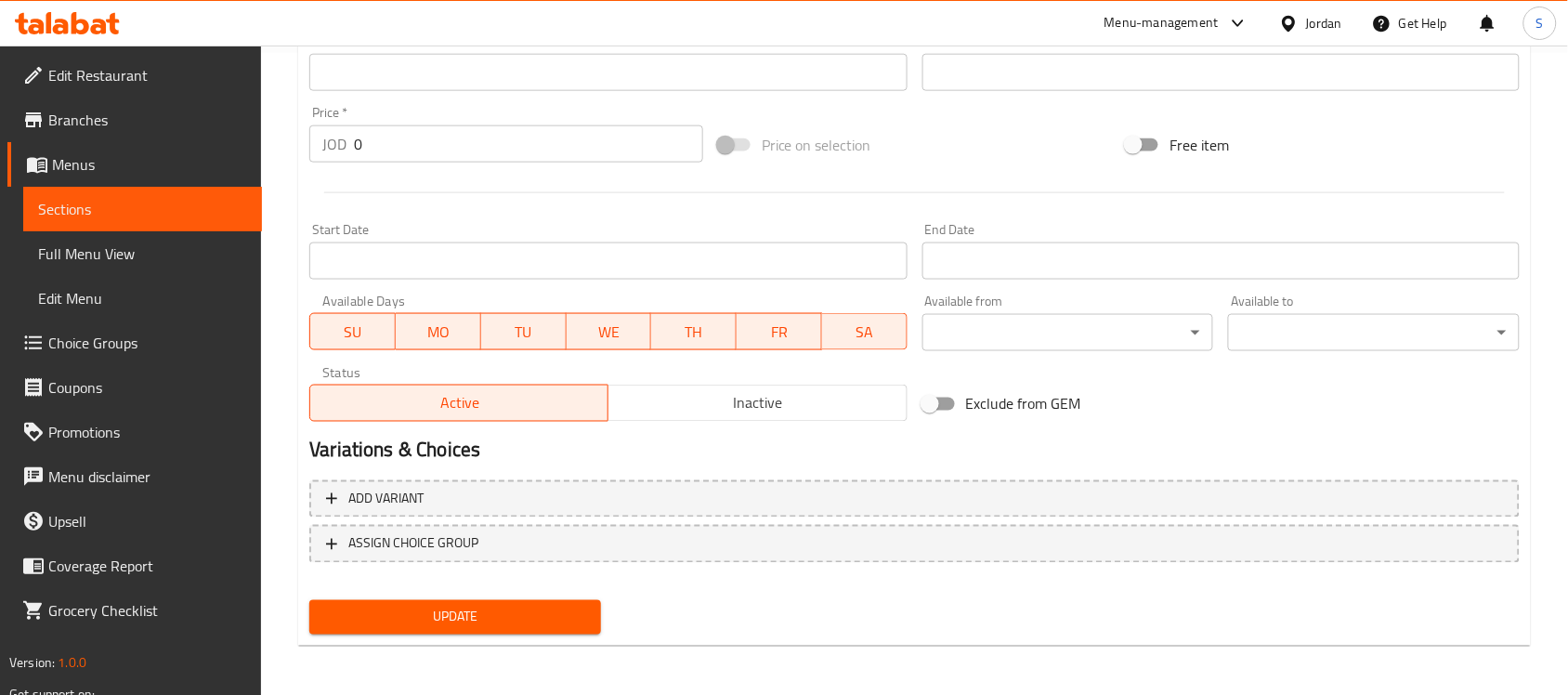
click at [166, 195] on link "Sections" at bounding box center [143, 209] width 239 height 45
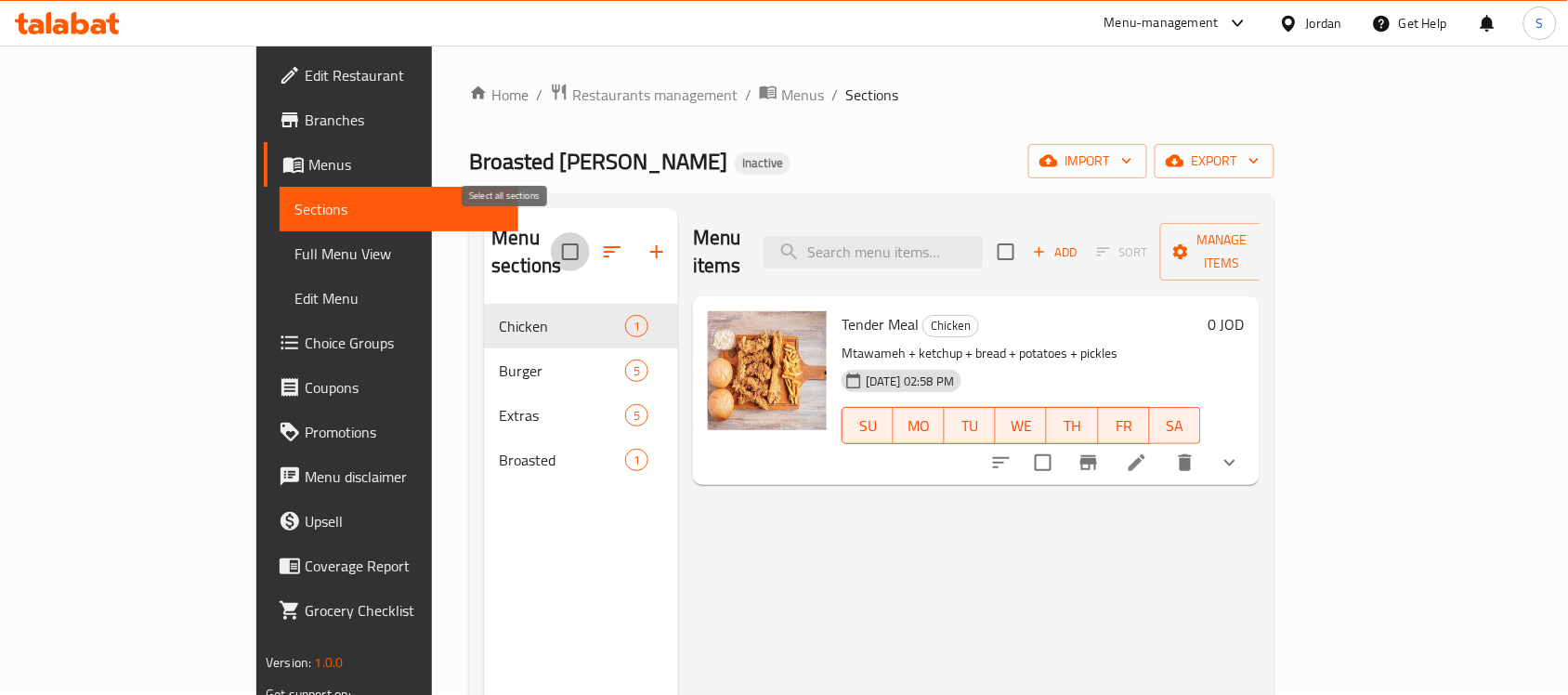
click at [551, 233] on input "checkbox" at bounding box center [570, 252] width 39 height 39
checkbox input "true"
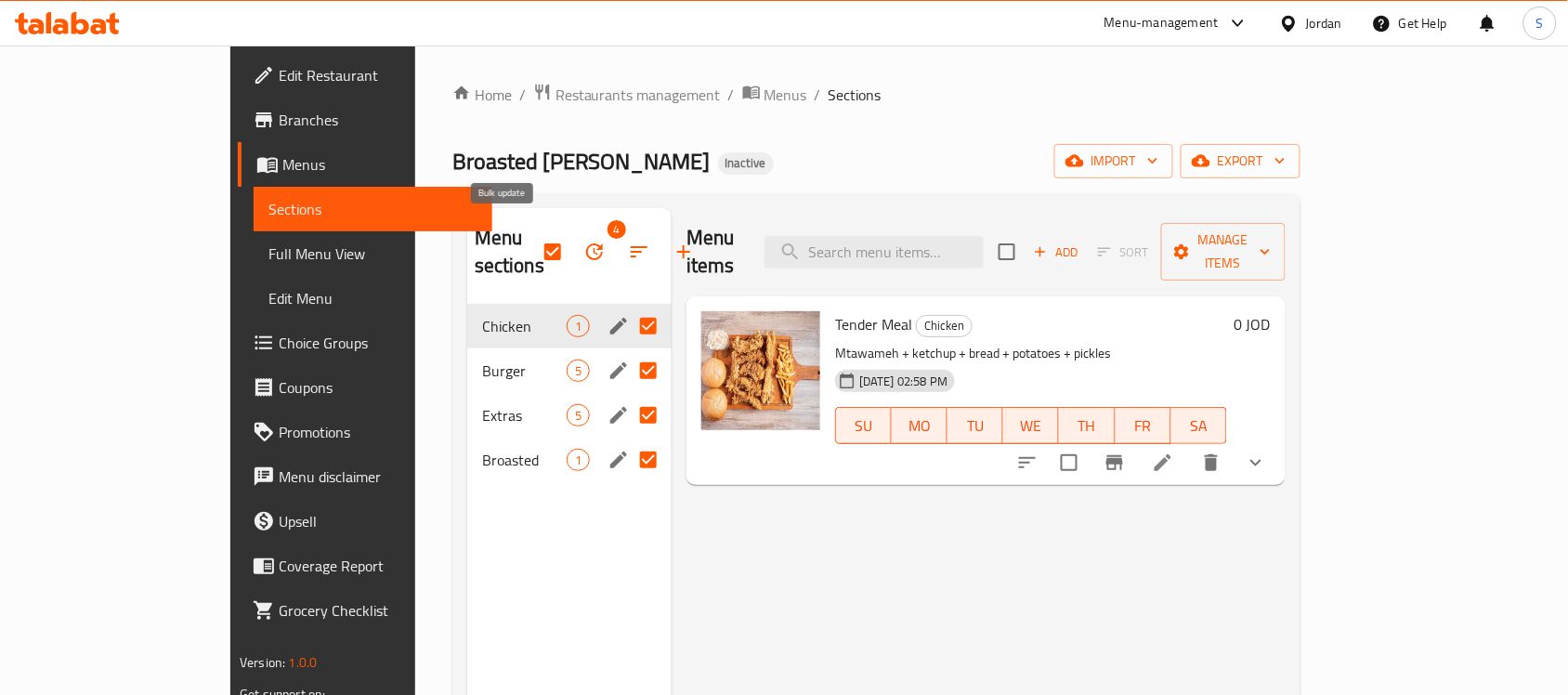
click at [584, 240] on icon "button" at bounding box center [594, 251] width 22 height 22
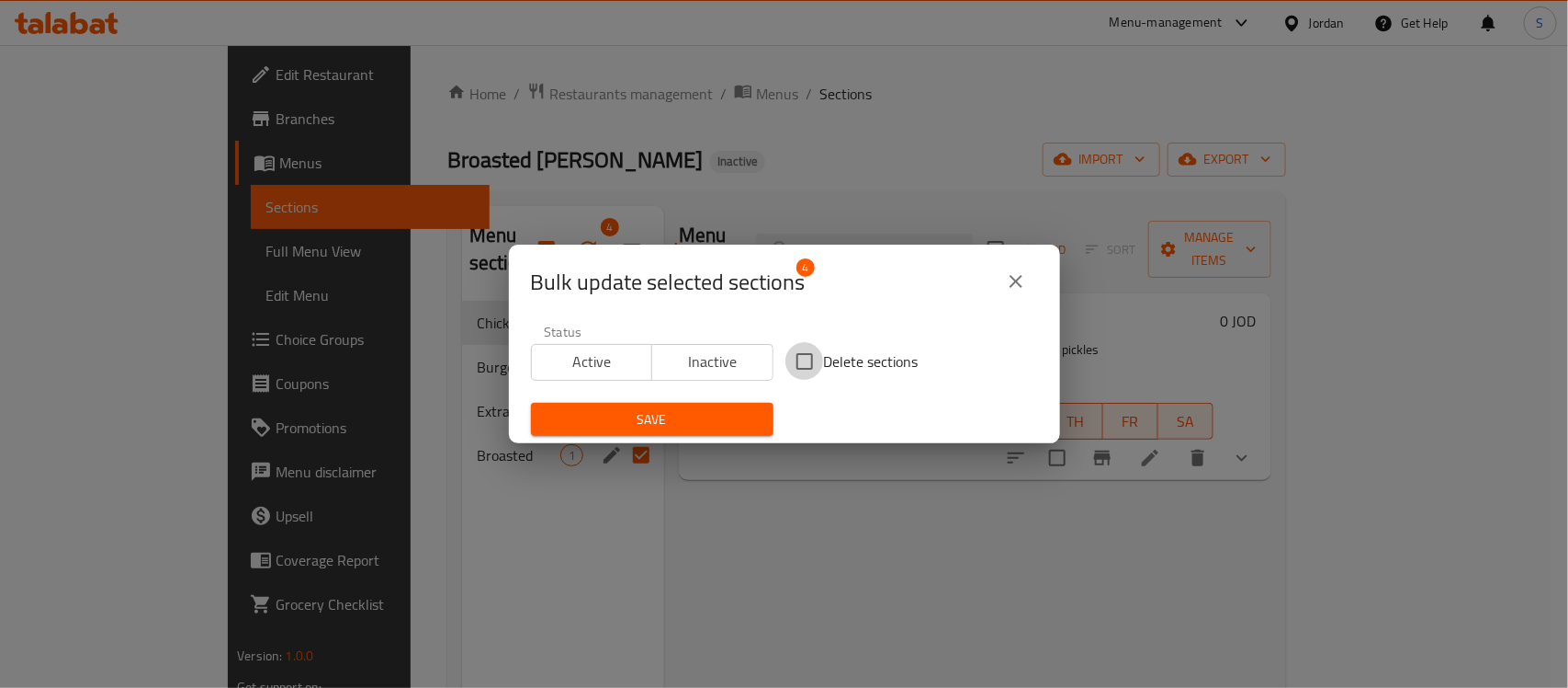
click at [785, 354] on input "Delete sections" at bounding box center [805, 361] width 38 height 38
checkbox input "true"
click at [721, 415] on span "Save" at bounding box center [652, 419] width 213 height 23
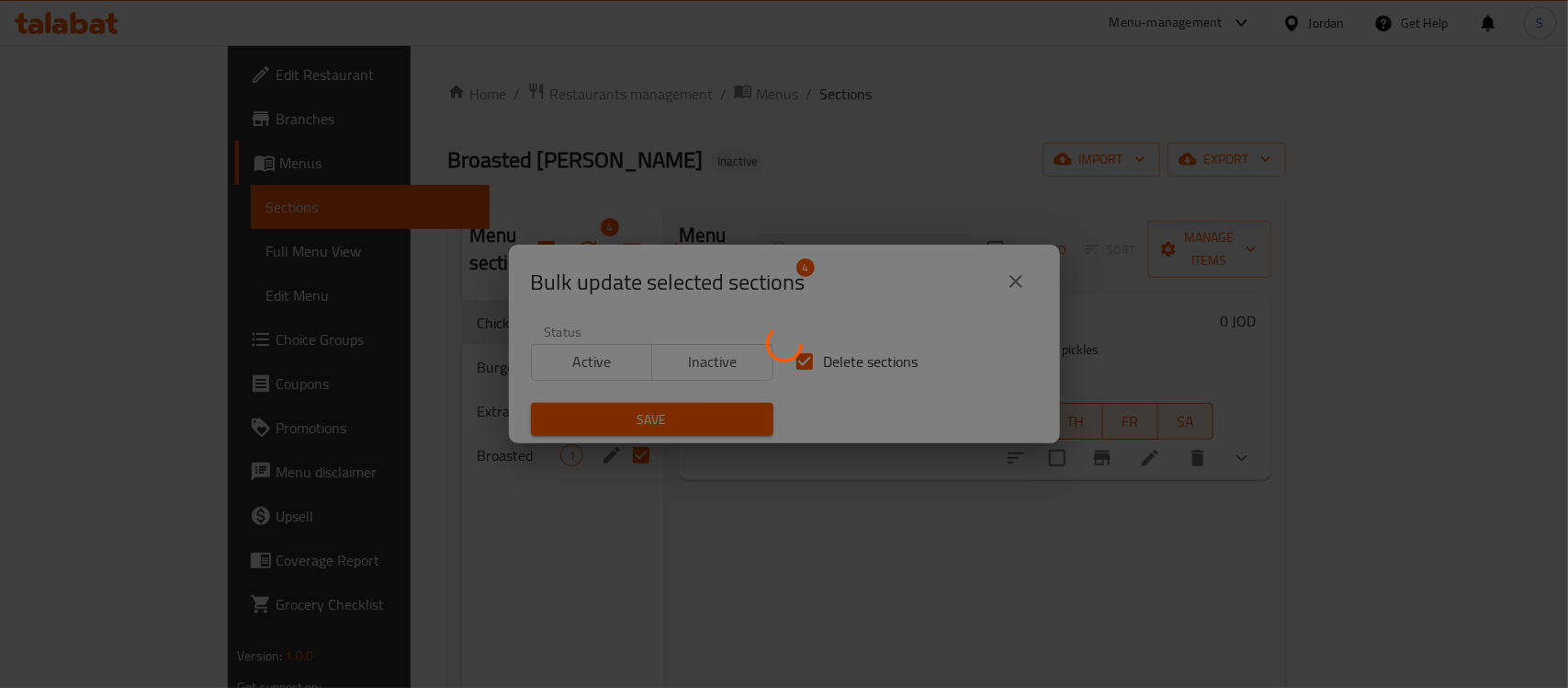
checkbox input "false"
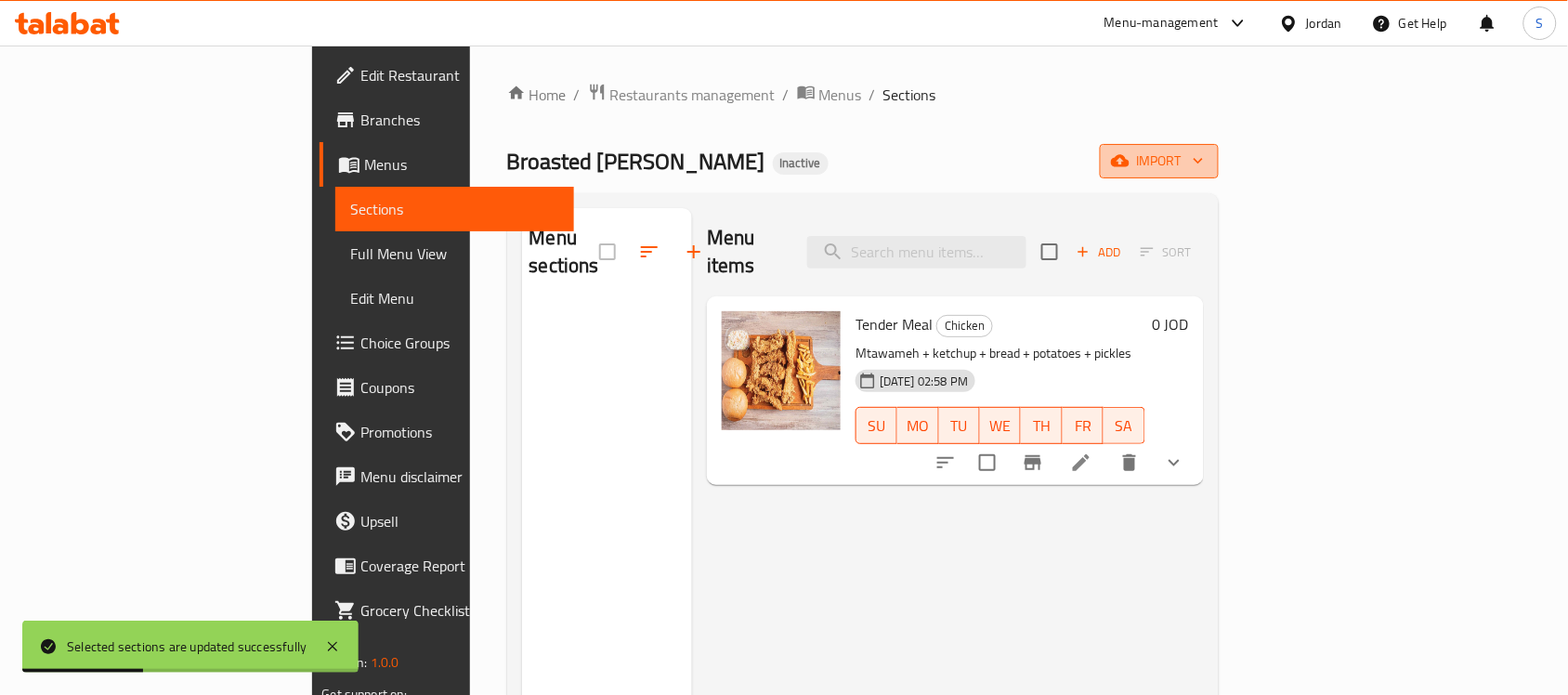
click at [1204, 154] on span "import" at bounding box center [1160, 161] width 89 height 23
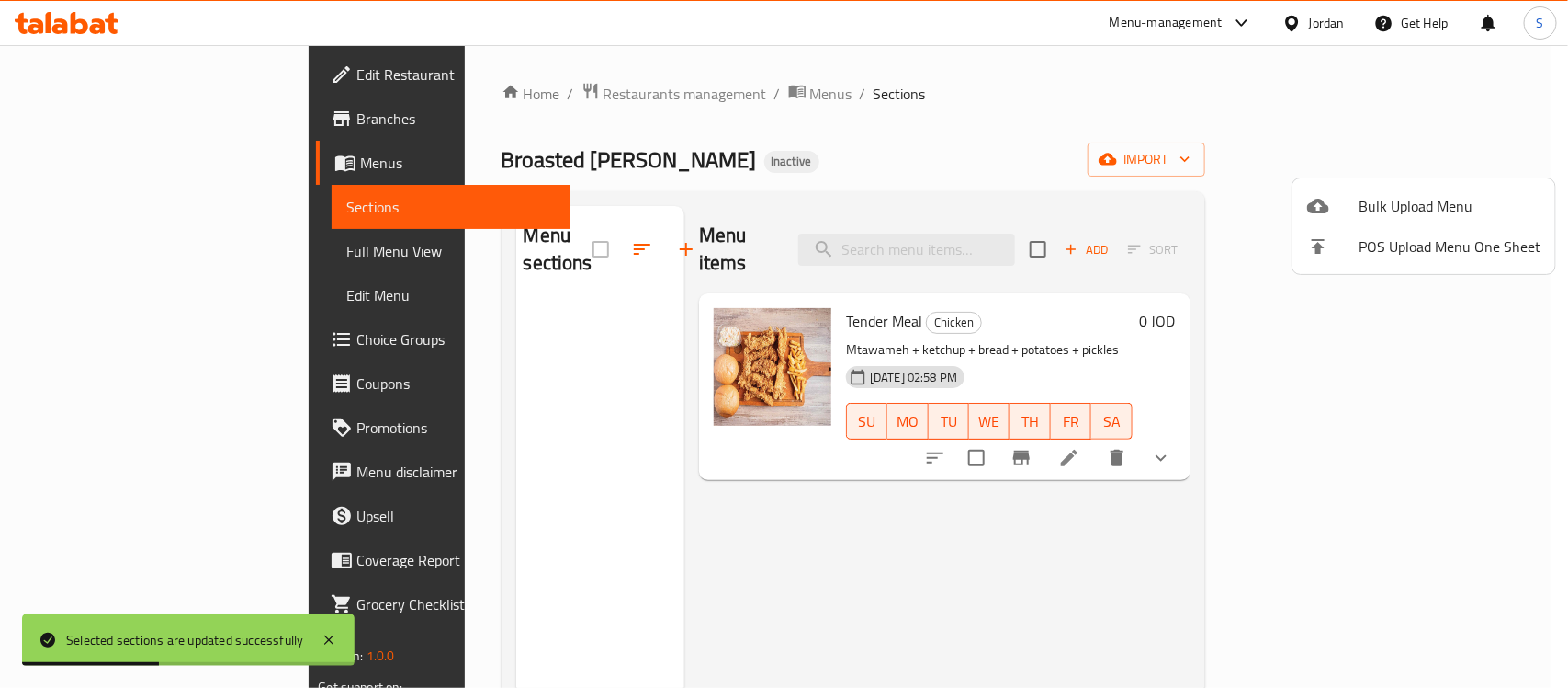
click at [1371, 196] on span "Bulk Upload Menu" at bounding box center [1450, 205] width 182 height 22
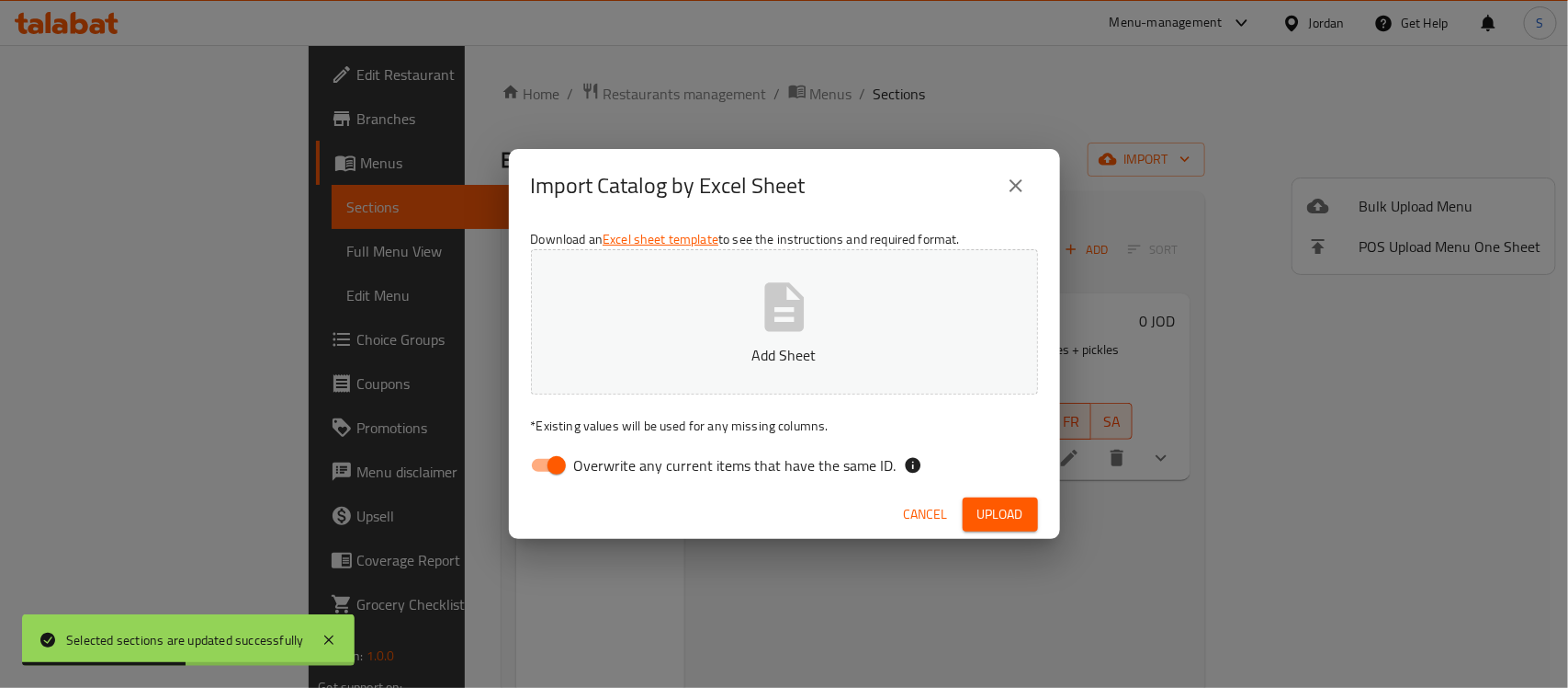
click at [726, 283] on button "Add Sheet" at bounding box center [784, 321] width 507 height 145
click at [787, 466] on span "Overwrite any current items that have the same ID." at bounding box center [736, 464] width 322 height 22
click at [609, 466] on input "Overwrite any current items that have the same ID." at bounding box center [556, 465] width 105 height 35
checkbox input "false"
click at [1006, 512] on span "Upload" at bounding box center [1000, 514] width 46 height 23
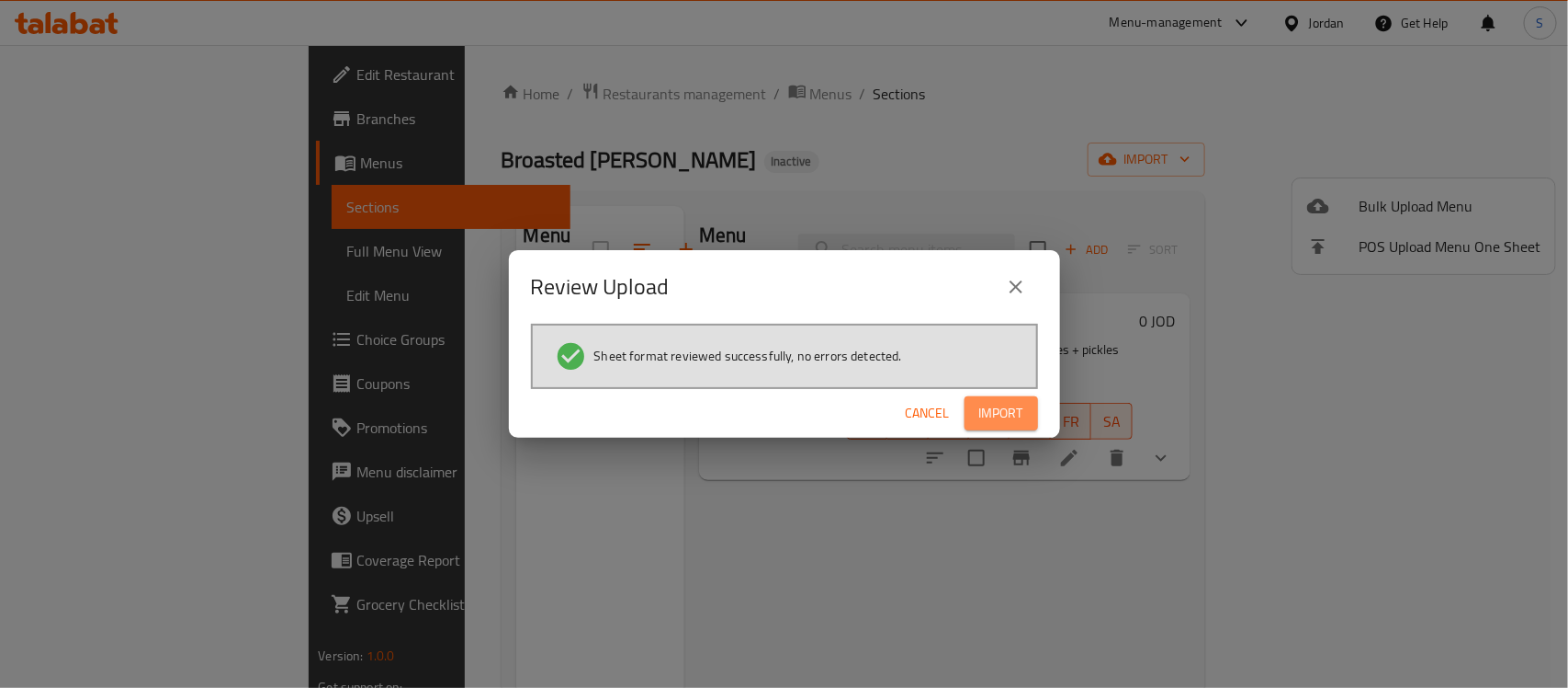
click at [1007, 407] on span "Import" at bounding box center [1001, 414] width 44 height 23
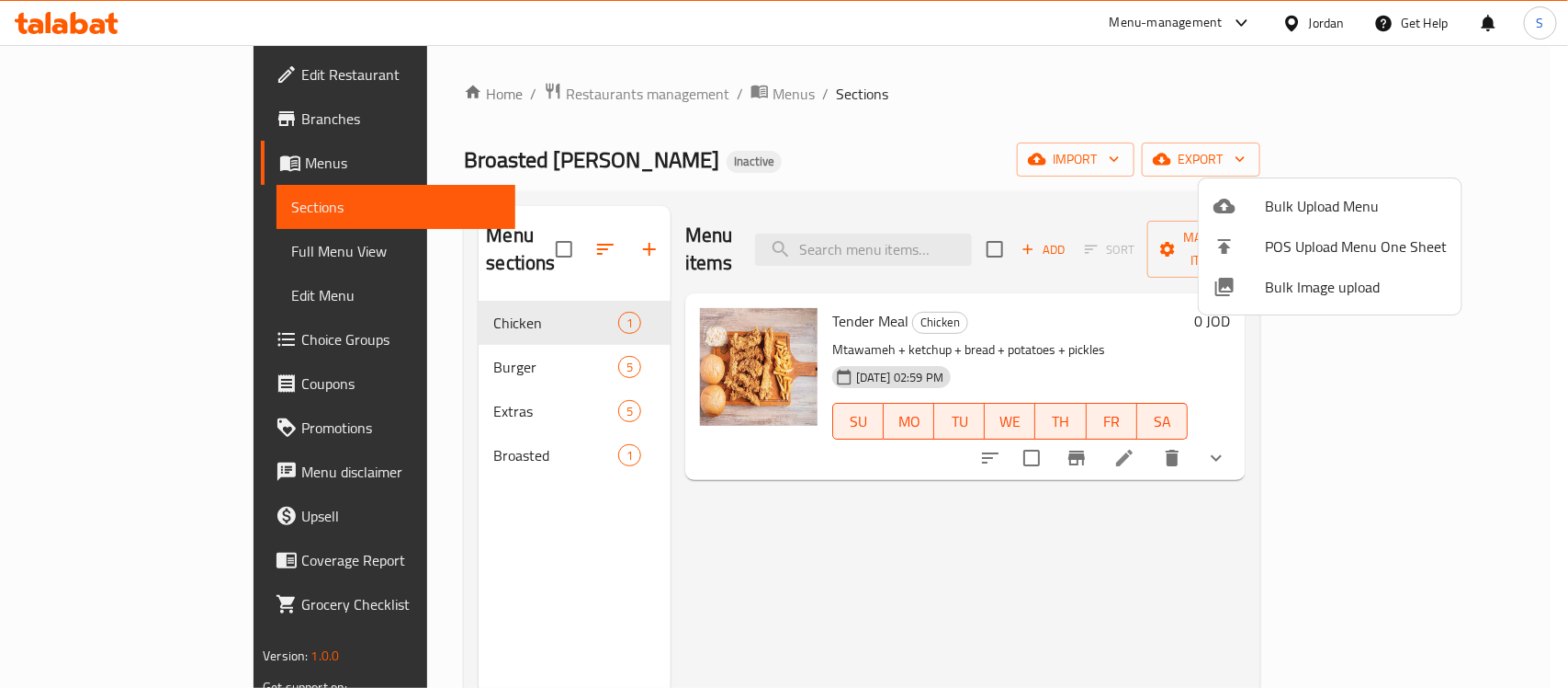
click at [452, 384] on div at bounding box center [784, 344] width 1568 height 688
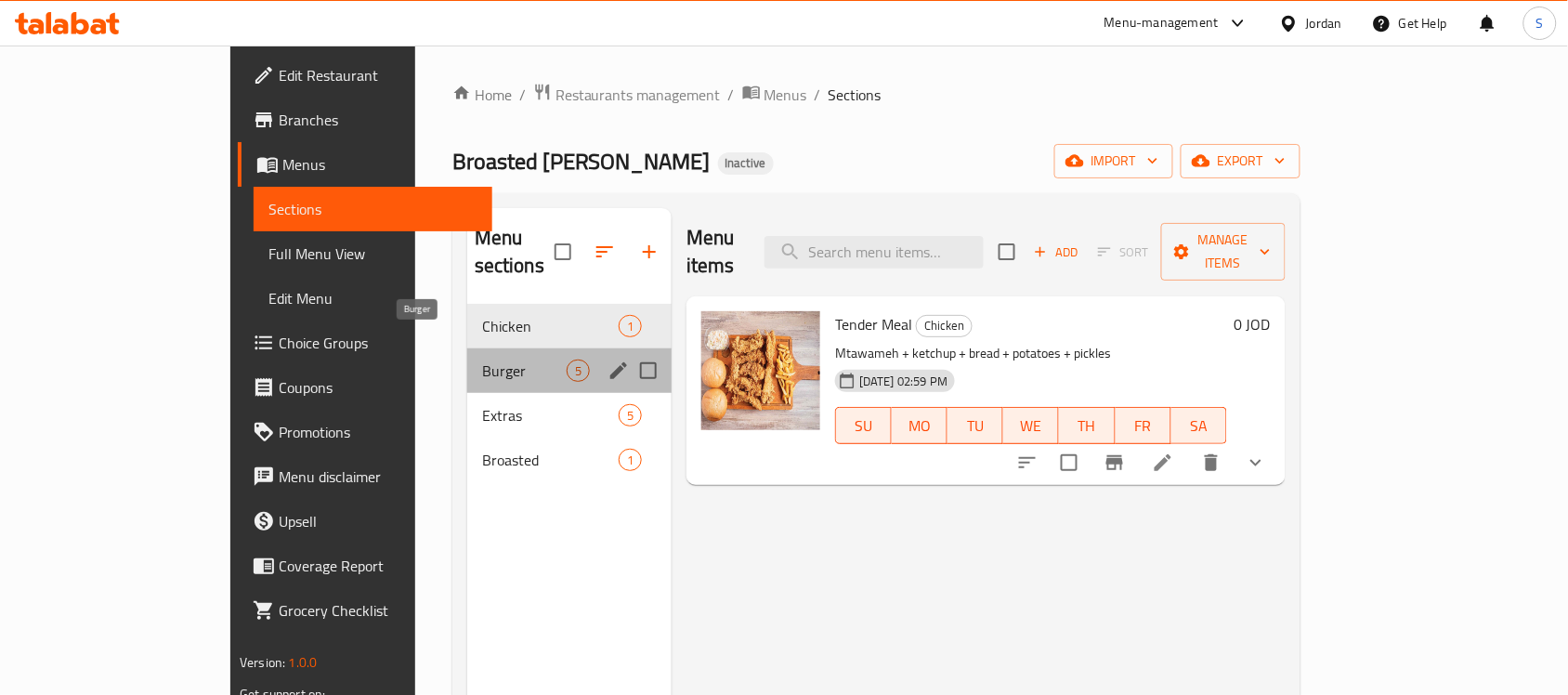
click at [482, 360] on span "Burger" at bounding box center [524, 370] width 84 height 22
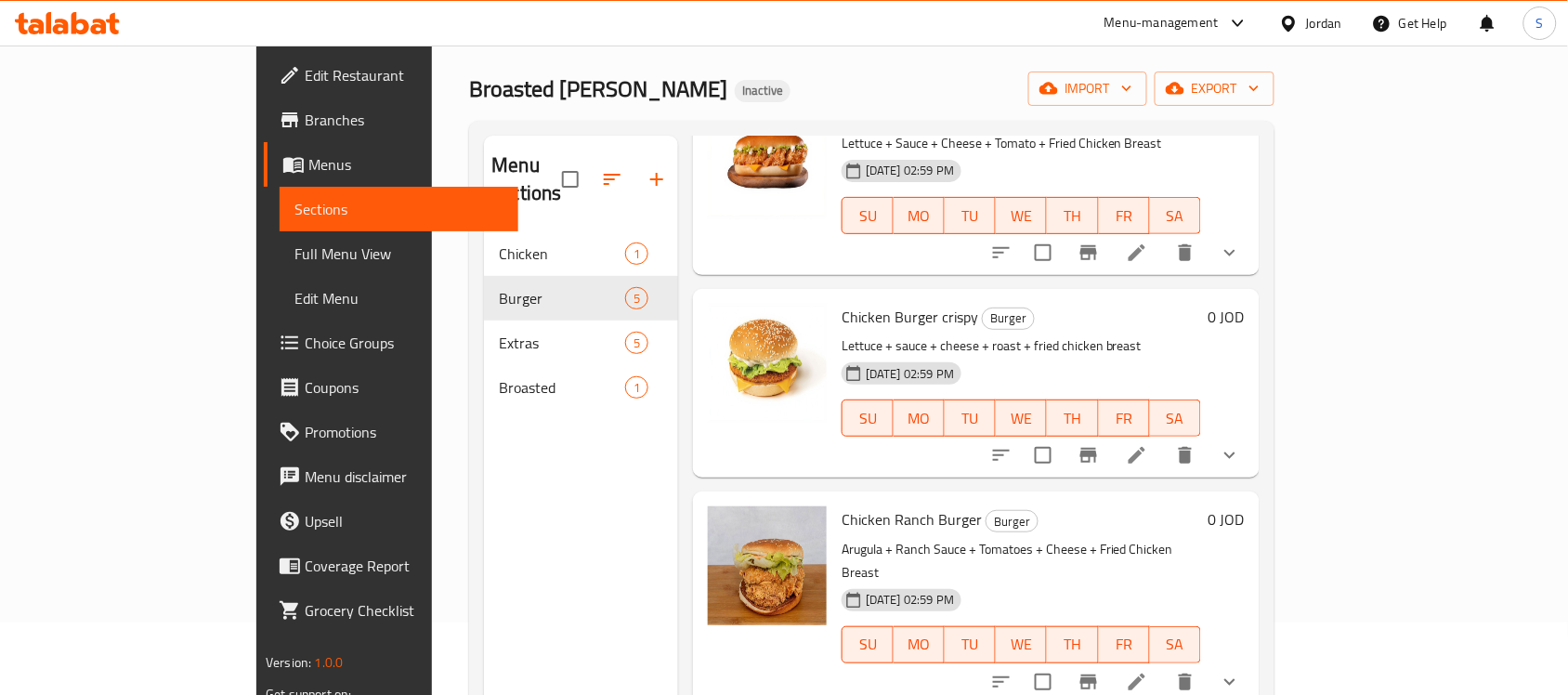
scroll to position [261, 0]
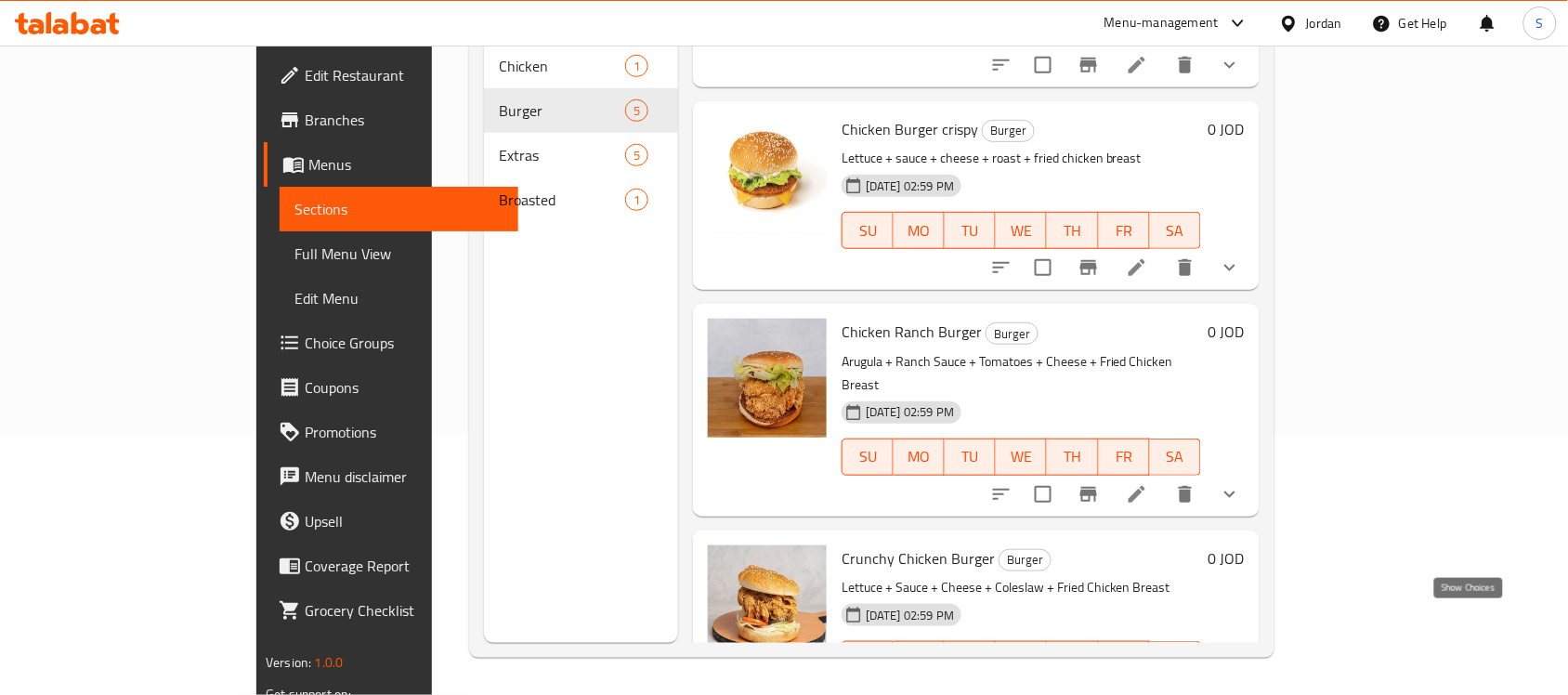
click at [1241, 685] on icon "show more" at bounding box center [1230, 696] width 22 height 22
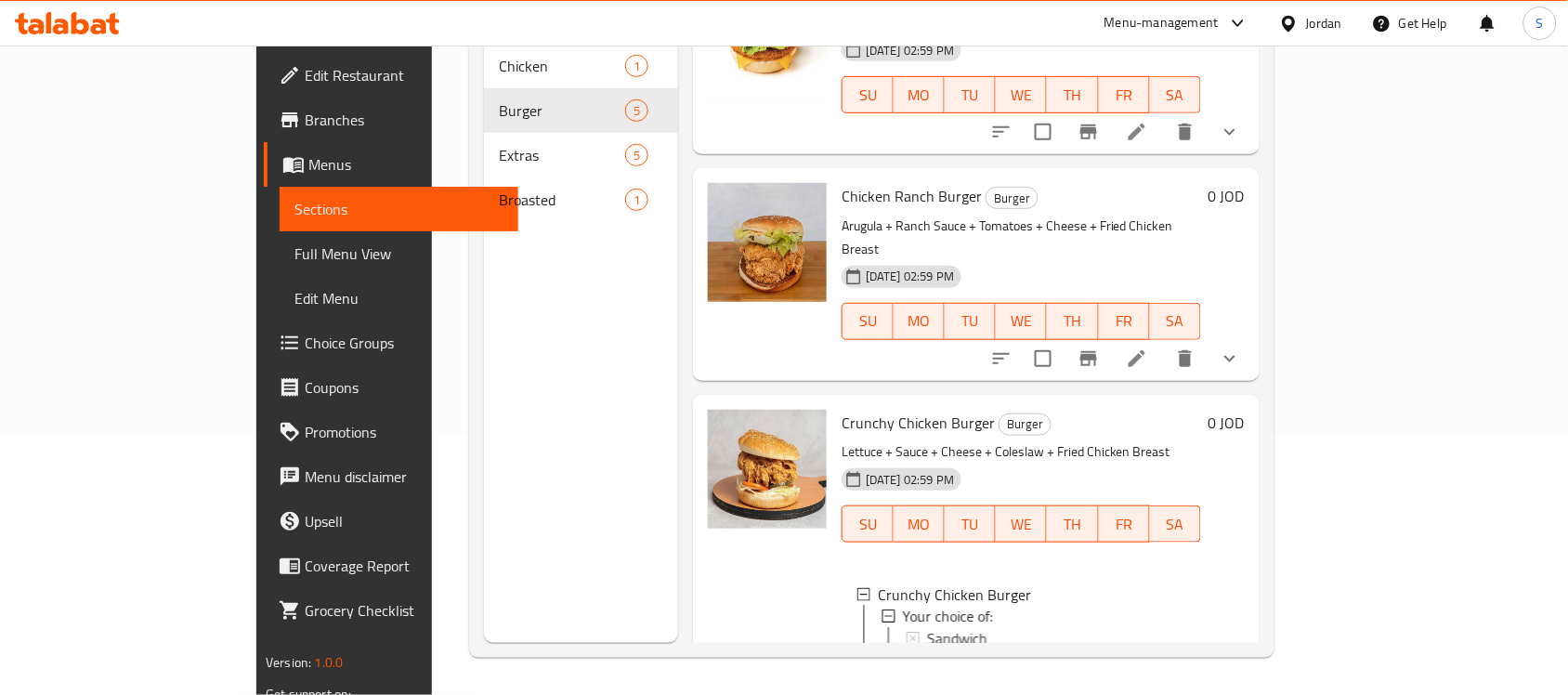
scroll to position [522, 0]
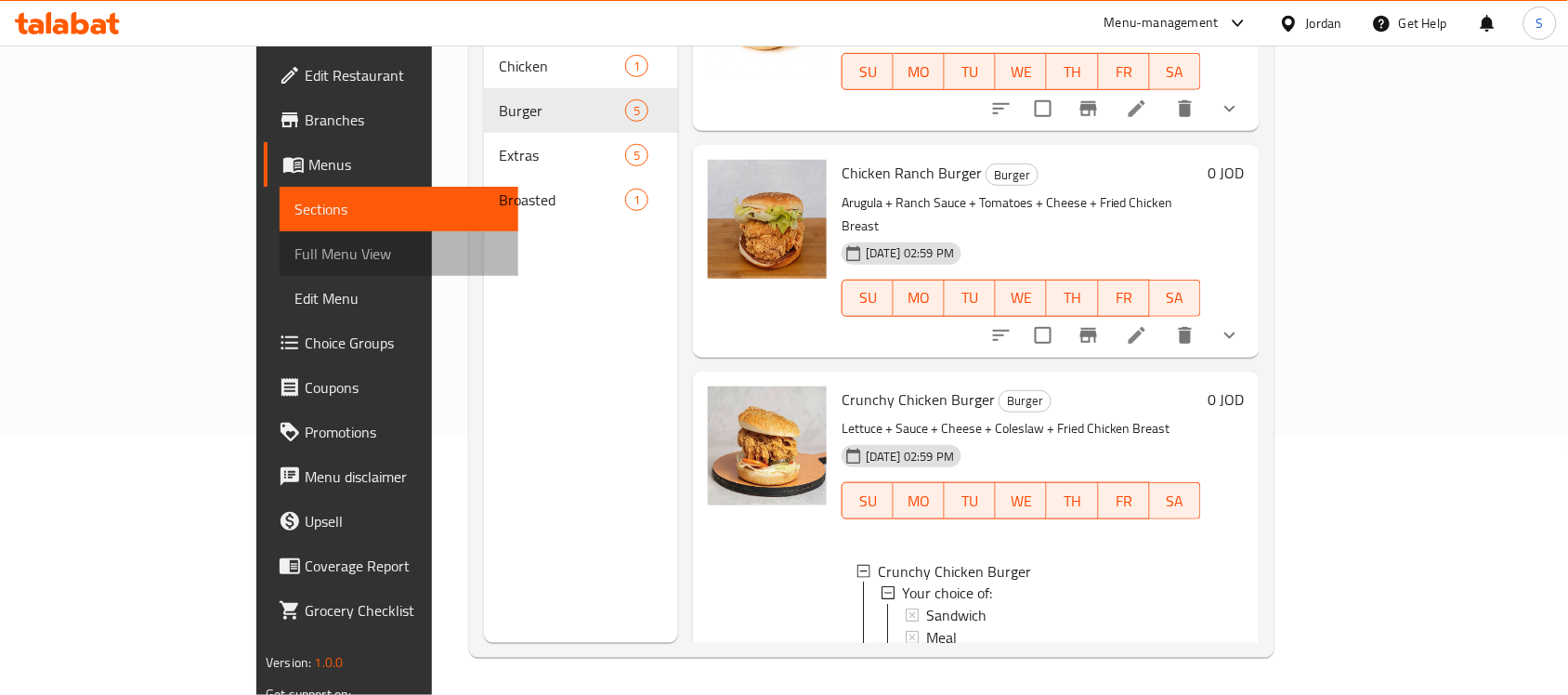
click at [279, 268] on link "Full Menu View" at bounding box center [399, 254] width 239 height 45
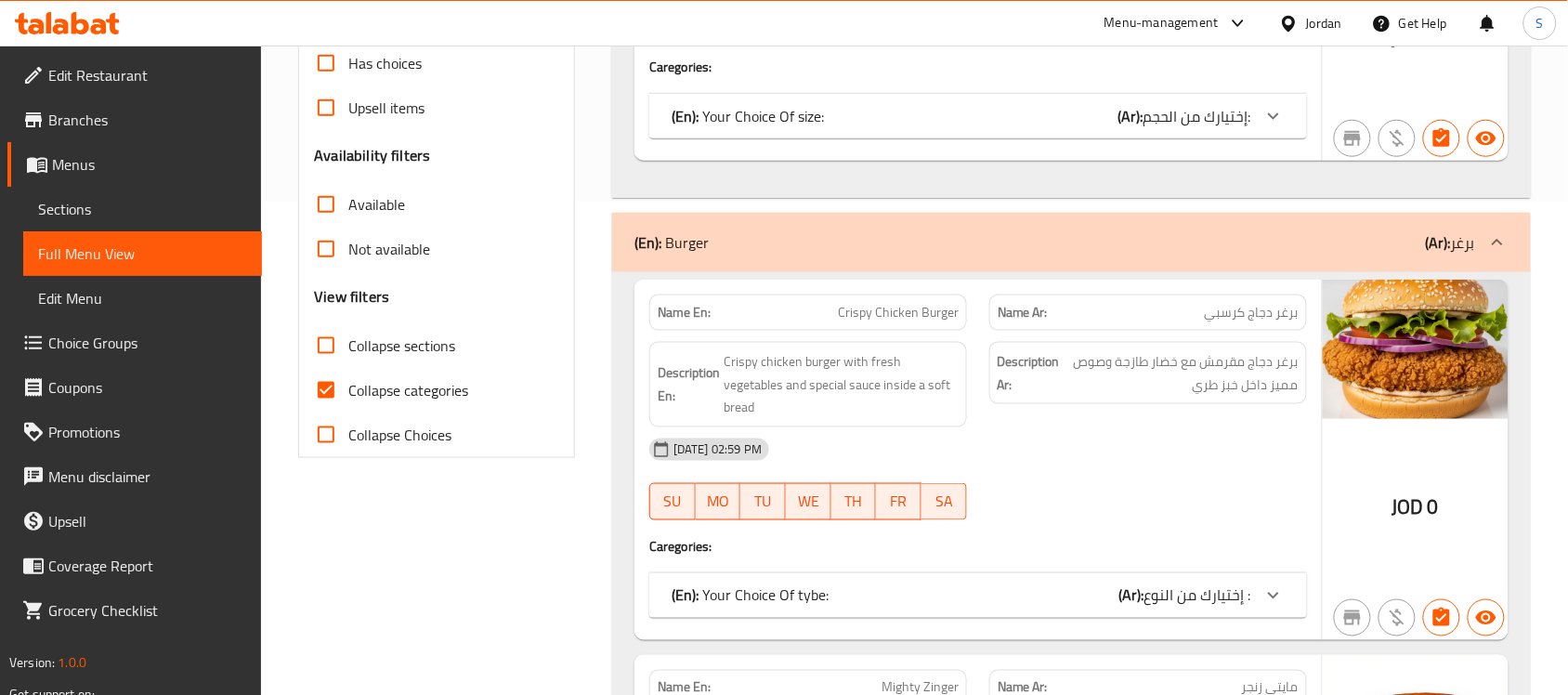
click at [441, 395] on span "Collapse categories" at bounding box center [408, 390] width 120 height 22
click at [348, 395] on input "Collapse categories" at bounding box center [326, 390] width 45 height 45
checkbox input "false"
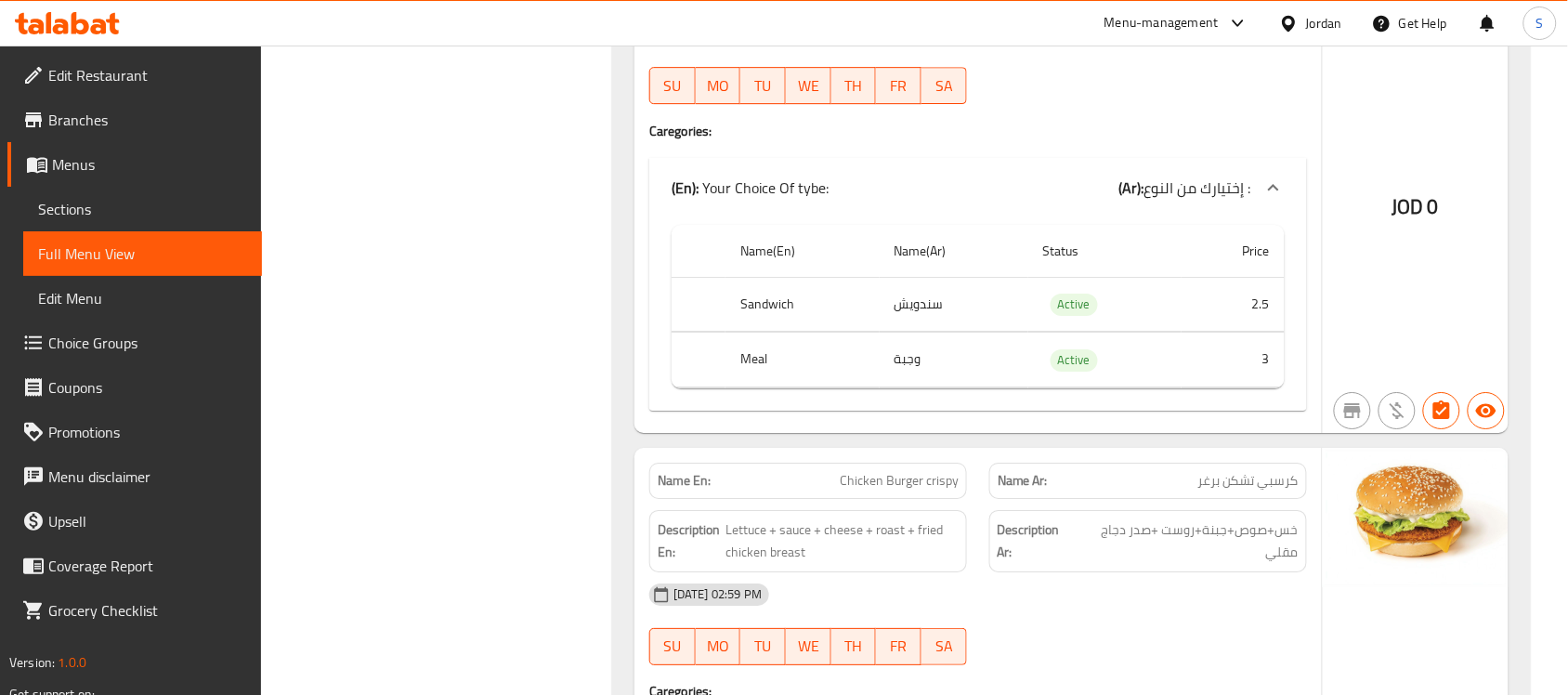
scroll to position [1534, 0]
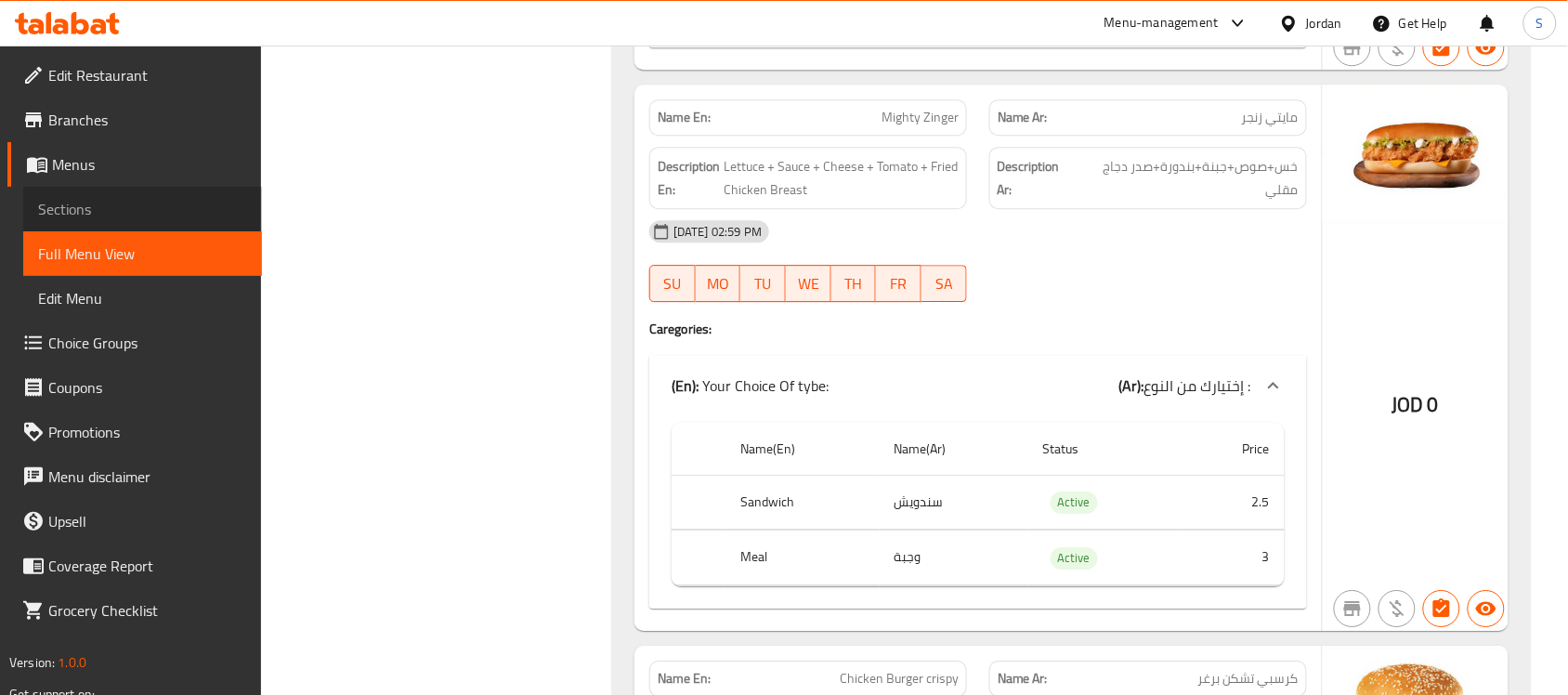
click at [144, 213] on span "Sections" at bounding box center [143, 208] width 209 height 22
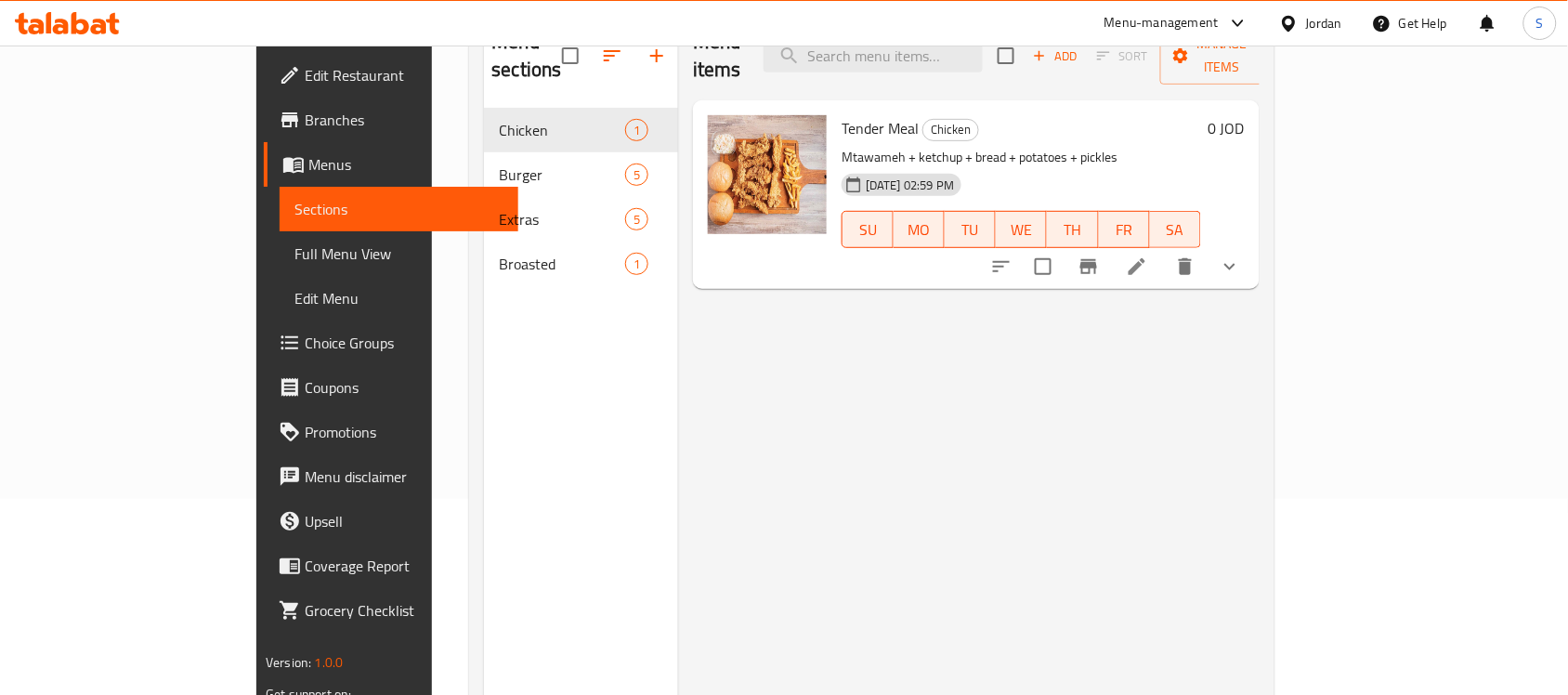
scroll to position [29, 0]
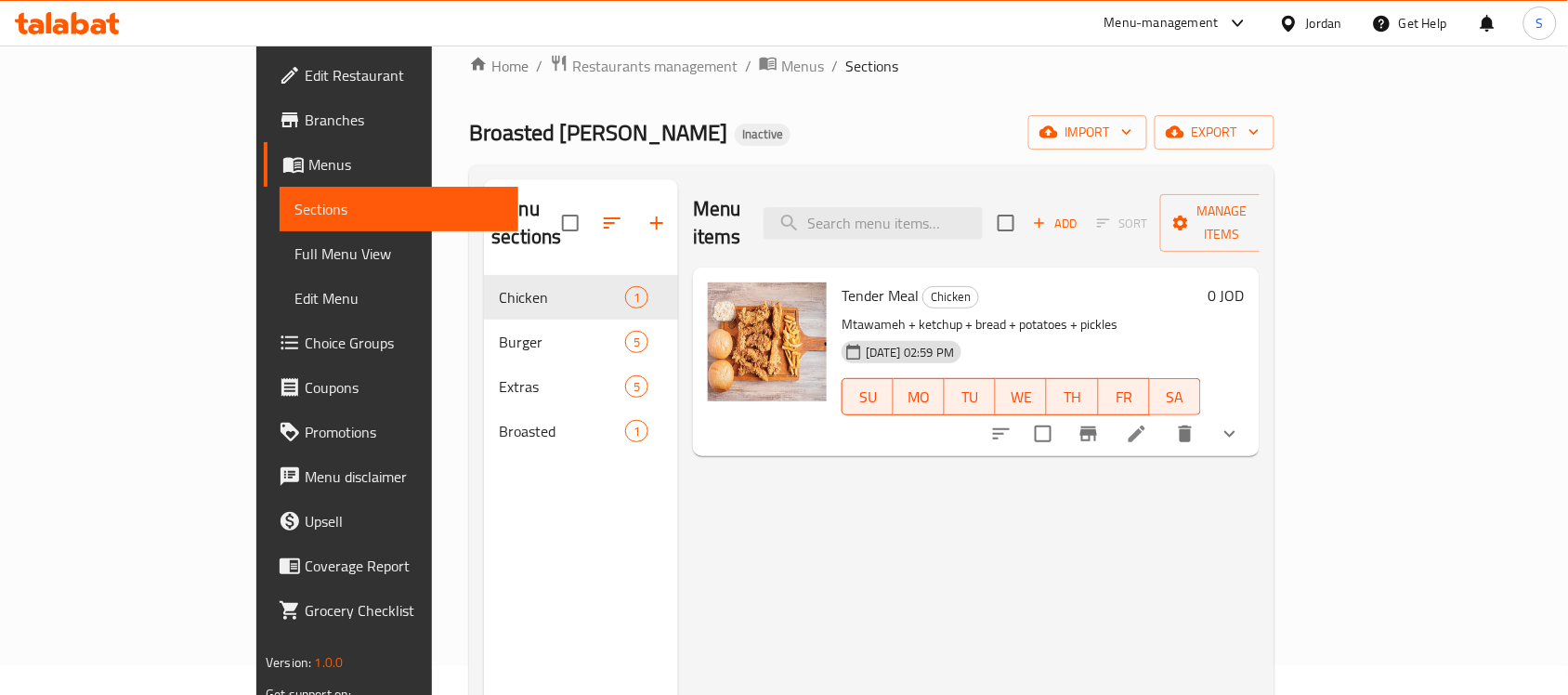
click at [591, 128] on div "Broasted Adam Inactive import export" at bounding box center [872, 132] width 805 height 34
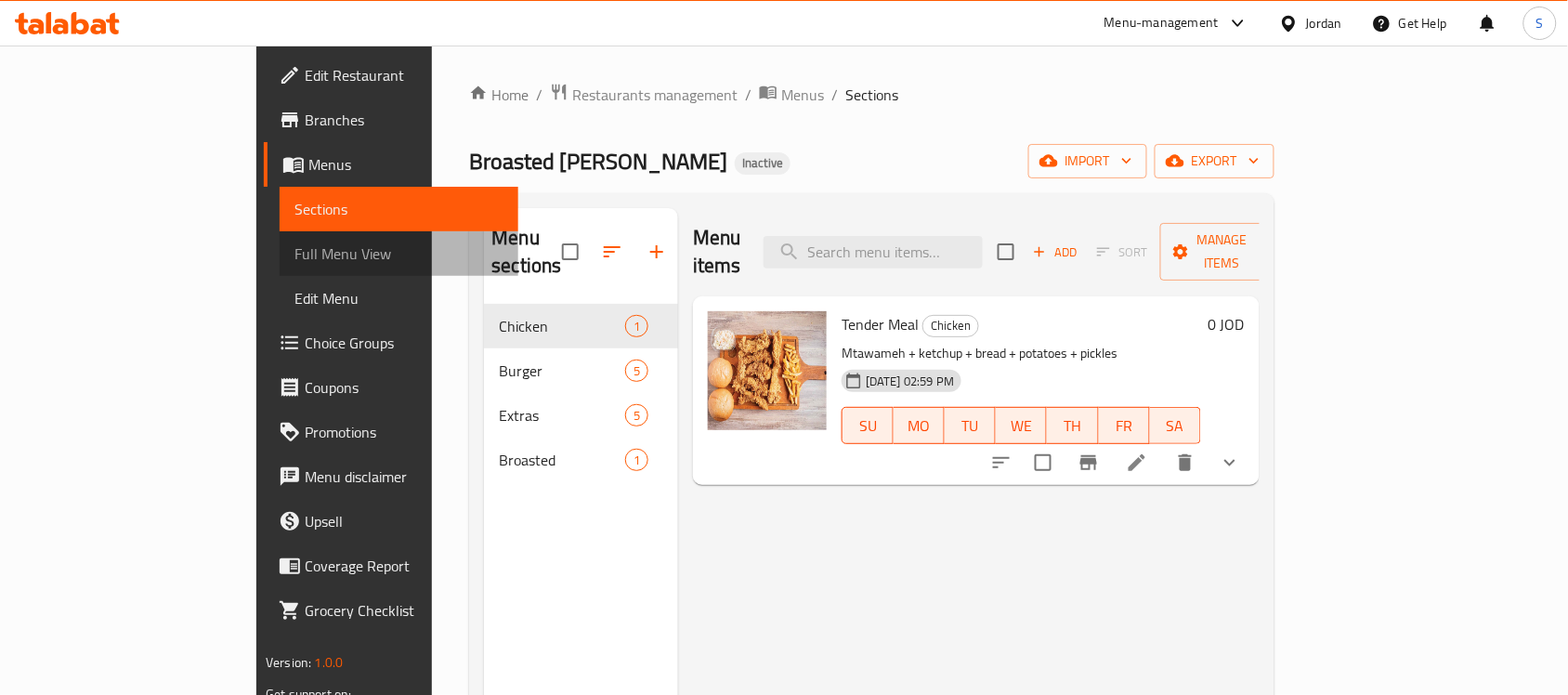
click at [295, 261] on span "Full Menu View" at bounding box center [400, 253] width 209 height 22
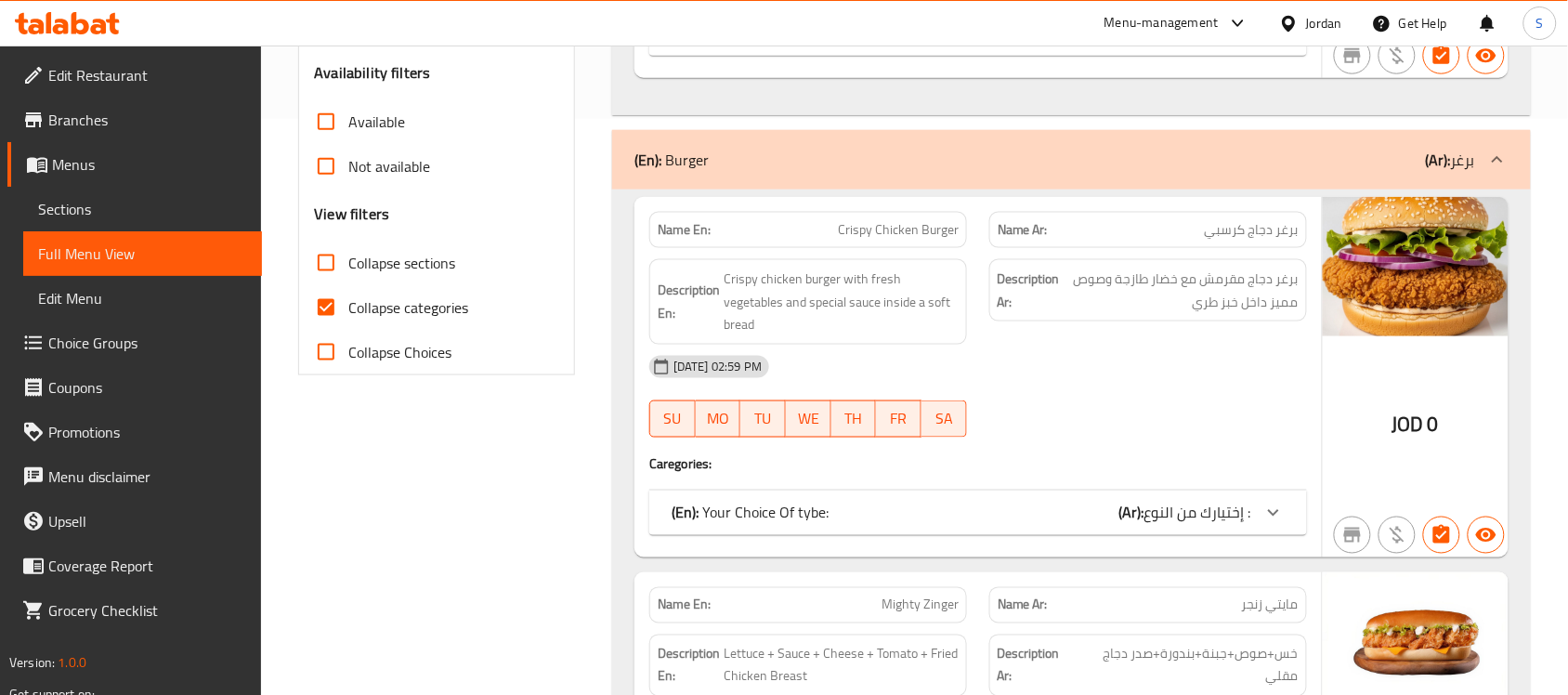
scroll to position [581, 0]
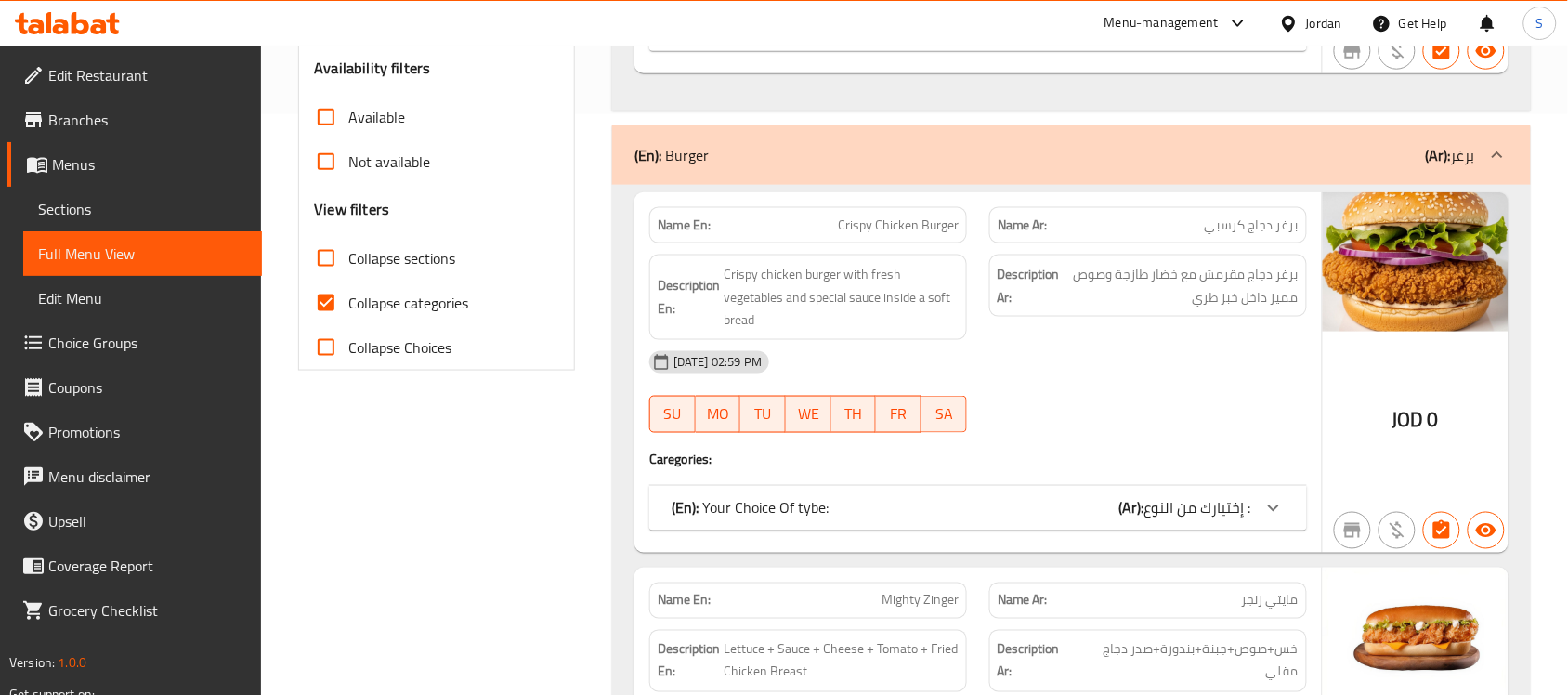
click at [441, 308] on span "Collapse categories" at bounding box center [408, 302] width 120 height 22
click at [348, 308] on input "Collapse categories" at bounding box center [326, 302] width 45 height 45
checkbox input "false"
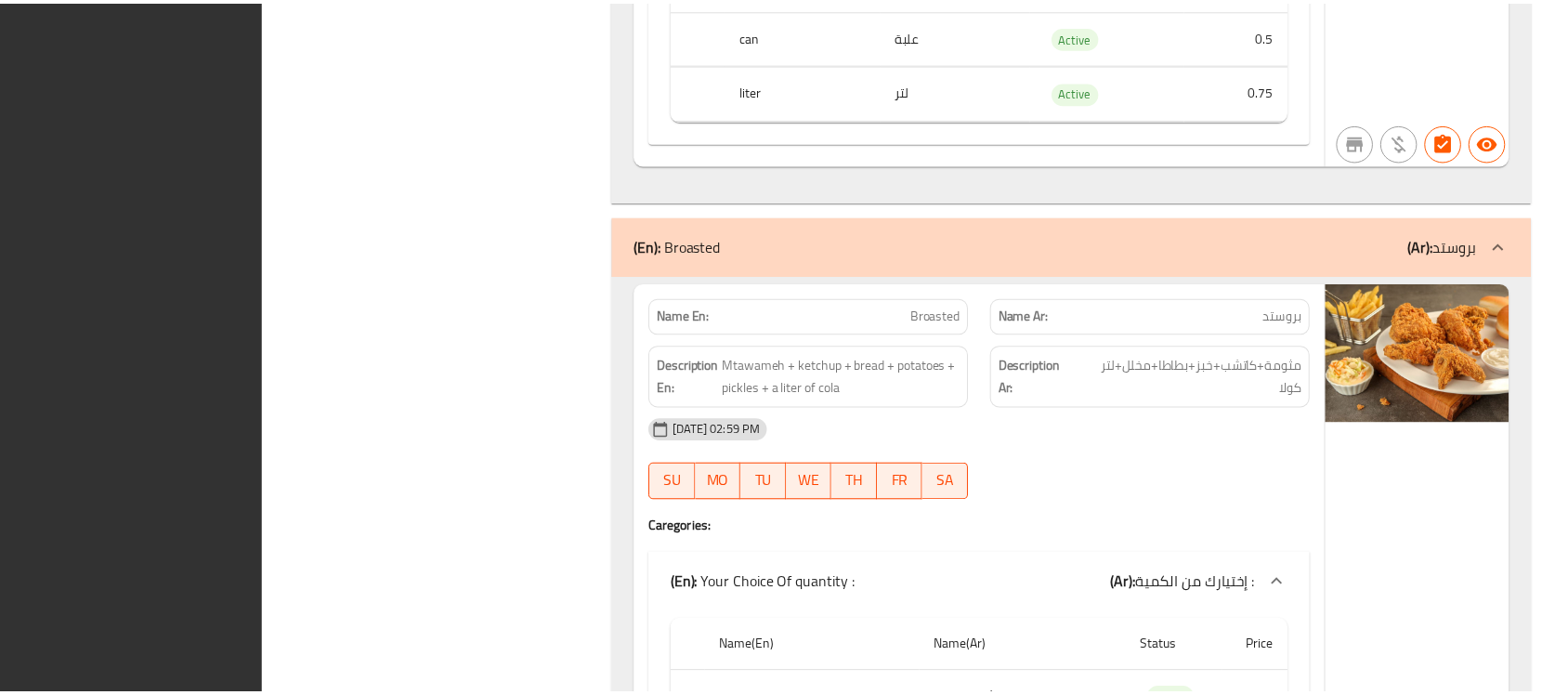
scroll to position [6038, 0]
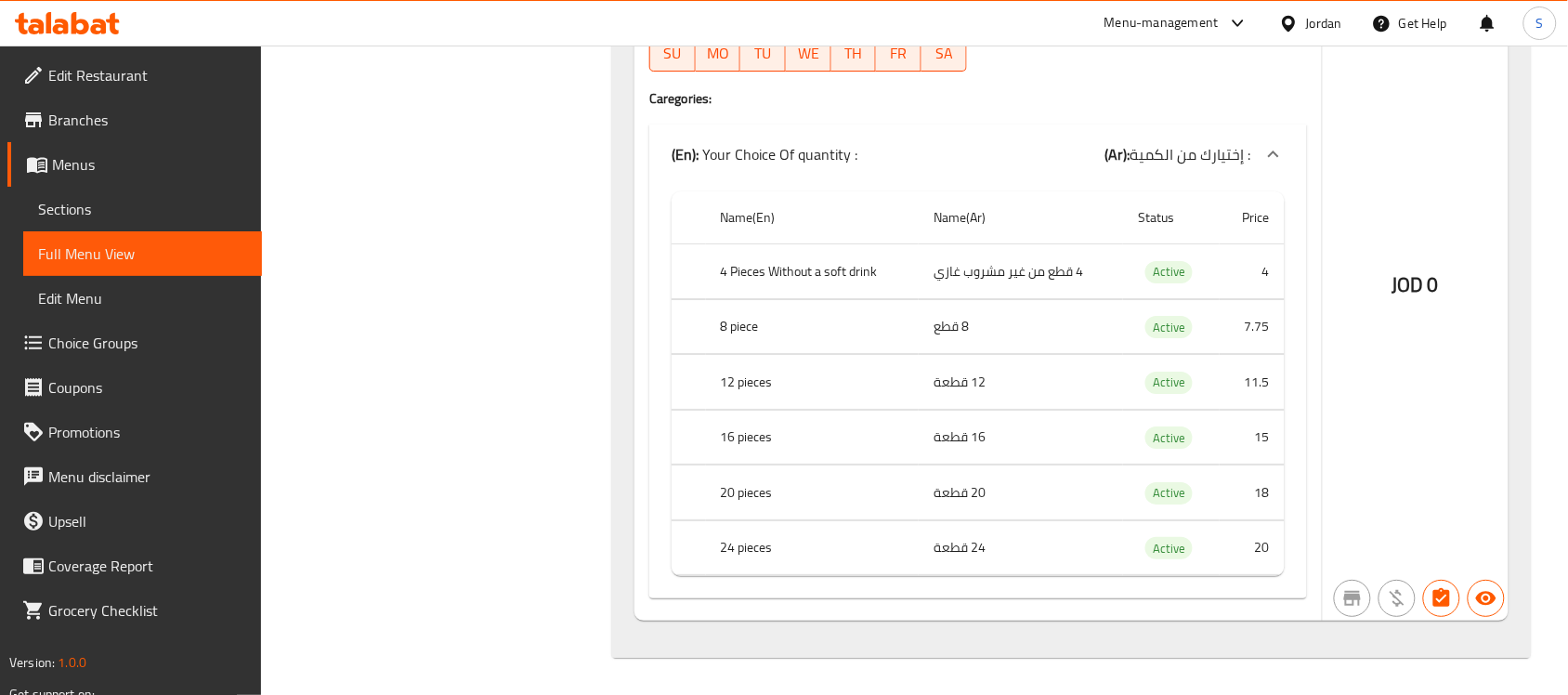
click at [123, 215] on span "Sections" at bounding box center [143, 208] width 209 height 22
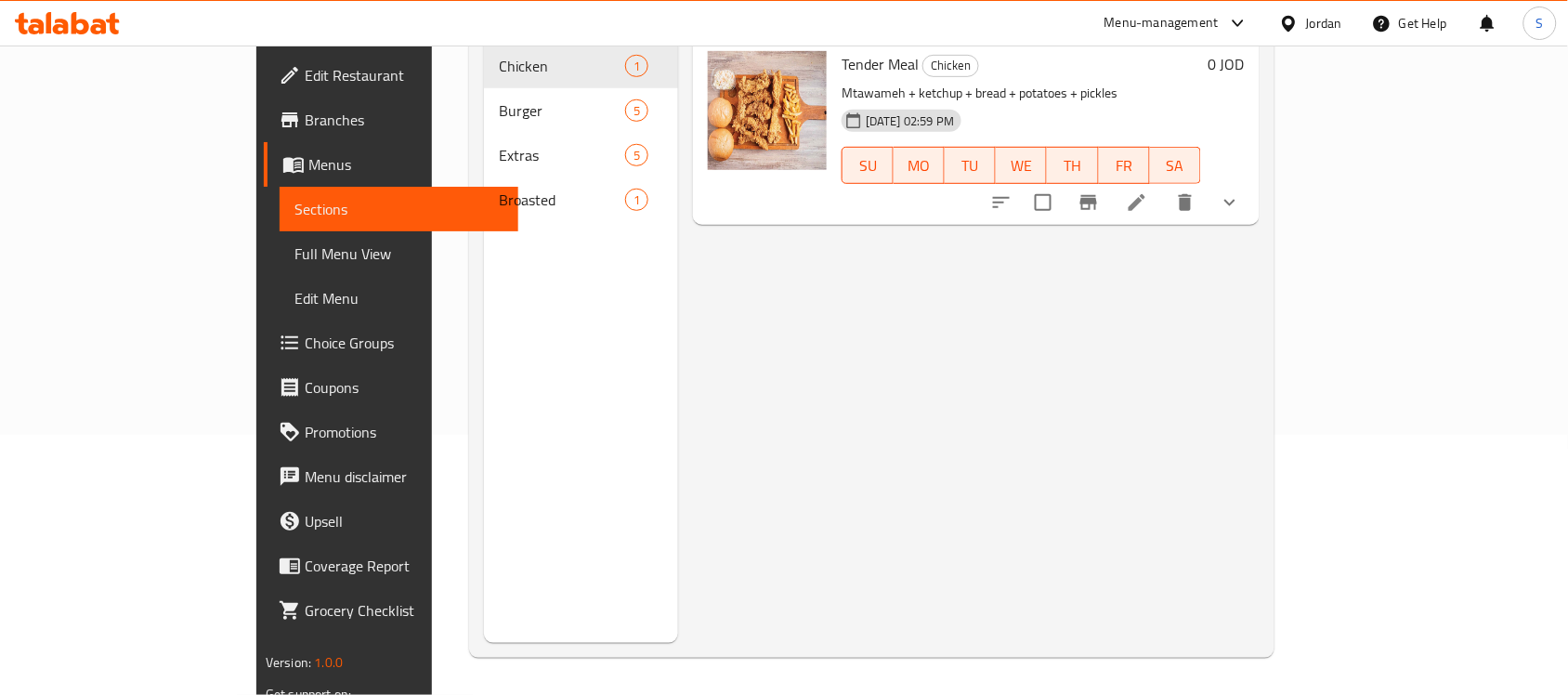
scroll to position [261, 0]
click at [279, 235] on link "Full Menu View" at bounding box center [399, 254] width 239 height 45
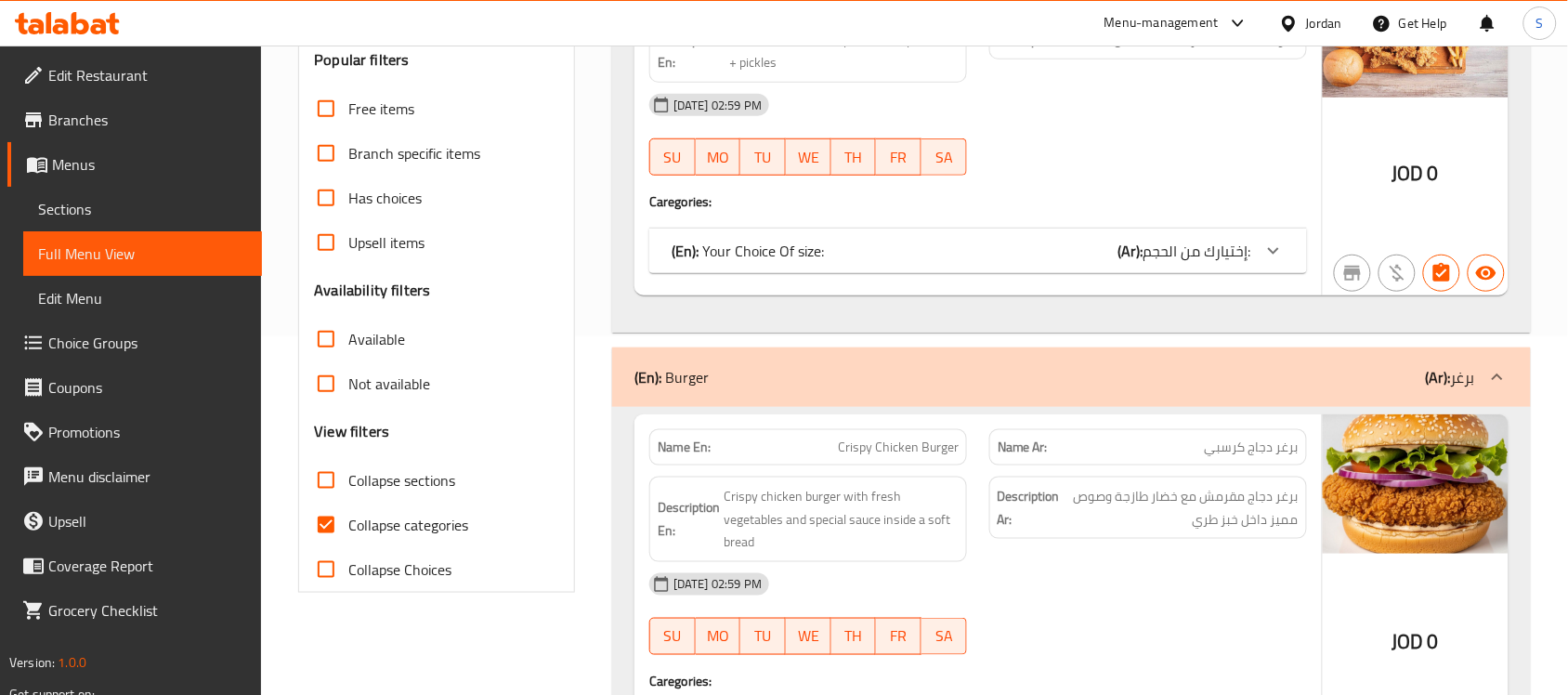
scroll to position [377, 0]
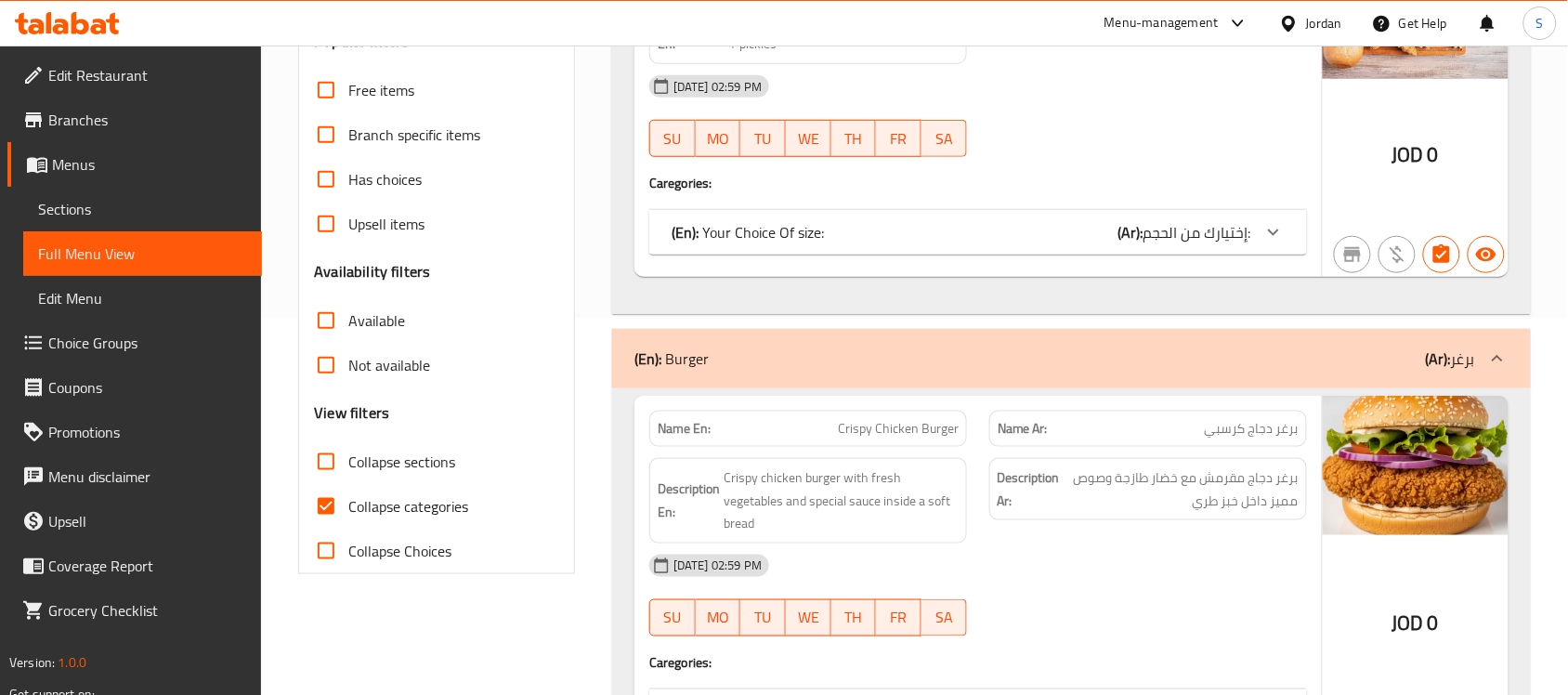
click at [342, 490] on input "Collapse categories" at bounding box center [326, 506] width 45 height 45
checkbox input "false"
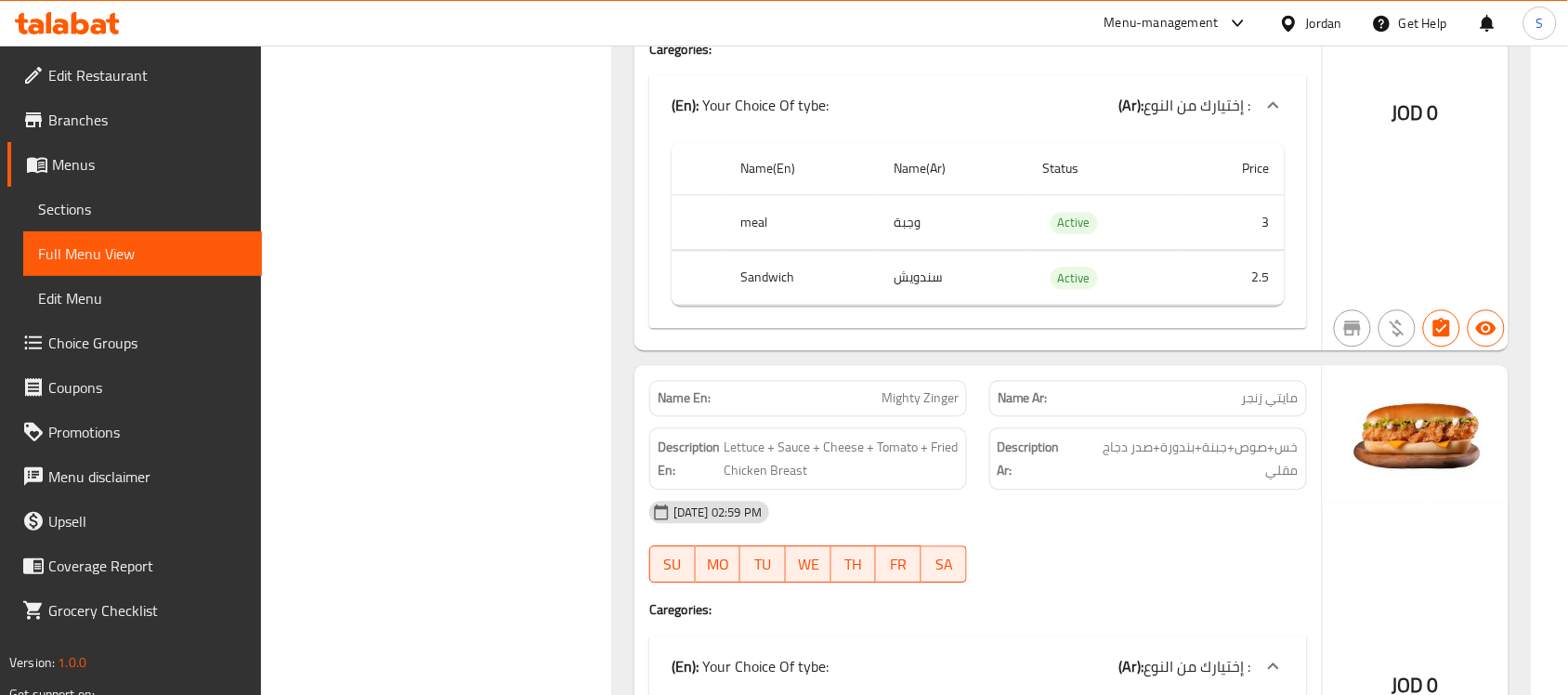
scroll to position [1306, 0]
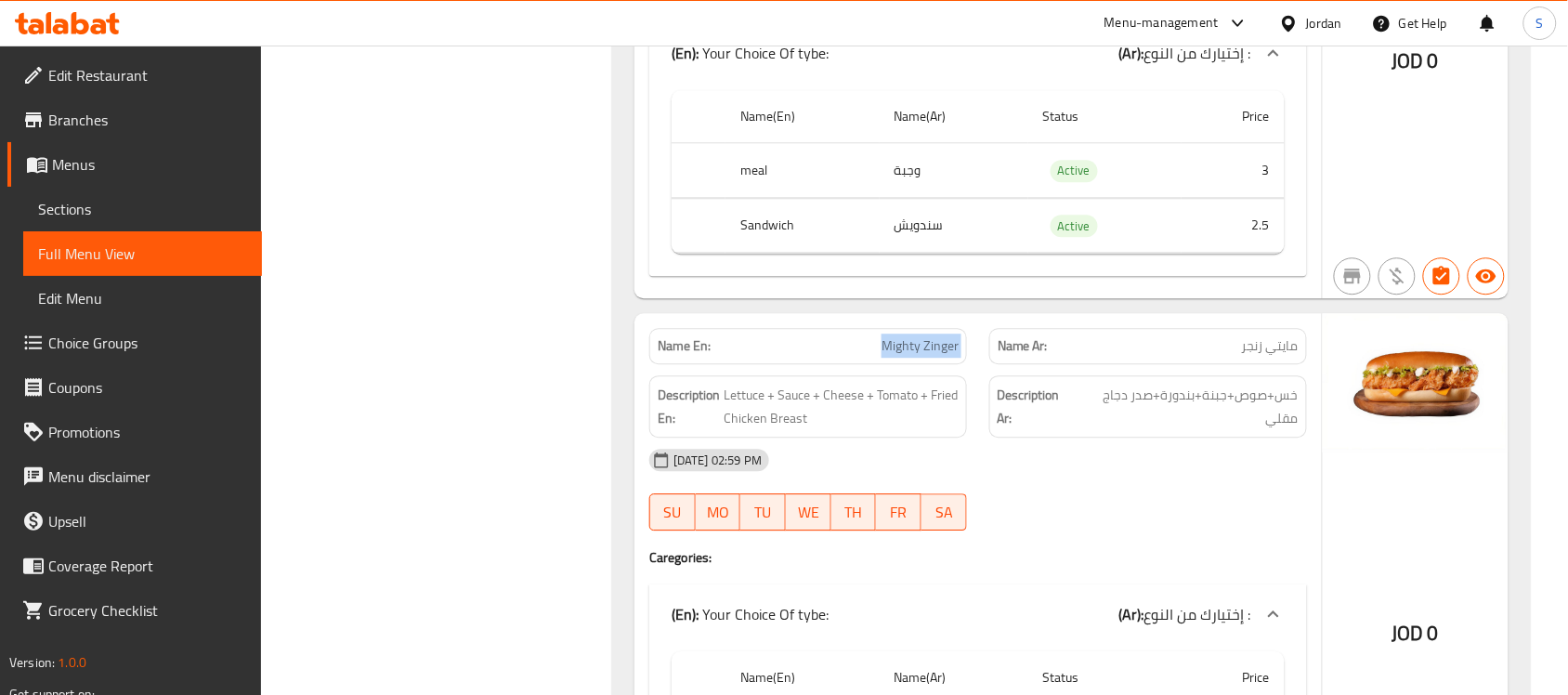
drag, startPoint x: 876, startPoint y: 351, endPoint x: 982, endPoint y: 353, distance: 106.0
click at [989, 355] on div "Name En: Mighty Zinger Name Ar: مايتي زنجر" at bounding box center [977, 346] width 680 height 58
click at [978, 350] on div "Name Ar: مايتي زنجر" at bounding box center [1148, 346] width 340 height 58
drag, startPoint x: 876, startPoint y: 360, endPoint x: 1002, endPoint y: 360, distance: 126.0
click at [1002, 360] on div "Name En: Mighty Zinger Name Ar: مايتي زنجر" at bounding box center [977, 346] width 680 height 58
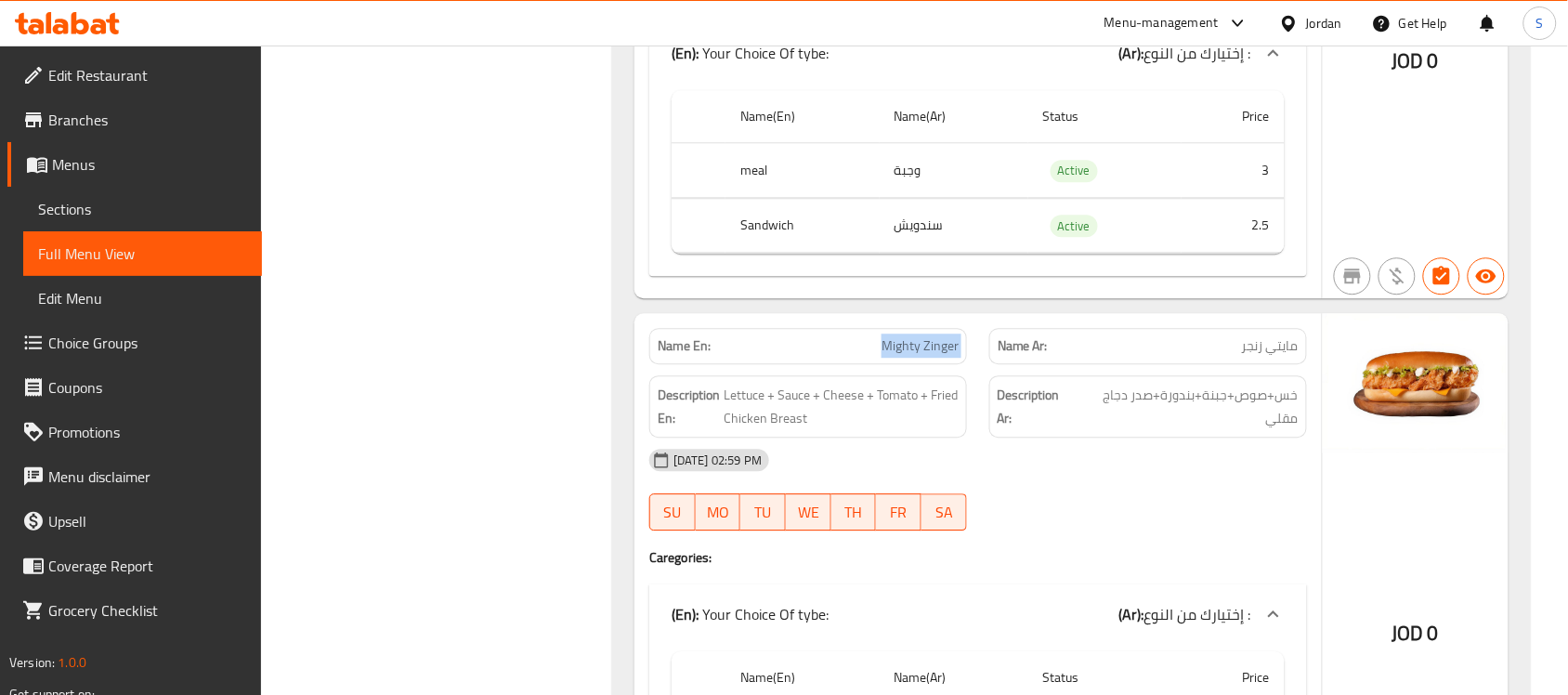
click at [981, 358] on div "Name Ar: مايتي زنجر" at bounding box center [1148, 346] width 340 height 58
drag, startPoint x: 867, startPoint y: 359, endPoint x: 1015, endPoint y: 363, distance: 148.1
click at [1015, 363] on div "Name En: Mighty Zinger Name Ar: مايتي زنجر" at bounding box center [977, 346] width 680 height 58
click at [983, 365] on div "Name Ar: مايتي زنجر" at bounding box center [1148, 346] width 340 height 58
drag, startPoint x: 848, startPoint y: 346, endPoint x: 990, endPoint y: 359, distance: 142.6
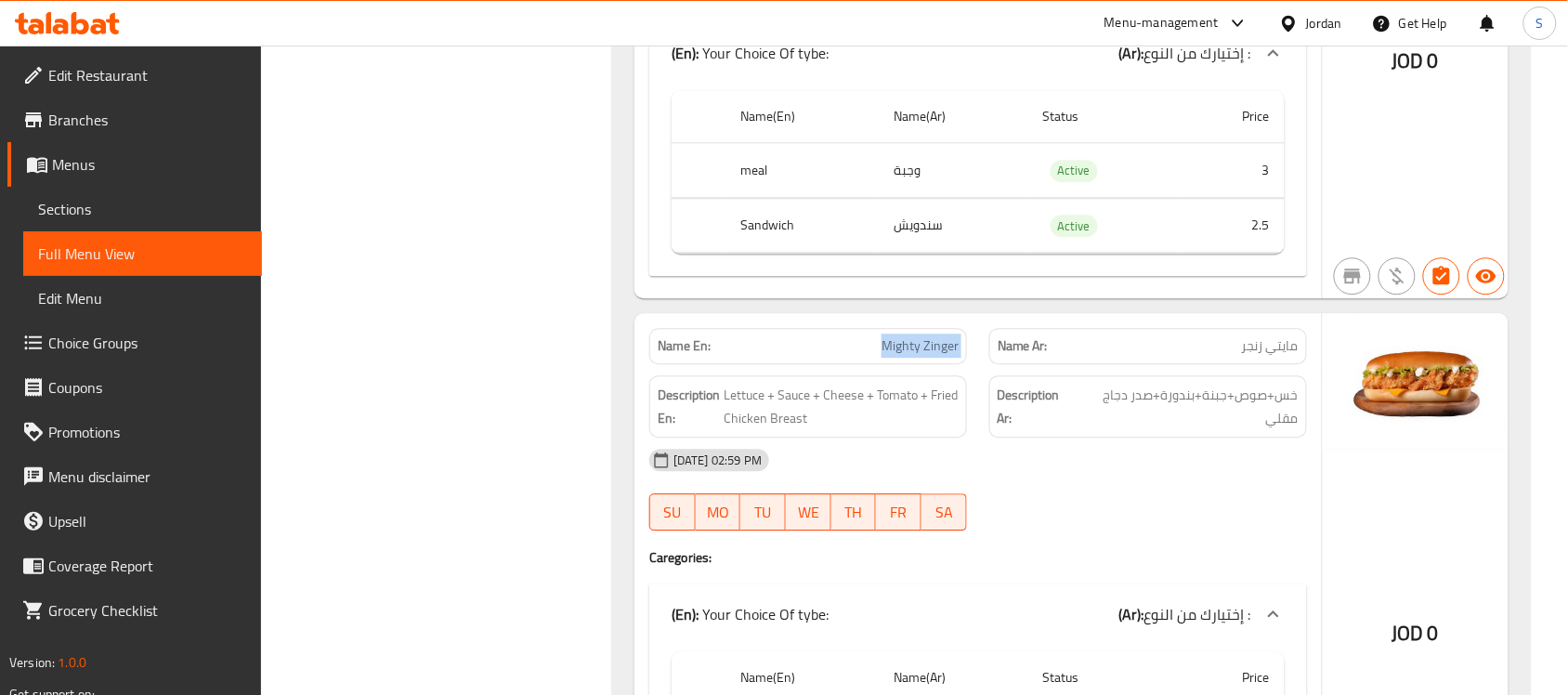
click at [990, 359] on div "Name En: Mighty Zinger Name Ar: مايتي زنجر" at bounding box center [977, 346] width 680 height 58
click at [982, 354] on div "Name Ar: مايتي زنجر" at bounding box center [1148, 346] width 340 height 58
click at [978, 361] on div "Name Ar: مايتي زنجر" at bounding box center [1148, 346] width 340 height 58
click at [968, 354] on div "Name En: Mighty Zinger" at bounding box center [808, 346] width 340 height 58
click at [964, 353] on div "Name En: Mighty Zinger" at bounding box center [809, 345] width 318 height 36
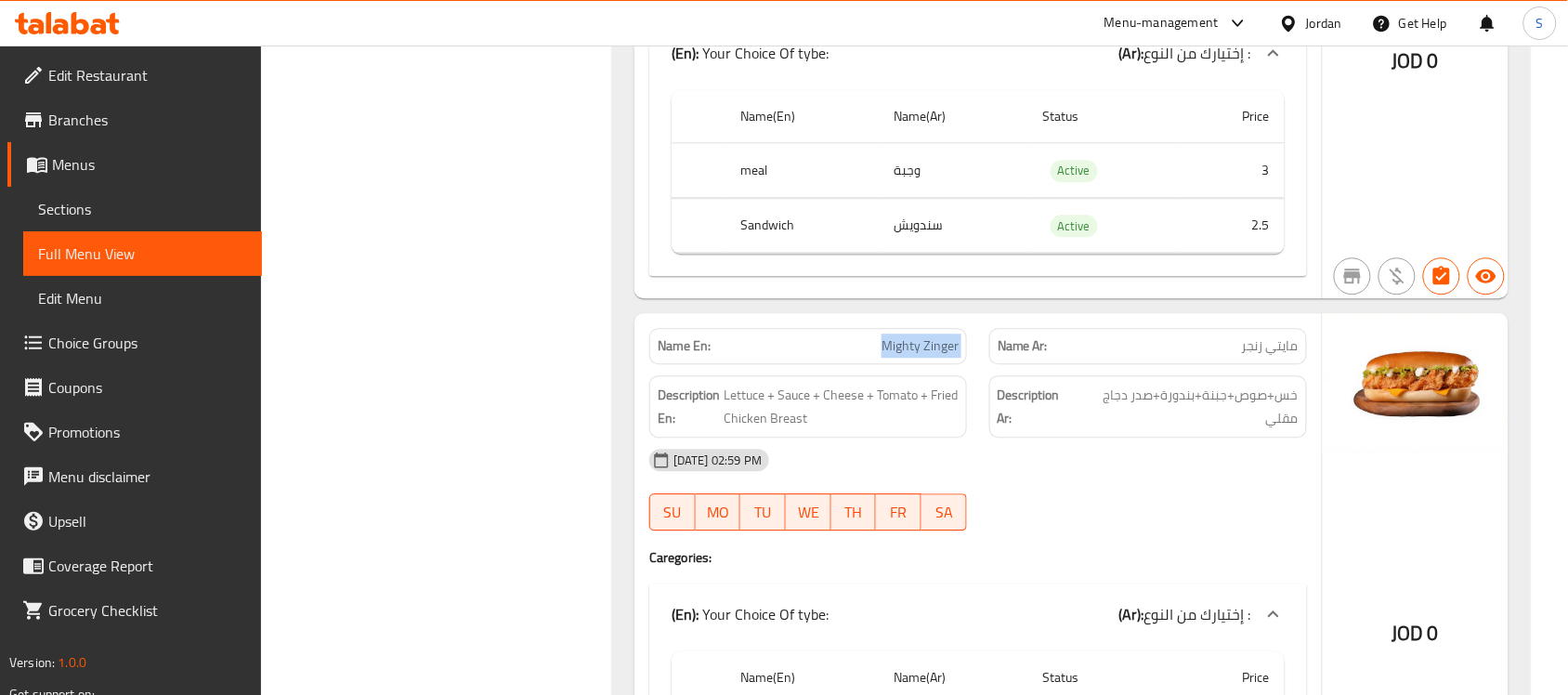
drag, startPoint x: 981, startPoint y: 358, endPoint x: 843, endPoint y: 358, distance: 138.0
click at [862, 360] on div "Name En: Mighty Zinger Name Ar: مايتي زنجر" at bounding box center [977, 346] width 680 height 58
click at [833, 354] on p "Name En: Mighty Zinger" at bounding box center [808, 346] width 301 height 19
drag, startPoint x: 832, startPoint y: 351, endPoint x: 977, endPoint y: 350, distance: 145.0
click at [977, 350] on div "Name En: Mighty Zinger Name Ar: مايتي زنجر" at bounding box center [977, 346] width 680 height 58
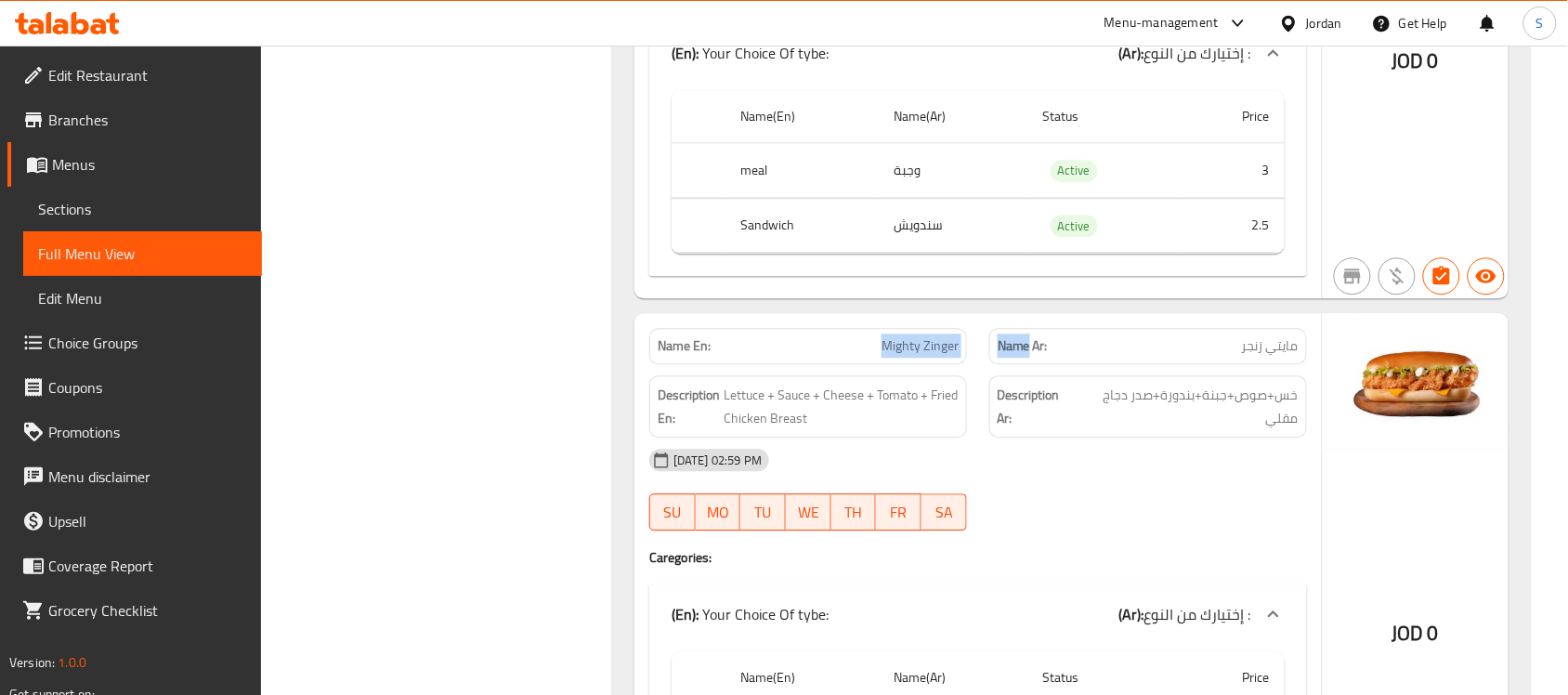
click at [978, 350] on div "Name Ar: مايتي زنجر" at bounding box center [1148, 346] width 340 height 58
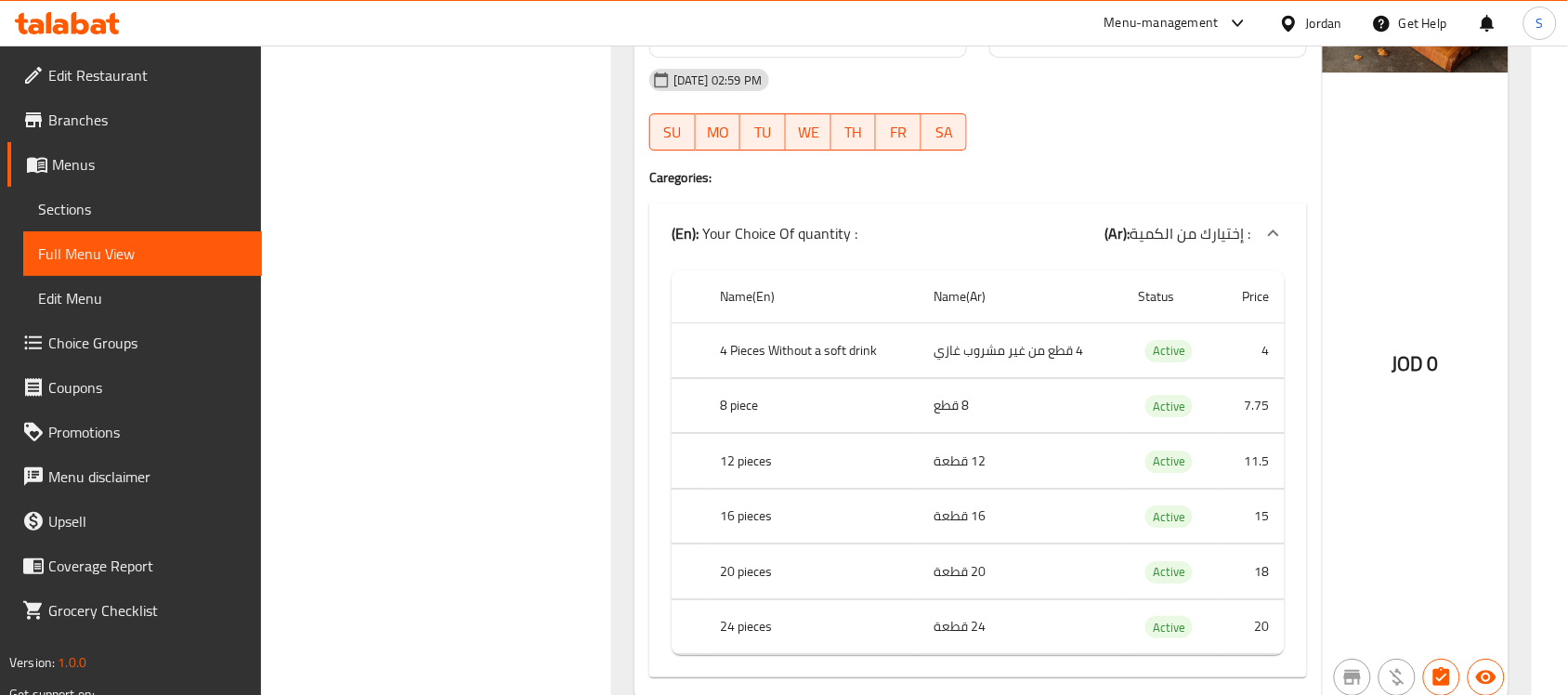
scroll to position [6061, 0]
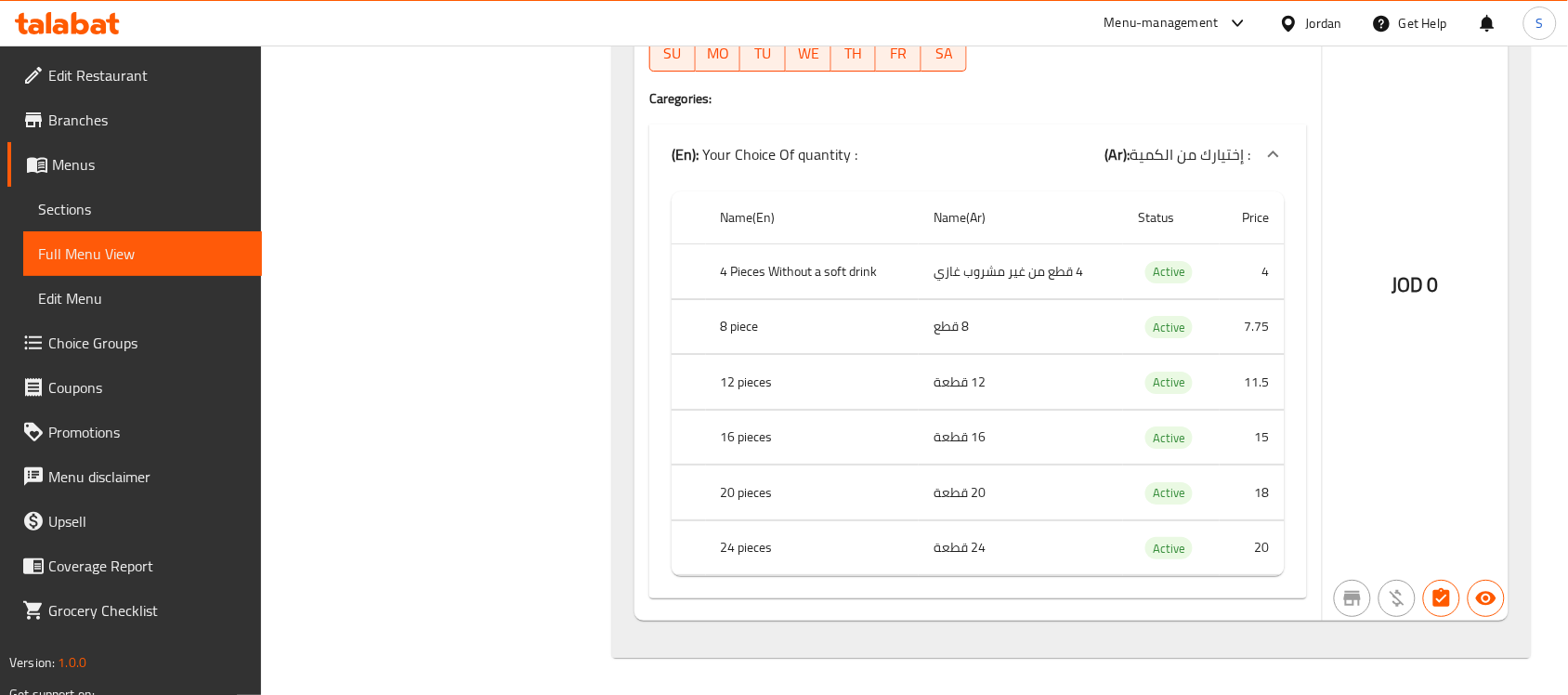
click at [86, 25] on icon at bounding box center [80, 22] width 17 height 22
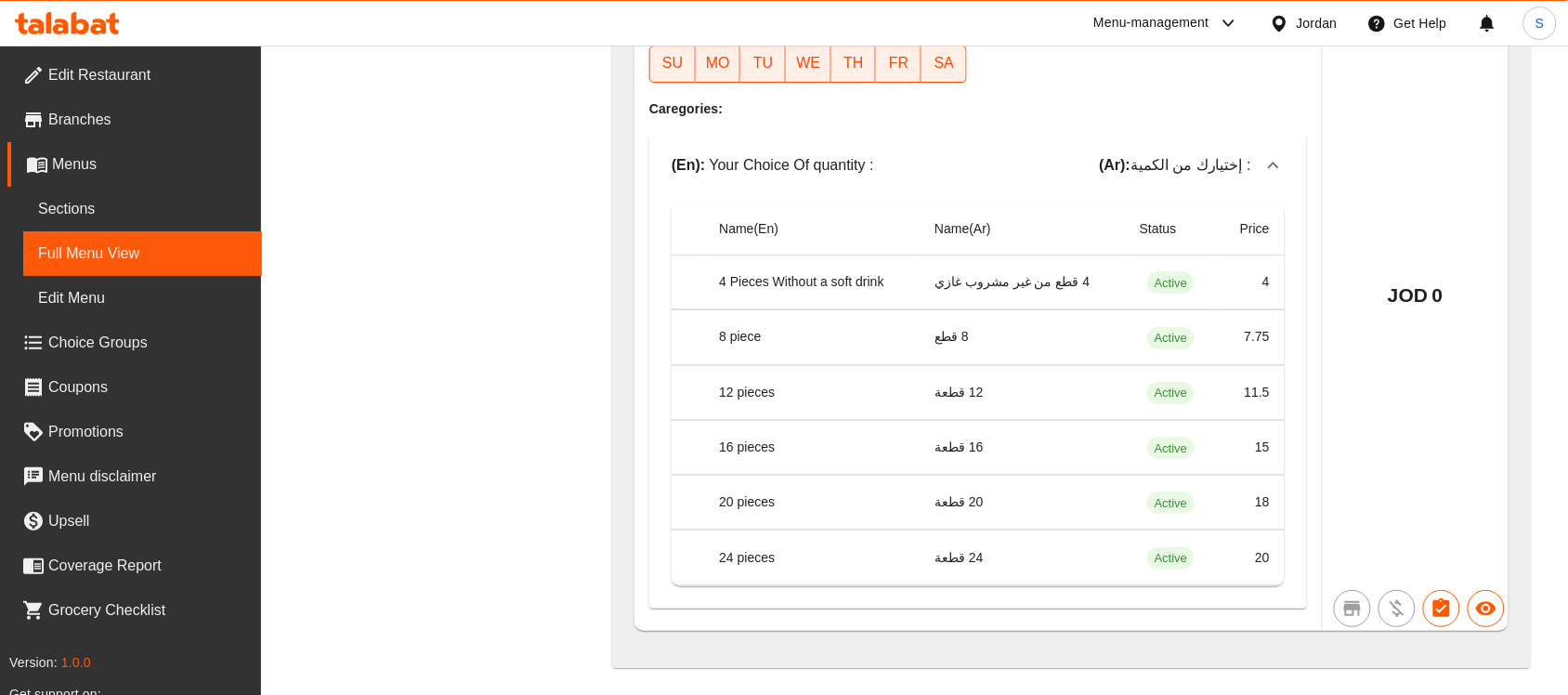
scroll to position [6018, 0]
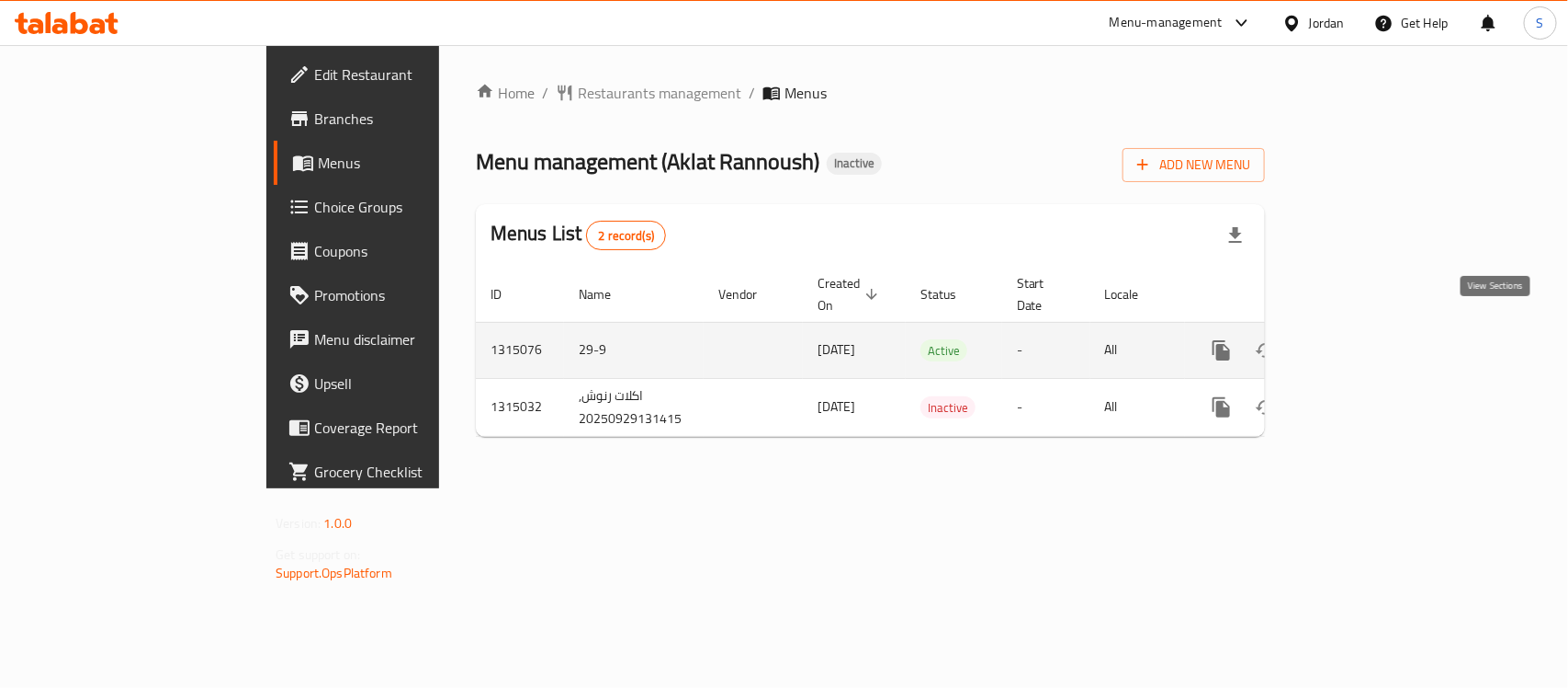
click at [1366, 340] on icon "enhanced table" at bounding box center [1354, 350] width 22 height 22
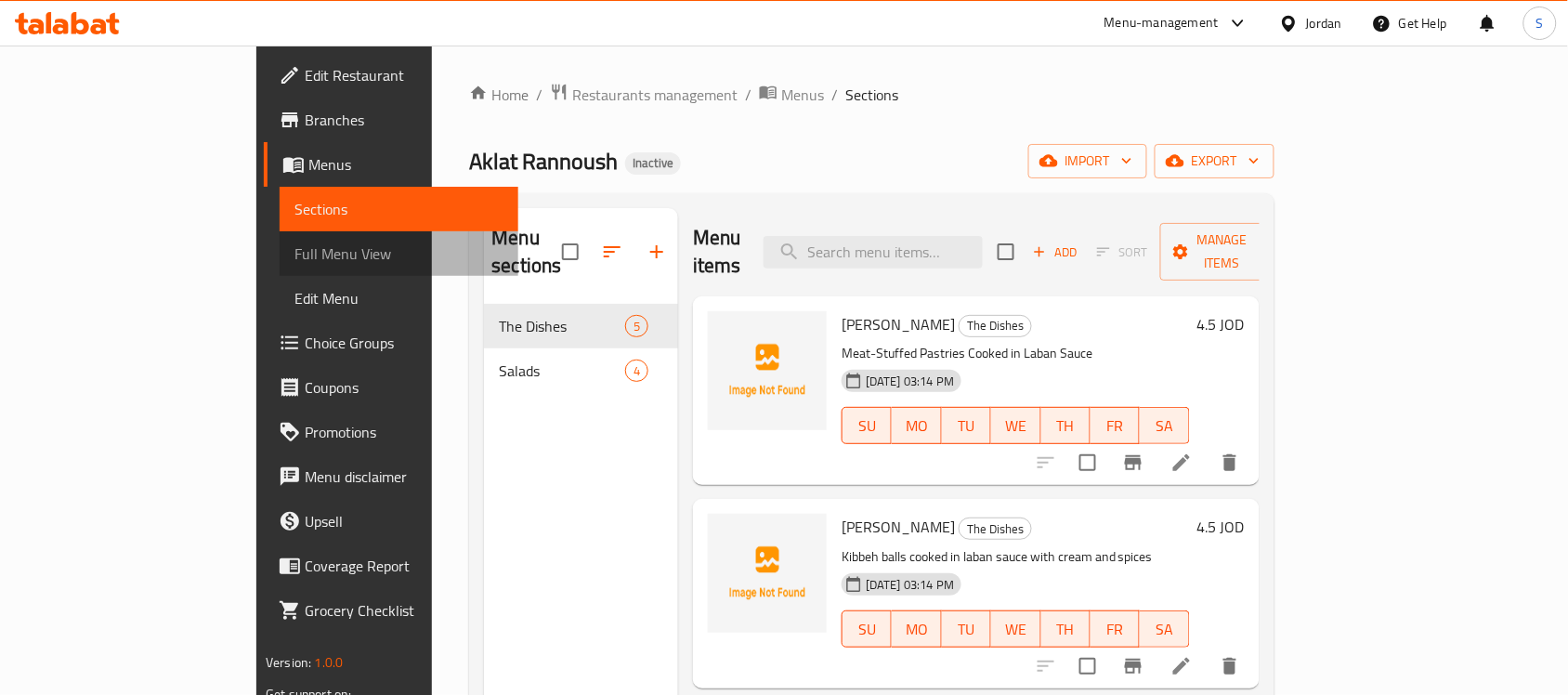
click at [295, 262] on span "Full Menu View" at bounding box center [400, 253] width 209 height 22
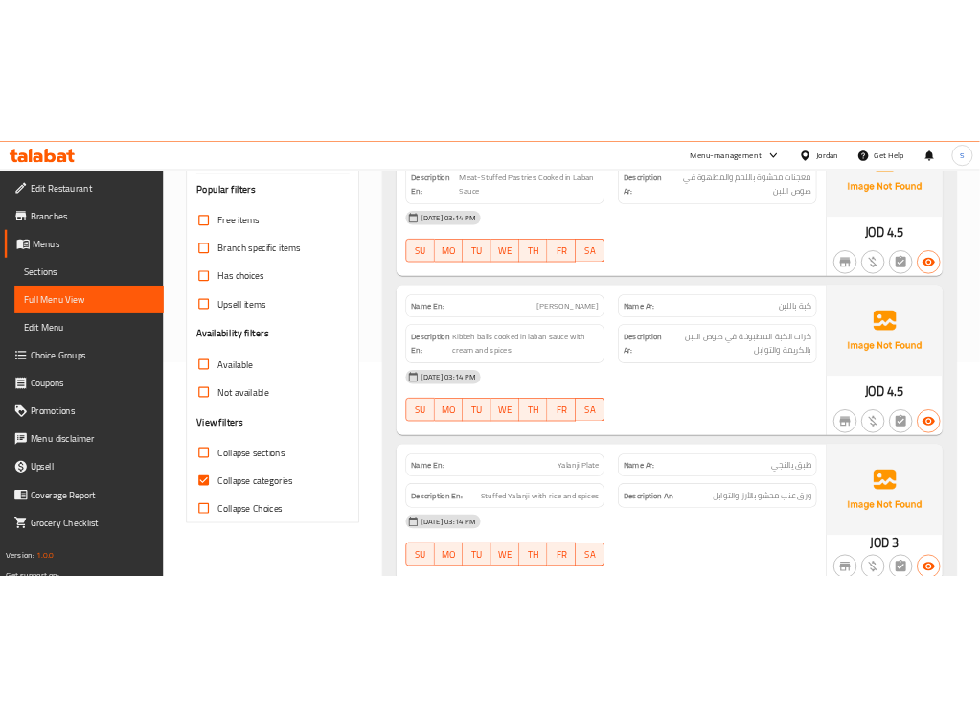
scroll to position [359, 0]
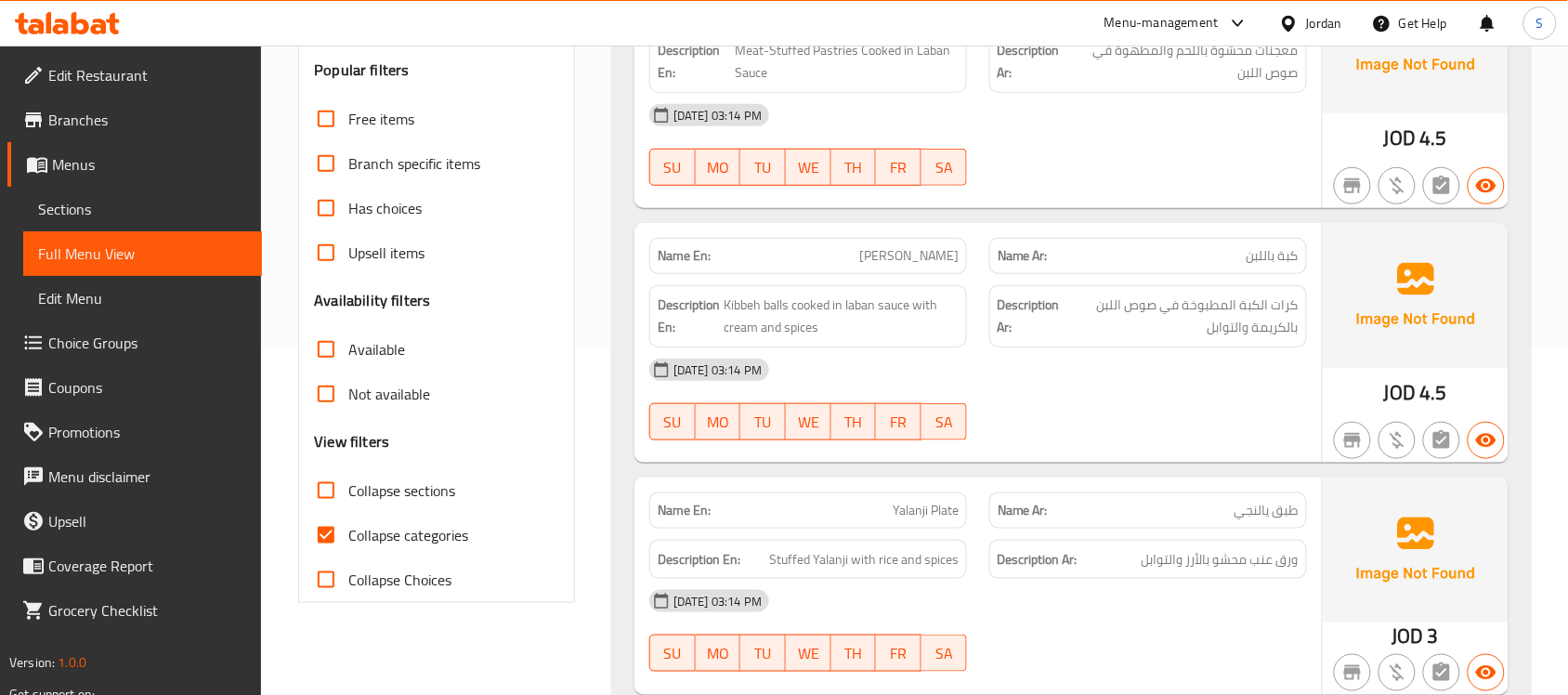
drag, startPoint x: 410, startPoint y: 536, endPoint x: 432, endPoint y: 476, distance: 63.9
click at [410, 536] on span "Collapse categories" at bounding box center [408, 534] width 120 height 22
click at [348, 536] on input "Collapse categories" at bounding box center [326, 535] width 45 height 45
checkbox input "false"
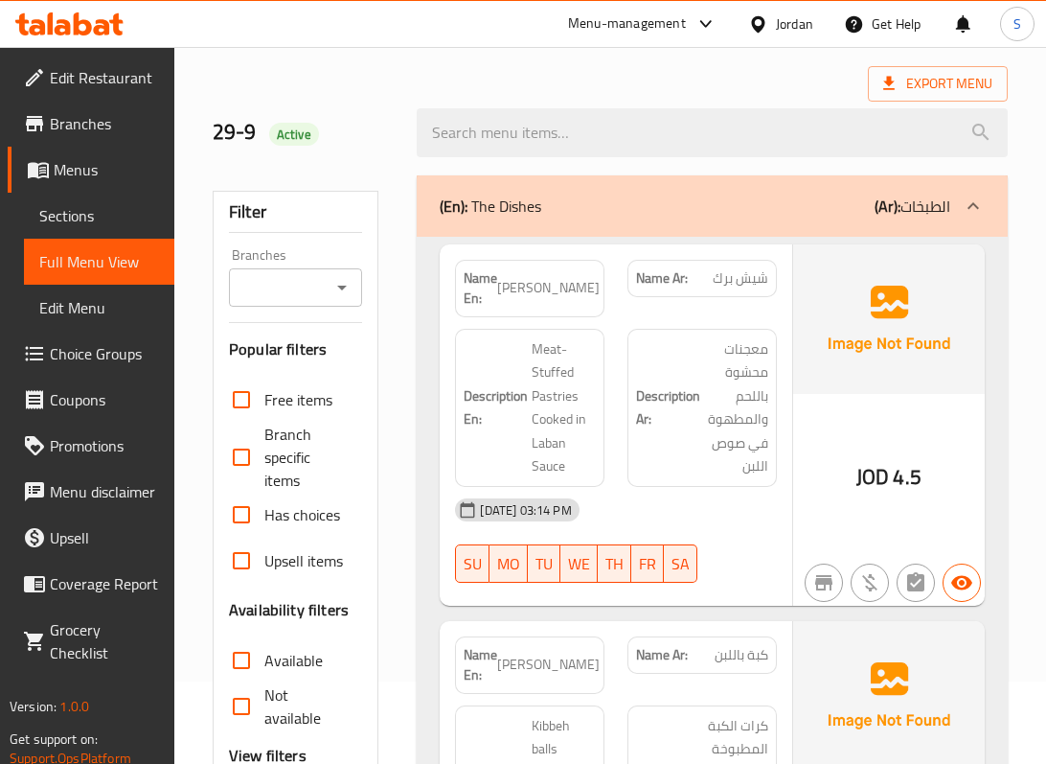
scroll to position [127, 0]
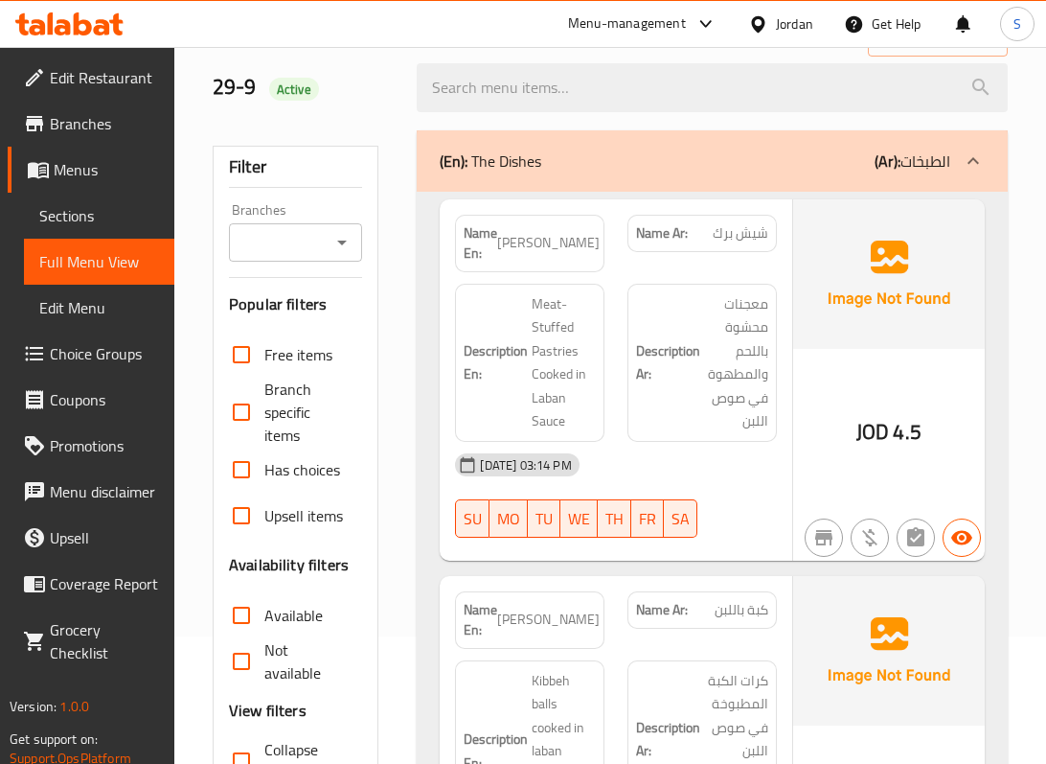
click at [702, 300] on h6 "Description Ar: معجنات محشوة باللحم والمطهوة في صوص اللبن" at bounding box center [702, 362] width 132 height 141
click at [768, 346] on div "Description Ar: معجنات محشوة باللحم والمطهوة في صوص اللبن" at bounding box center [702, 363] width 149 height 158
click at [841, 373] on div "JOD 4.5" at bounding box center [889, 379] width 192 height 361
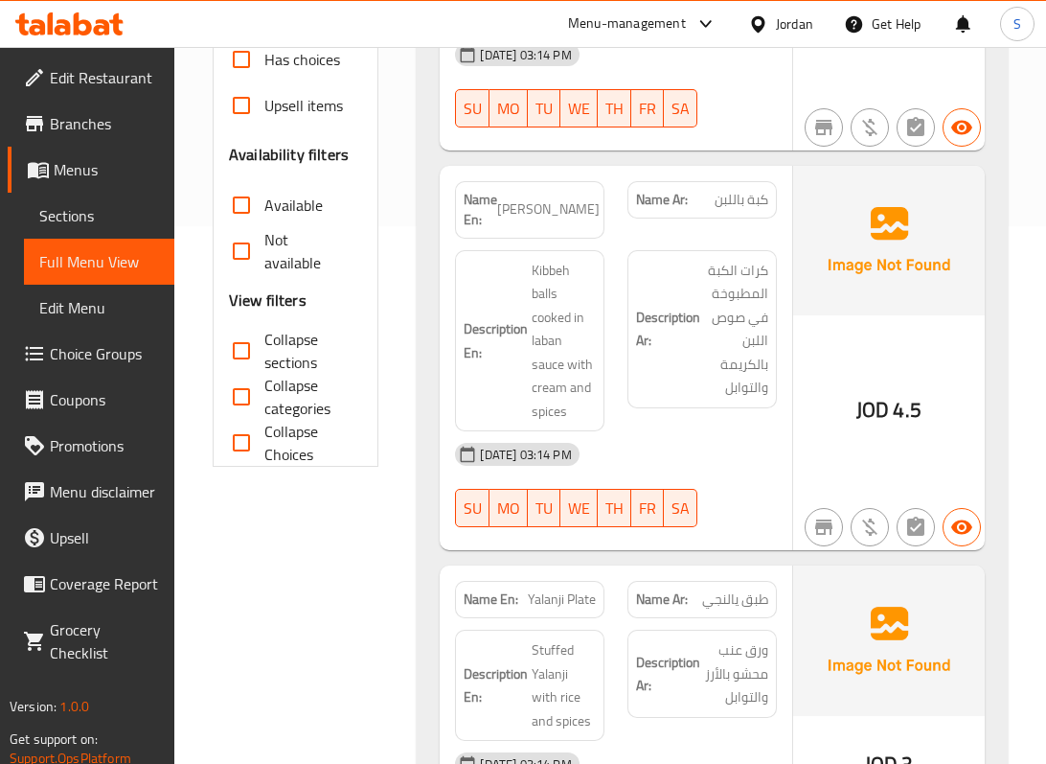
scroll to position [538, 0]
click at [918, 349] on div "JOD 4.5" at bounding box center [889, 357] width 192 height 385
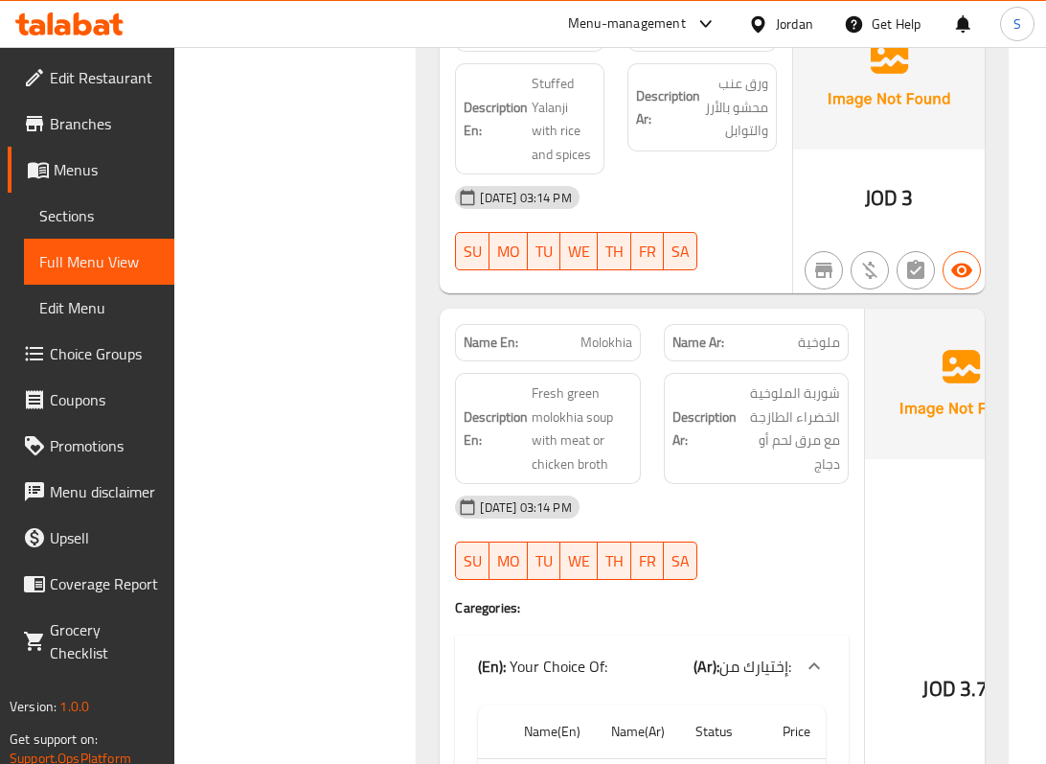
scroll to position [1177, 0]
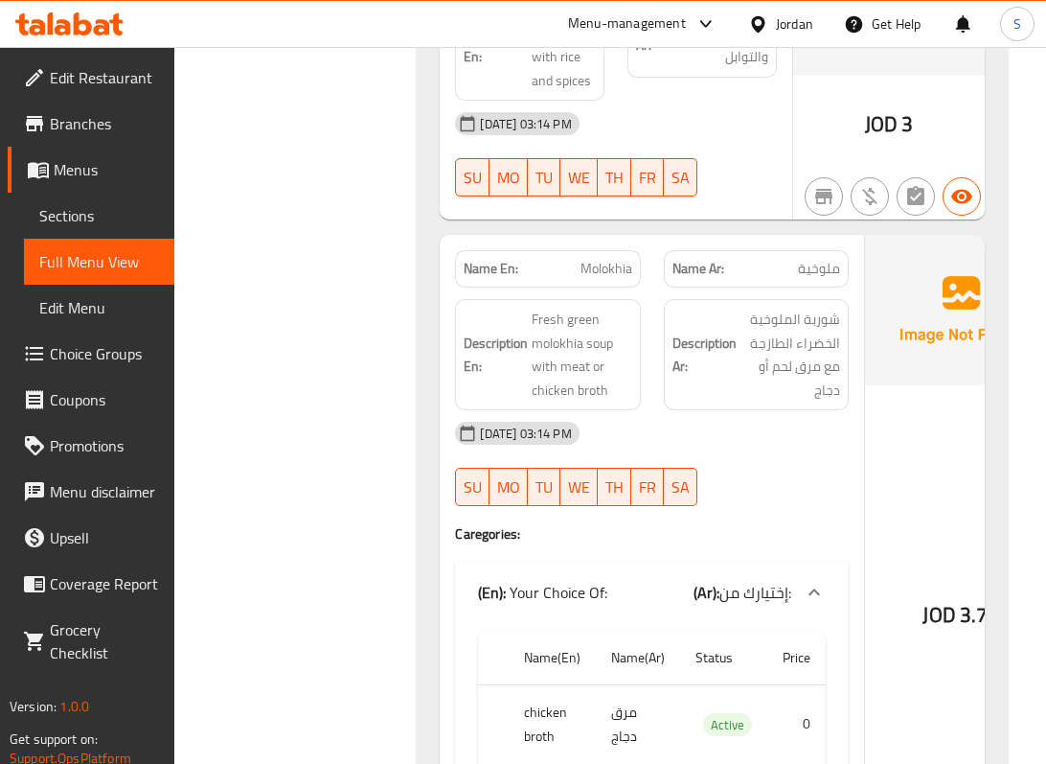
click at [895, 338] on img at bounding box center [961, 309] width 192 height 149
click at [870, 384] on div "JOD 3.75" at bounding box center [961, 563] width 192 height 656
click at [788, 454] on div "[DATE] 03:14 PM SU MO TU WE TH FR SA" at bounding box center [652, 463] width 417 height 107
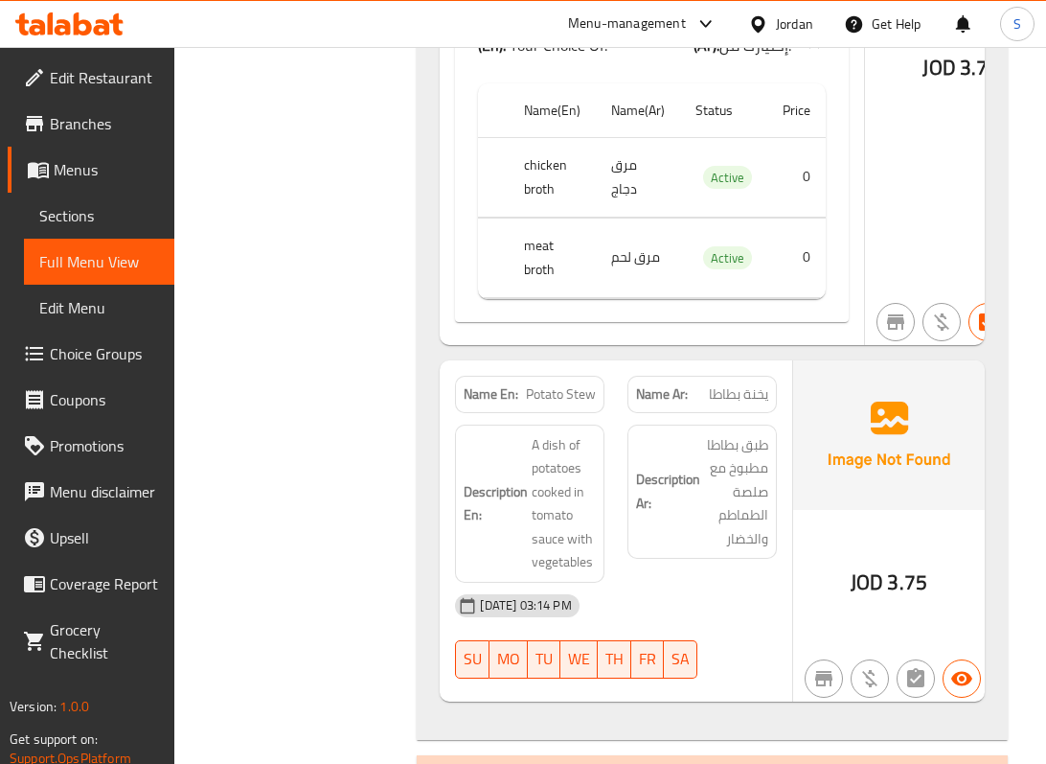
click at [779, 419] on div "Description Ar: طبق بطاطا مطبوخ مع صلصة الطماطم والخضار" at bounding box center [702, 503] width 172 height 181
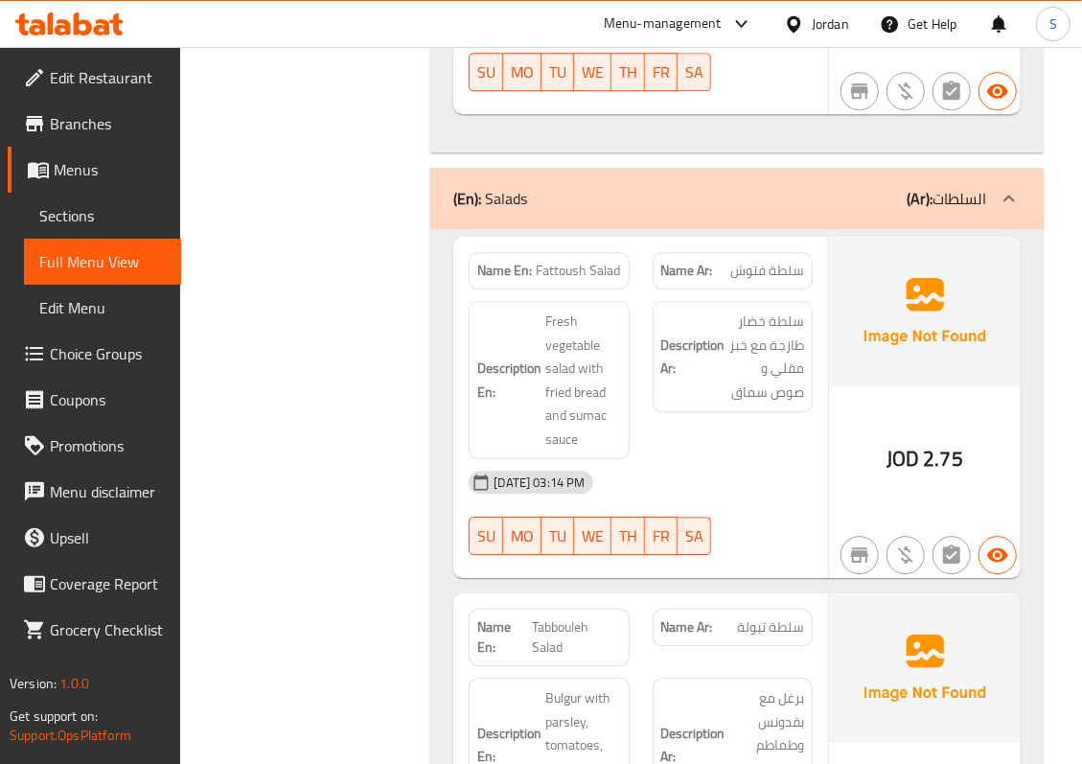
scroll to position [2303, 0]
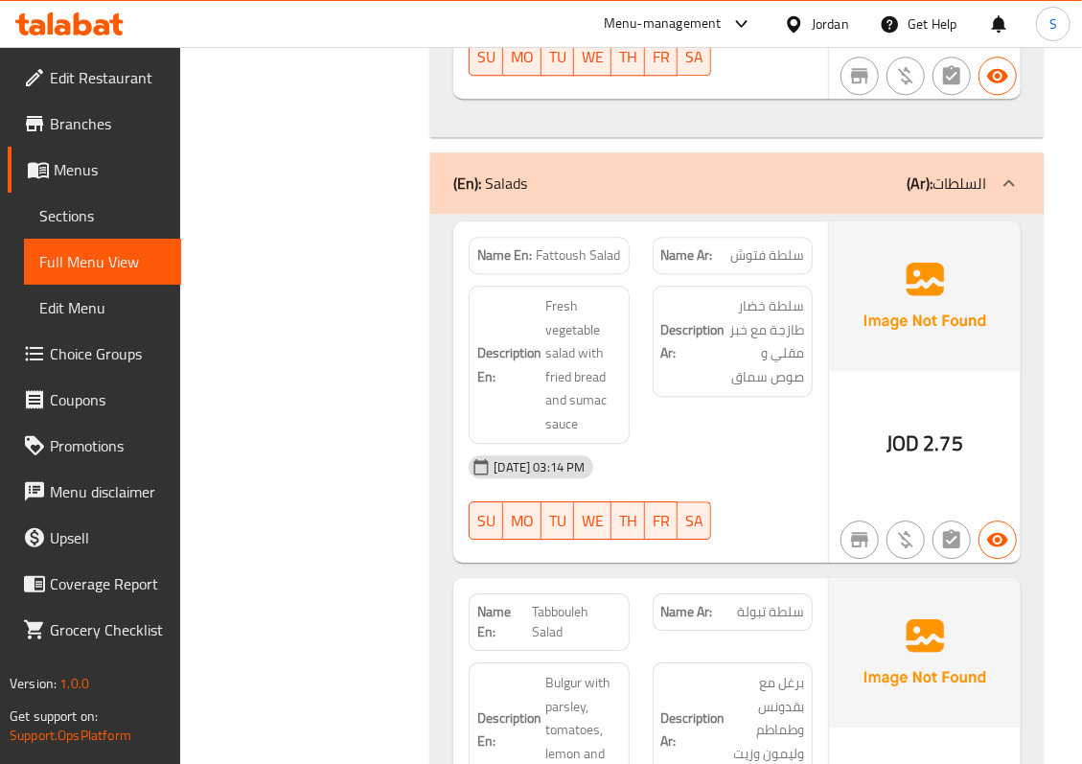
click at [1000, 342] on img at bounding box center [925, 295] width 192 height 149
click at [935, 397] on div "JOD 2.75" at bounding box center [925, 391] width 192 height 341
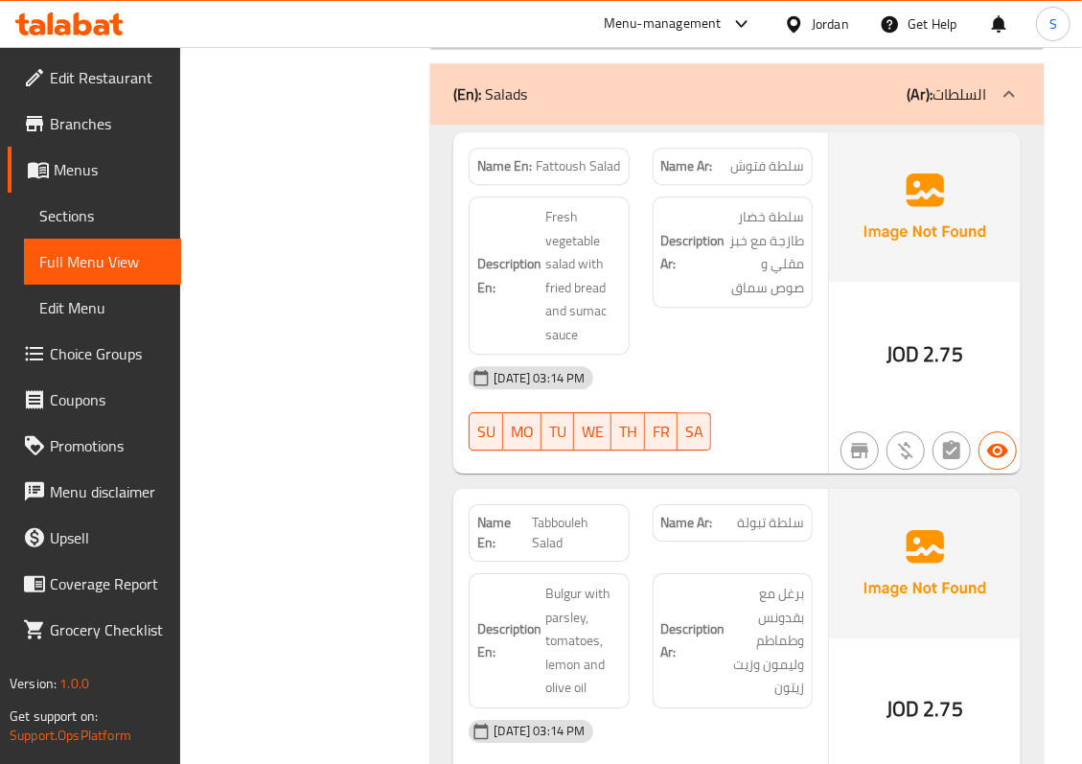
scroll to position [2573, 0]
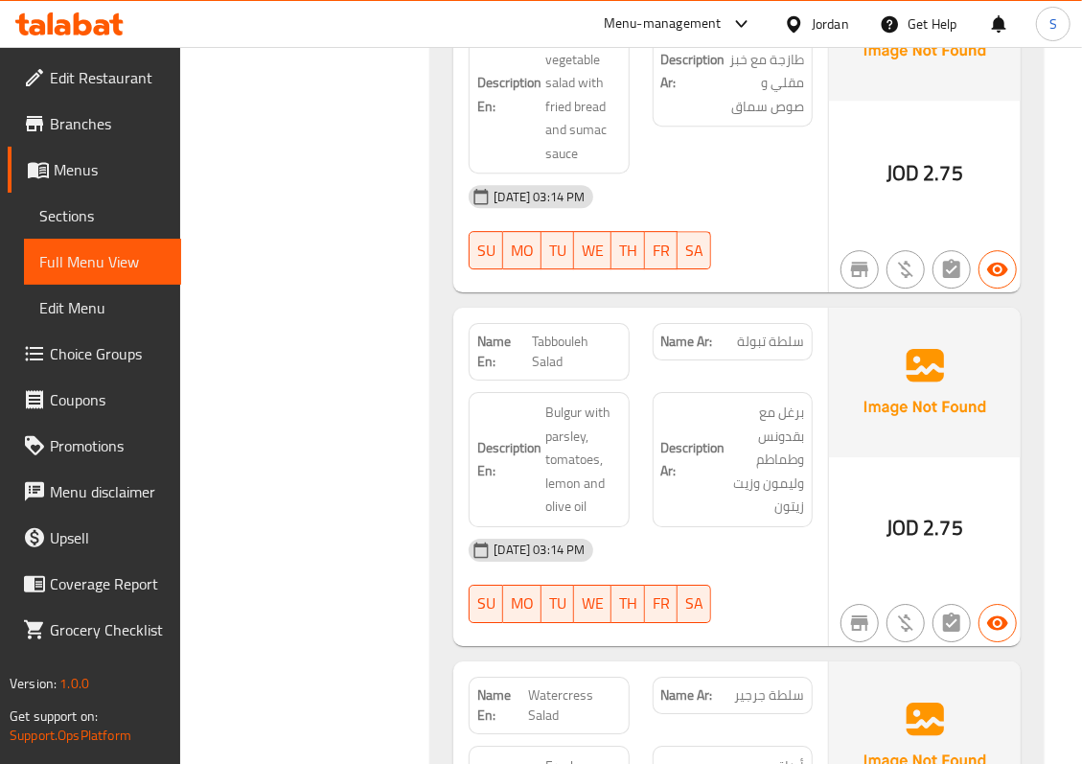
click at [917, 341] on img at bounding box center [925, 382] width 192 height 149
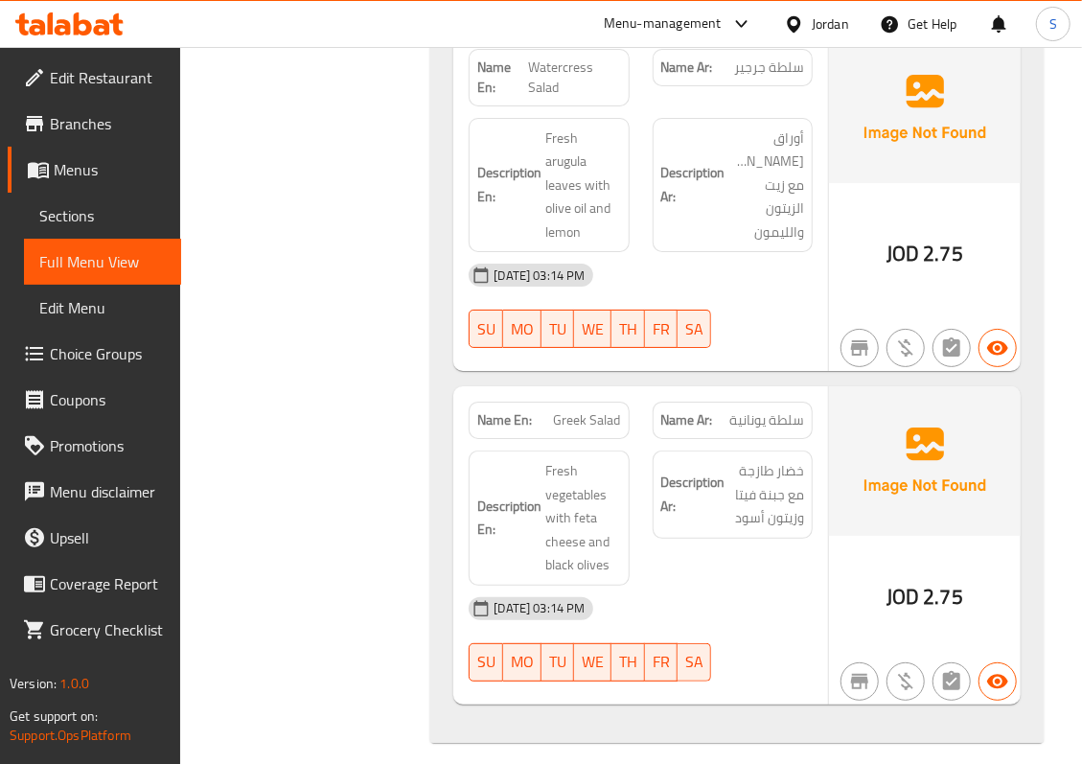
scroll to position [3211, 0]
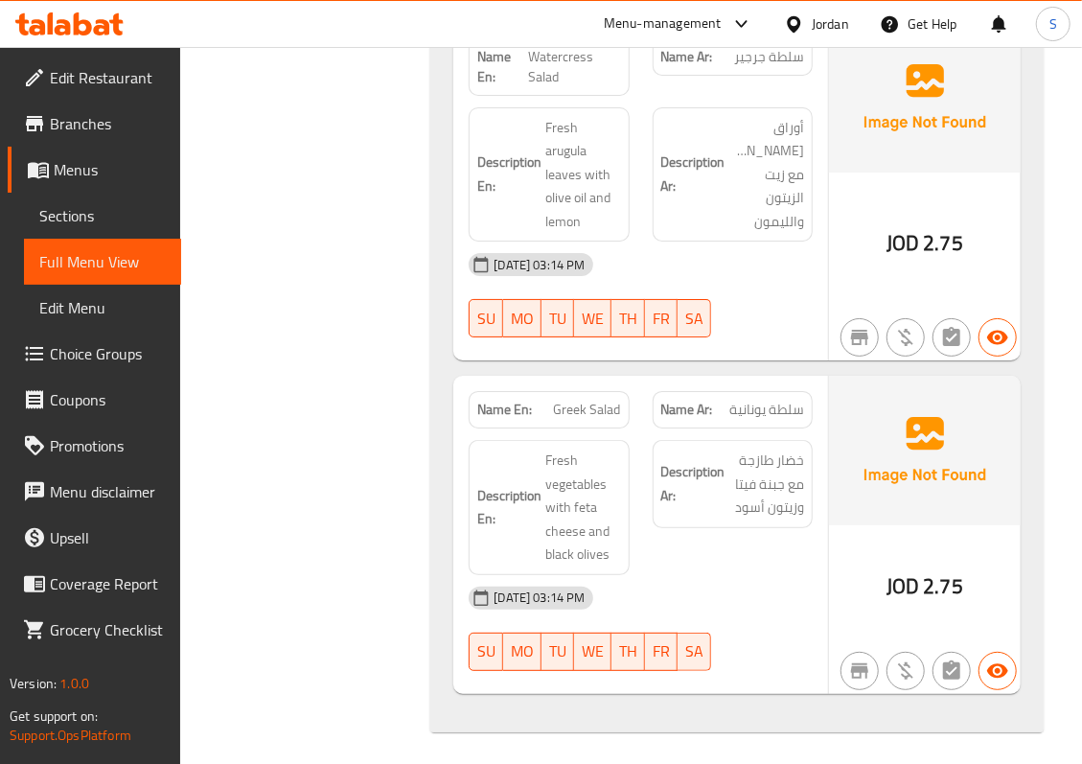
click at [966, 364] on div "Name En: Fattoush Salad Name Ar: سلطة فتوش Description En: Fresh vegetable sala…" at bounding box center [736, 18] width 613 height 1427
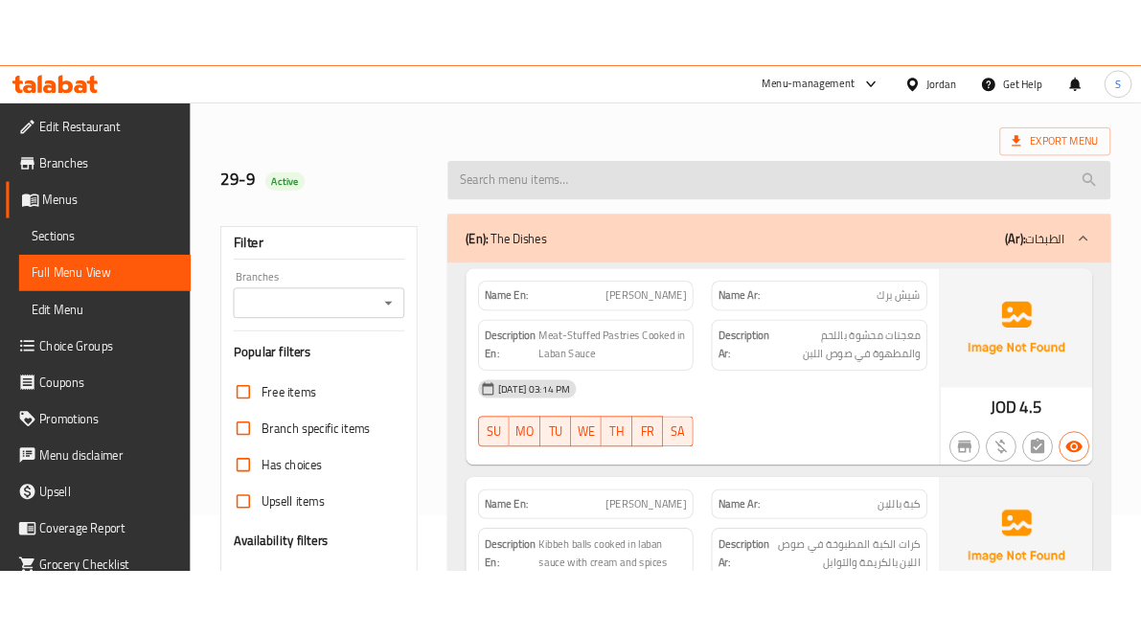
scroll to position [106, 0]
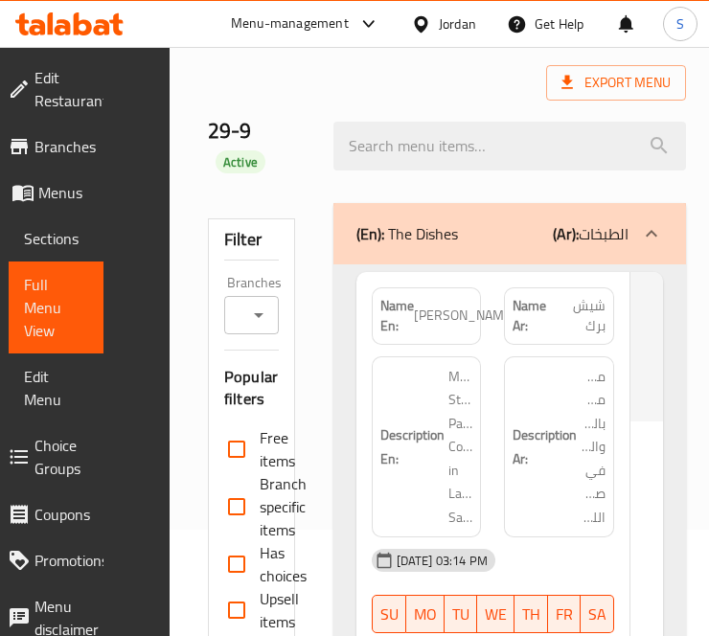
click at [63, 244] on span "Sections" at bounding box center [56, 238] width 64 height 23
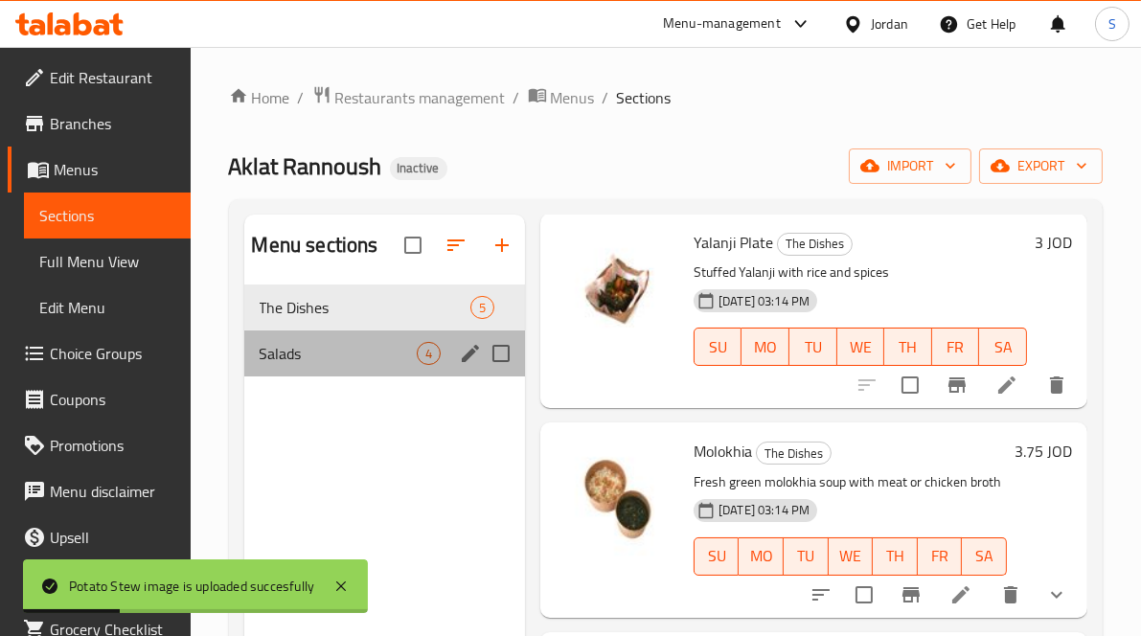
click at [343, 340] on div "Salads 4" at bounding box center [384, 354] width 281 height 46
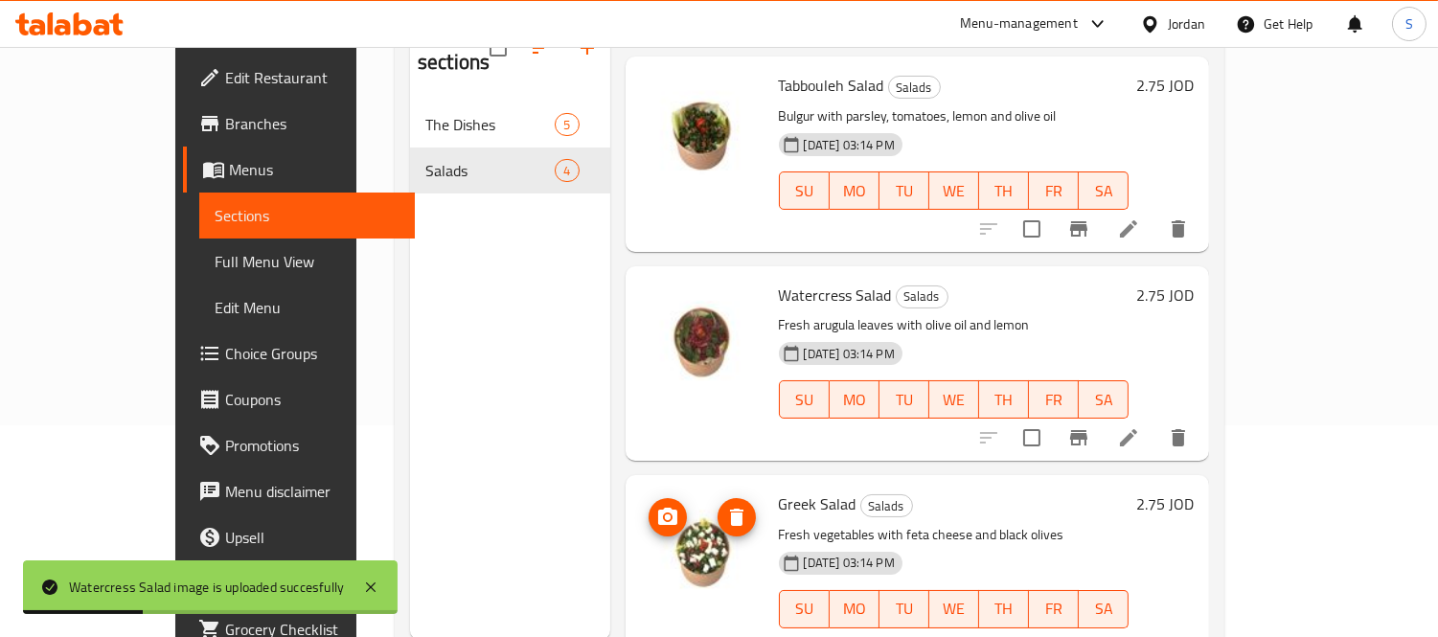
scroll to position [213, 0]
click at [199, 246] on link "Full Menu View" at bounding box center [307, 262] width 217 height 46
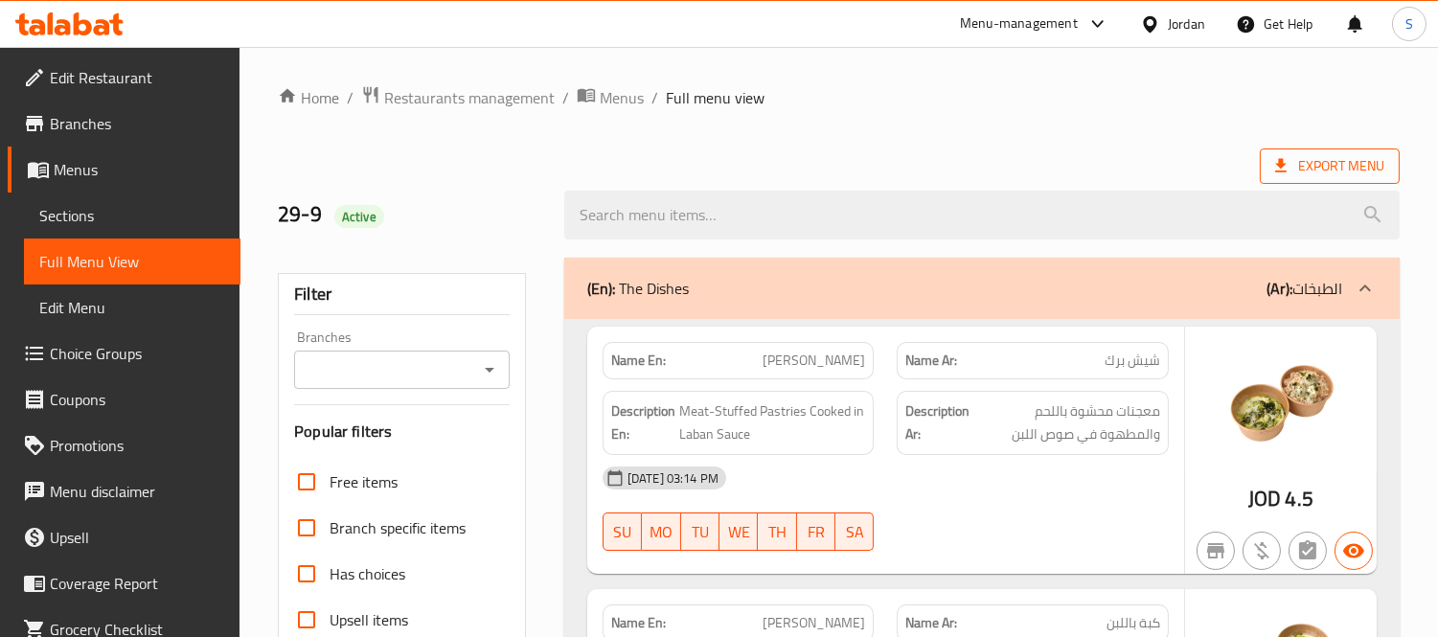
click at [1306, 179] on span "Export Menu" at bounding box center [1330, 166] width 140 height 35
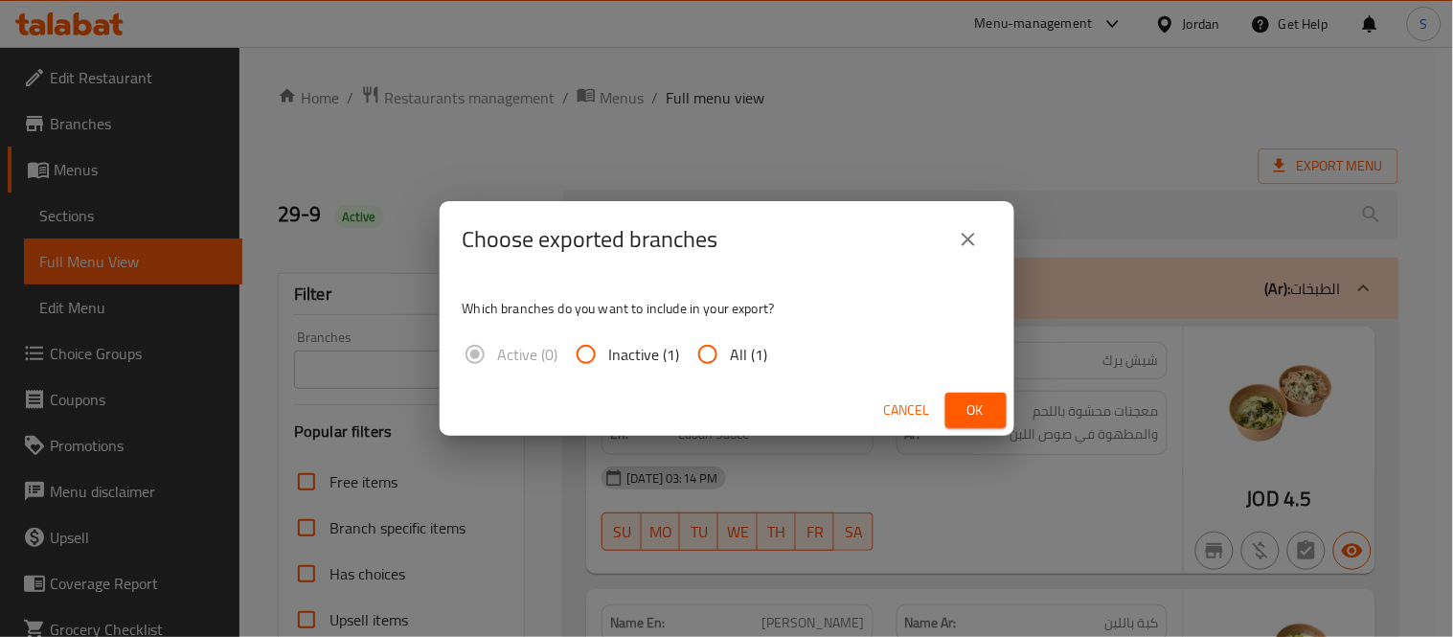
click at [722, 349] on input "All (1)" at bounding box center [708, 354] width 46 height 46
radio input "true"
click at [991, 409] on span "Ok" at bounding box center [976, 411] width 31 height 24
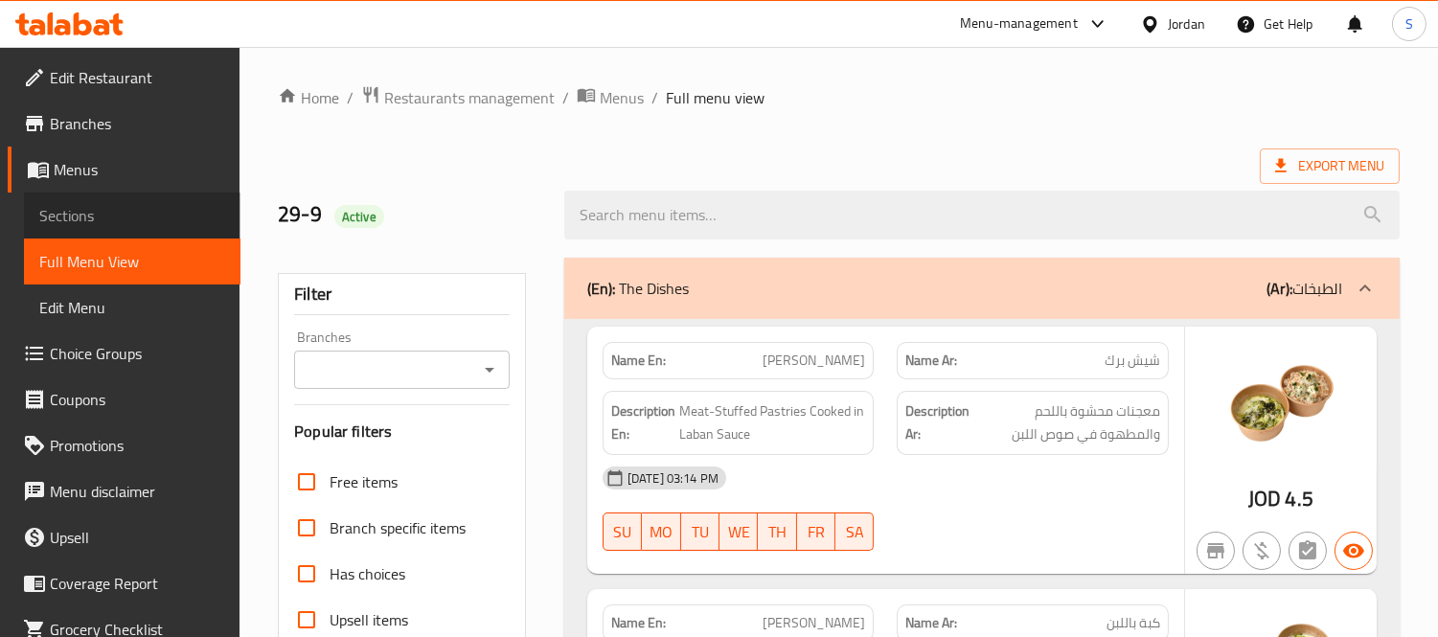
click at [165, 220] on span "Sections" at bounding box center [132, 215] width 186 height 23
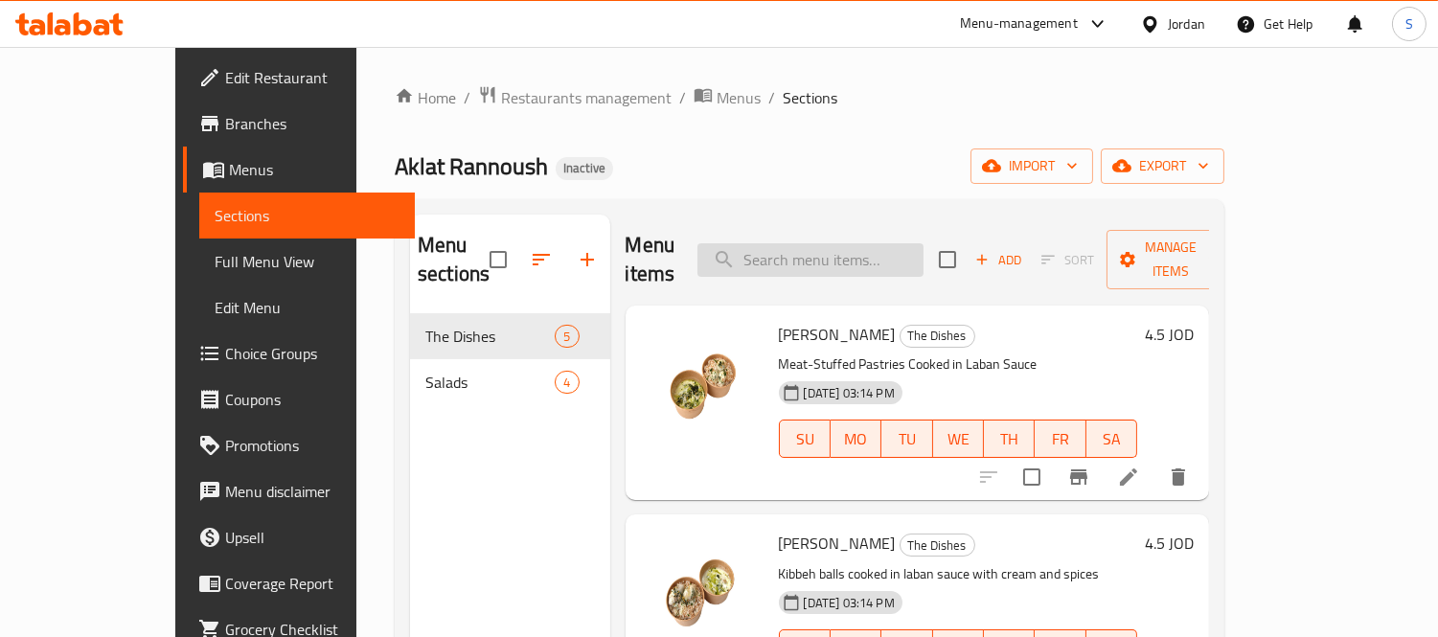
click at [838, 243] on input "search" at bounding box center [810, 260] width 226 height 34
paste input "Molokhia"
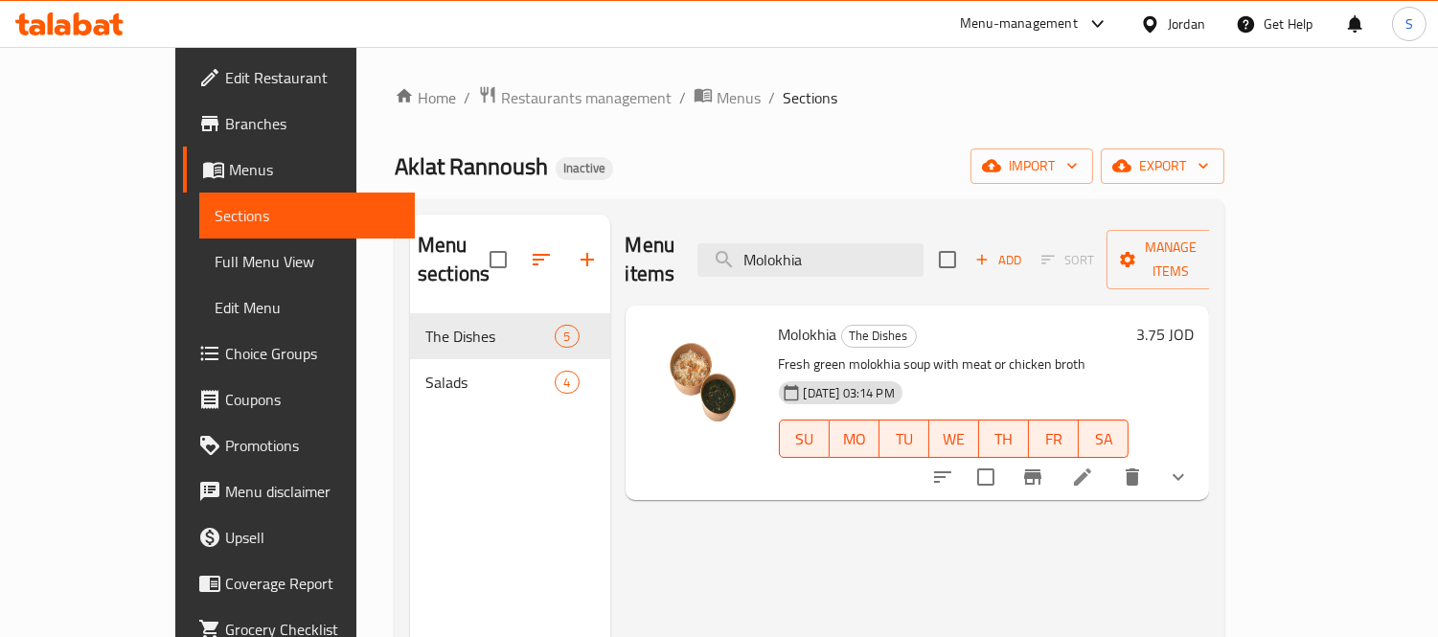
type input "Molokhia"
click at [1190, 466] on icon "show more" at bounding box center [1178, 477] width 23 height 23
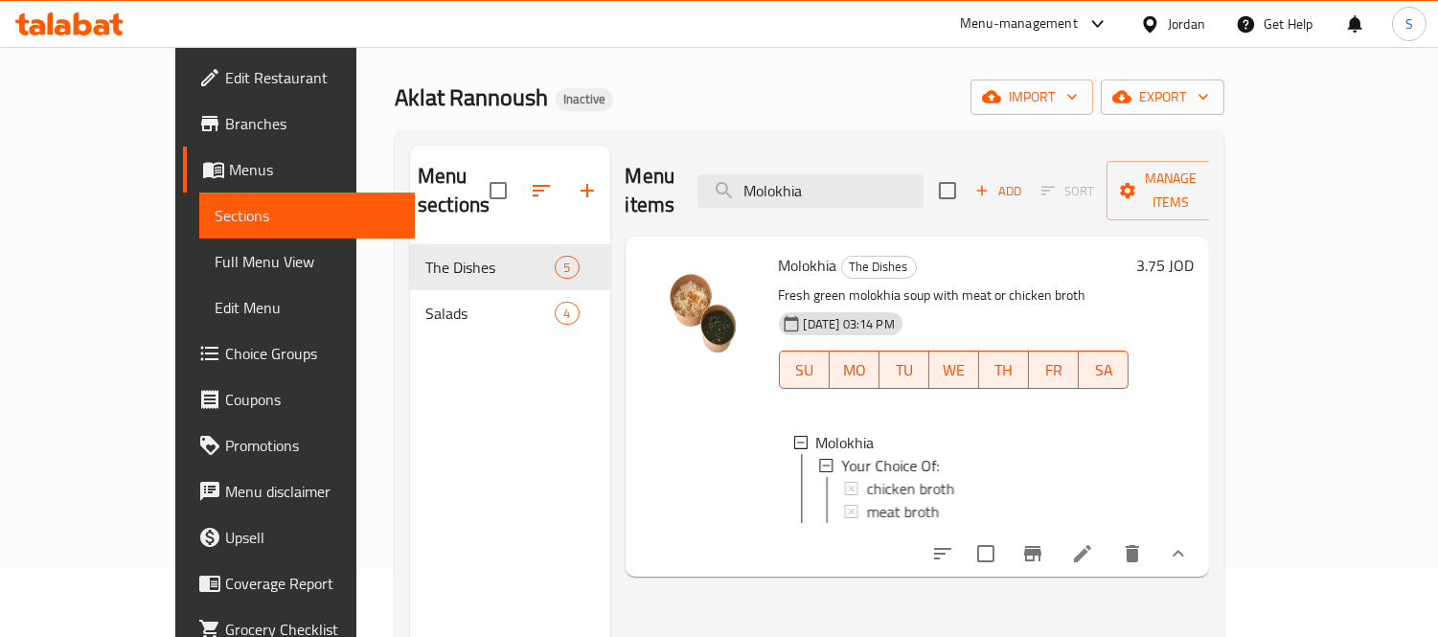
scroll to position [106, 0]
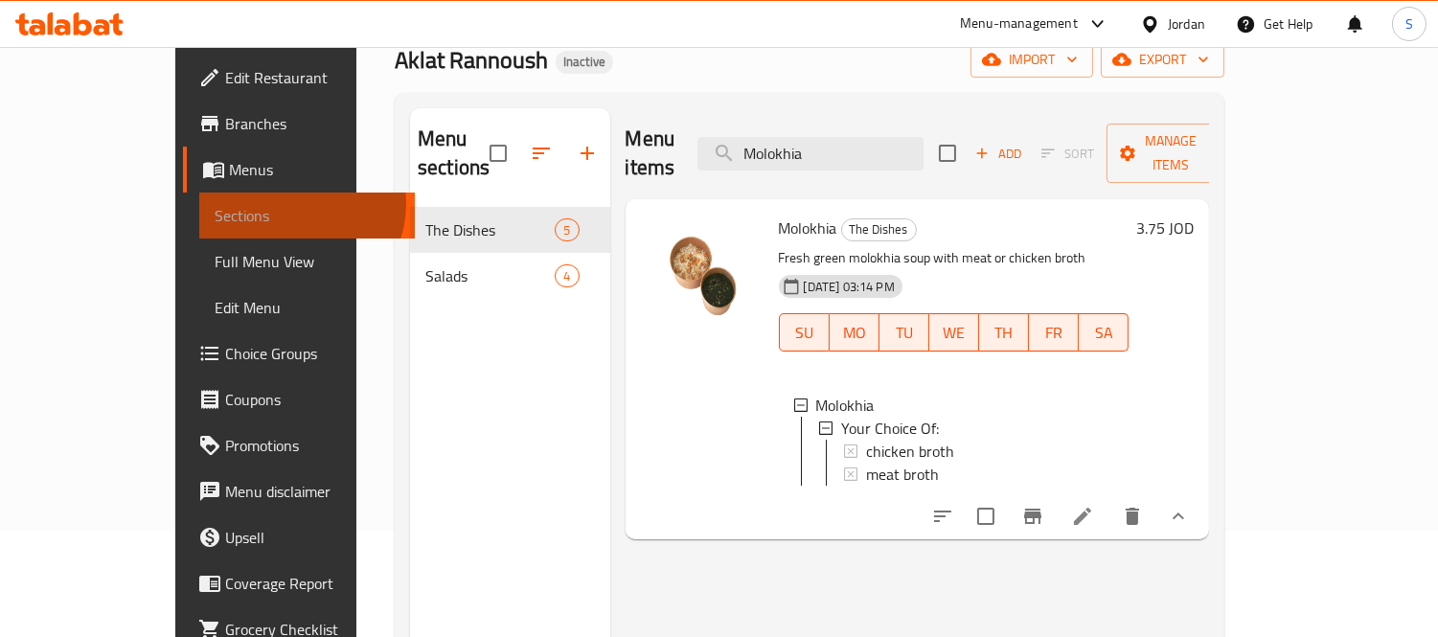
click at [215, 204] on span "Sections" at bounding box center [308, 215] width 186 height 23
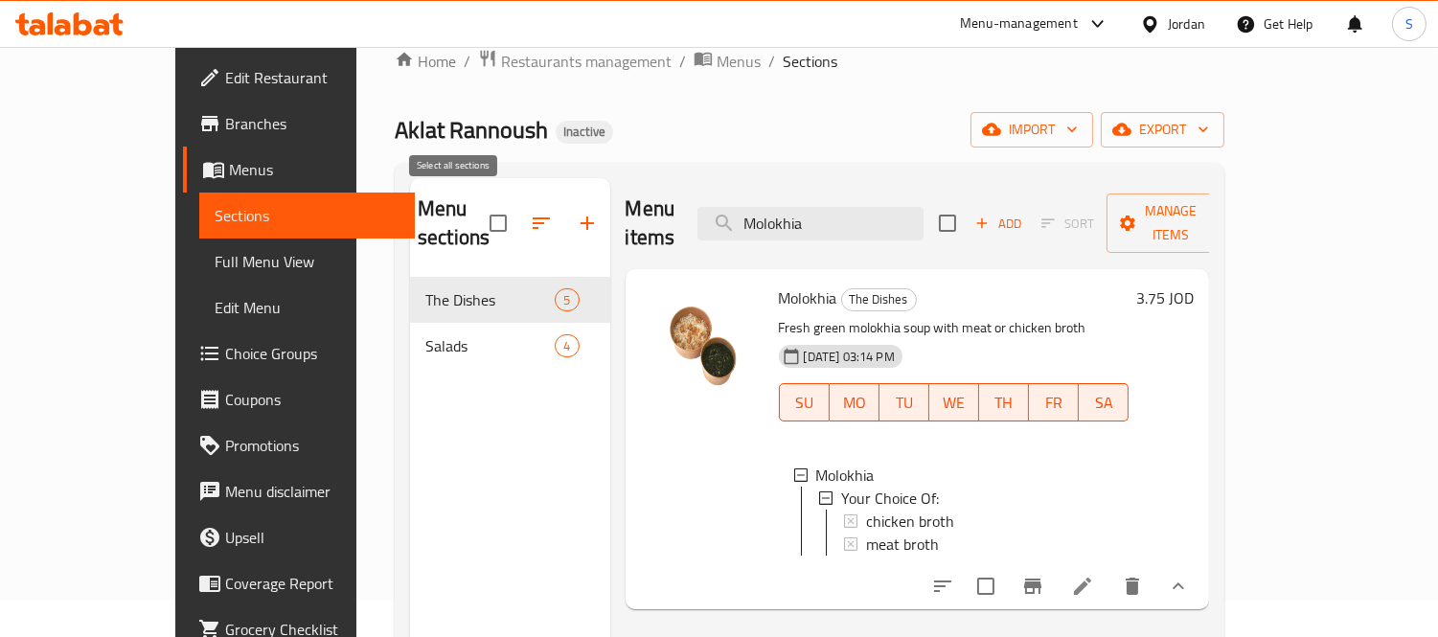
scroll to position [0, 0]
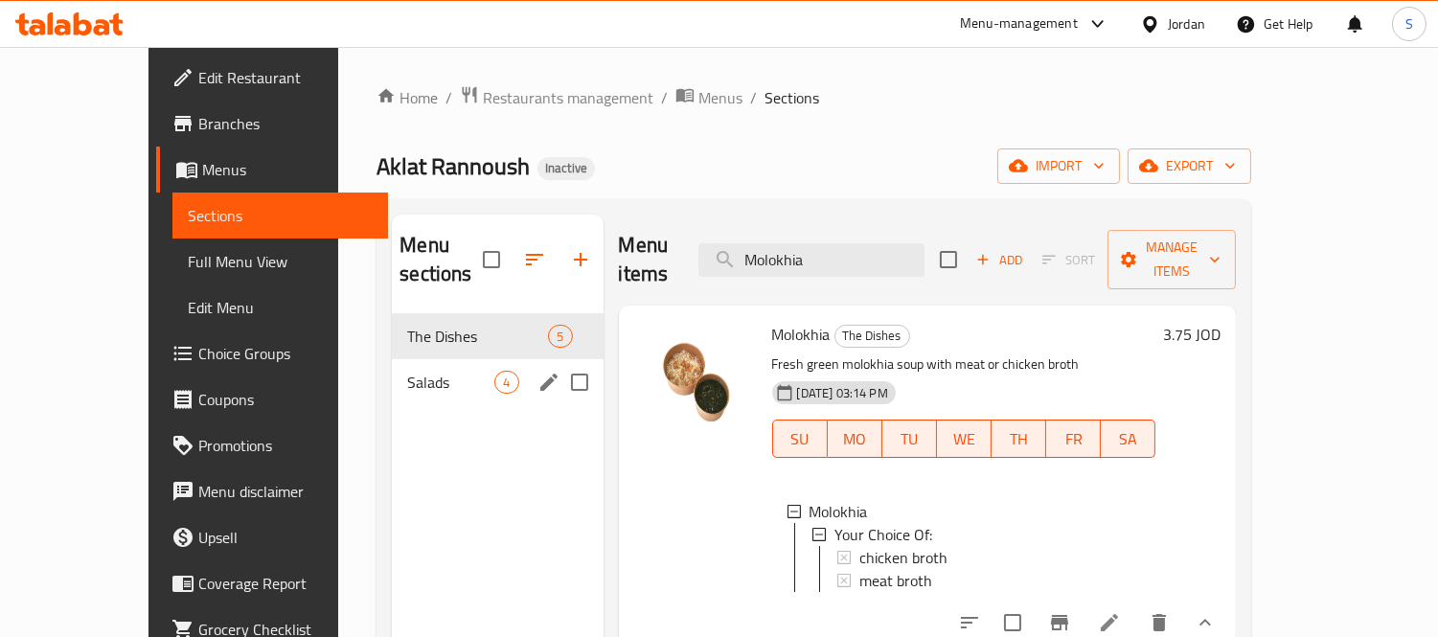
click at [417, 371] on span "Salads" at bounding box center [450, 382] width 87 height 23
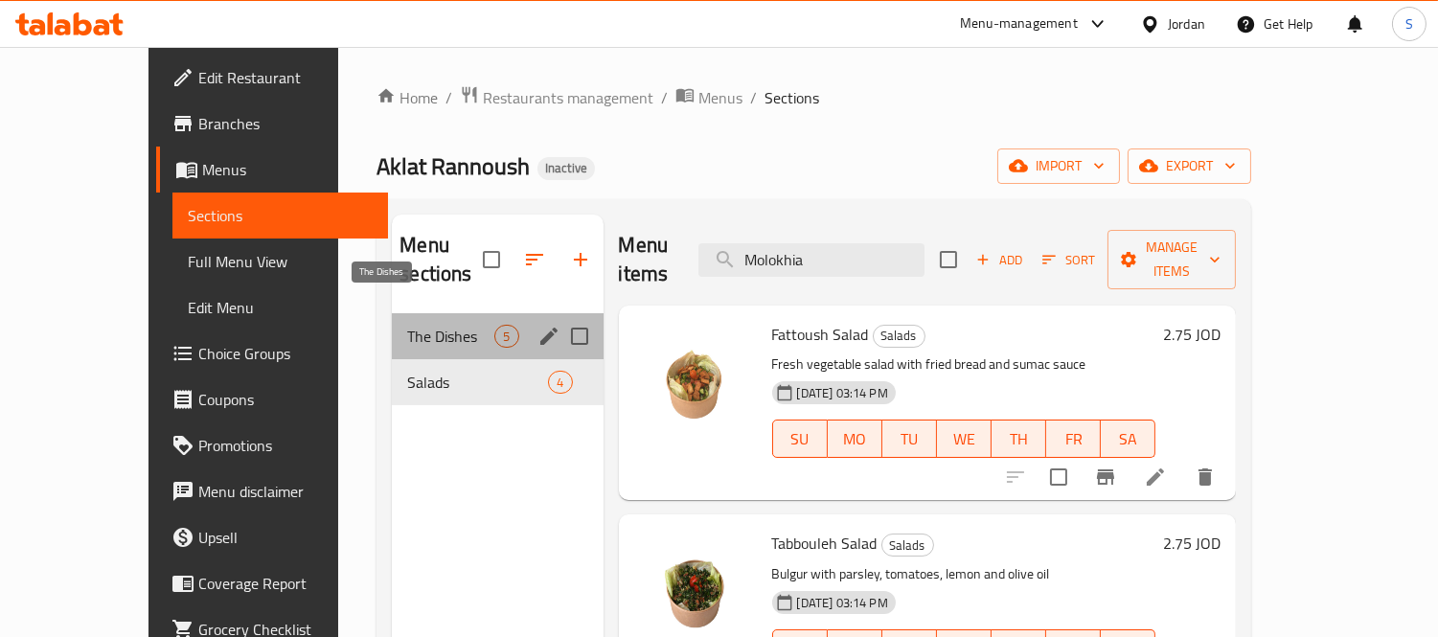
click at [419, 325] on span "The Dishes" at bounding box center [450, 336] width 87 height 23
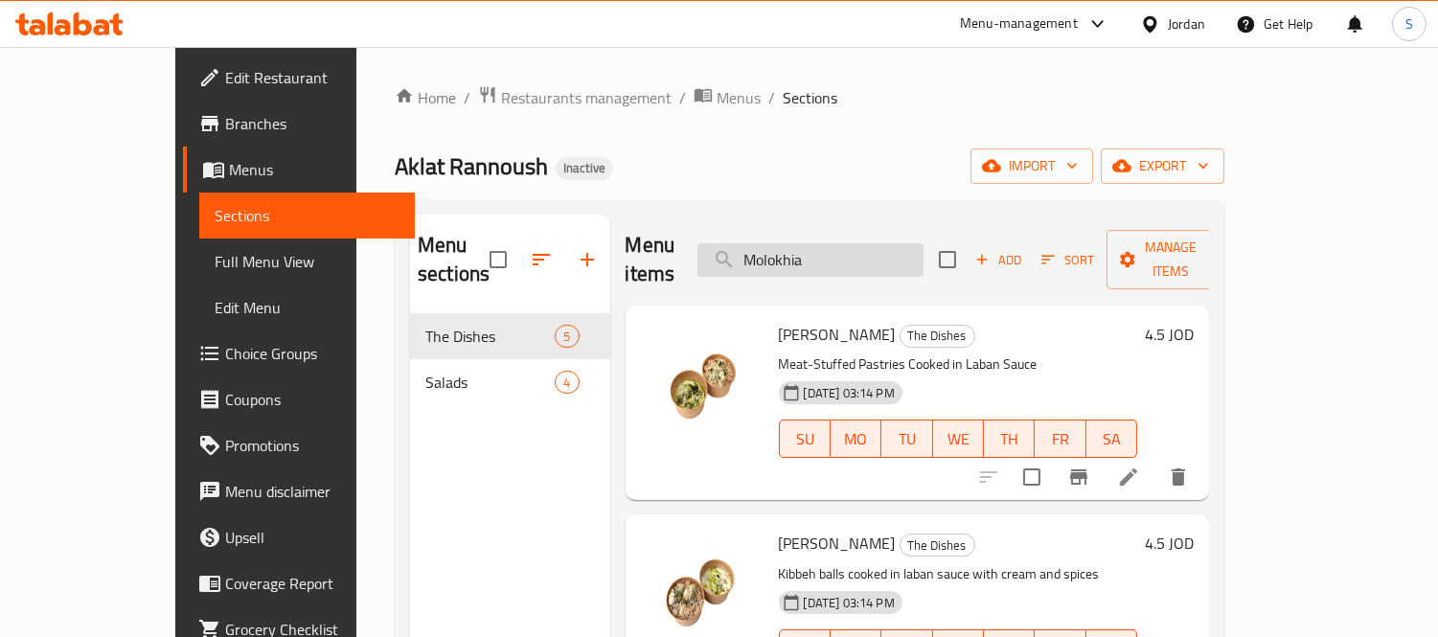
click at [866, 243] on input "Molokhia" at bounding box center [810, 260] width 226 height 34
click at [840, 190] on div "Home / Restaurants management / Menus / Sections Aklat Rannoush Inactive import…" at bounding box center [810, 476] width 830 height 782
click at [199, 280] on link "Full Menu View" at bounding box center [307, 262] width 217 height 46
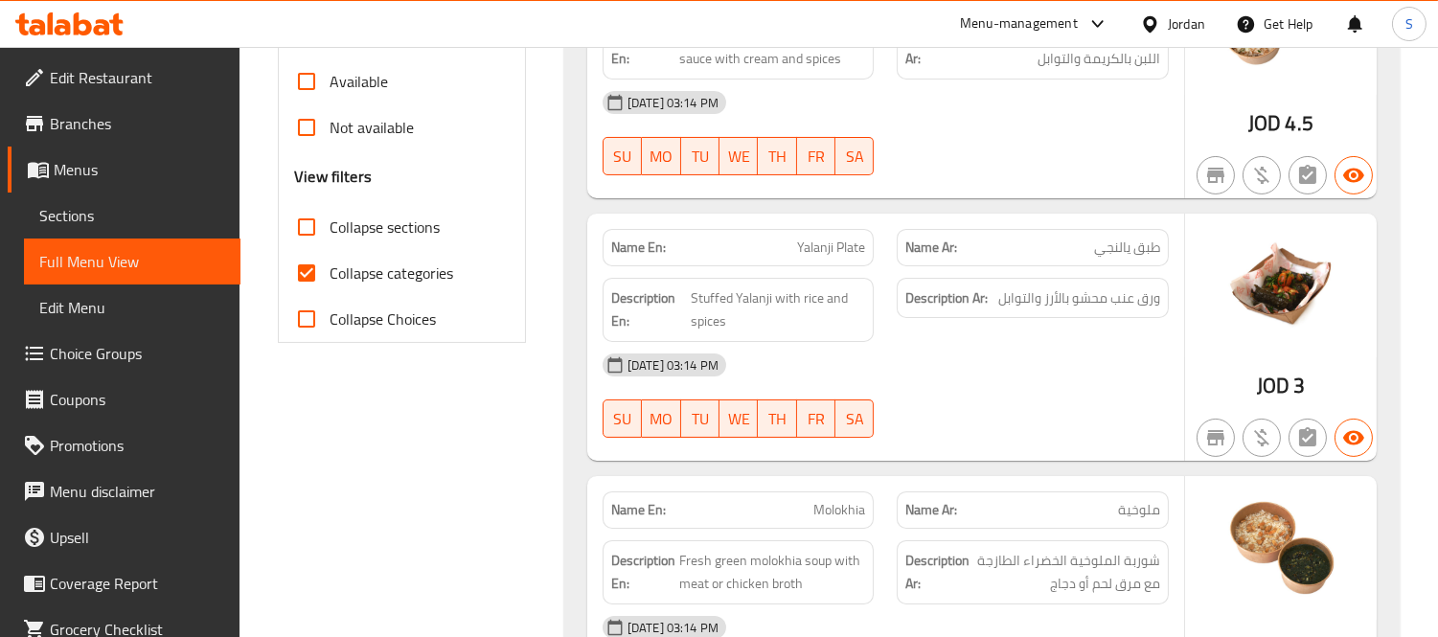
click at [371, 272] on span "Collapse categories" at bounding box center [392, 273] width 124 height 23
click at [330, 272] on input "Collapse categories" at bounding box center [307, 273] width 46 height 46
checkbox input "false"
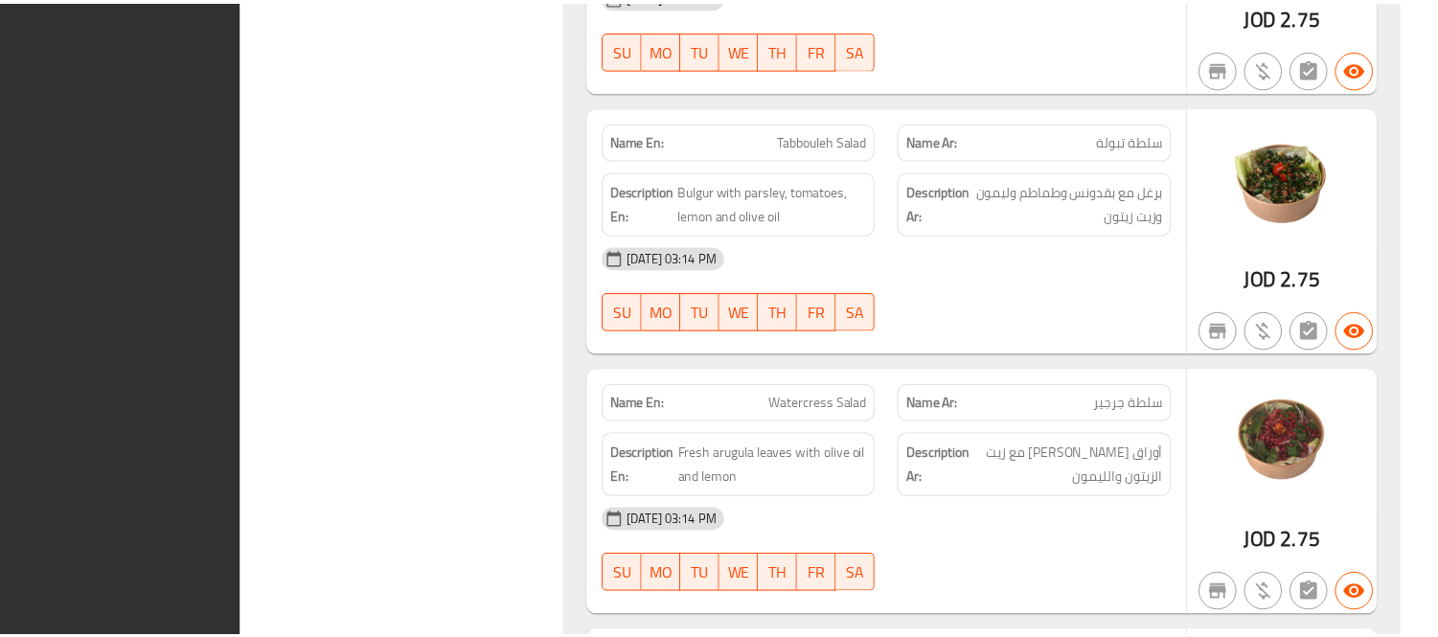
scroll to position [2537, 0]
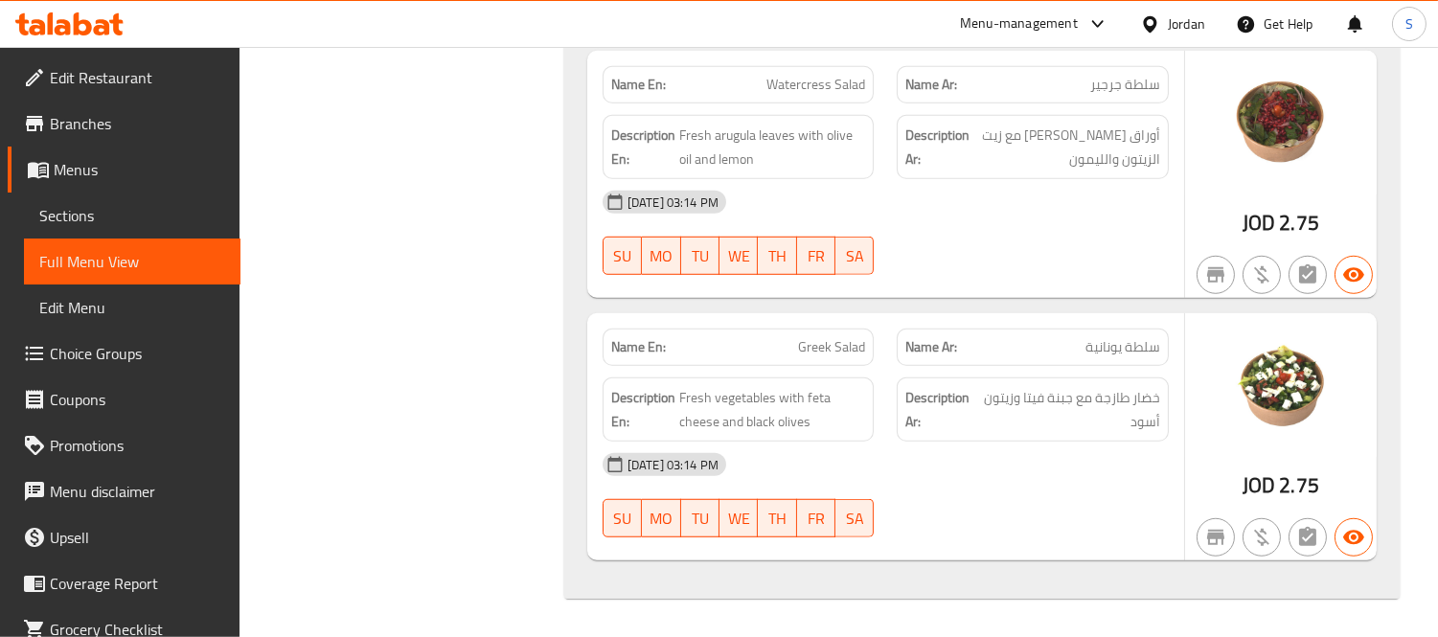
click at [136, 213] on span "Sections" at bounding box center [132, 215] width 186 height 23
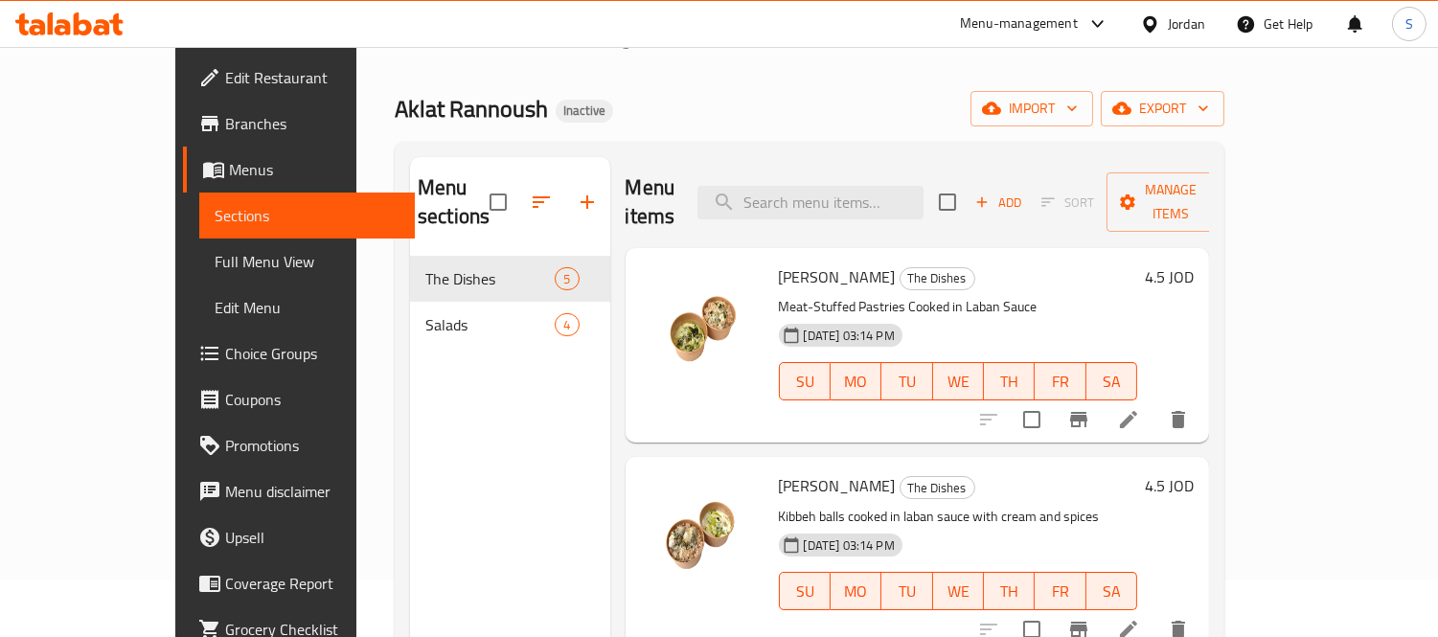
scroll to position [55, 0]
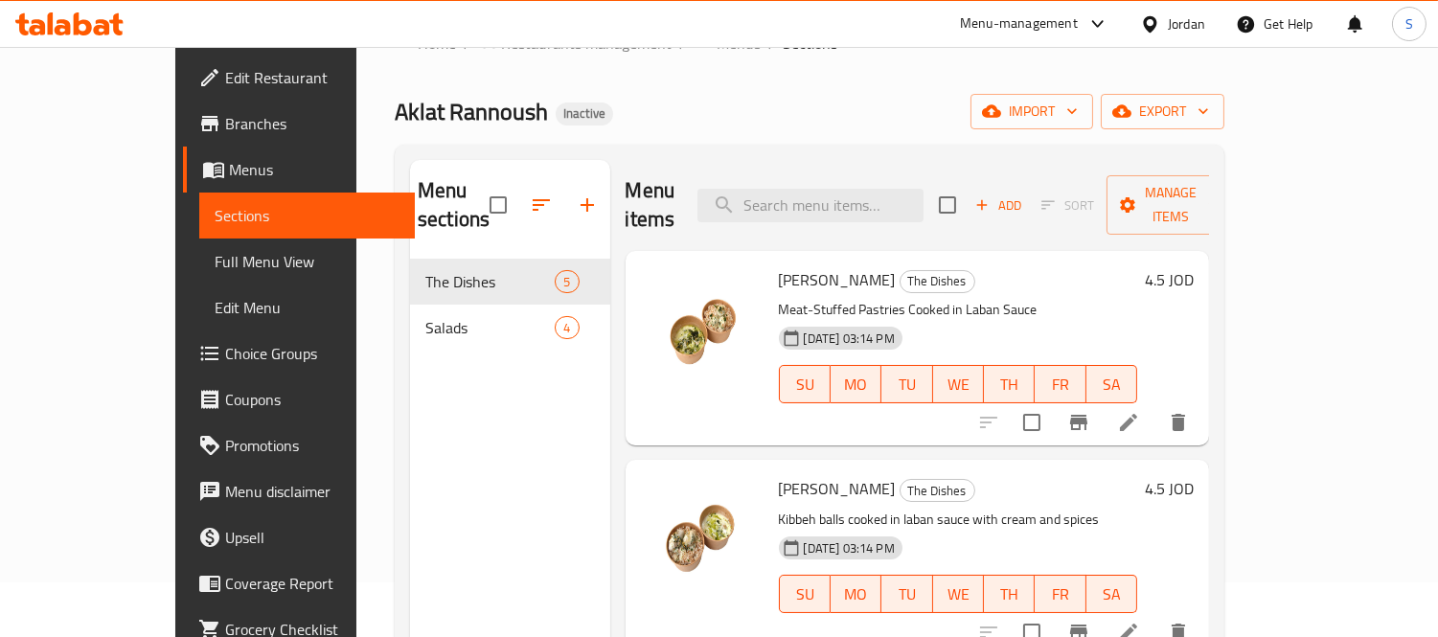
click at [89, 38] on div at bounding box center [69, 24] width 139 height 38
click at [87, 29] on icon at bounding box center [83, 23] width 18 height 23
